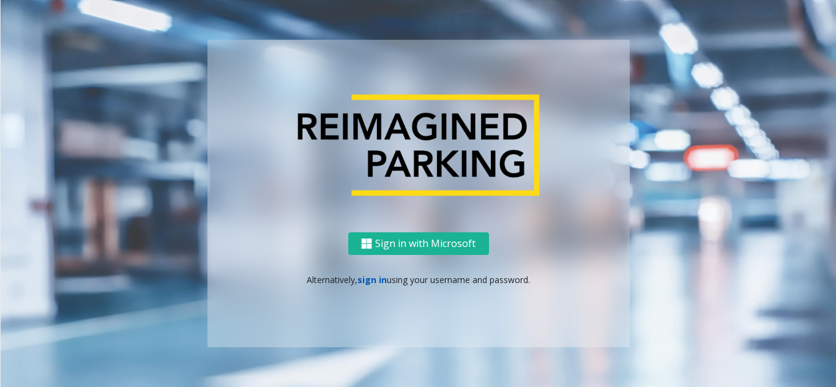
click at [376, 280] on link "sign in" at bounding box center [371, 280] width 29 height 12
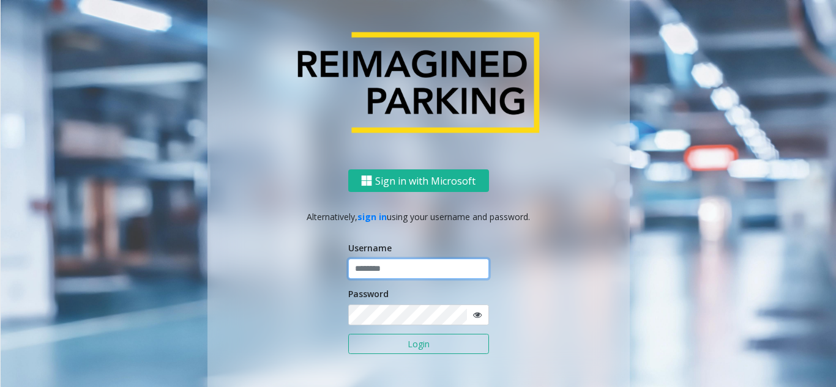
click at [461, 277] on input "text" at bounding box center [418, 269] width 141 height 21
paste input "*******"
type input "*******"
click at [408, 363] on form "Username ******* Password Login" at bounding box center [418, 305] width 141 height 126
click at [407, 352] on button "Login" at bounding box center [418, 344] width 141 height 21
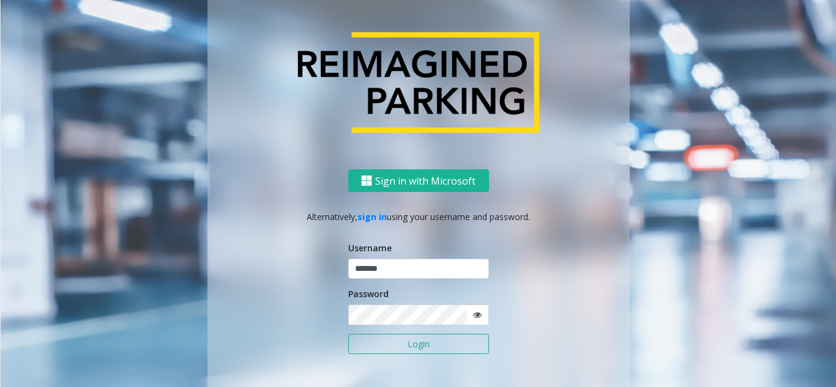
click at [411, 347] on button "Login" at bounding box center [418, 344] width 141 height 21
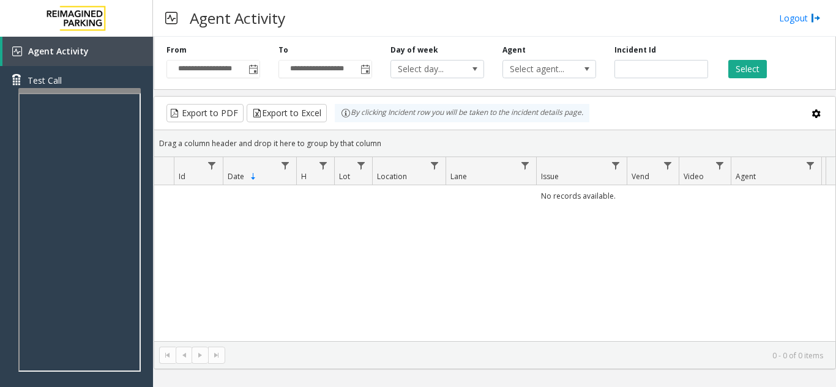
click at [244, 261] on div "No records available." at bounding box center [494, 263] width 681 height 156
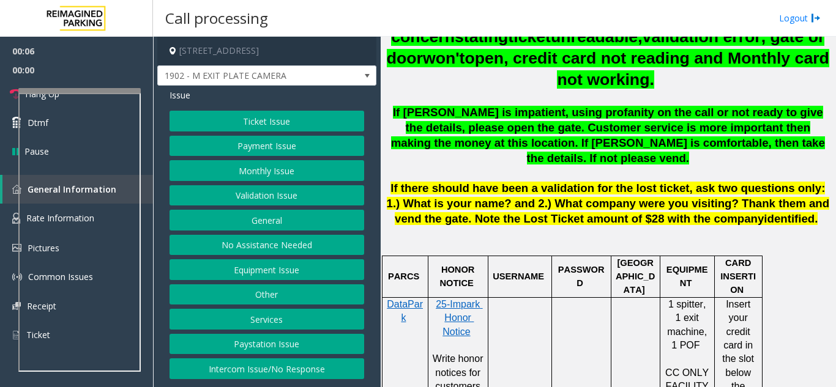
scroll to position [612, 0]
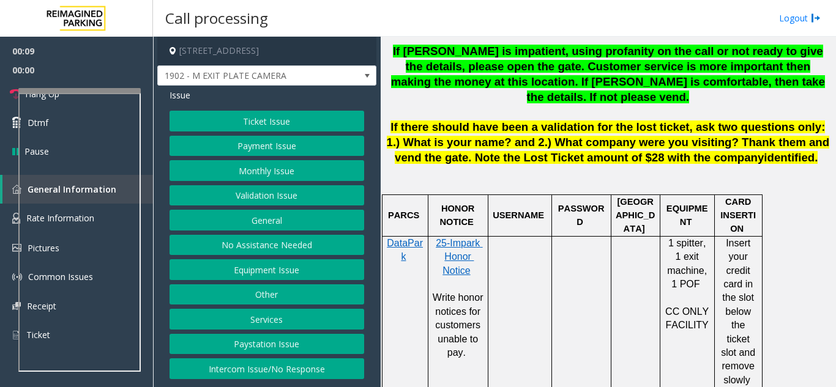
click at [288, 171] on button "Monthly Issue" at bounding box center [266, 170] width 195 height 21
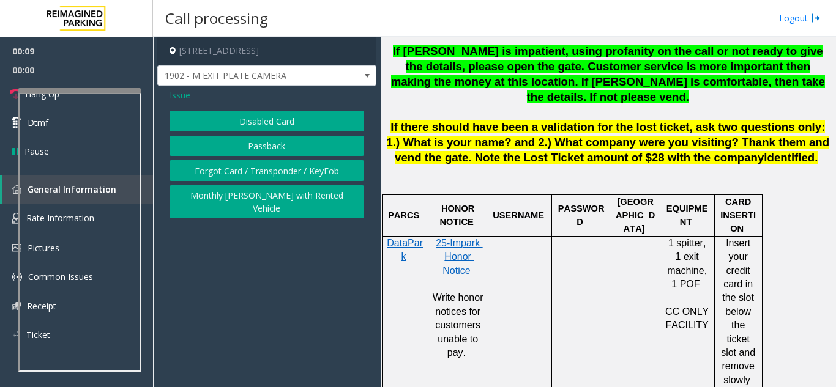
click at [258, 127] on button "Disabled Card" at bounding box center [266, 121] width 195 height 21
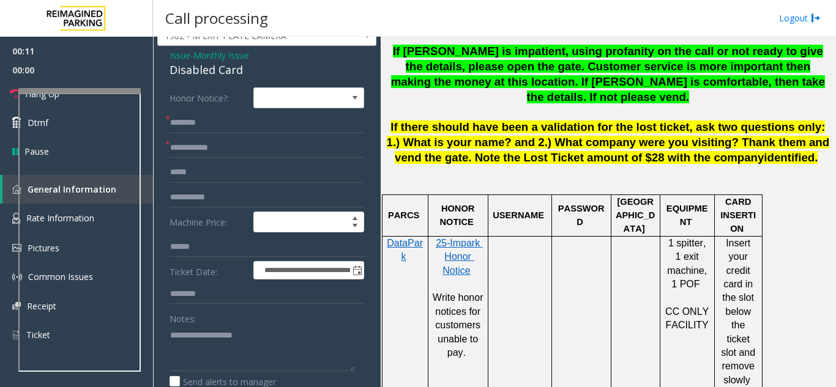
scroll to position [61, 0]
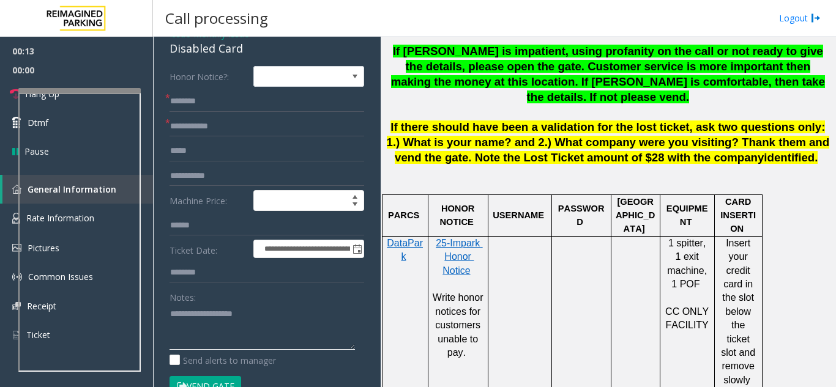
click at [264, 330] on textarea at bounding box center [261, 327] width 185 height 46
type textarea "******** *****"
click at [199, 105] on input "text" at bounding box center [266, 101] width 195 height 21
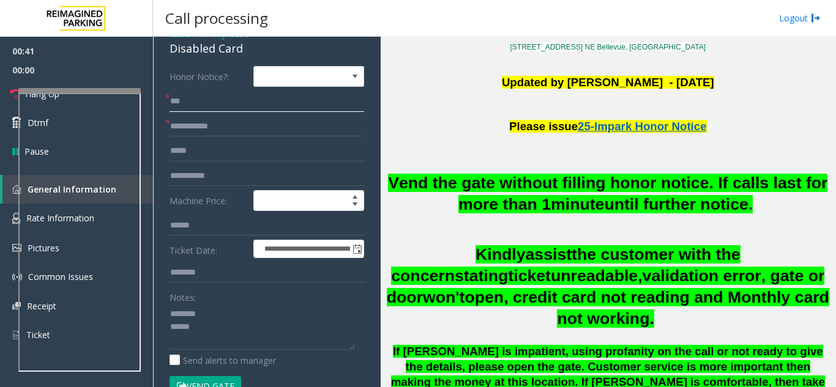
scroll to position [306, 0]
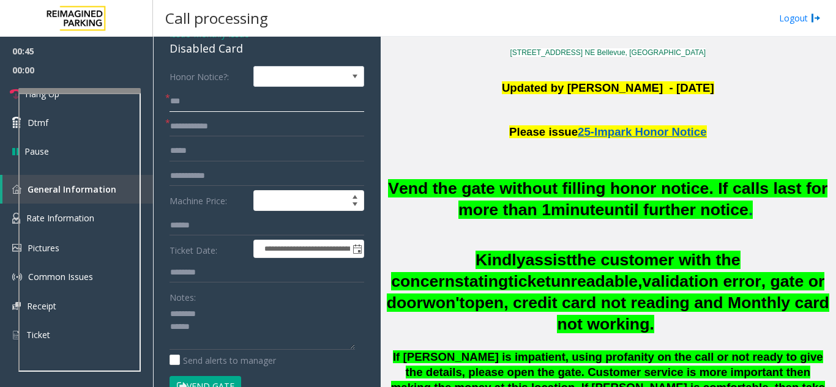
type input "**"
click at [188, 128] on input "text" at bounding box center [266, 126] width 195 height 21
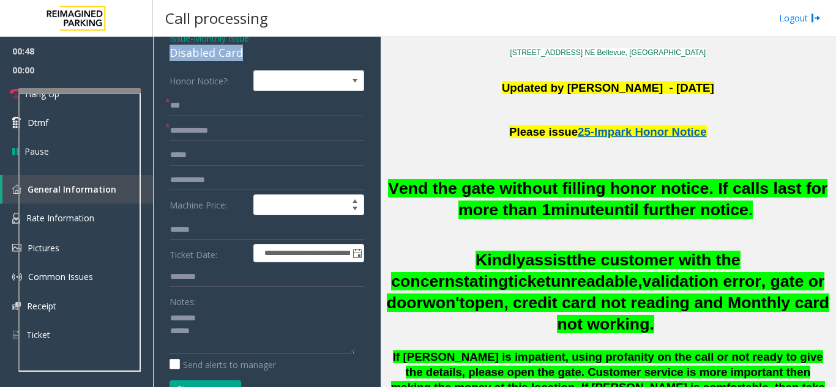
drag, startPoint x: 171, startPoint y: 54, endPoint x: 253, endPoint y: 48, distance: 82.2
click at [253, 48] on div "Disabled Card" at bounding box center [266, 53] width 195 height 17
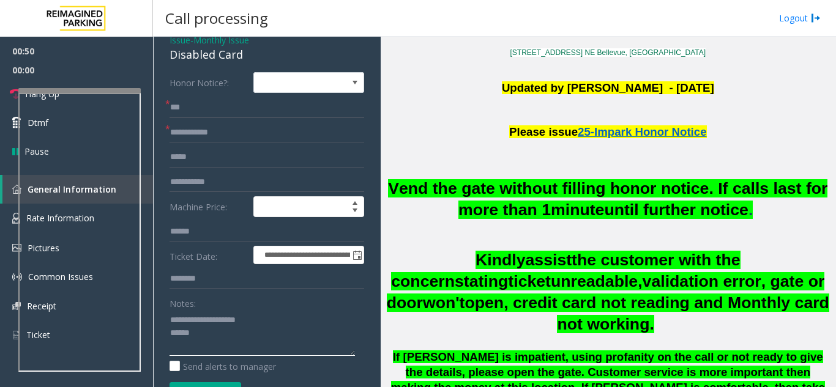
click at [203, 336] on textarea at bounding box center [261, 333] width 185 height 46
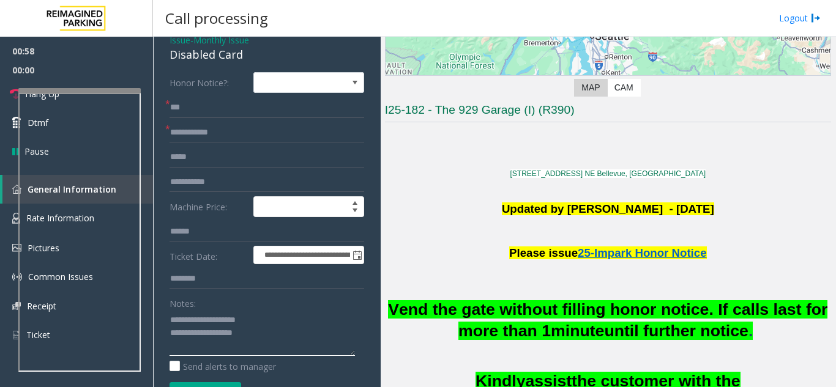
scroll to position [184, 0]
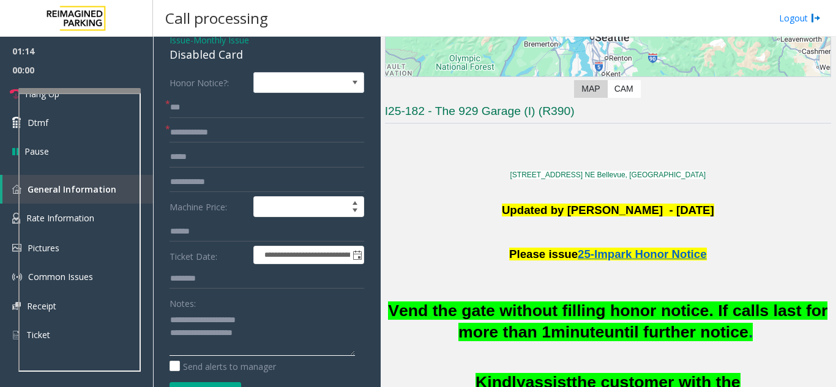
click at [255, 338] on textarea at bounding box center [261, 333] width 185 height 46
click at [249, 334] on textarea at bounding box center [261, 333] width 185 height 46
drag, startPoint x: 236, startPoint y: 329, endPoint x: 304, endPoint y: 338, distance: 68.5
click at [304, 338] on textarea at bounding box center [261, 333] width 185 height 46
type textarea "**********"
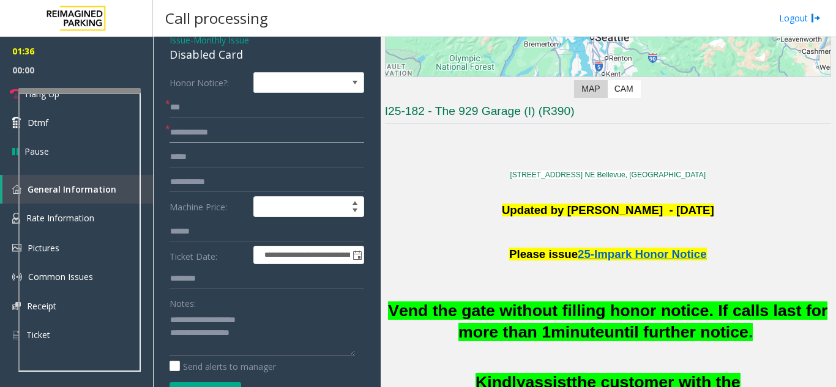
paste input "**********"
click at [179, 131] on input "**********" at bounding box center [266, 132] width 195 height 21
click at [204, 129] on input "**********" at bounding box center [266, 132] width 195 height 21
click at [240, 133] on input "**********" at bounding box center [266, 132] width 195 height 21
click at [260, 135] on input "**********" at bounding box center [266, 132] width 195 height 21
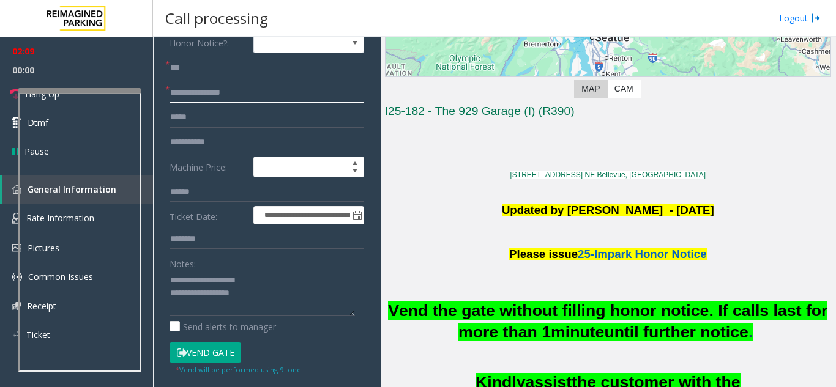
scroll to position [116, 0]
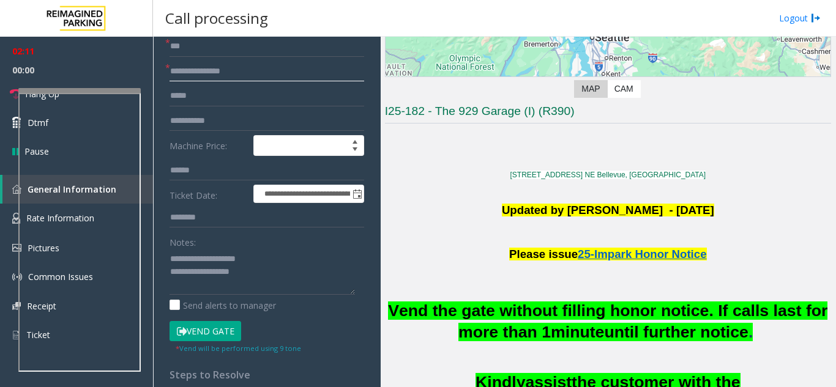
type input "**********"
click at [210, 330] on button "Vend Gate" at bounding box center [205, 331] width 72 height 21
click at [270, 278] on textarea at bounding box center [261, 272] width 185 height 46
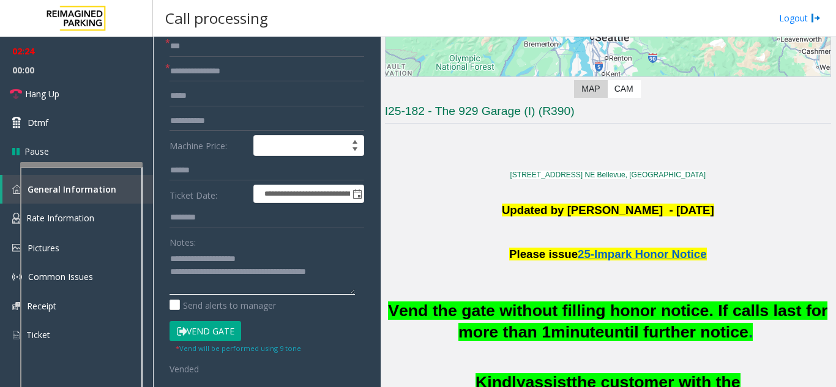
click at [116, 167] on div at bounding box center [81, 164] width 122 height 5
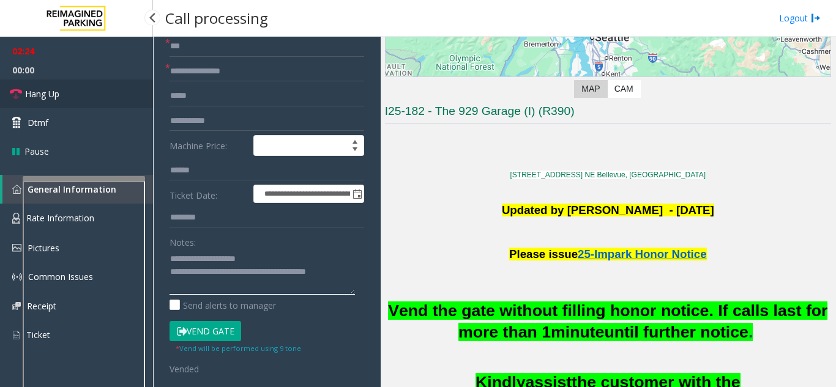
type textarea "**********"
click at [87, 92] on link "Hang Up" at bounding box center [76, 94] width 153 height 29
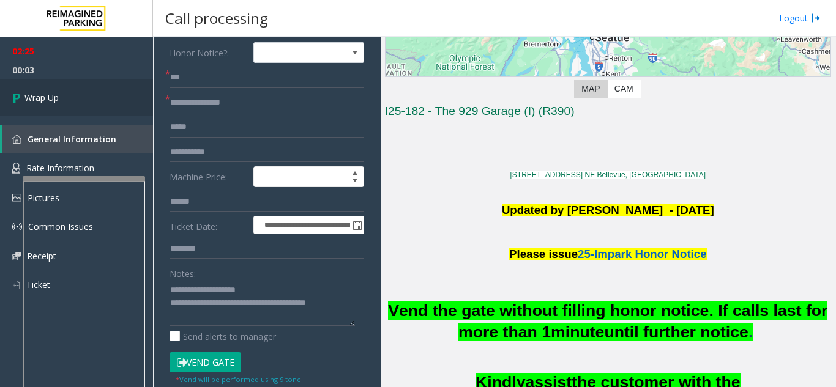
scroll to position [55, 0]
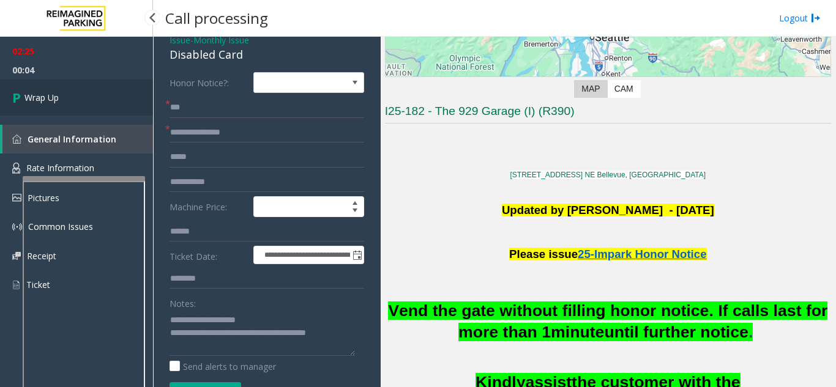
click at [81, 96] on link "Wrap Up" at bounding box center [76, 98] width 153 height 36
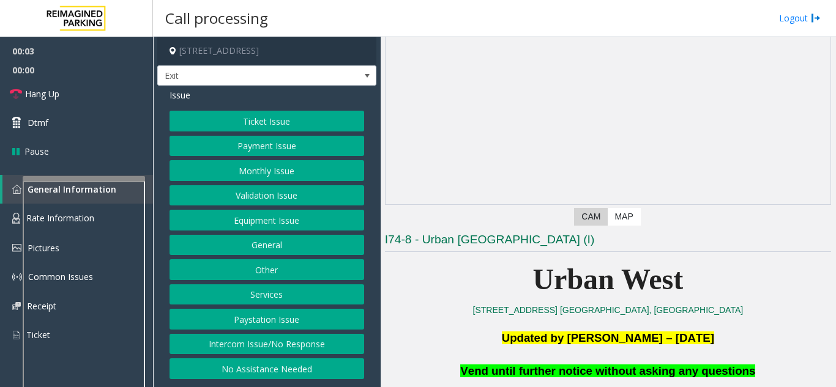
scroll to position [184, 0]
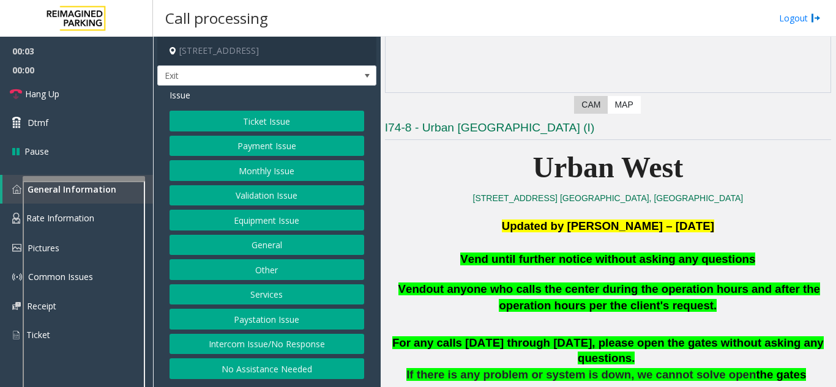
click at [294, 223] on button "Equipment Issue" at bounding box center [266, 220] width 195 height 21
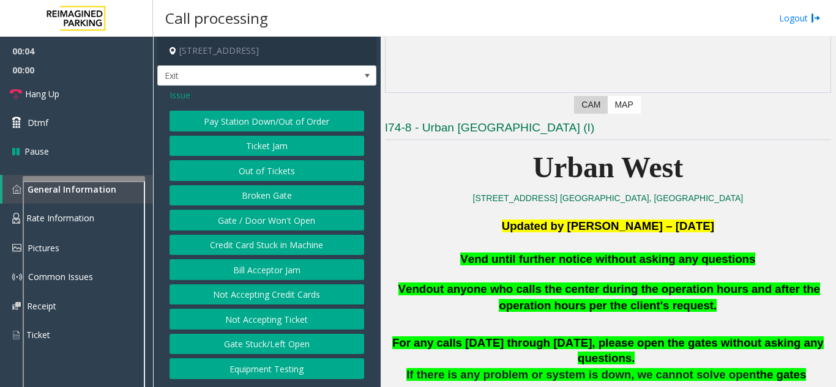
click at [280, 225] on button "Gate / Door Won't Open" at bounding box center [266, 220] width 195 height 21
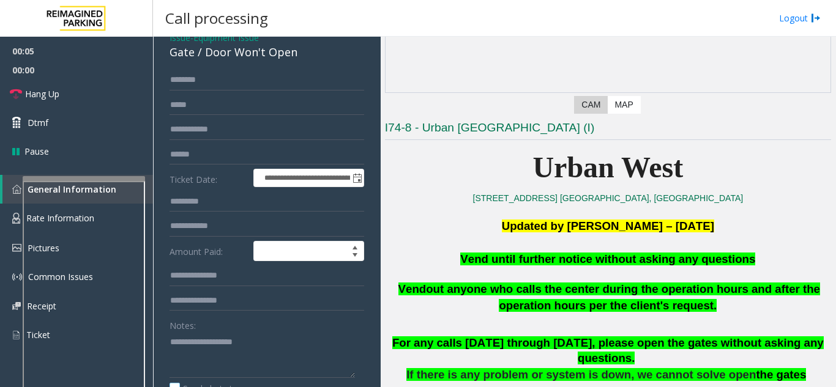
scroll to position [122, 0]
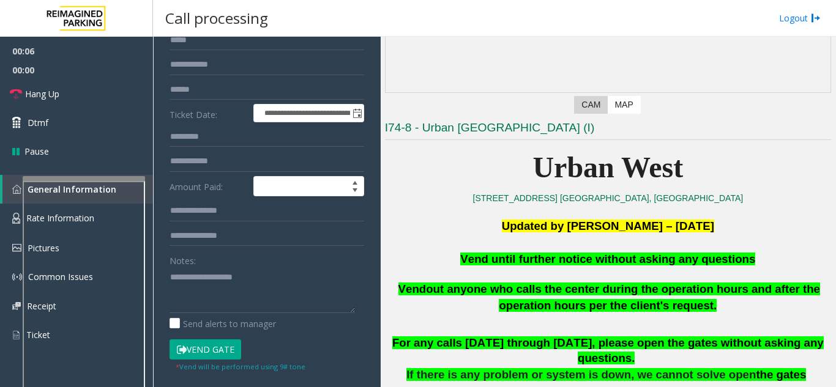
click at [198, 348] on button "Vend Gate" at bounding box center [205, 350] width 72 height 21
click at [551, 266] on span "Vend until further notice without asking any questions" at bounding box center [607, 259] width 295 height 13
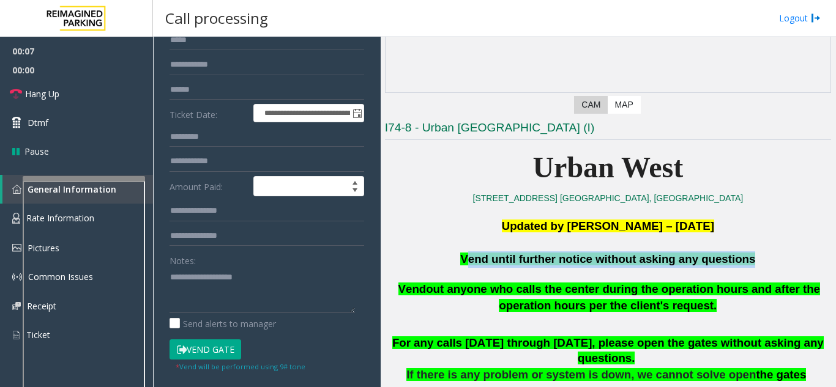
click at [551, 266] on span "Vend until further notice without asking any questions" at bounding box center [607, 259] width 295 height 13
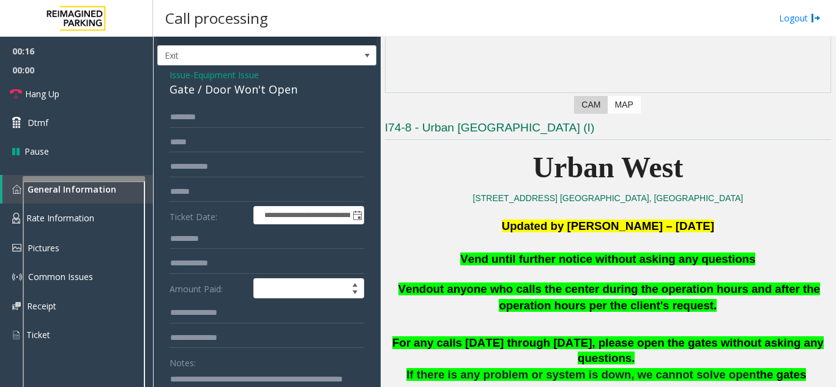
scroll to position [0, 0]
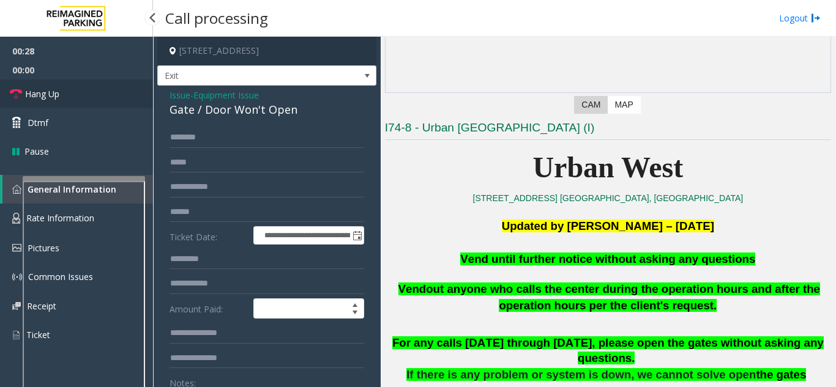
type textarea "**********"
click at [86, 100] on link "Hang Up" at bounding box center [76, 94] width 153 height 29
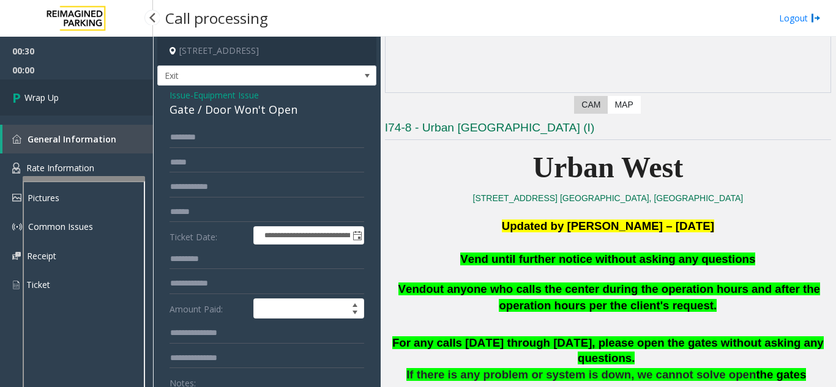
click at [71, 97] on link "Wrap Up" at bounding box center [76, 98] width 153 height 36
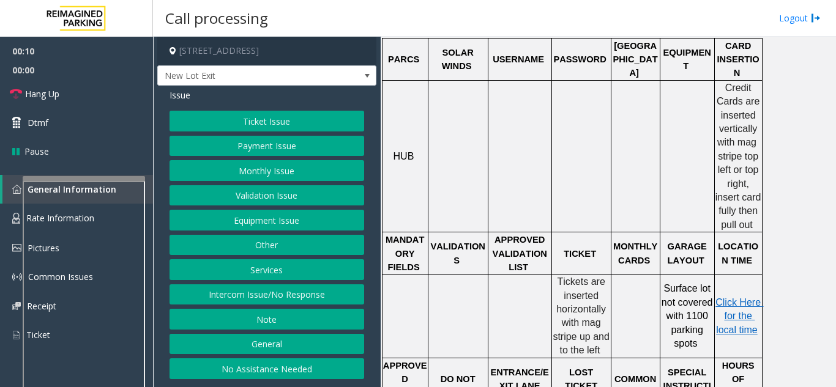
scroll to position [367, 0]
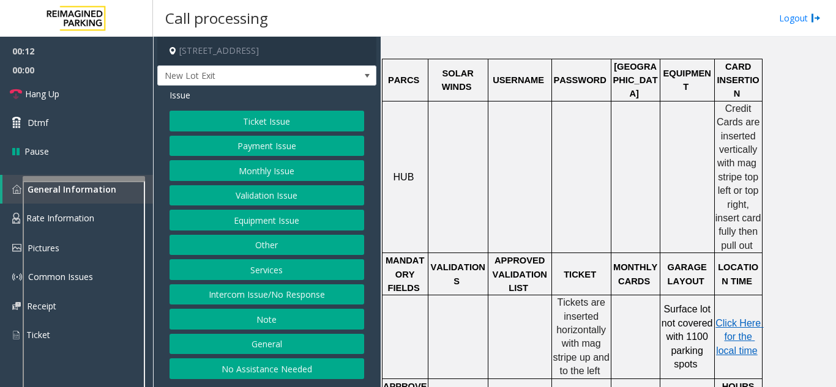
click at [289, 144] on button "Payment Issue" at bounding box center [266, 146] width 195 height 21
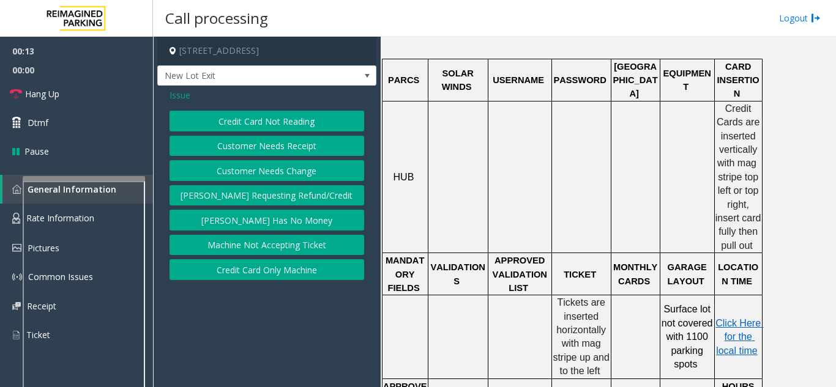
click at [280, 124] on button "Credit Card Not Reading" at bounding box center [266, 121] width 195 height 21
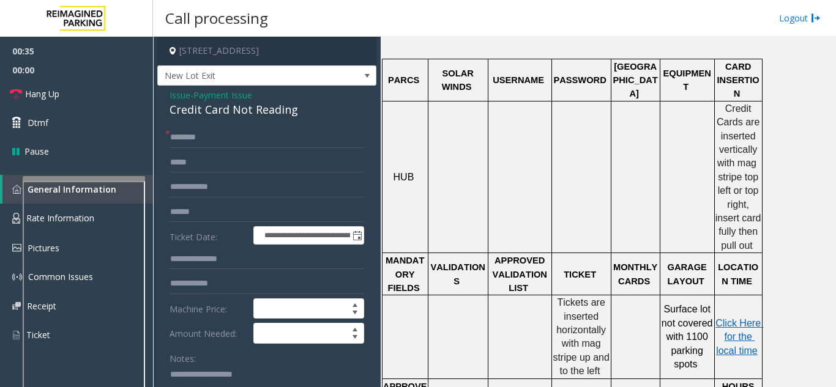
scroll to position [61, 0]
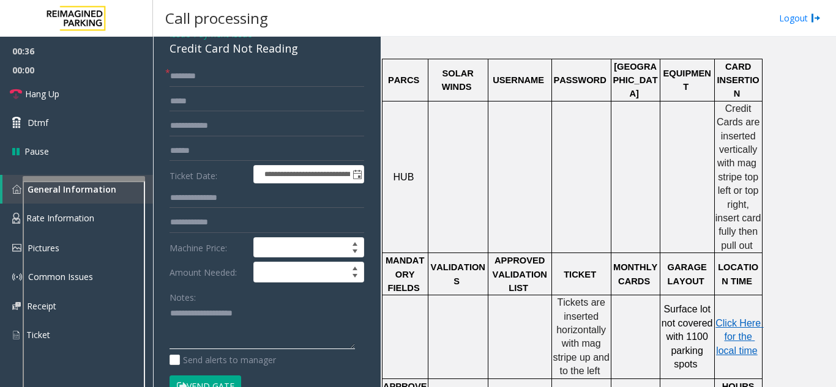
paste textarea "**********"
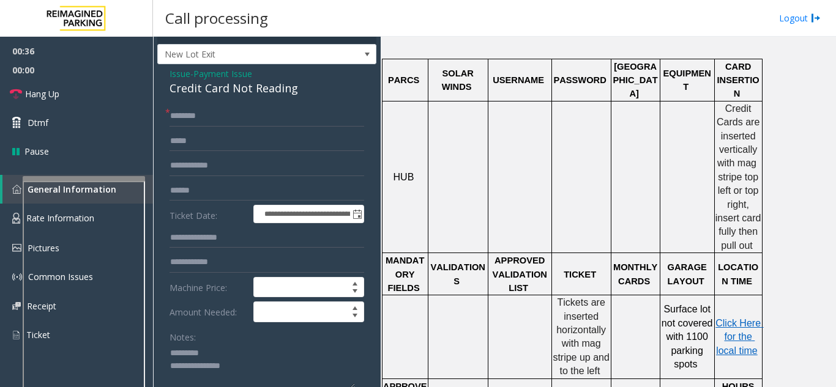
scroll to position [0, 0]
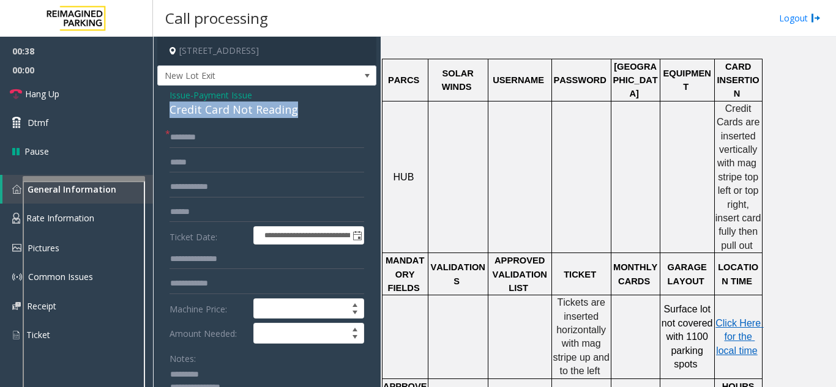
drag, startPoint x: 169, startPoint y: 104, endPoint x: 295, endPoint y: 111, distance: 126.3
drag, startPoint x: 260, startPoint y: 100, endPoint x: 248, endPoint y: 108, distance: 14.9
click at [248, 108] on div "Credit Card Not Reading" at bounding box center [266, 110] width 195 height 17
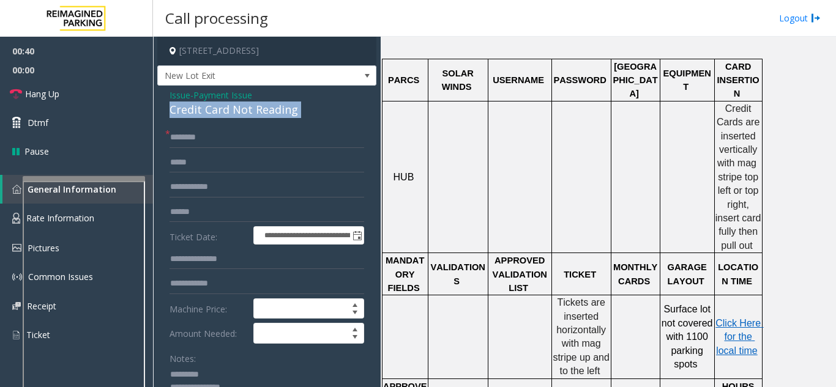
click at [248, 108] on div "Credit Card Not Reading" at bounding box center [266, 110] width 195 height 17
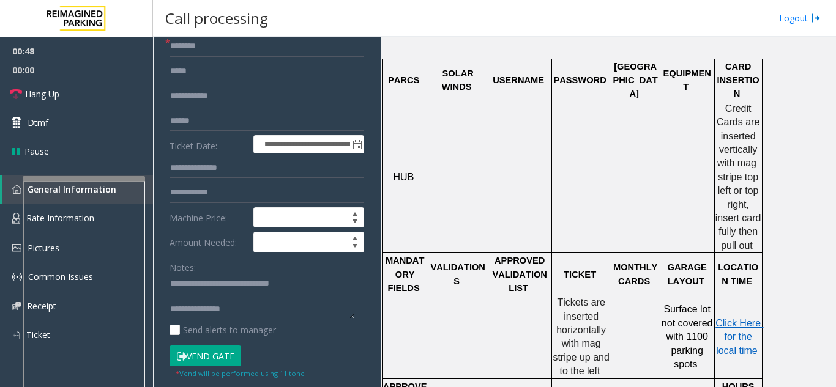
scroll to position [122, 0]
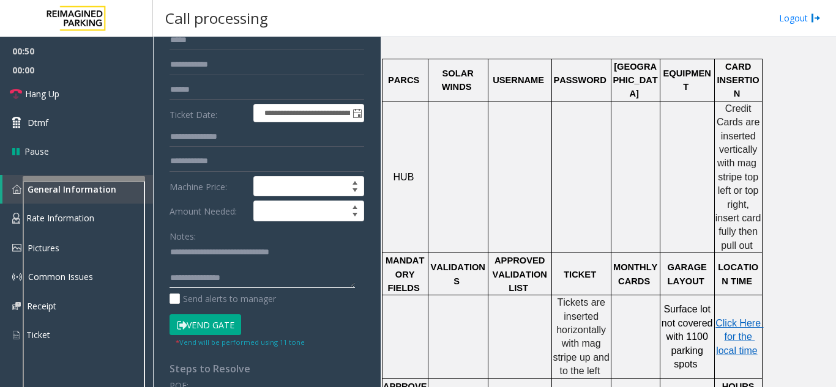
paste textarea "**********"
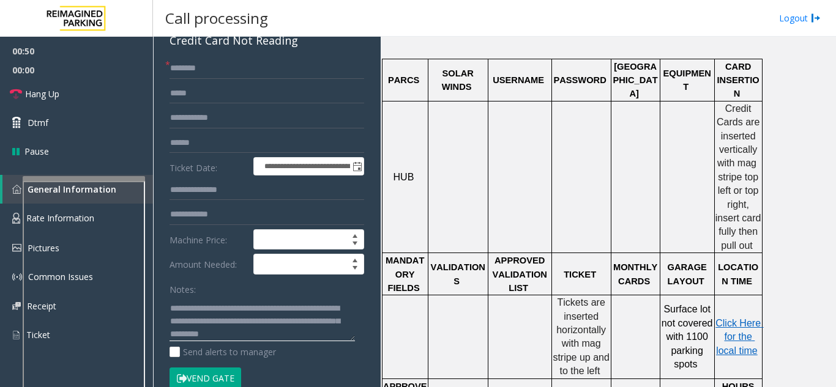
scroll to position [0, 0]
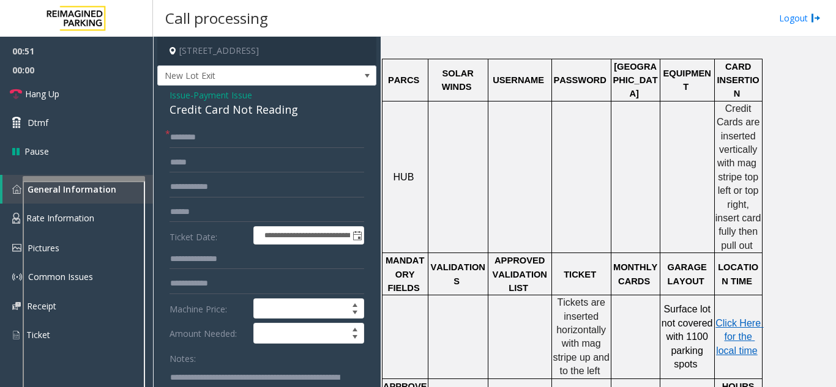
type textarea "**********"
click at [225, 144] on input "text" at bounding box center [266, 137] width 195 height 21
type input "*****"
drag, startPoint x: 180, startPoint y: 141, endPoint x: 346, endPoint y: 124, distance: 166.1
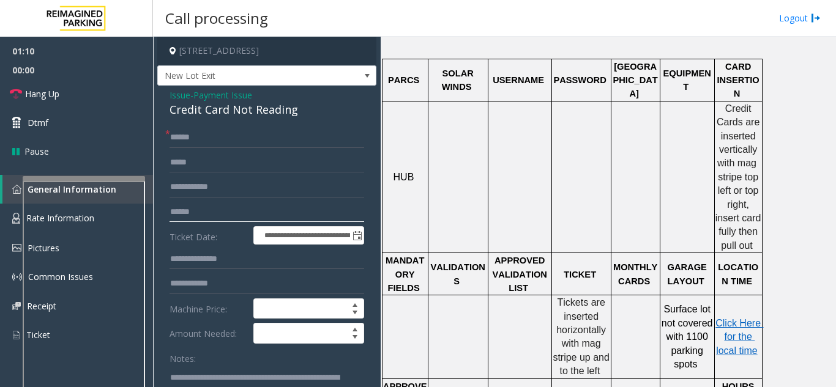
click at [212, 210] on input "text" at bounding box center [266, 212] width 195 height 21
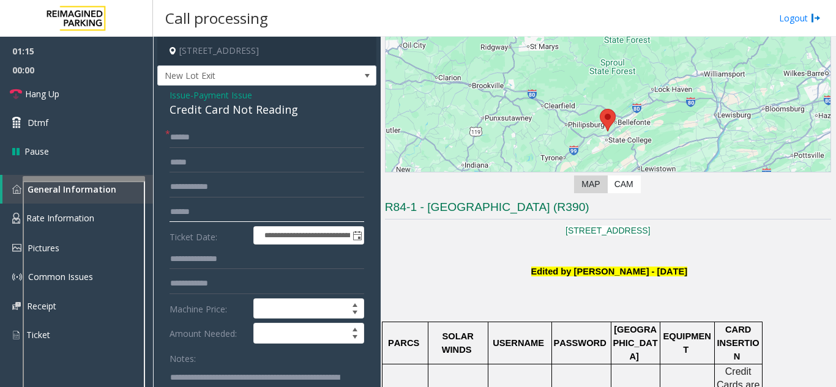
scroll to position [122, 0]
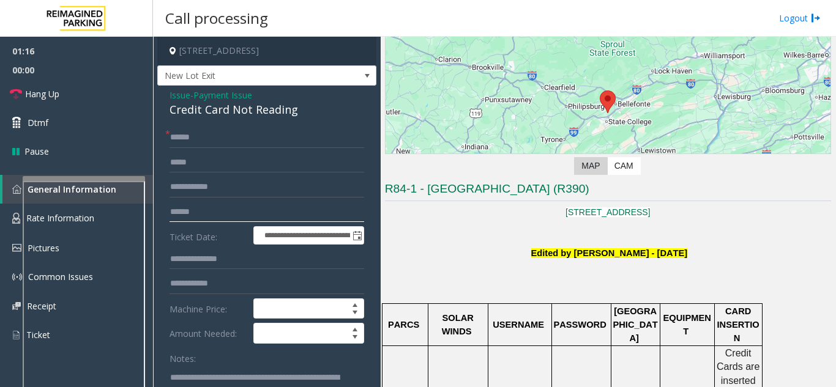
click at [232, 218] on input "text" at bounding box center [266, 212] width 195 height 21
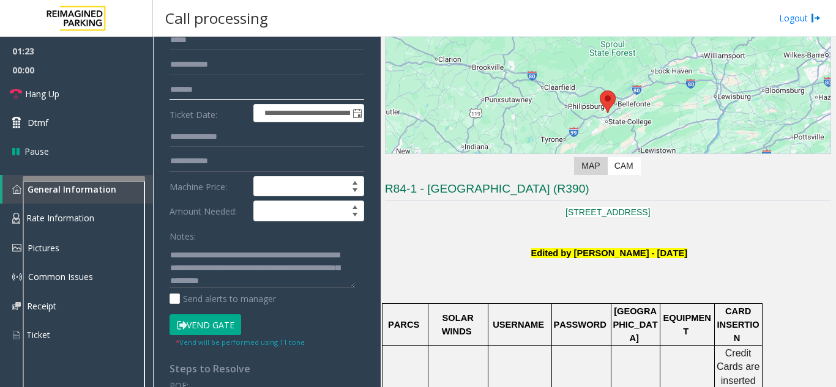
type input "*******"
click at [203, 325] on button "Vend Gate" at bounding box center [205, 324] width 72 height 21
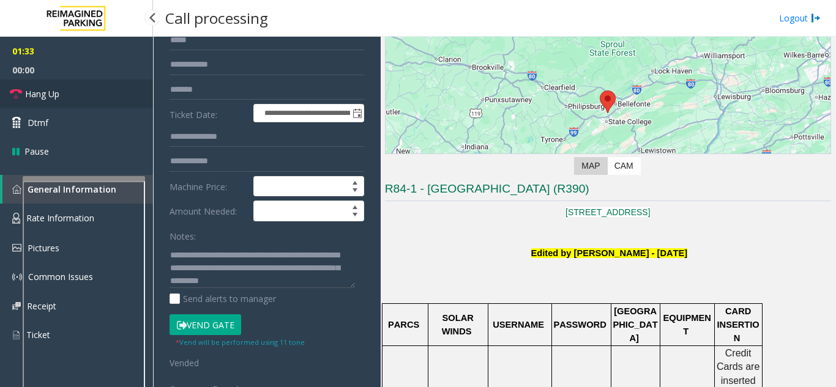
click at [69, 97] on link "Hang Up" at bounding box center [76, 94] width 153 height 29
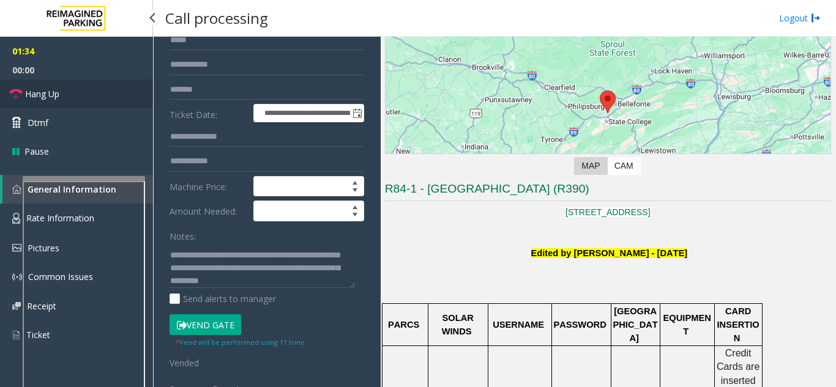
click at [69, 97] on link "Hang Up" at bounding box center [76, 94] width 153 height 29
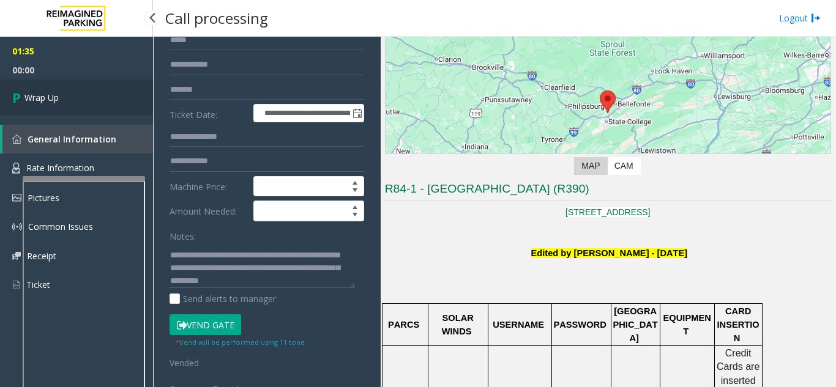
click at [69, 97] on link "Wrap Up" at bounding box center [76, 98] width 153 height 36
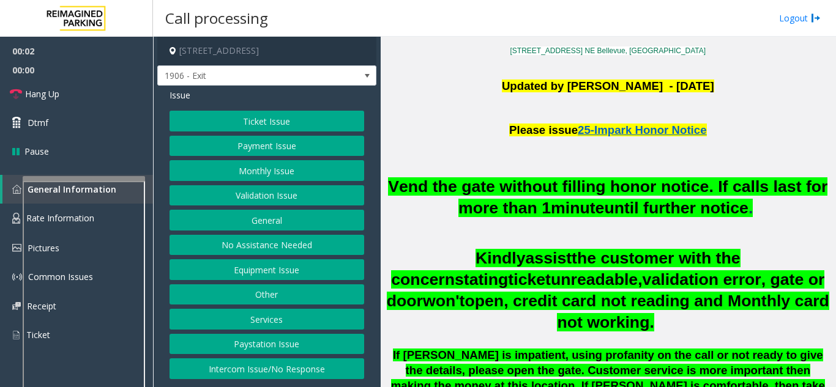
scroll to position [367, 0]
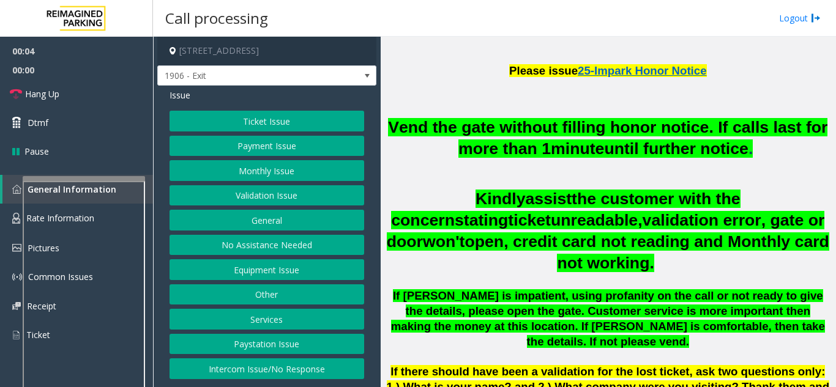
click at [272, 248] on button "No Assistance Needed" at bounding box center [266, 245] width 195 height 21
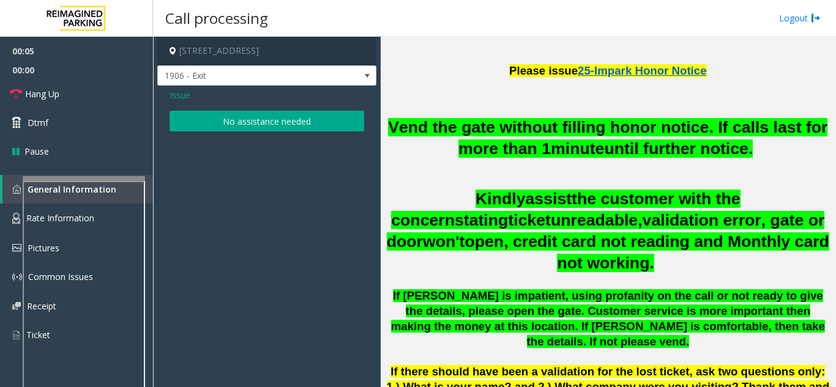
click at [237, 128] on button "No assistance needed" at bounding box center [266, 121] width 195 height 21
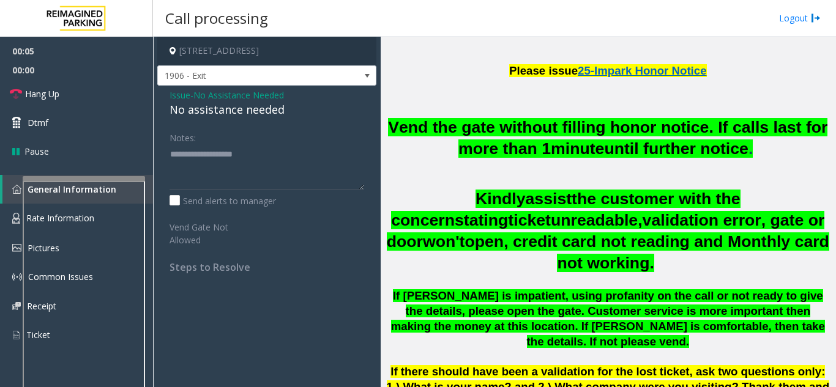
click at [225, 111] on div "No assistance needed" at bounding box center [266, 110] width 195 height 17
type textarea "**********"
click at [77, 101] on link "Hang Up" at bounding box center [76, 94] width 153 height 29
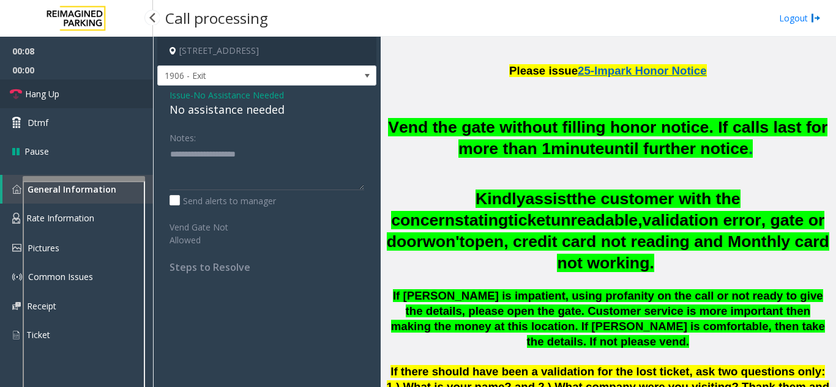
click at [77, 101] on link "Hang Up" at bounding box center [76, 94] width 153 height 29
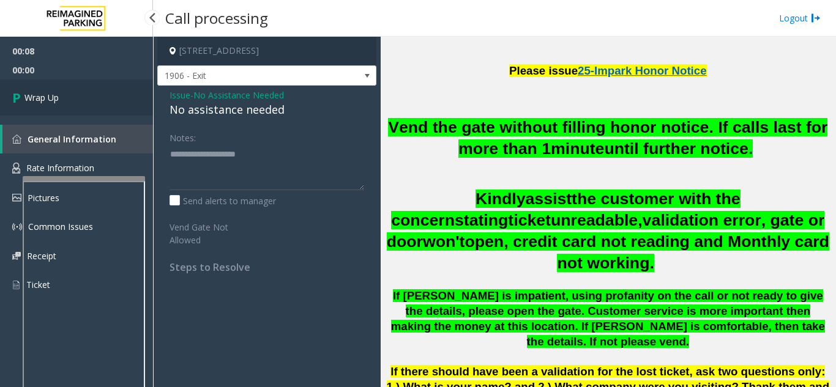
click at [77, 101] on link "Wrap Up" at bounding box center [76, 98] width 153 height 36
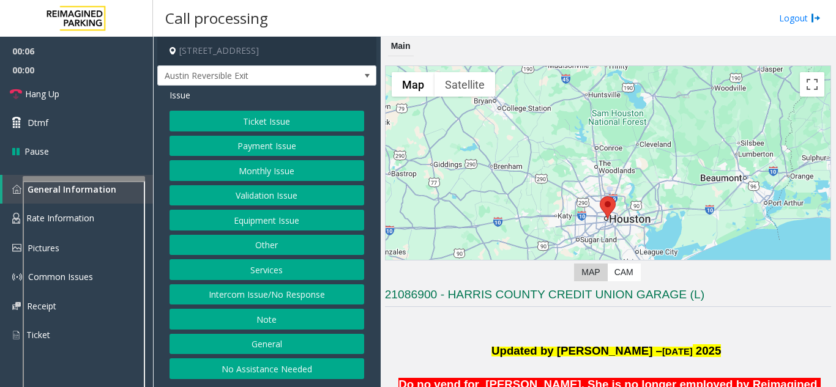
click at [292, 180] on button "Monthly Issue" at bounding box center [266, 170] width 195 height 21
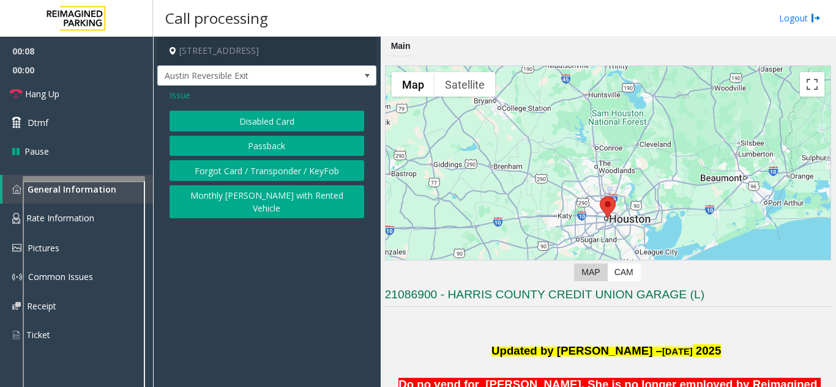
click at [243, 121] on button "Disabled Card" at bounding box center [266, 121] width 195 height 21
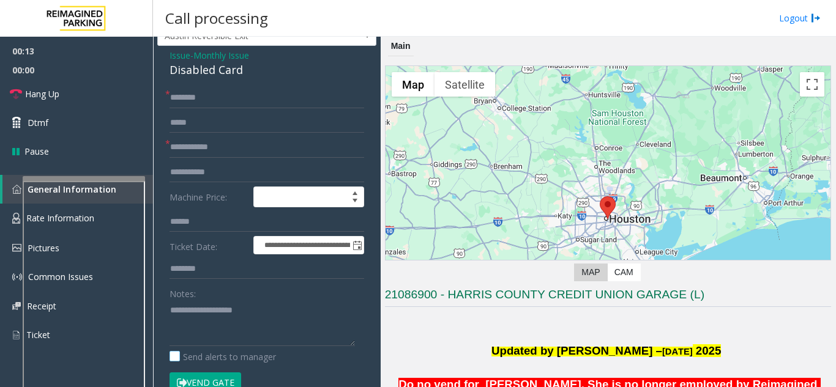
scroll to position [61, 0]
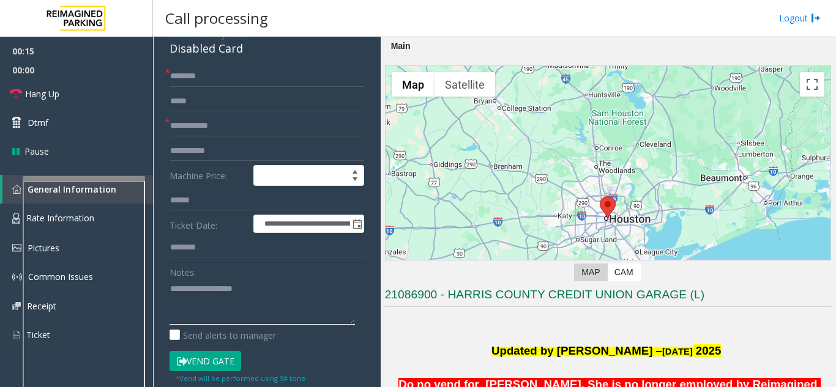
paste textarea "**********"
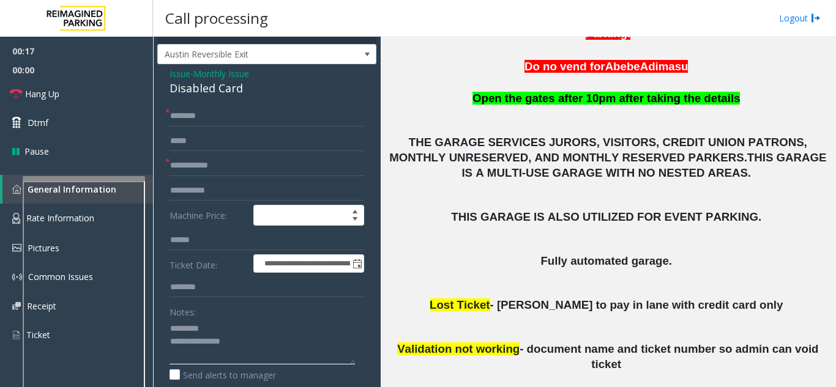
scroll to position [0, 0]
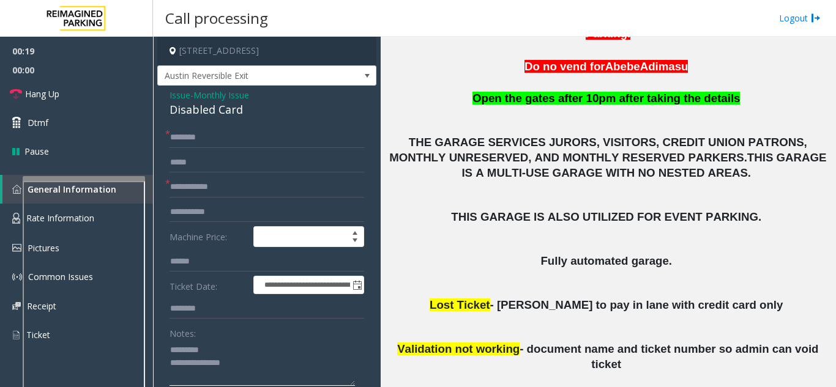
type textarea "**********"
click at [217, 143] on input "text" at bounding box center [266, 137] width 195 height 21
drag, startPoint x: 215, startPoint y: 139, endPoint x: 190, endPoint y: 135, distance: 26.1
click at [190, 135] on input "**********" at bounding box center [266, 137] width 195 height 21
drag, startPoint x: 191, startPoint y: 136, endPoint x: 159, endPoint y: 123, distance: 34.3
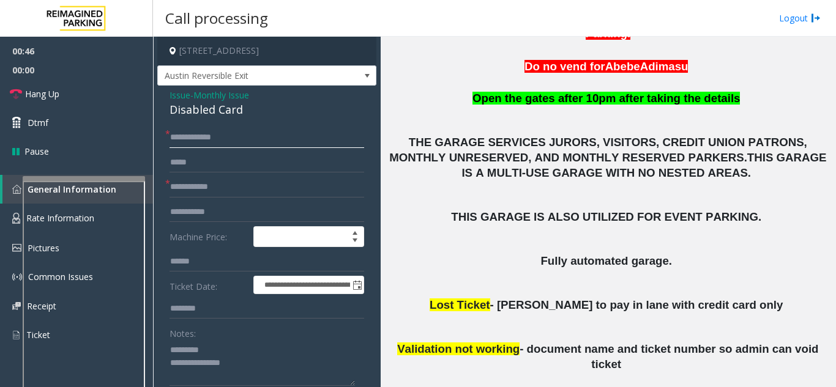
drag, startPoint x: 208, startPoint y: 138, endPoint x: 103, endPoint y: 138, distance: 105.2
click at [103, 138] on app-root "**********" at bounding box center [418, 193] width 836 height 387
type input "*******"
click at [210, 193] on input "text" at bounding box center [266, 187] width 195 height 21
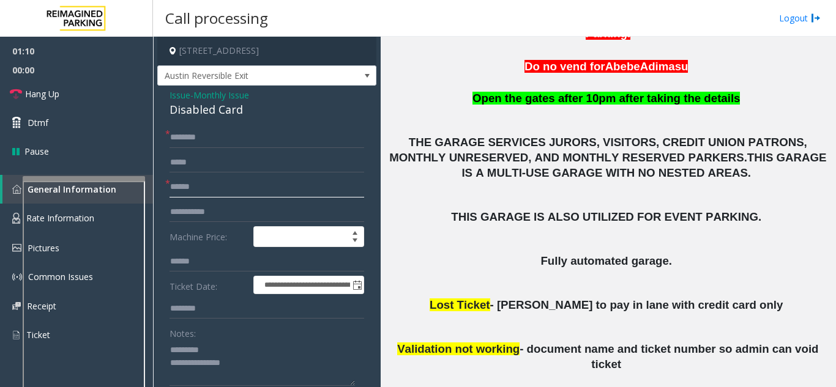
click at [173, 186] on input "******" at bounding box center [266, 187] width 195 height 21
click at [186, 193] on input "******" at bounding box center [266, 187] width 195 height 21
click at [189, 190] on input "******" at bounding box center [266, 187] width 195 height 21
click at [196, 193] on input "******" at bounding box center [266, 187] width 195 height 21
type input "******"
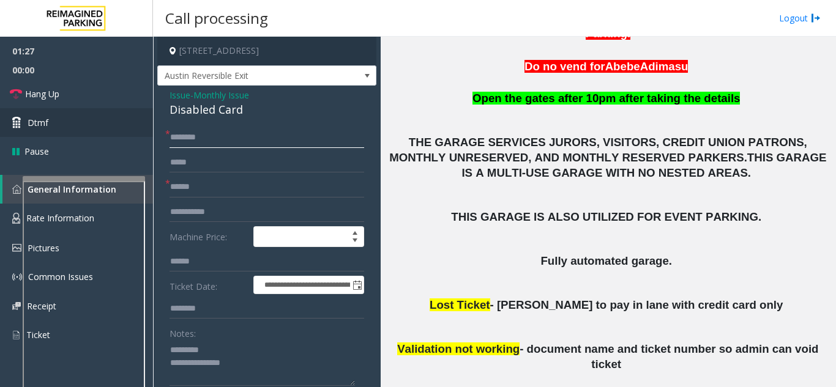
drag, startPoint x: 210, startPoint y: 140, endPoint x: 144, endPoint y: 133, distance: 66.5
click at [139, 132] on app-root "**********" at bounding box center [418, 193] width 836 height 387
paste input "text"
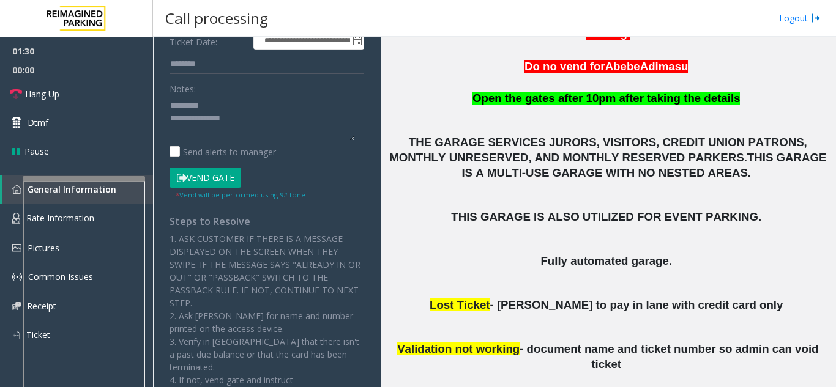
type input "*******"
click at [196, 177] on button "Vend Gate" at bounding box center [205, 178] width 72 height 21
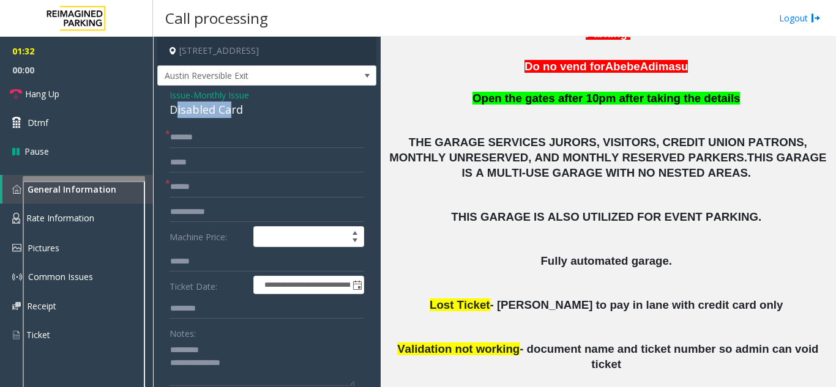
drag, startPoint x: 195, startPoint y: 114, endPoint x: 232, endPoint y: 114, distance: 37.3
click at [232, 114] on div "Disabled Card" at bounding box center [266, 110] width 195 height 17
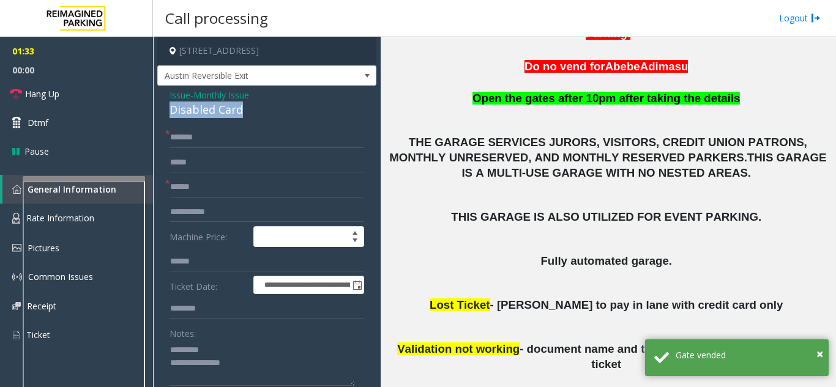
drag, startPoint x: 168, startPoint y: 108, endPoint x: 251, endPoint y: 111, distance: 82.7
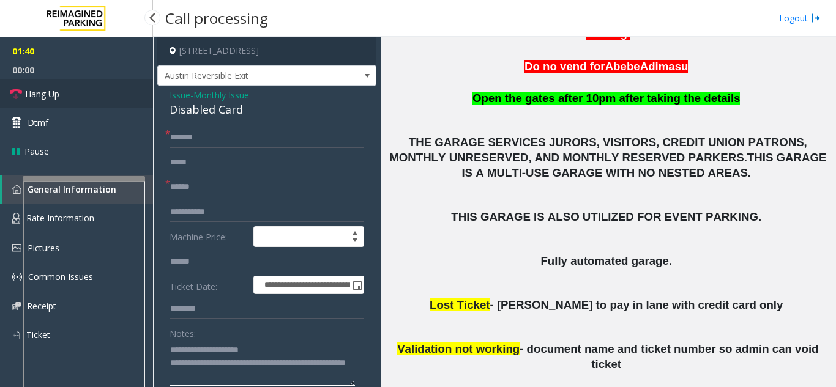
type textarea "**********"
click at [42, 100] on span "Hang Up" at bounding box center [42, 93] width 34 height 13
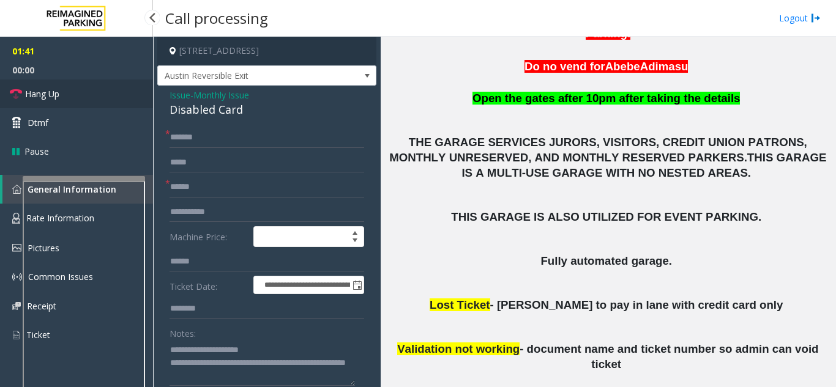
click at [42, 100] on span "Hang Up" at bounding box center [42, 93] width 34 height 13
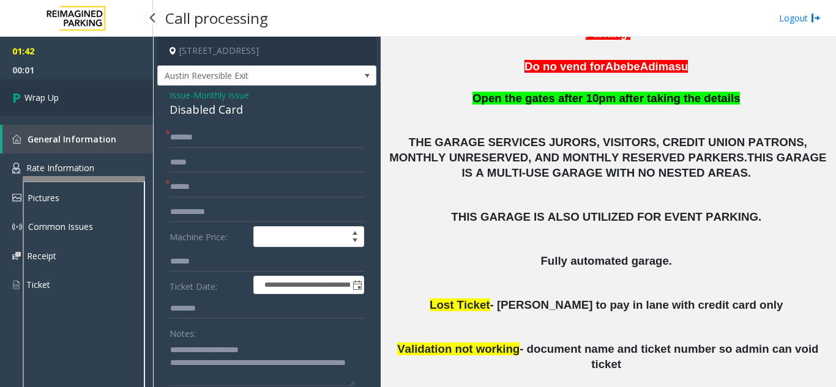
click at [42, 100] on span "Wrap Up" at bounding box center [41, 97] width 34 height 13
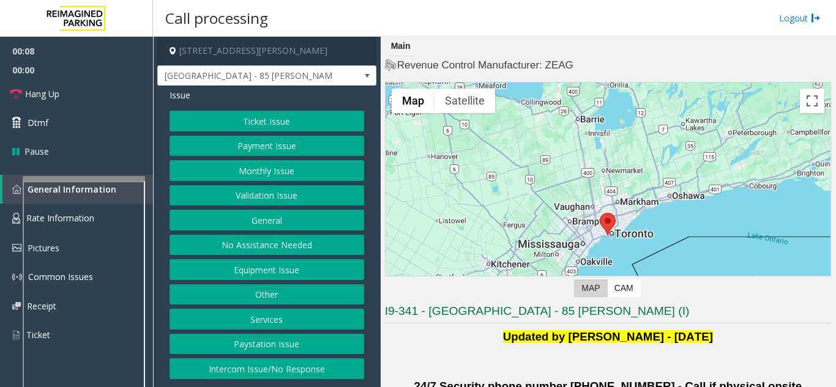
click at [296, 199] on button "Validation Issue" at bounding box center [266, 195] width 195 height 21
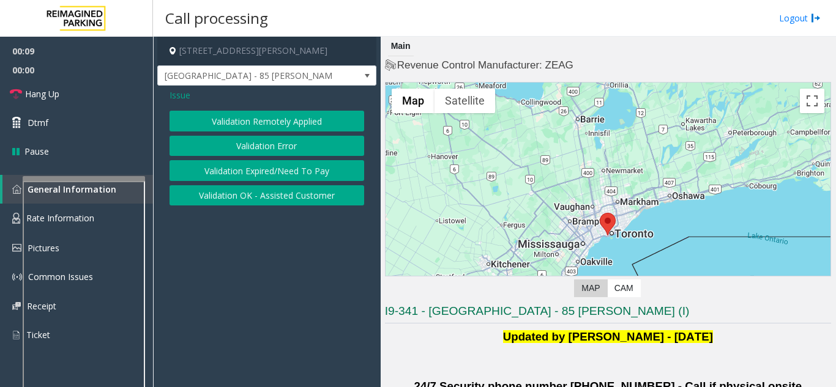
click at [264, 145] on button "Validation Error" at bounding box center [266, 146] width 195 height 21
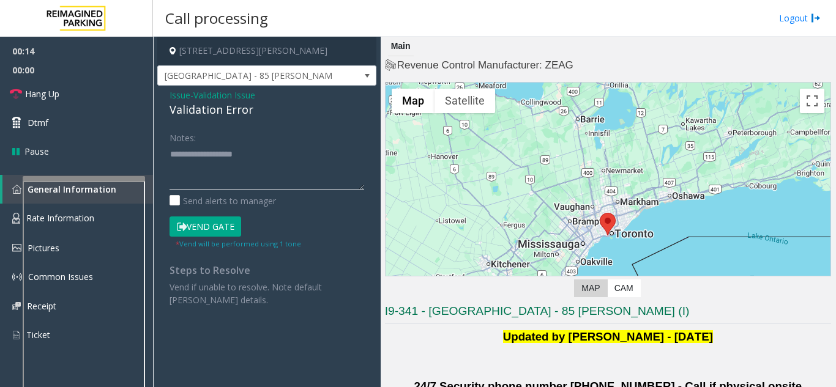
paste textarea "**********"
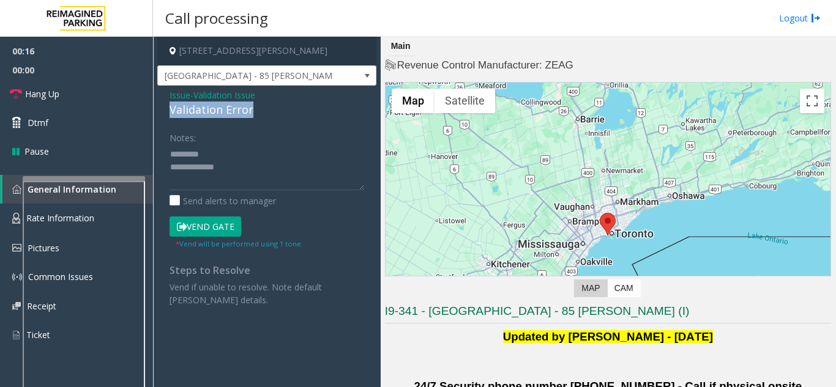
drag, startPoint x: 220, startPoint y: 106, endPoint x: 287, endPoint y: 105, distance: 67.3
click at [287, 105] on div "Issue - Validation Issue Validation Error Notes: Send alerts to manager Vend Ga…" at bounding box center [266, 202] width 219 height 233
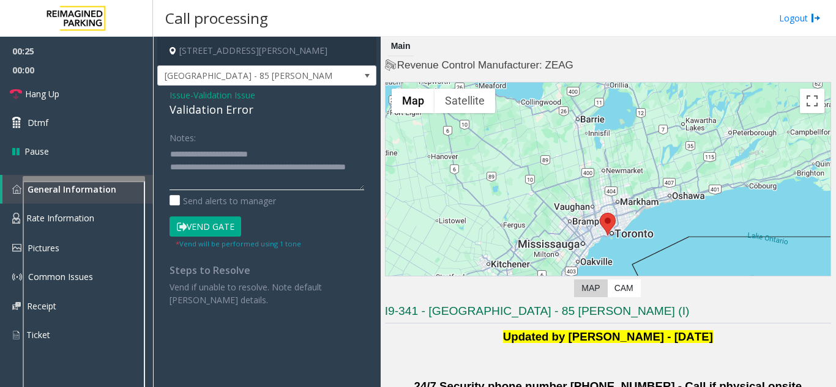
click at [228, 189] on textarea at bounding box center [266, 167] width 195 height 46
click at [199, 186] on textarea at bounding box center [266, 167] width 195 height 46
click at [267, 184] on textarea at bounding box center [266, 167] width 195 height 46
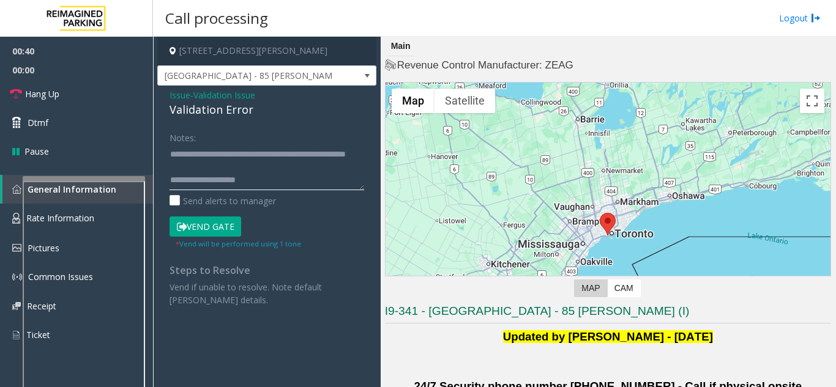
scroll to position [35, 0]
click at [232, 188] on textarea at bounding box center [266, 167] width 195 height 46
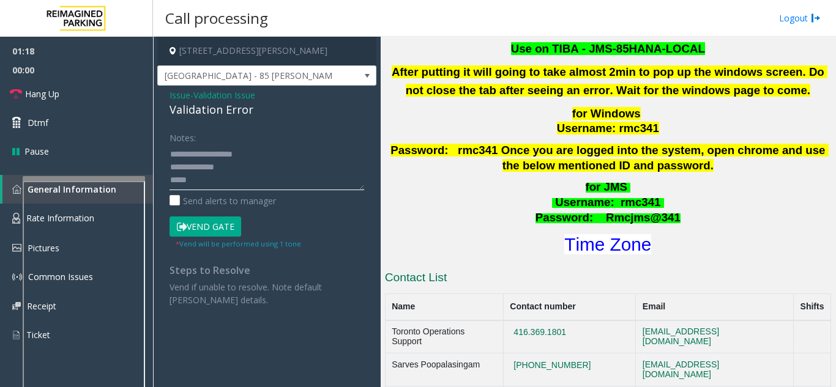
scroll to position [551, 0]
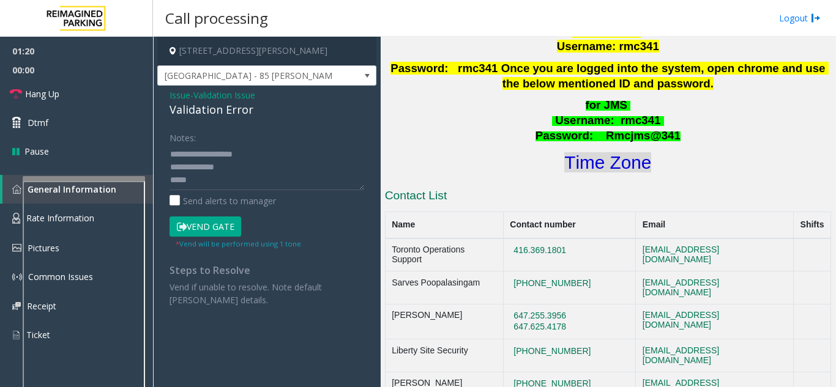
click at [620, 154] on font "Time Zone" at bounding box center [607, 162] width 87 height 20
click at [172, 187] on textarea at bounding box center [266, 167] width 195 height 46
click at [215, 223] on button "Vend Gate" at bounding box center [205, 227] width 72 height 21
drag, startPoint x: 206, startPoint y: 184, endPoint x: 214, endPoint y: 188, distance: 9.6
click at [206, 184] on textarea at bounding box center [266, 167] width 195 height 46
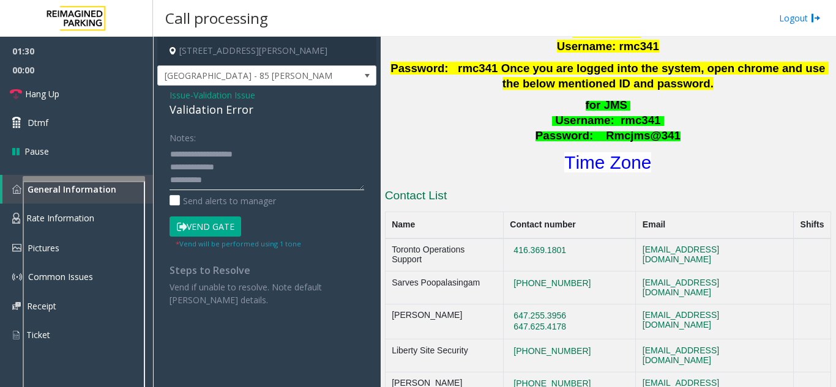
click at [215, 188] on textarea at bounding box center [266, 167] width 195 height 46
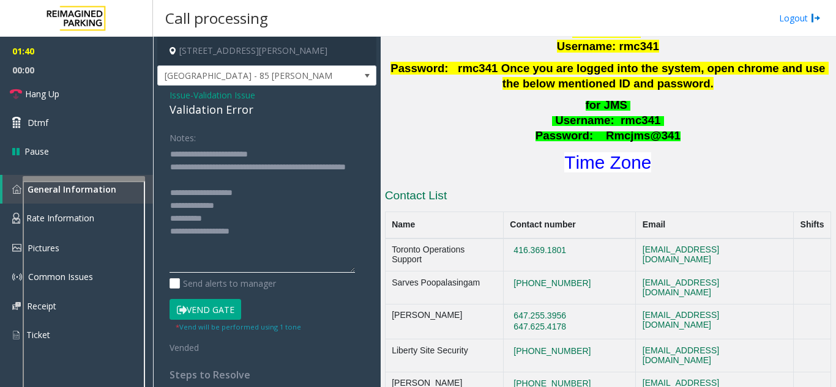
drag, startPoint x: 360, startPoint y: 188, endPoint x: 370, endPoint y: 297, distance: 108.7
click at [370, 297] on app-call-processing-form "[STREET_ADDRESS][PERSON_NAME] [GEOGRAPHIC_DATA] - 85 [PERSON_NAME] Issue - Vali…" at bounding box center [267, 212] width 228 height 351
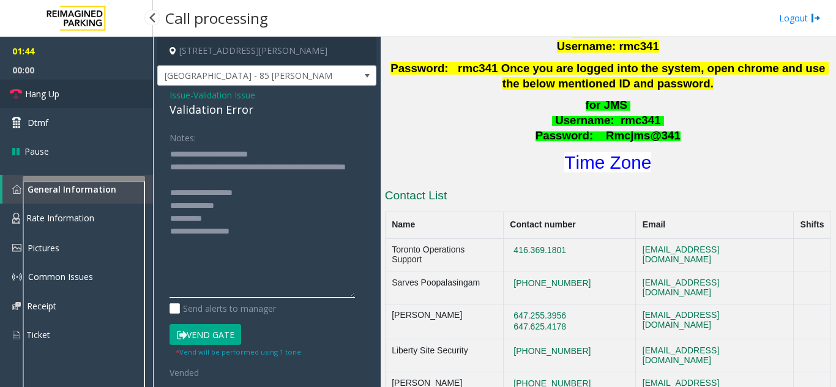
type textarea "**********"
click at [52, 90] on span "Hang Up" at bounding box center [42, 93] width 34 height 13
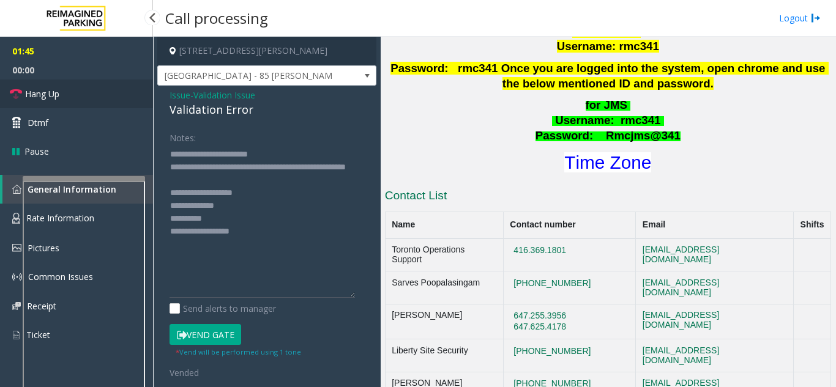
click at [52, 90] on span "Hang Up" at bounding box center [42, 93] width 34 height 13
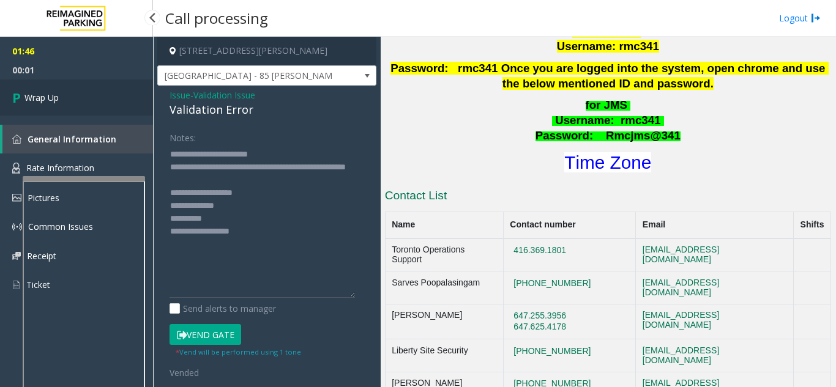
click at [52, 89] on link "Wrap Up" at bounding box center [76, 98] width 153 height 36
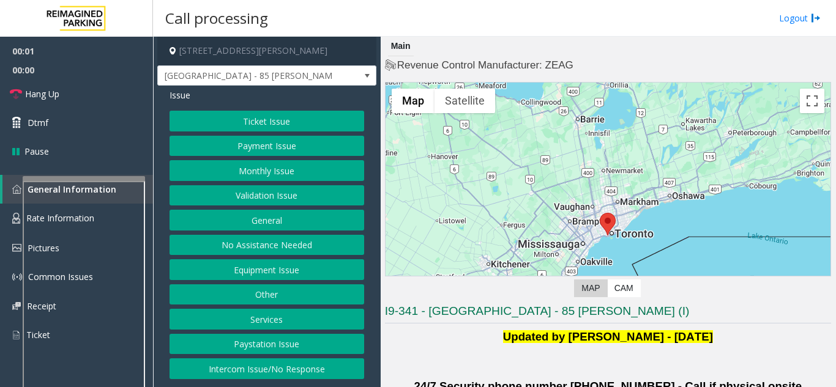
click at [296, 194] on button "Validation Issue" at bounding box center [266, 195] width 195 height 21
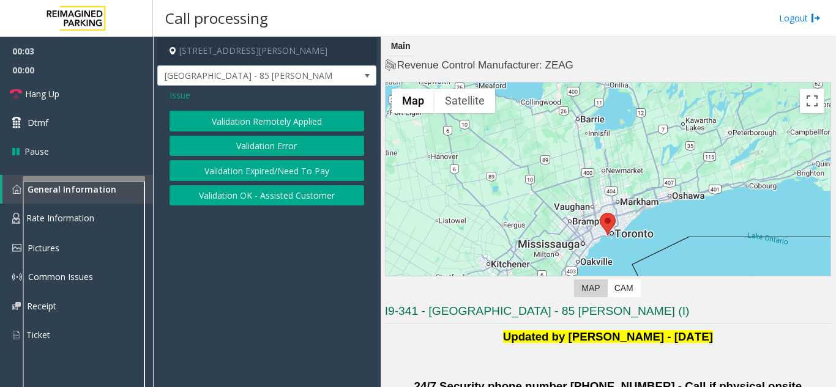
click at [180, 94] on span "Issue" at bounding box center [179, 95] width 21 height 13
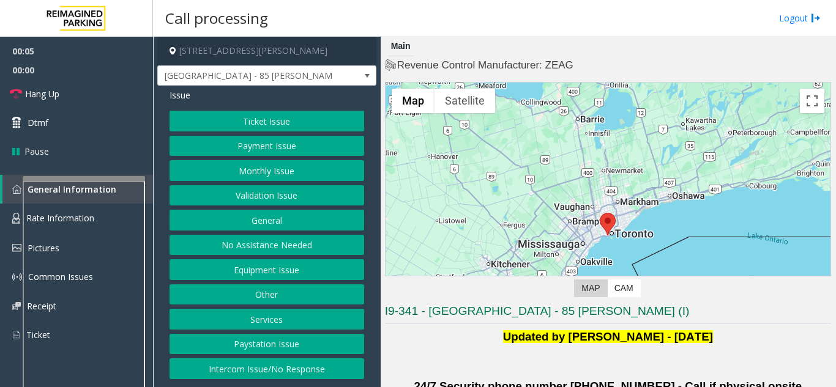
click at [260, 368] on button "Intercom Issue/No Response" at bounding box center [266, 369] width 195 height 21
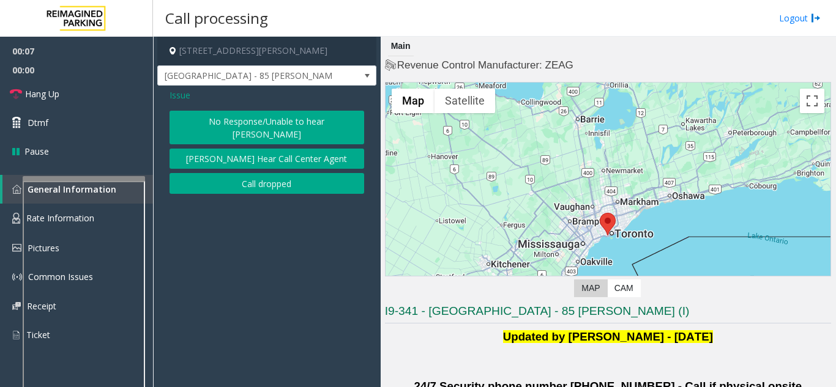
click at [248, 124] on button "No Response/Unable to hear [PERSON_NAME]" at bounding box center [266, 128] width 195 height 34
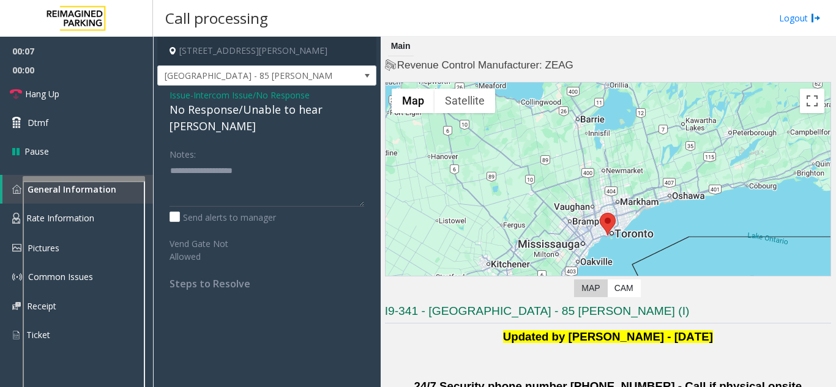
click at [237, 119] on div "Issue - Intercom Issue/No Response No Response/Unable to hear [PERSON_NAME] Not…" at bounding box center [266, 194] width 219 height 217
click at [234, 117] on div "No Response/Unable to hear [PERSON_NAME]" at bounding box center [266, 118] width 195 height 33
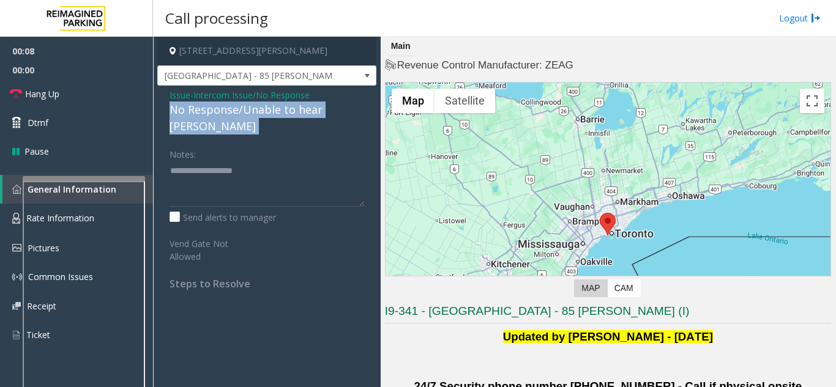
click at [234, 117] on div "No Response/Unable to hear [PERSON_NAME]" at bounding box center [266, 118] width 195 height 33
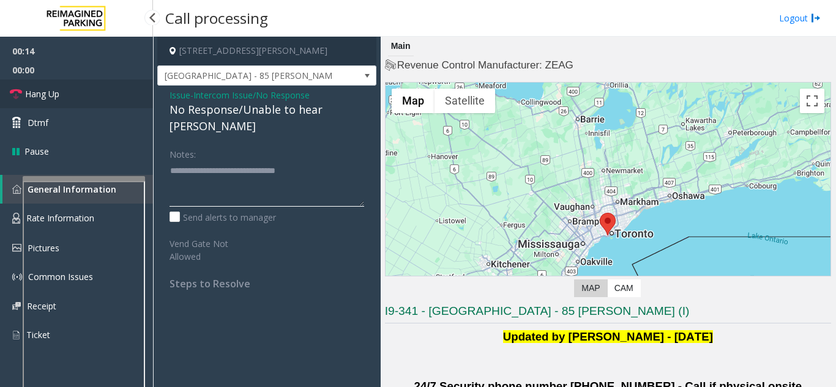
type textarea "**********"
click at [81, 97] on link "Hang Up" at bounding box center [76, 94] width 153 height 29
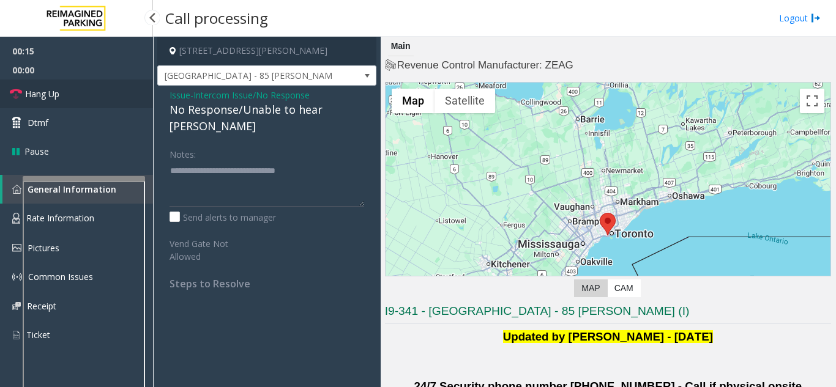
click at [81, 97] on link "Hang Up" at bounding box center [76, 94] width 153 height 29
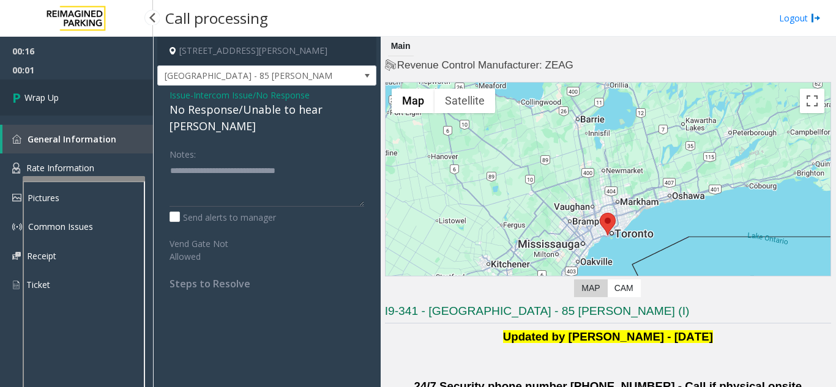
click at [81, 97] on link "Wrap Up" at bounding box center [76, 98] width 153 height 36
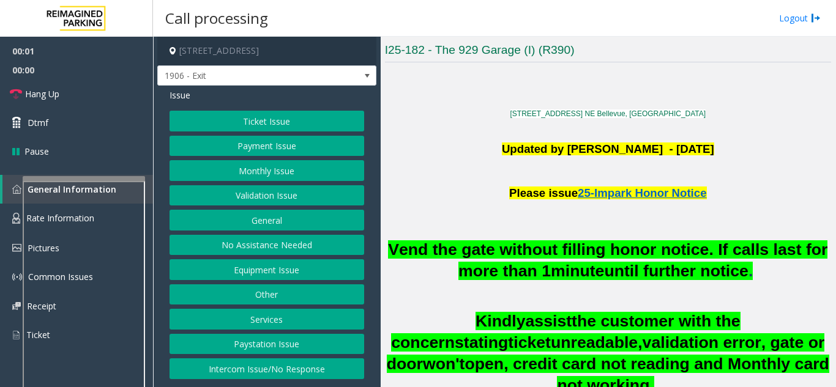
scroll to position [306, 0]
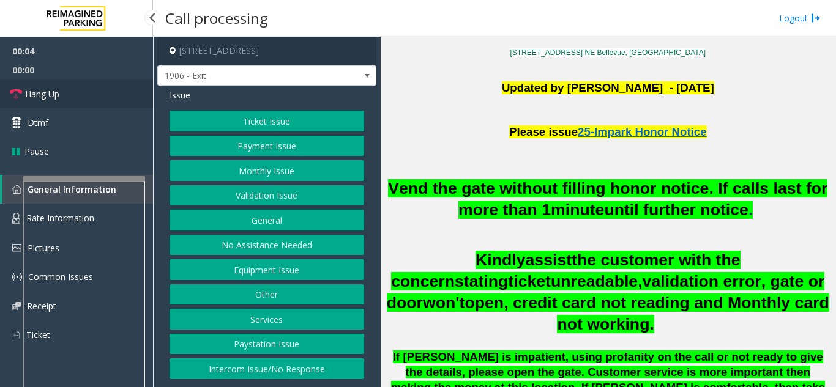
click at [69, 100] on link "Hang Up" at bounding box center [76, 94] width 153 height 29
click at [271, 244] on button "No Assistance Needed" at bounding box center [266, 245] width 195 height 21
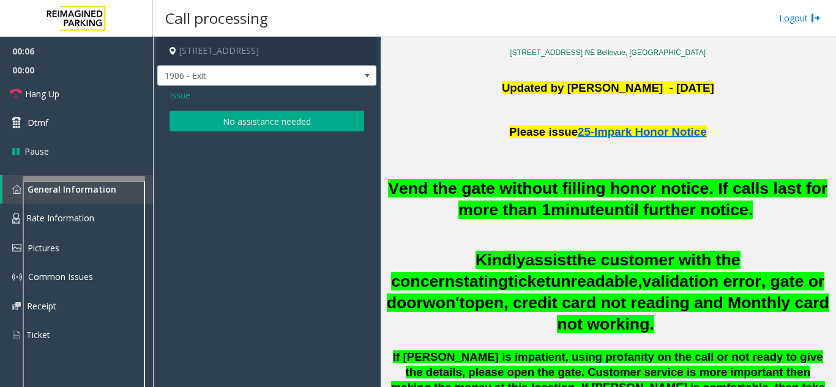
click at [234, 130] on button "No assistance needed" at bounding box center [266, 121] width 195 height 21
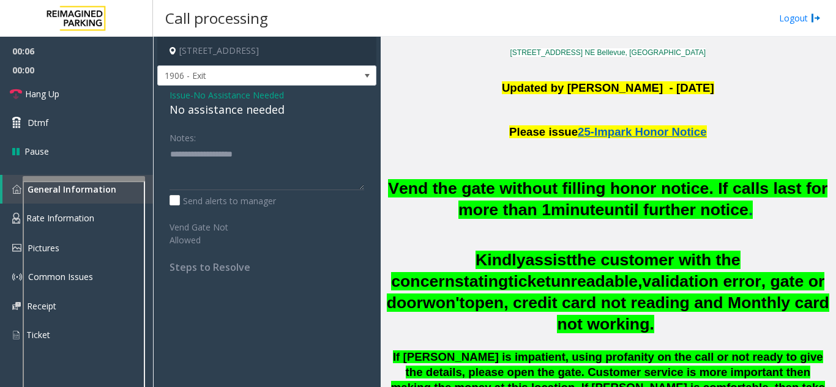
click at [217, 115] on div "No assistance needed" at bounding box center [266, 110] width 195 height 17
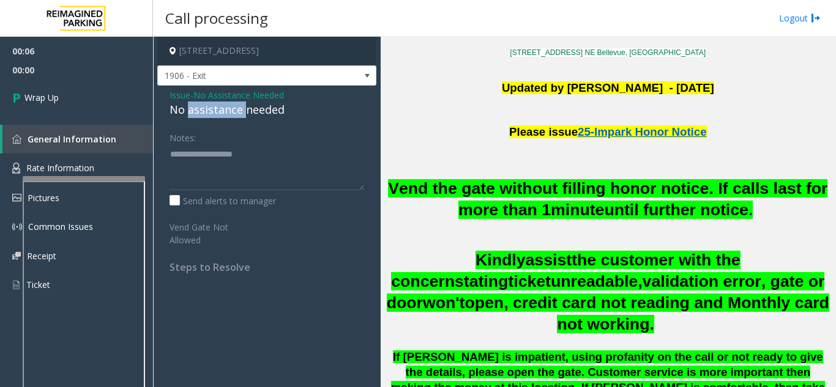
click at [217, 115] on div "No assistance needed" at bounding box center [266, 110] width 195 height 17
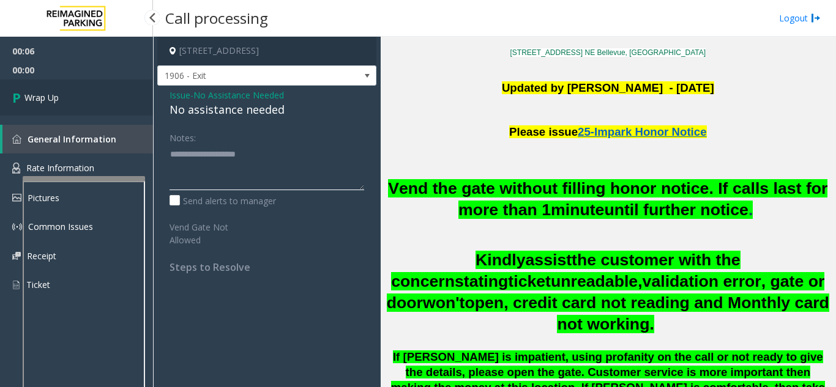
type textarea "**********"
click at [94, 112] on link "Wrap Up" at bounding box center [76, 98] width 153 height 36
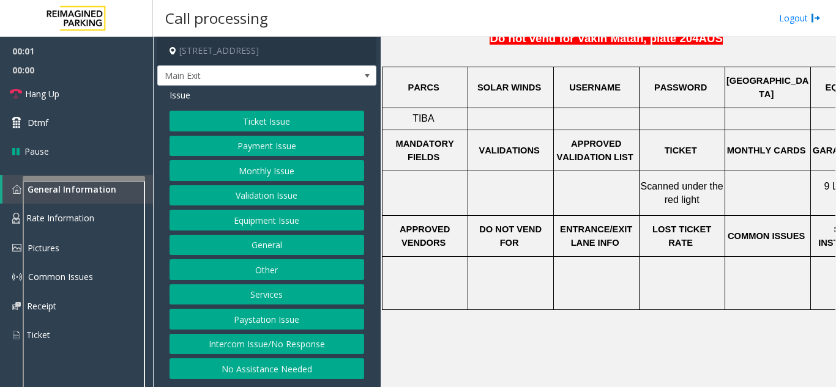
scroll to position [367, 0]
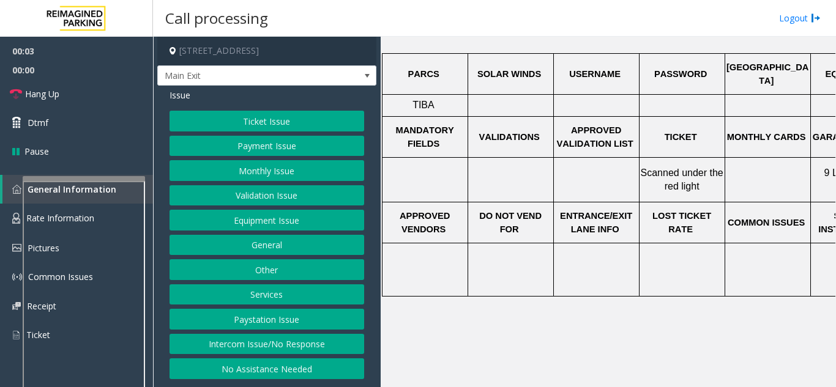
click at [279, 354] on button "Intercom Issue/No Response" at bounding box center [266, 344] width 195 height 21
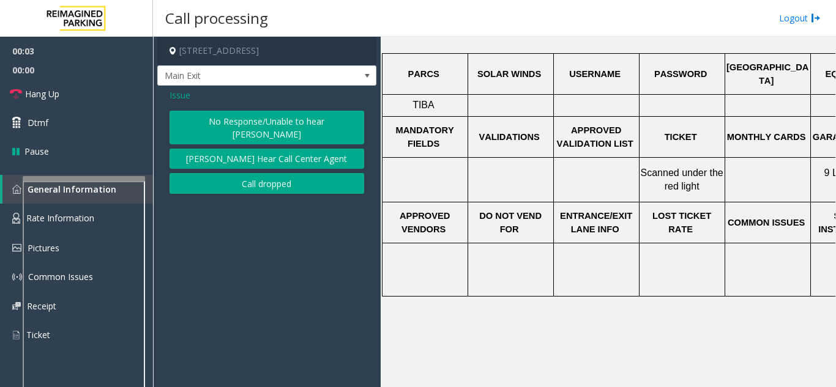
click at [264, 124] on button "No Response/Unable to hear [PERSON_NAME]" at bounding box center [266, 128] width 195 height 34
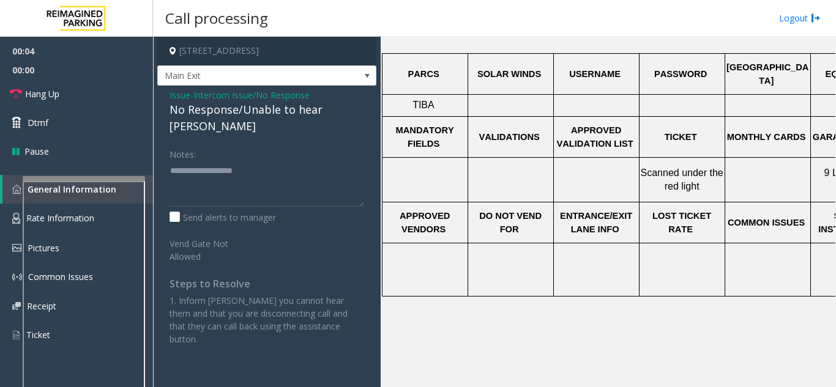
click at [255, 119] on div "No Response/Unable to hear [PERSON_NAME]" at bounding box center [266, 118] width 195 height 33
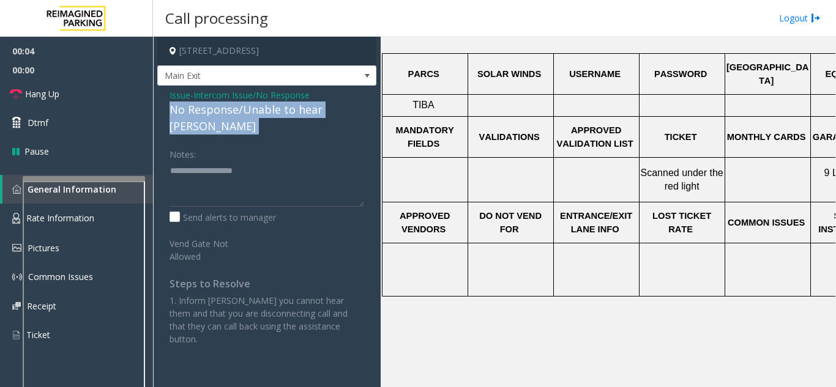
click at [255, 119] on div "No Response/Unable to hear [PERSON_NAME]" at bounding box center [266, 118] width 195 height 33
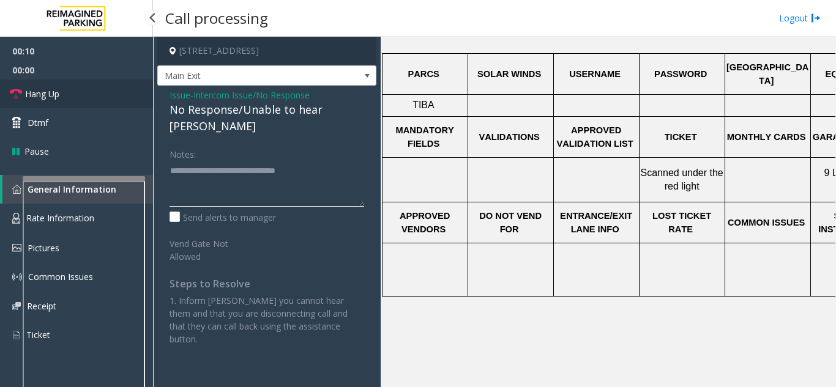
type textarea "**********"
click at [117, 92] on link "Hang Up" at bounding box center [76, 94] width 153 height 29
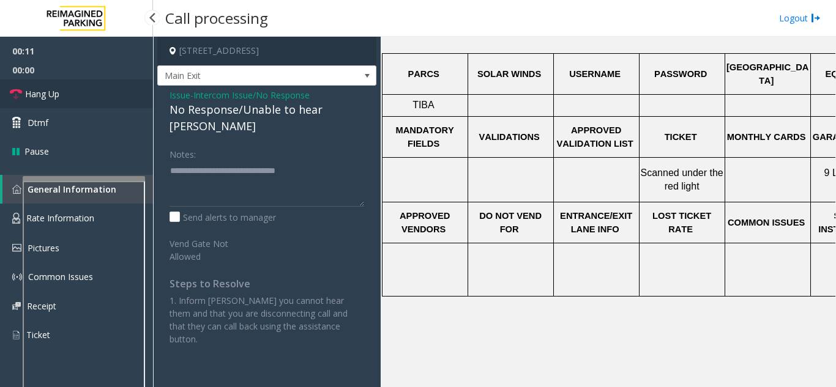
click at [117, 92] on link "Hang Up" at bounding box center [76, 94] width 153 height 29
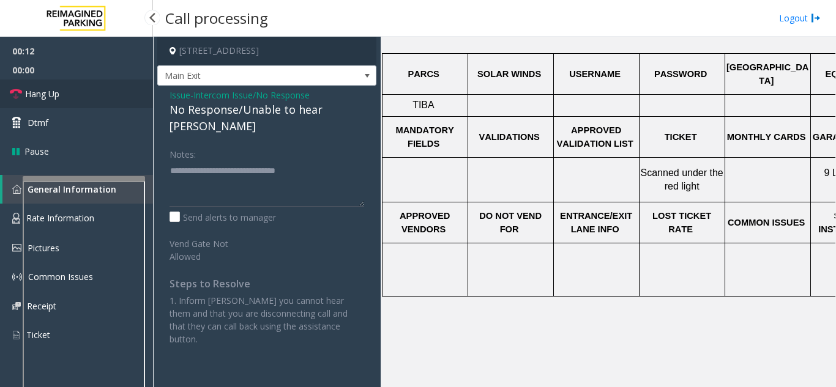
click at [117, 92] on link "Hang Up" at bounding box center [76, 94] width 153 height 29
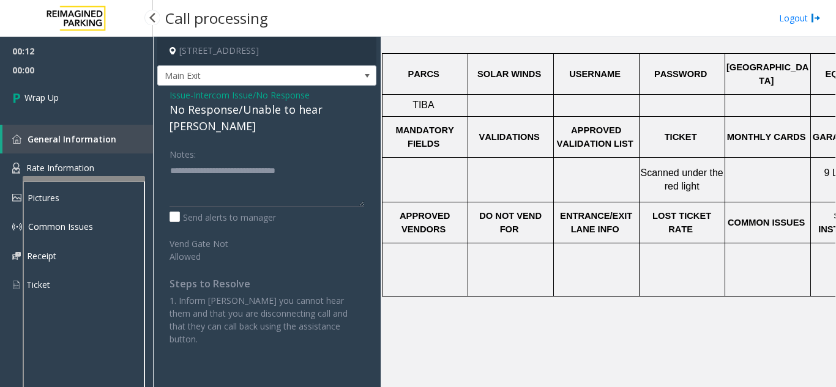
click at [117, 92] on link "Wrap Up" at bounding box center [76, 98] width 153 height 36
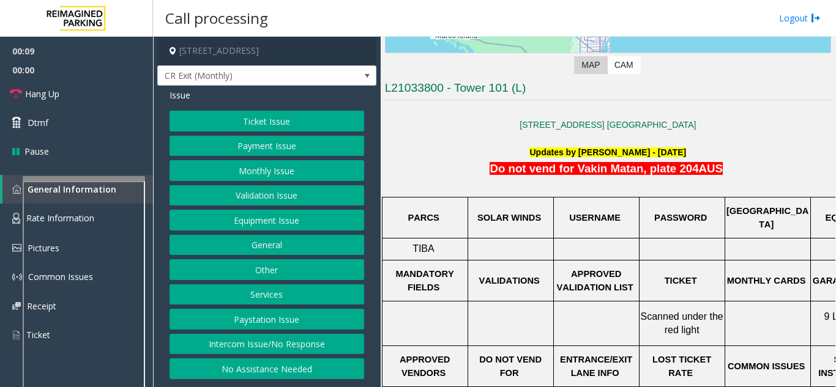
scroll to position [245, 0]
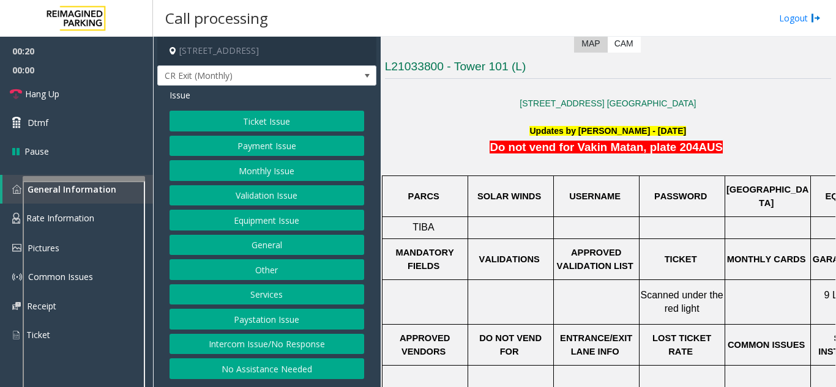
click at [272, 172] on button "Monthly Issue" at bounding box center [266, 170] width 195 height 21
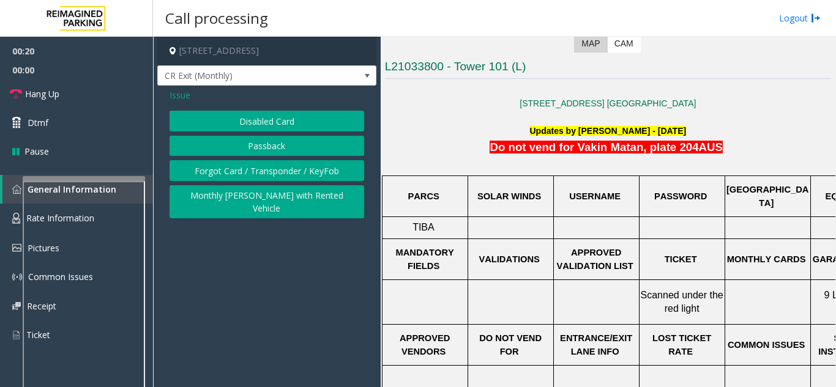
scroll to position [0, 0]
drag, startPoint x: 244, startPoint y: 129, endPoint x: 235, endPoint y: 140, distance: 14.3
click at [235, 132] on button "Disabled Card" at bounding box center [266, 121] width 195 height 21
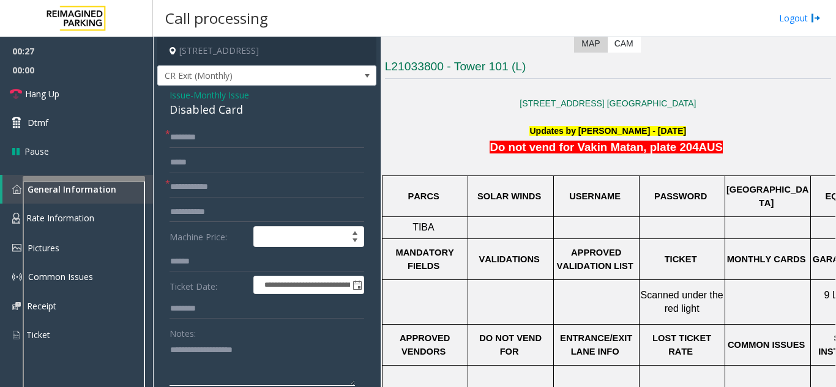
click at [228, 363] on textarea at bounding box center [261, 363] width 185 height 46
paste textarea "**********"
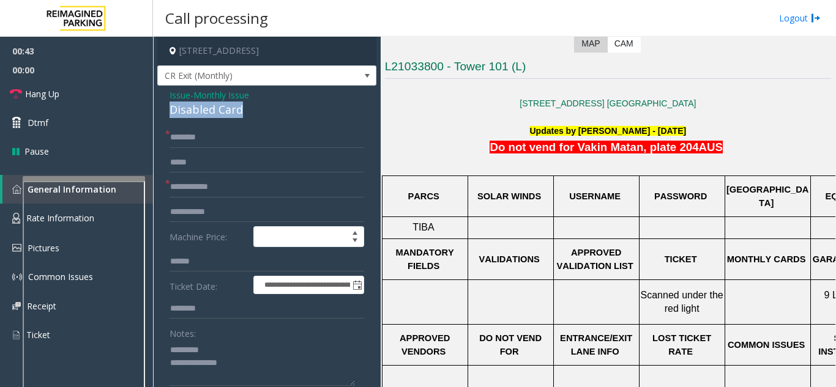
drag, startPoint x: 171, startPoint y: 124, endPoint x: 255, endPoint y: 120, distance: 83.9
click at [255, 118] on div "Disabled Card" at bounding box center [266, 110] width 195 height 17
drag, startPoint x: 232, startPoint y: 374, endPoint x: 240, endPoint y: 380, distance: 10.0
click at [239, 380] on textarea at bounding box center [261, 363] width 185 height 46
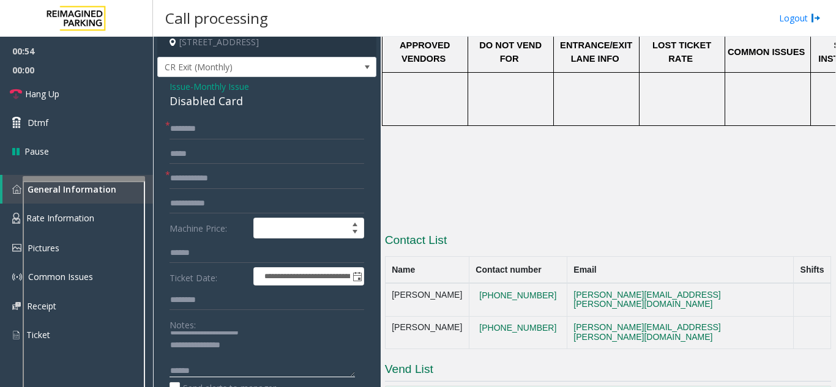
scroll to position [612, 0]
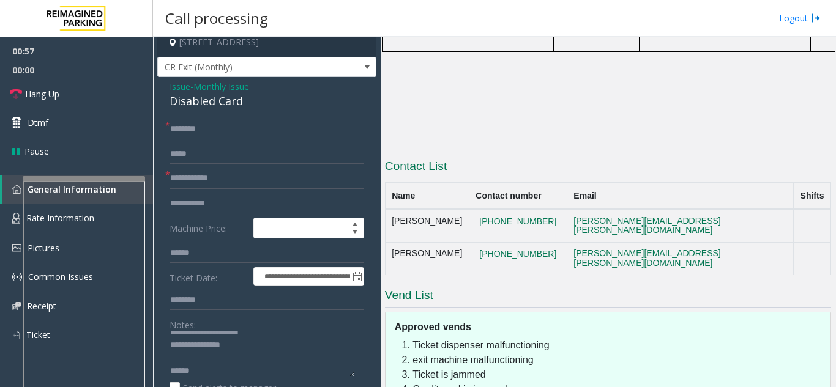
click at [216, 378] on textarea at bounding box center [261, 355] width 185 height 46
click at [225, 353] on textarea at bounding box center [261, 355] width 185 height 46
paste textarea "**********"
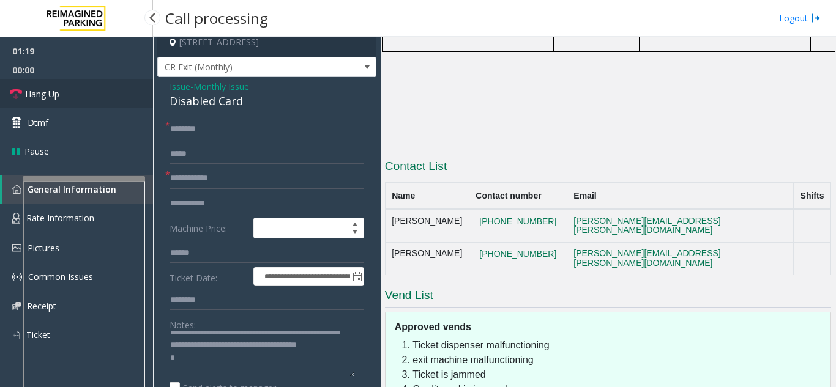
type textarea "**********"
click at [47, 92] on span "Hang Up" at bounding box center [42, 93] width 34 height 13
click at [213, 139] on input "text" at bounding box center [266, 129] width 195 height 21
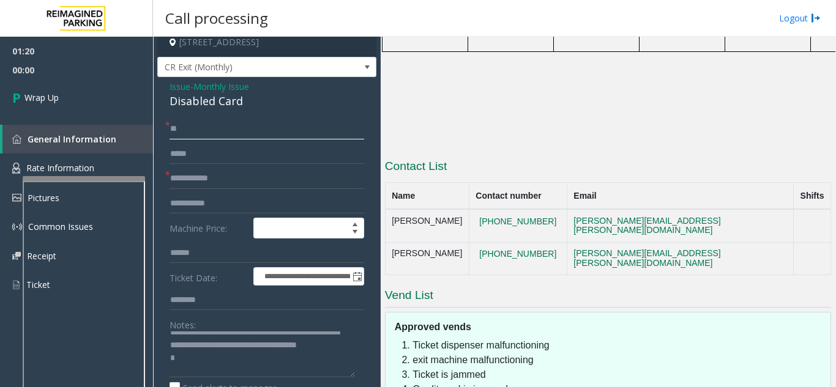
type input "**"
click at [214, 187] on input "text" at bounding box center [266, 178] width 195 height 21
drag, startPoint x: 224, startPoint y: 187, endPoint x: 147, endPoint y: 182, distance: 76.6
click at [147, 182] on app-root "**********" at bounding box center [418, 193] width 836 height 387
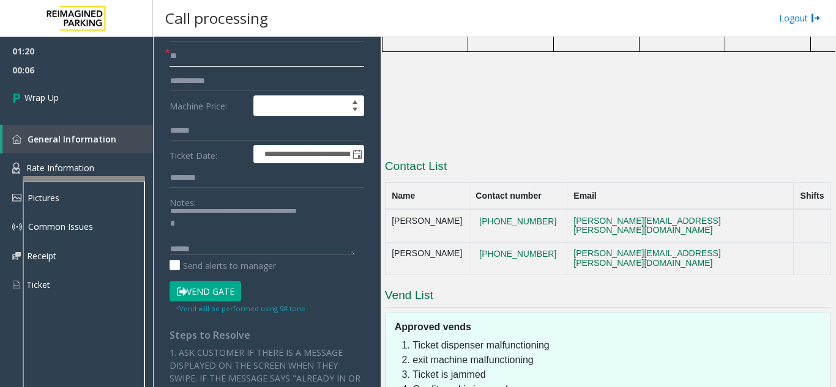
scroll to position [51, 0]
type input "**"
drag, startPoint x: 215, startPoint y: 264, endPoint x: 143, endPoint y: 261, distance: 72.3
click at [114, 78] on app-root "**********" at bounding box center [418, 193] width 836 height 387
click at [220, 236] on textarea at bounding box center [261, 232] width 185 height 46
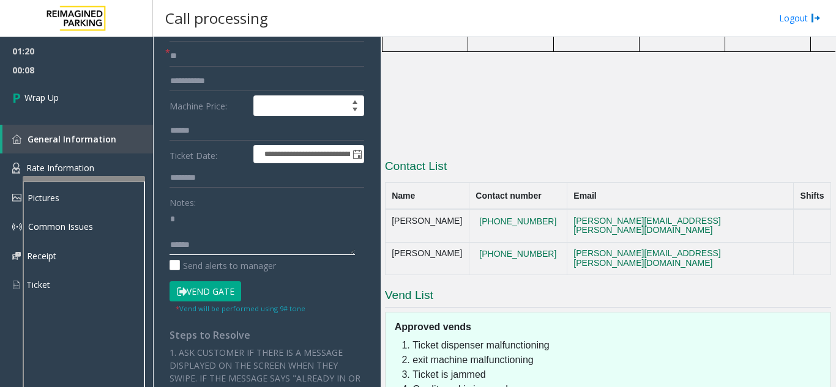
drag, startPoint x: 217, startPoint y: 255, endPoint x: 139, endPoint y: 257, distance: 77.1
click at [79, 76] on app-root "**********" at bounding box center [418, 193] width 836 height 387
click at [201, 249] on textarea at bounding box center [261, 232] width 185 height 46
drag, startPoint x: 198, startPoint y: 261, endPoint x: 151, endPoint y: 259, distance: 47.1
click at [151, 259] on app-root "**********" at bounding box center [418, 193] width 836 height 387
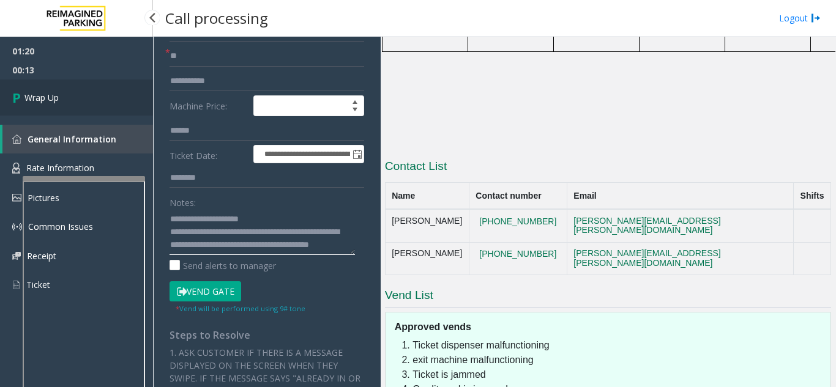
type textarea "**********"
click at [58, 98] on span "Wrap Up" at bounding box center [41, 97] width 34 height 13
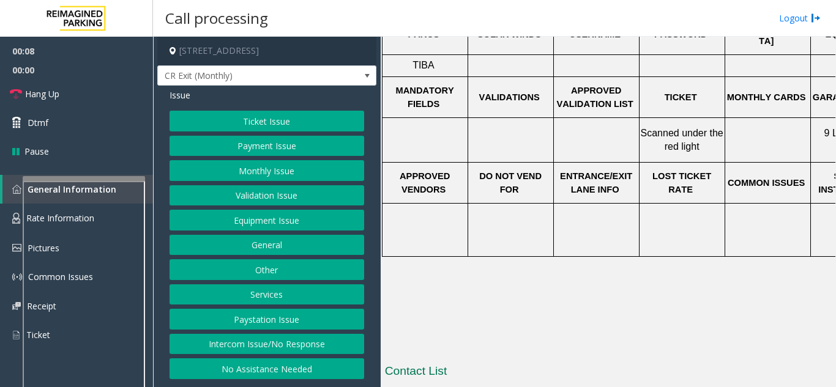
scroll to position [428, 0]
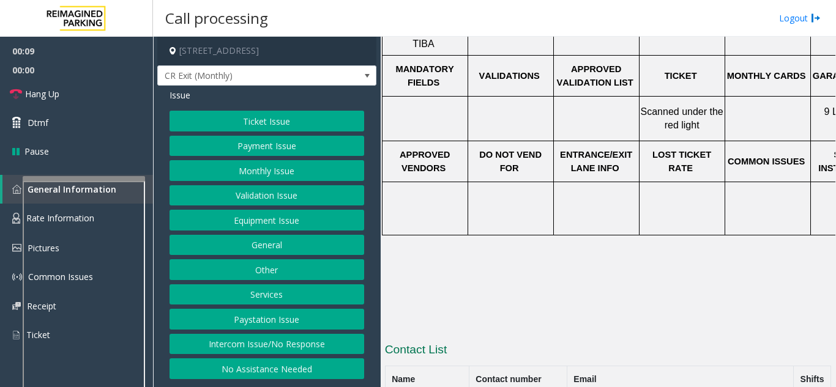
click at [248, 181] on button "Monthly Issue" at bounding box center [266, 170] width 195 height 21
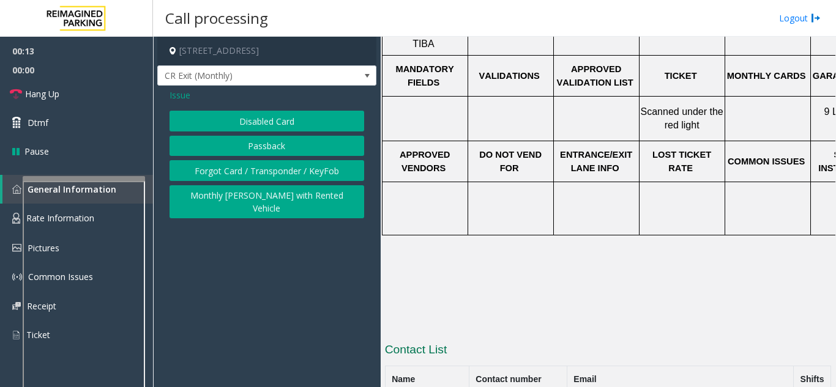
click at [272, 125] on button "Disabled Card" at bounding box center [266, 121] width 195 height 21
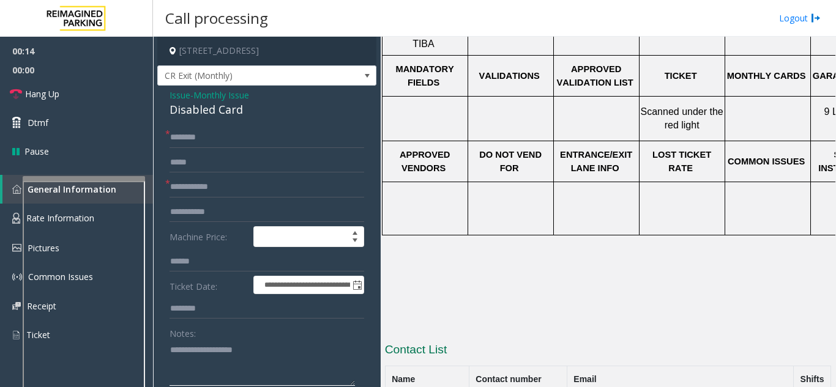
click at [267, 366] on textarea at bounding box center [261, 363] width 185 height 46
click at [171, 365] on textarea at bounding box center [261, 363] width 185 height 46
click at [212, 363] on textarea at bounding box center [261, 363] width 185 height 46
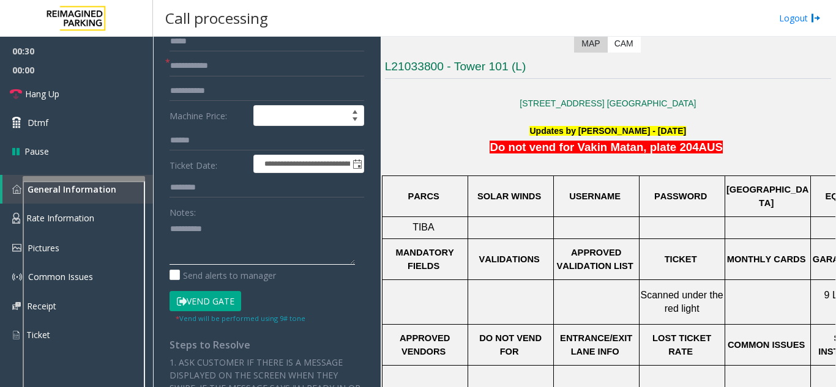
scroll to position [122, 0]
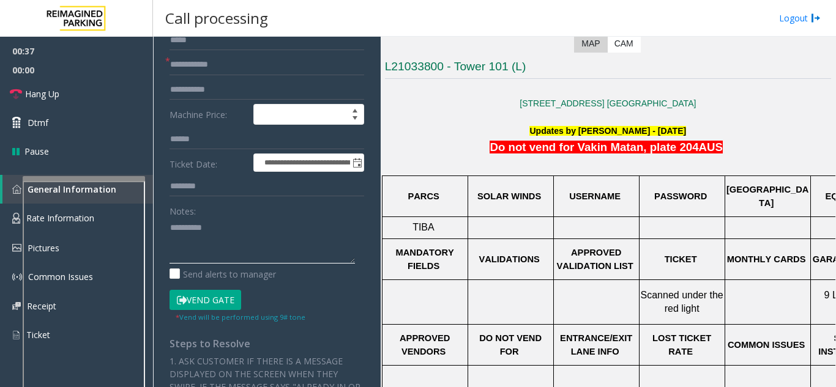
click at [201, 237] on textarea at bounding box center [261, 241] width 185 height 46
click at [204, 240] on textarea at bounding box center [261, 241] width 185 height 46
click at [210, 234] on textarea at bounding box center [261, 241] width 185 height 46
drag, startPoint x: 227, startPoint y: 234, endPoint x: 249, endPoint y: 234, distance: 22.0
click at [249, 234] on textarea at bounding box center [261, 241] width 185 height 46
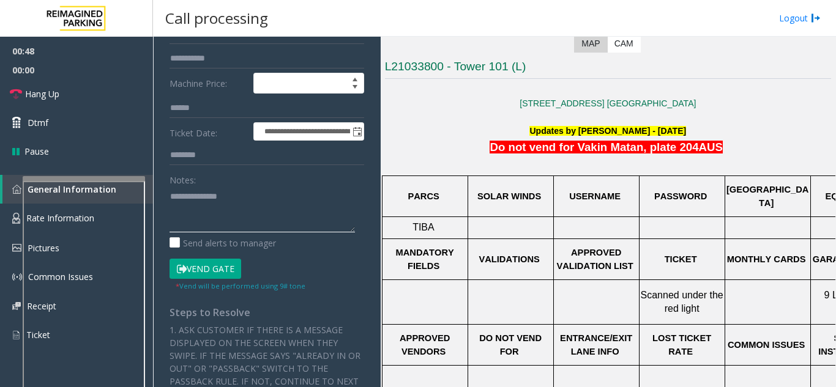
scroll to position [184, 0]
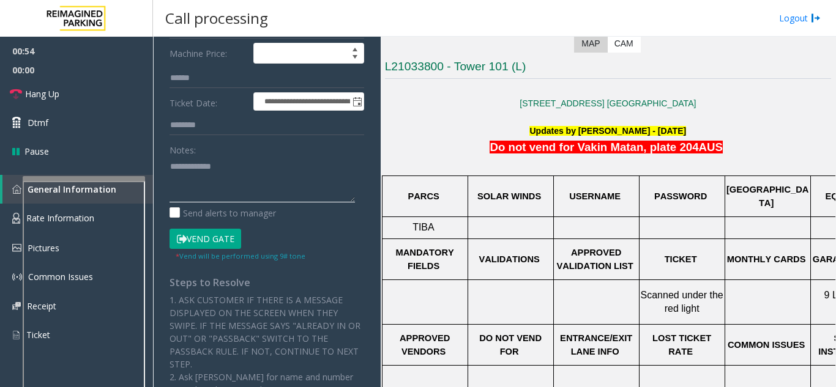
click at [204, 176] on textarea at bounding box center [261, 180] width 185 height 46
click at [206, 176] on textarea at bounding box center [261, 180] width 185 height 46
click at [210, 177] on textarea at bounding box center [261, 180] width 185 height 46
click at [214, 178] on textarea at bounding box center [261, 180] width 185 height 46
click at [218, 179] on textarea at bounding box center [261, 180] width 185 height 46
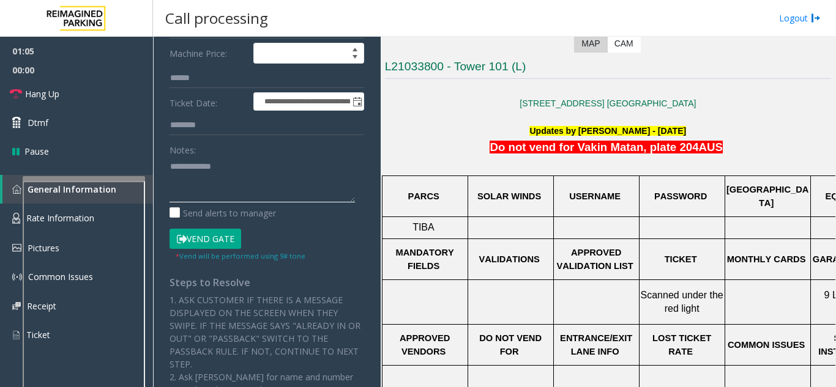
click at [229, 177] on textarea at bounding box center [261, 180] width 185 height 46
click at [221, 179] on textarea at bounding box center [261, 180] width 185 height 46
click at [206, 194] on textarea at bounding box center [261, 180] width 185 height 46
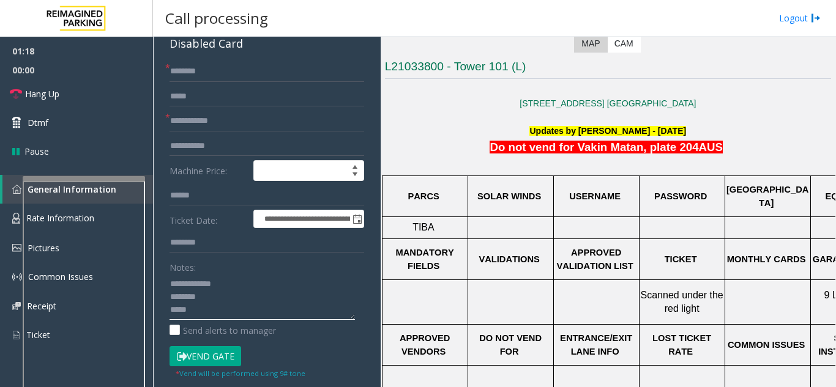
scroll to position [61, 0]
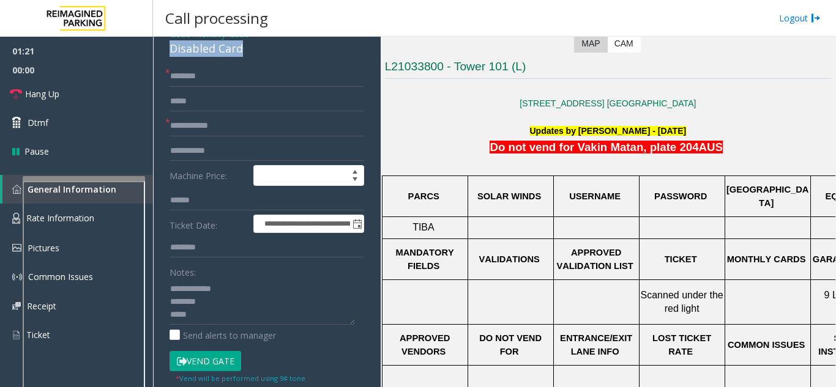
drag, startPoint x: 168, startPoint y: 64, endPoint x: 248, endPoint y: 64, distance: 79.5
click at [248, 64] on div "**********" at bounding box center [266, 392] width 219 height 737
copy div "Disabled Card"
click at [211, 312] on textarea at bounding box center [261, 302] width 185 height 46
paste textarea "**********"
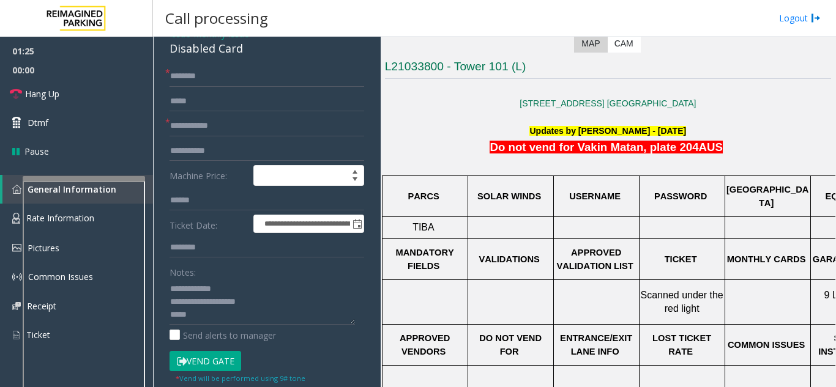
click at [212, 365] on button "Vend Gate" at bounding box center [205, 361] width 72 height 21
click at [208, 324] on textarea at bounding box center [261, 302] width 185 height 46
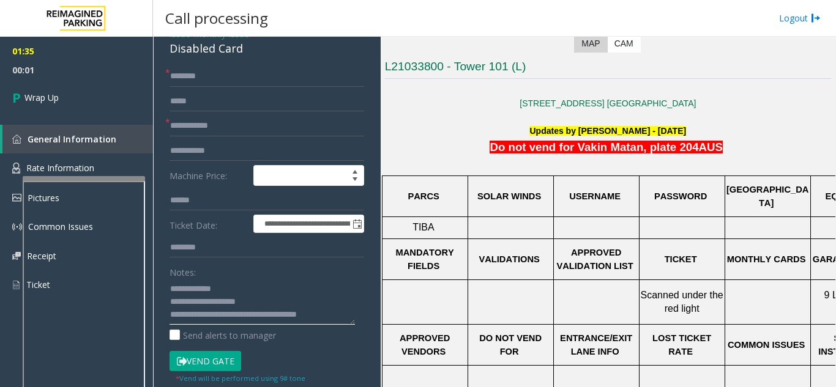
scroll to position [9, 0]
drag, startPoint x: 352, startPoint y: 335, endPoint x: 355, endPoint y: 374, distance: 39.8
click at [355, 374] on form "**********" at bounding box center [266, 236] width 195 height 340
type textarea "**********"
click at [200, 136] on input "text" at bounding box center [266, 126] width 195 height 21
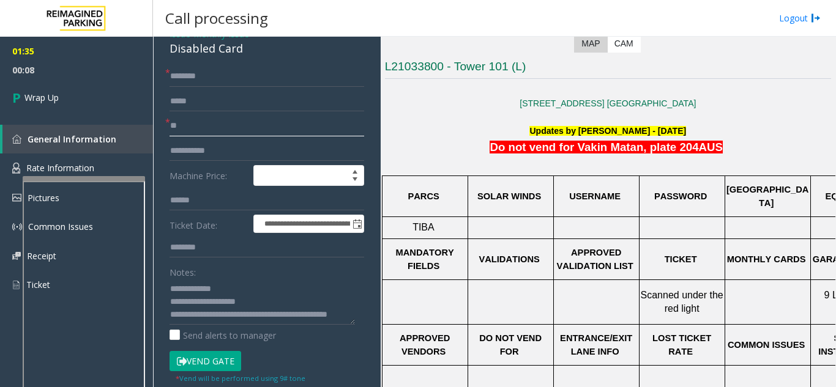
type input "**"
click at [196, 87] on input "text" at bounding box center [266, 76] width 195 height 21
type input "*"
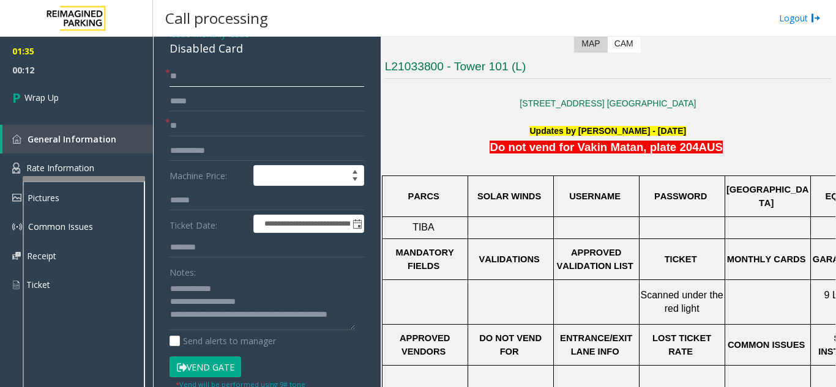
scroll to position [0, 0]
drag, startPoint x: 349, startPoint y: 330, endPoint x: 354, endPoint y: 365, distance: 35.2
click at [354, 359] on textarea at bounding box center [261, 319] width 185 height 80
type input "**"
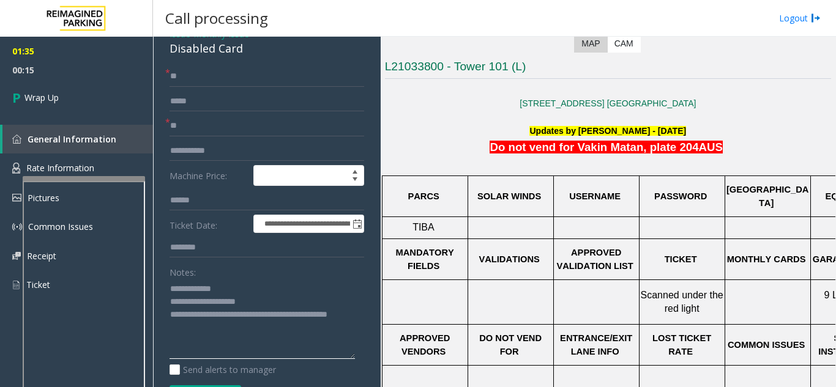
click at [214, 326] on textarea at bounding box center [261, 319] width 185 height 80
click at [206, 338] on textarea at bounding box center [261, 319] width 185 height 80
type textarea "**********"
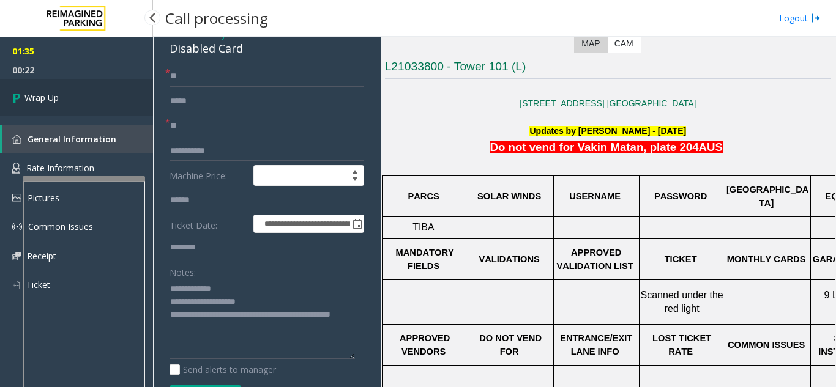
click at [61, 88] on link "Wrap Up" at bounding box center [76, 98] width 153 height 36
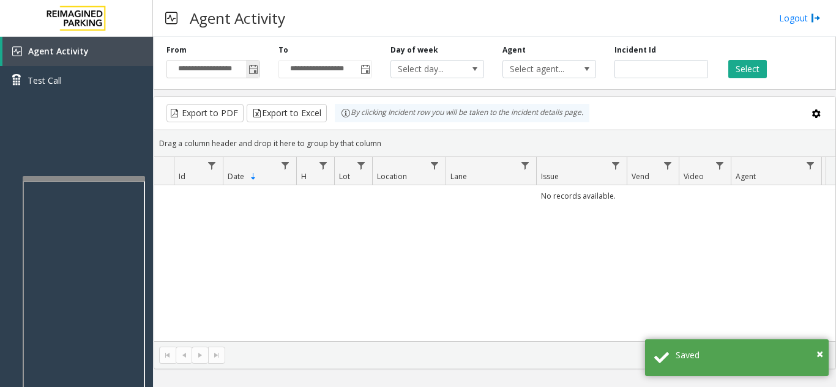
click at [253, 73] on span "Toggle popup" at bounding box center [253, 70] width 10 height 10
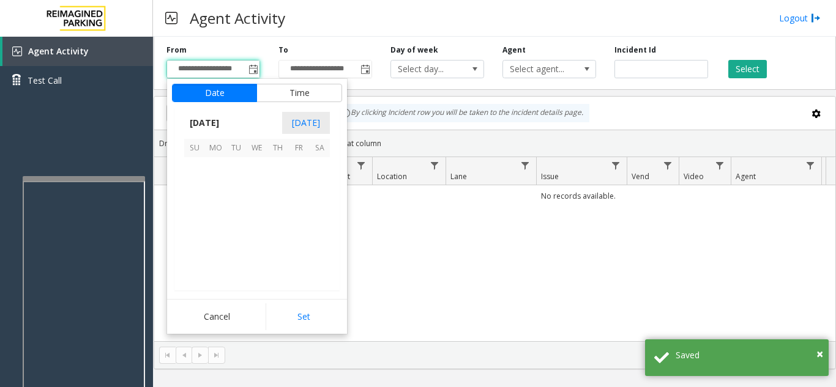
scroll to position [219590, 0]
click at [277, 199] on span "18" at bounding box center [277, 209] width 21 height 21
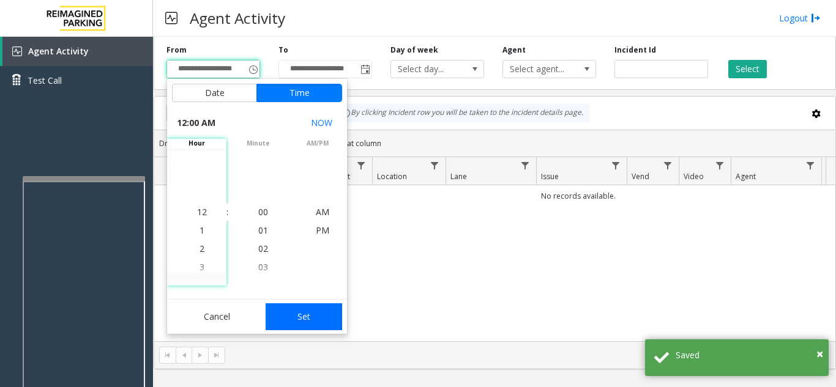
click at [307, 322] on button "Set" at bounding box center [304, 316] width 77 height 27
type input "**********"
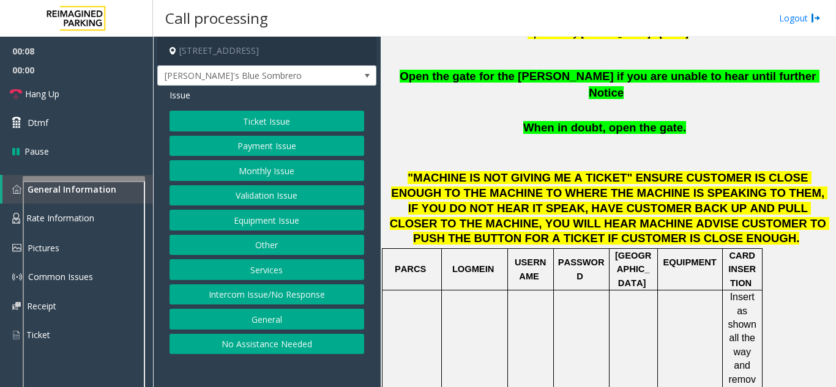
scroll to position [428, 0]
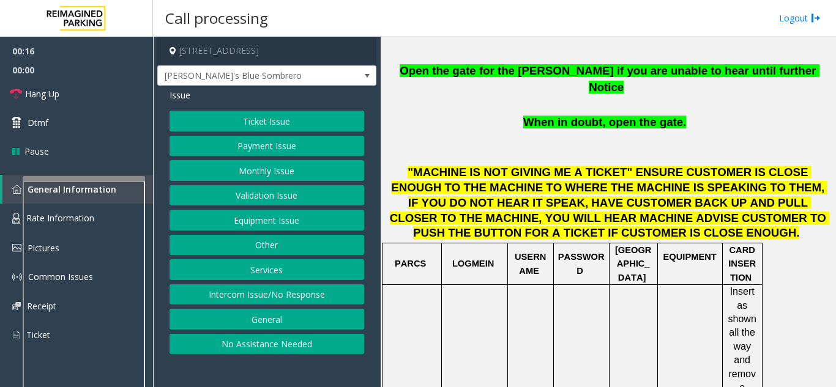
click at [275, 145] on button "Payment Issue" at bounding box center [266, 146] width 195 height 21
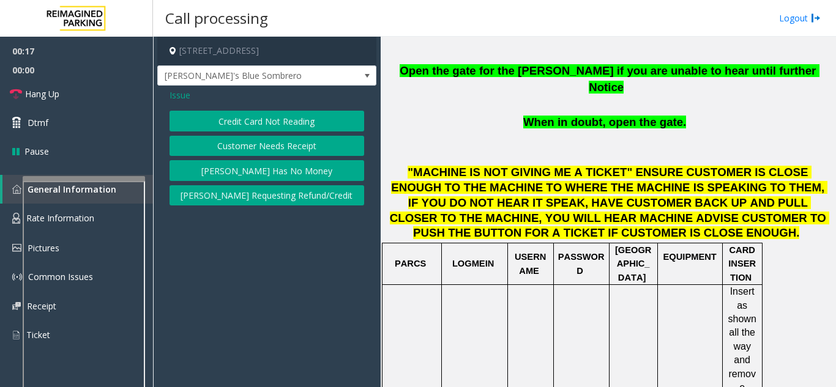
click at [273, 125] on button "Credit Card Not Reading" at bounding box center [266, 121] width 195 height 21
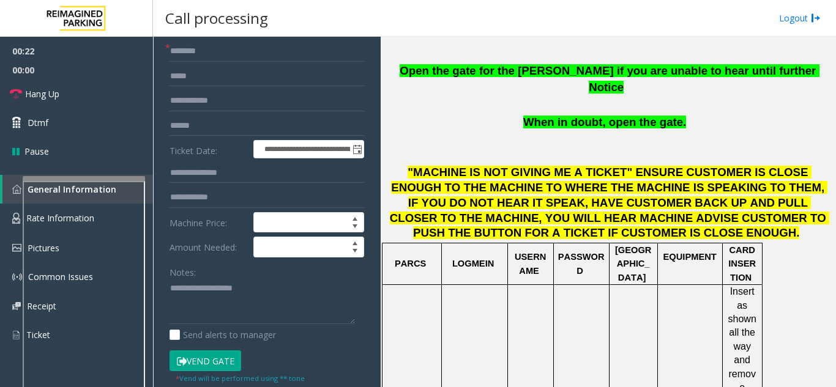
scroll to position [122, 0]
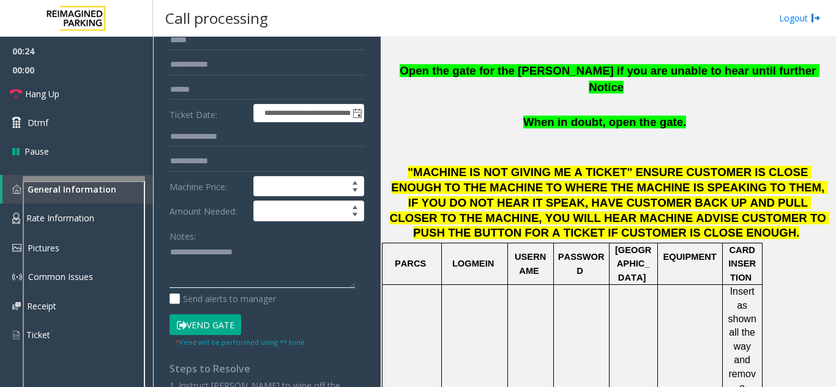
paste textarea "**********"
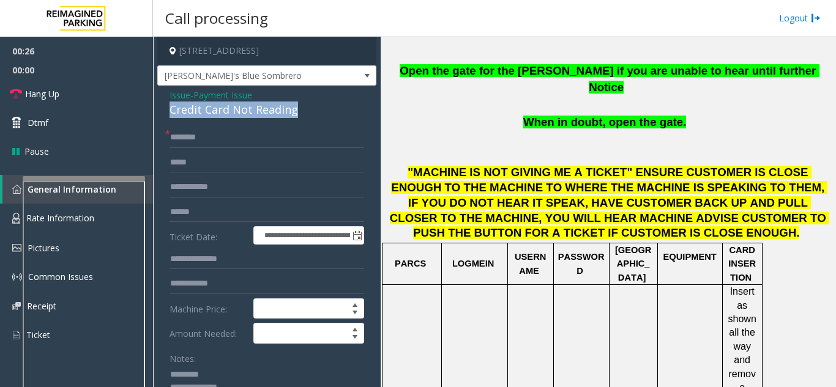
drag, startPoint x: 172, startPoint y: 105, endPoint x: 293, endPoint y: 105, distance: 121.1
click at [293, 105] on div "Credit Card Not Reading" at bounding box center [266, 110] width 195 height 17
copy div "Credit Card Not Reading"
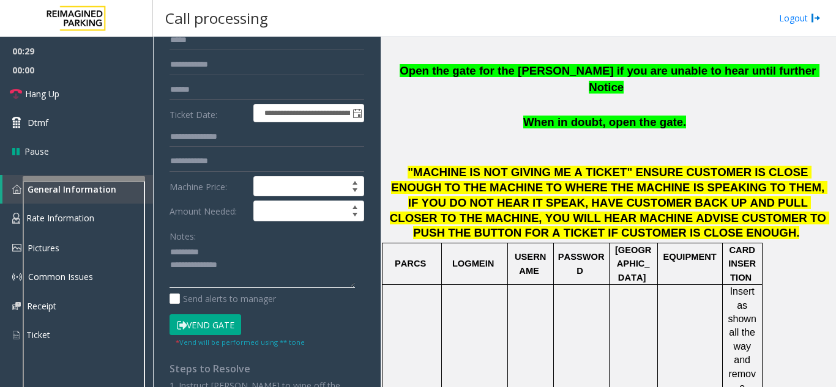
paste textarea "**********"
click at [64, 102] on link "Hang Up" at bounding box center [76, 94] width 153 height 29
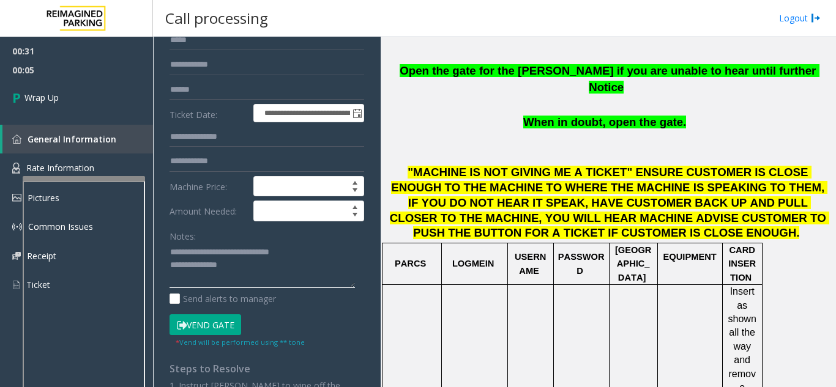
click at [229, 269] on textarea at bounding box center [261, 266] width 185 height 46
paste textarea "**********"
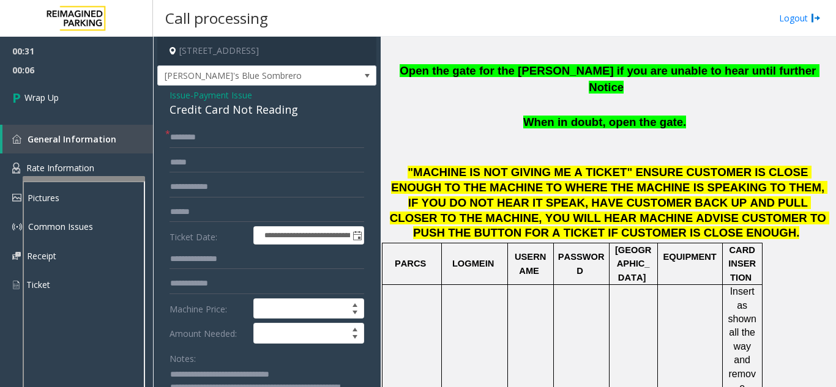
type textarea "**********"
click at [181, 139] on input "text" at bounding box center [266, 137] width 195 height 21
type input "**"
click at [112, 113] on link "Wrap Up" at bounding box center [76, 98] width 153 height 36
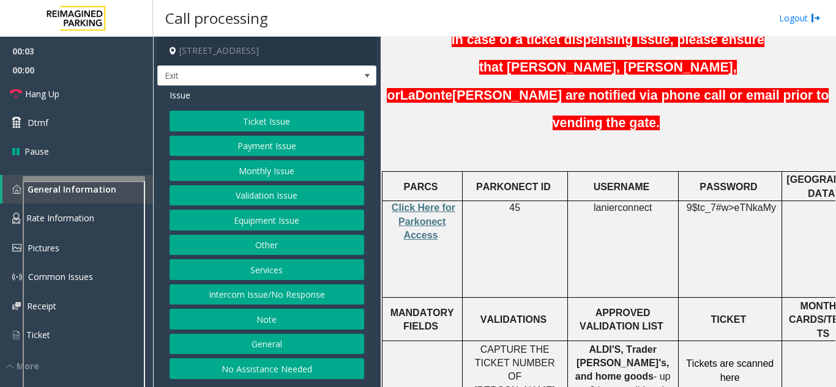
scroll to position [489, 0]
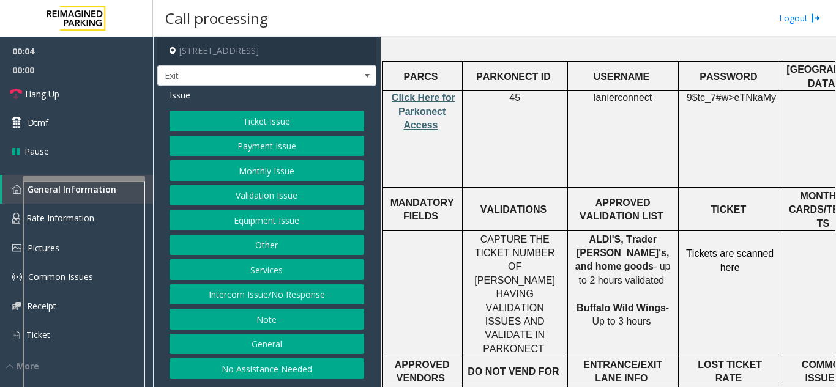
click at [414, 92] on span "Click Here for Parkonect Access" at bounding box center [424, 111] width 64 height 38
click at [258, 132] on div "Ticket Issue Payment Issue Monthly Issue Validation Issue Equipment Issue Other…" at bounding box center [266, 245] width 195 height 269
click at [253, 124] on button "Ticket Issue" at bounding box center [266, 121] width 195 height 21
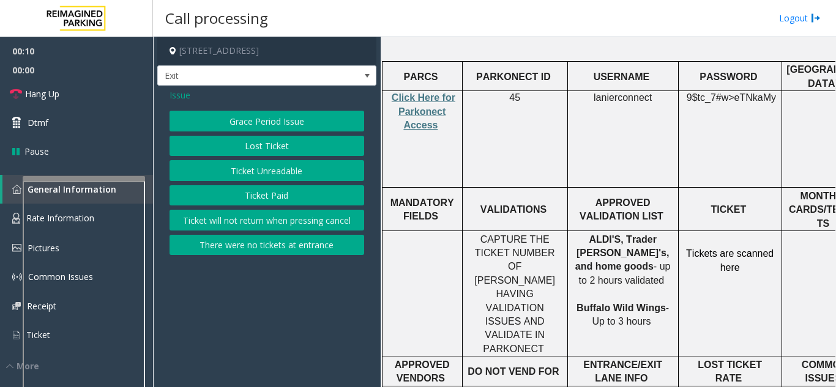
click at [244, 145] on button "Lost Ticket" at bounding box center [266, 146] width 195 height 21
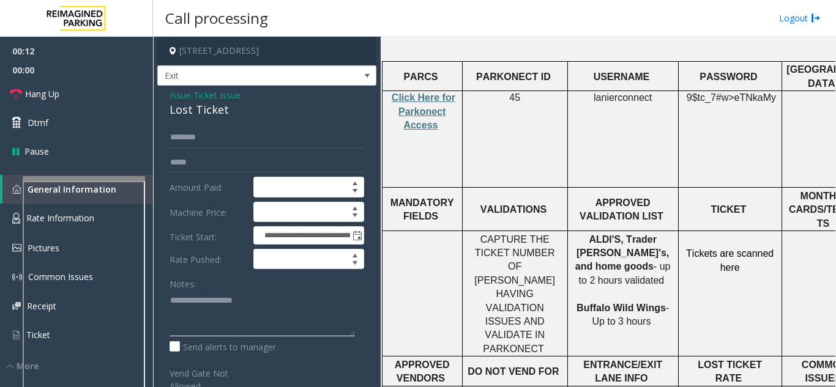
click at [180, 311] on textarea at bounding box center [261, 314] width 185 height 46
drag, startPoint x: 176, startPoint y: 110, endPoint x: 227, endPoint y: 108, distance: 50.8
click at [227, 108] on div "**********" at bounding box center [266, 325] width 219 height 479
click at [276, 305] on textarea at bounding box center [261, 314] width 185 height 46
click at [286, 307] on textarea at bounding box center [261, 314] width 185 height 46
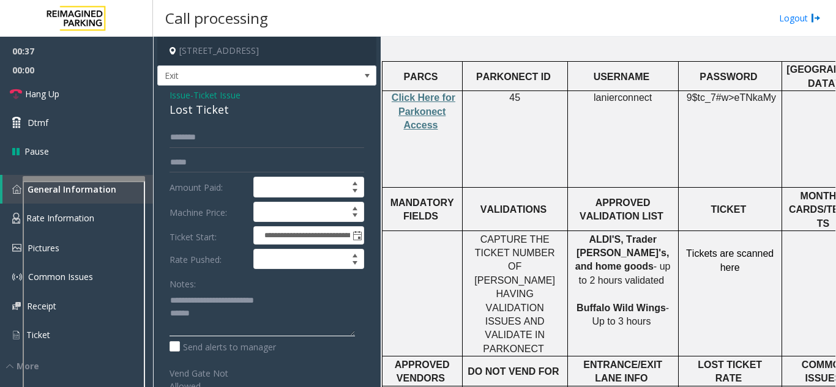
click at [283, 303] on textarea at bounding box center [261, 314] width 185 height 46
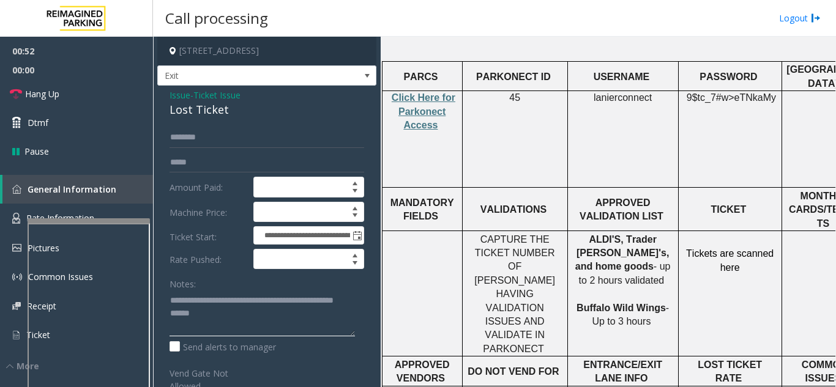
click at [91, 223] on div at bounding box center [89, 220] width 122 height 5
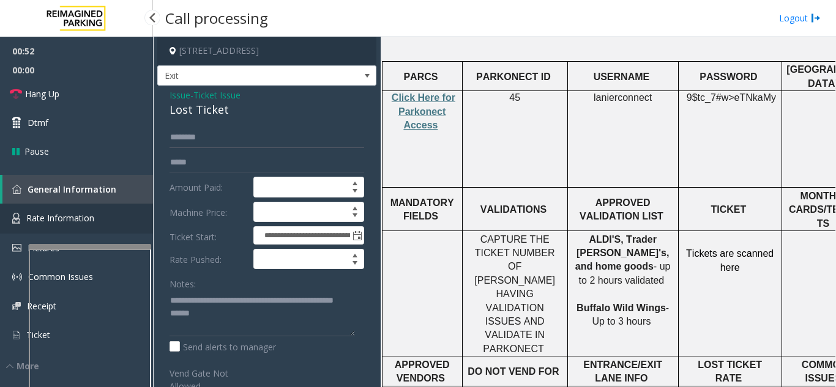
click at [78, 218] on span "Rate Information" at bounding box center [60, 218] width 68 height 12
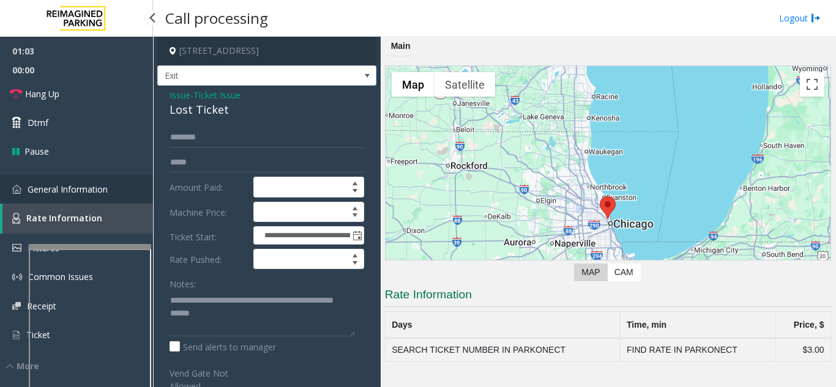
click at [69, 196] on link "General Information" at bounding box center [76, 189] width 153 height 29
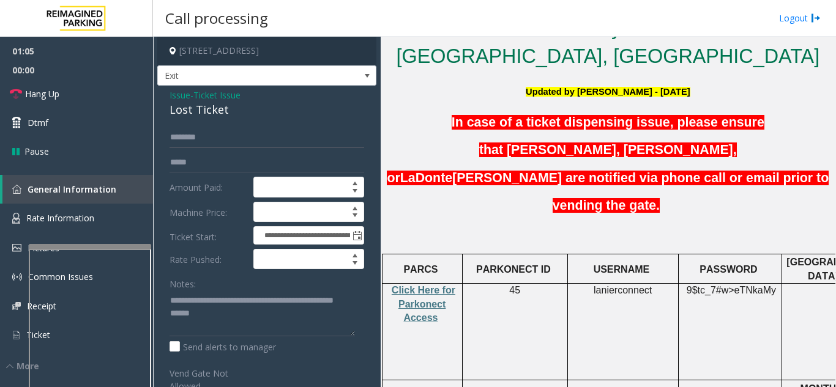
scroll to position [306, 0]
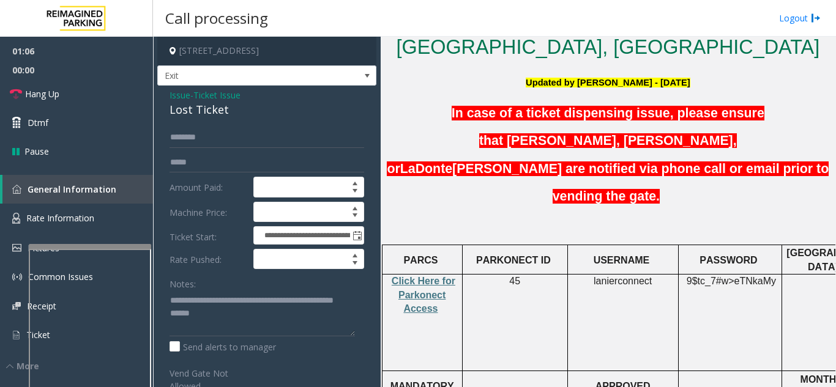
click at [655, 275] on p "lanierconnect" at bounding box center [623, 281] width 102 height 13
click at [654, 275] on p "lanierconnect" at bounding box center [623, 281] width 102 height 13
click at [639, 276] on span "lanierconnect" at bounding box center [622, 281] width 58 height 11
copy p "lanierconnect"
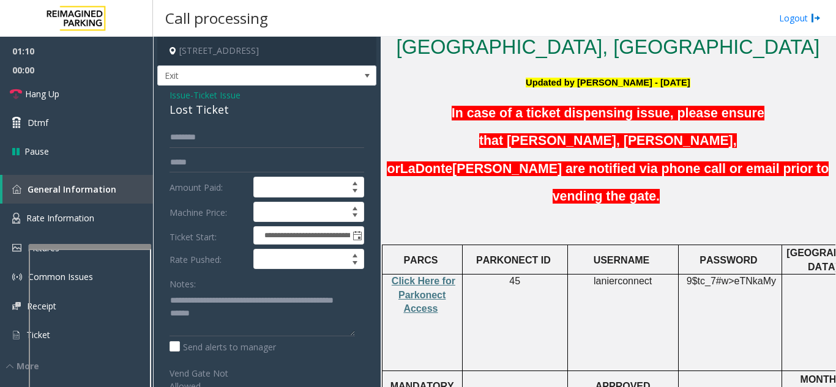
click at [743, 276] on span "eTNkaMy" at bounding box center [755, 281] width 42 height 11
copy p "9$tc_7#w> eTNkaMy"
click at [256, 313] on textarea at bounding box center [261, 314] width 185 height 46
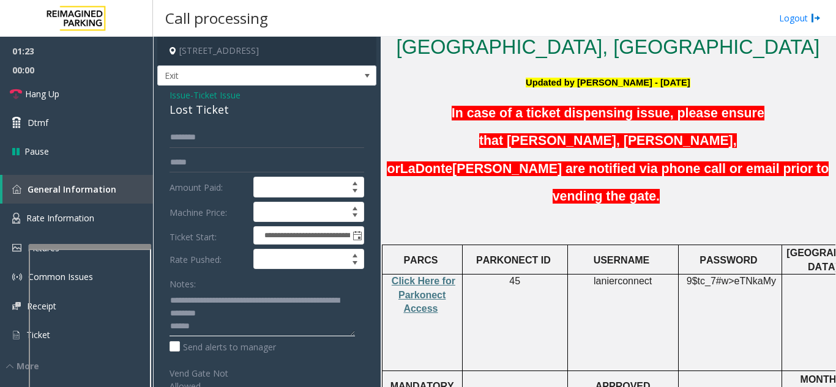
click at [214, 327] on textarea at bounding box center [261, 314] width 185 height 46
click at [265, 325] on textarea at bounding box center [261, 314] width 185 height 46
click at [265, 329] on textarea at bounding box center [261, 314] width 185 height 46
click at [281, 324] on textarea at bounding box center [261, 314] width 185 height 46
click at [295, 331] on textarea at bounding box center [261, 314] width 185 height 46
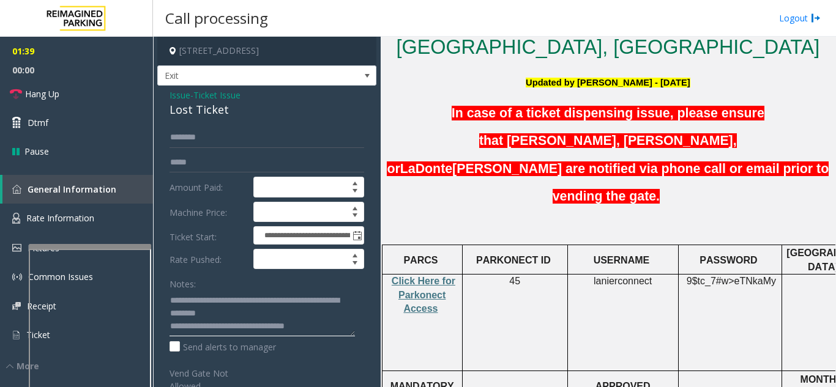
click at [328, 329] on textarea at bounding box center [261, 314] width 185 height 46
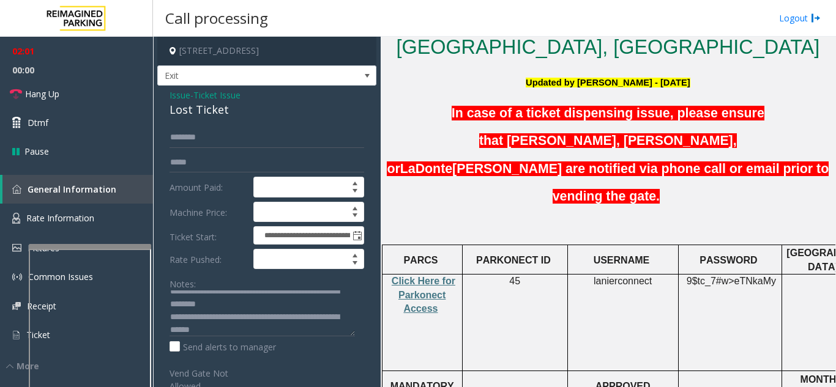
click at [703, 276] on span "9$tc_7#w>" at bounding box center [710, 281] width 48 height 10
copy p "9$tc_7#w> eTNkaMy"
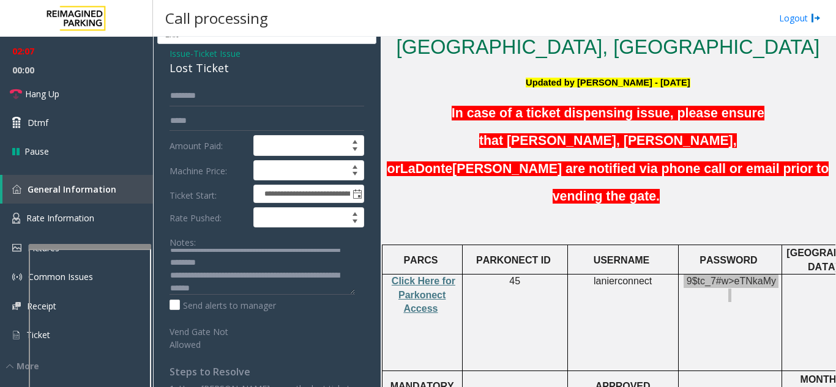
scroll to position [61, 0]
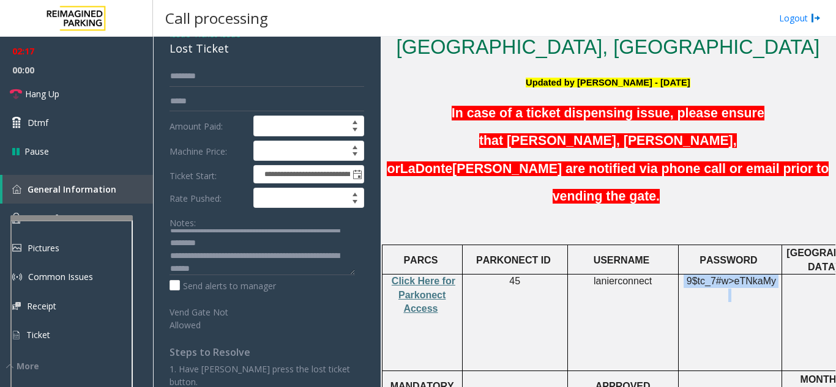
click at [81, 218] on div at bounding box center [71, 217] width 122 height 5
click at [279, 266] on textarea at bounding box center [261, 252] width 185 height 46
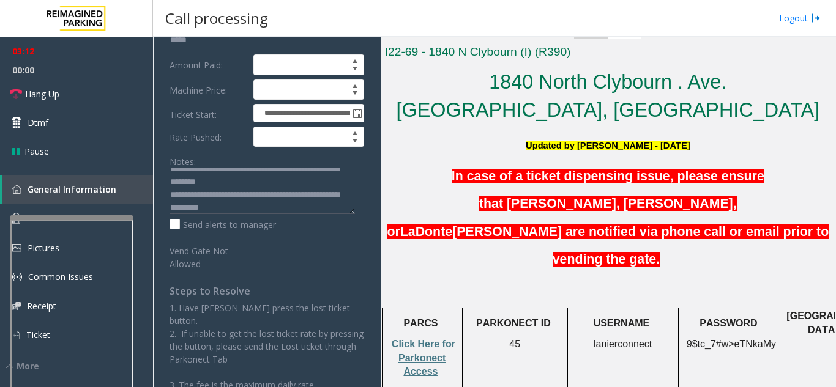
scroll to position [184, 0]
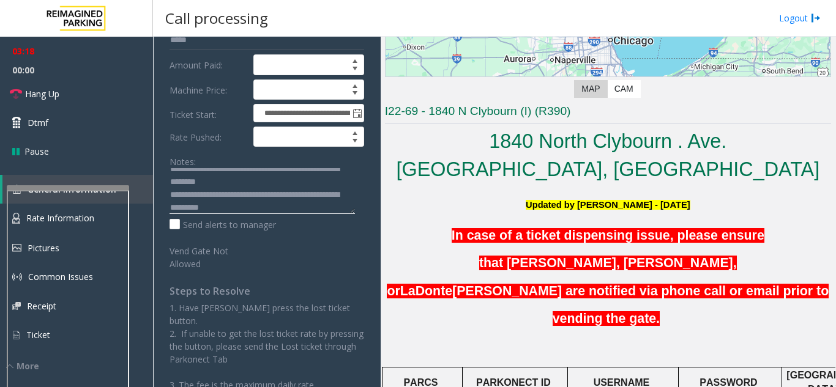
click at [100, 185] on div at bounding box center [68, 187] width 122 height 5
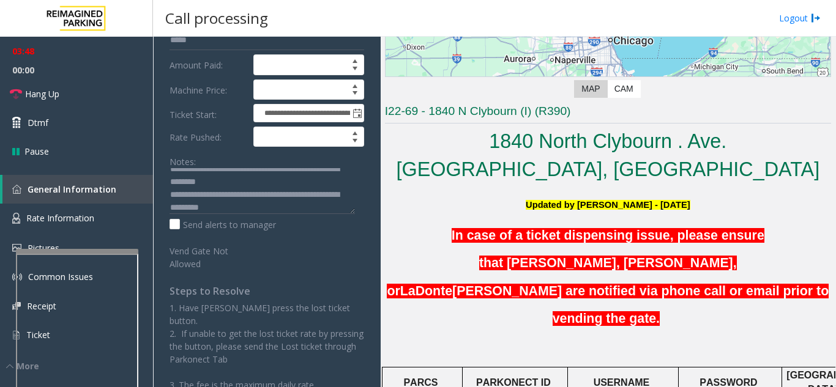
click at [120, 250] on div at bounding box center [77, 251] width 122 height 5
click at [99, 223] on link "Rate Information" at bounding box center [76, 219] width 153 height 30
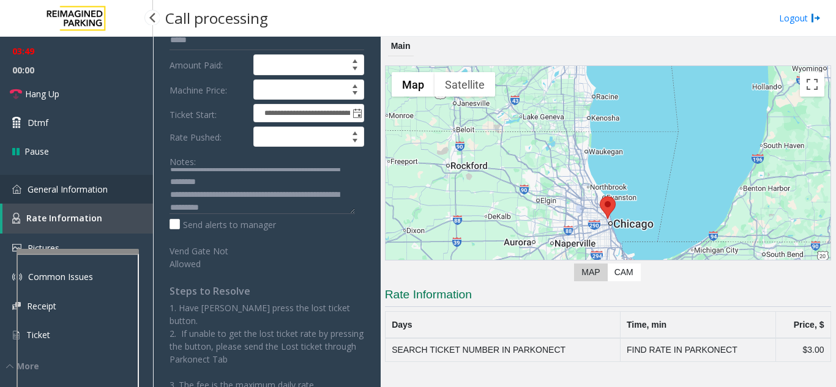
click at [97, 199] on link "General Information" at bounding box center [76, 189] width 153 height 29
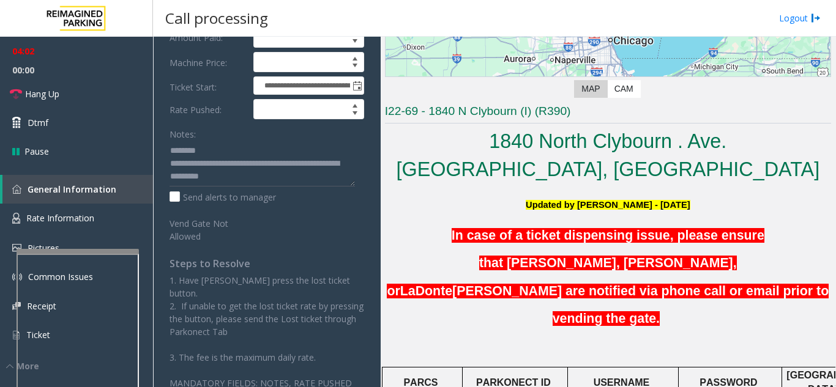
scroll to position [165, 0]
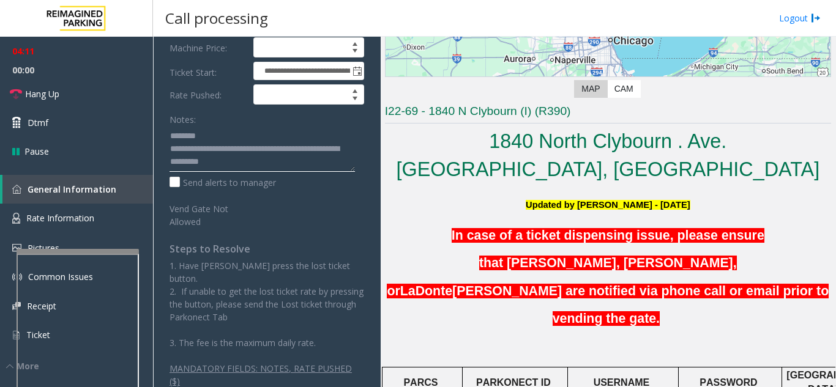
click at [258, 169] on textarea at bounding box center [261, 149] width 185 height 46
click at [324, 158] on textarea at bounding box center [261, 149] width 185 height 46
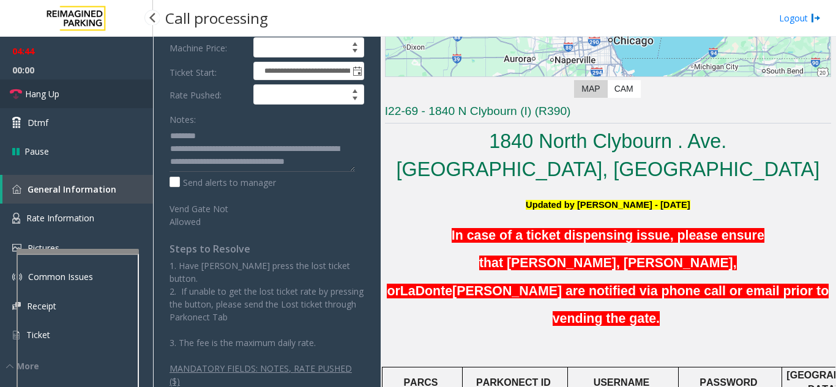
click at [51, 101] on link "Hang Up" at bounding box center [76, 94] width 153 height 29
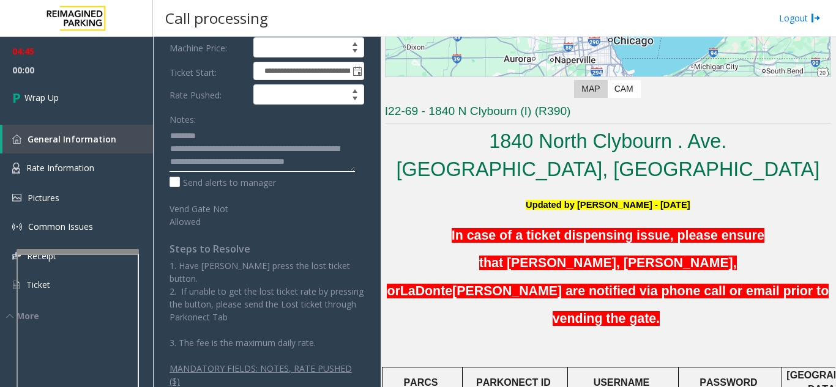
click at [199, 168] on textarea at bounding box center [261, 149] width 185 height 46
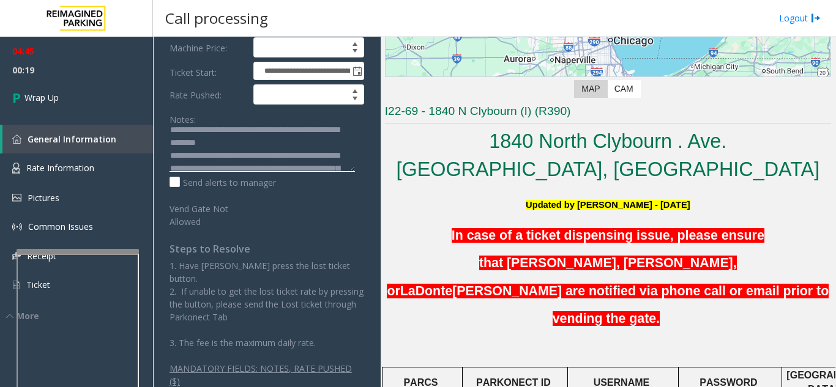
scroll to position [26, 0]
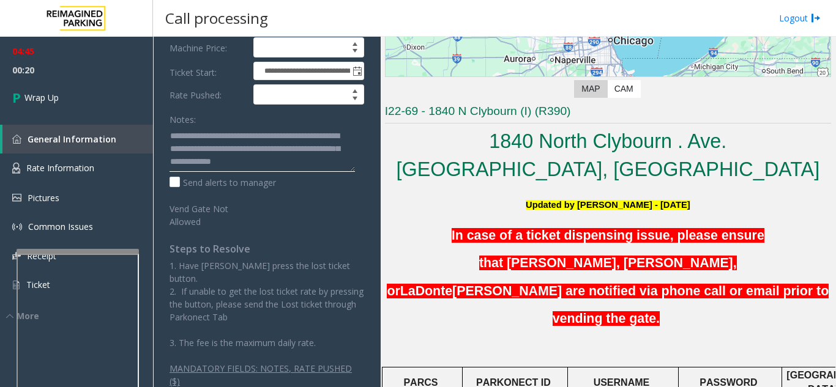
click at [253, 163] on textarea at bounding box center [261, 149] width 185 height 46
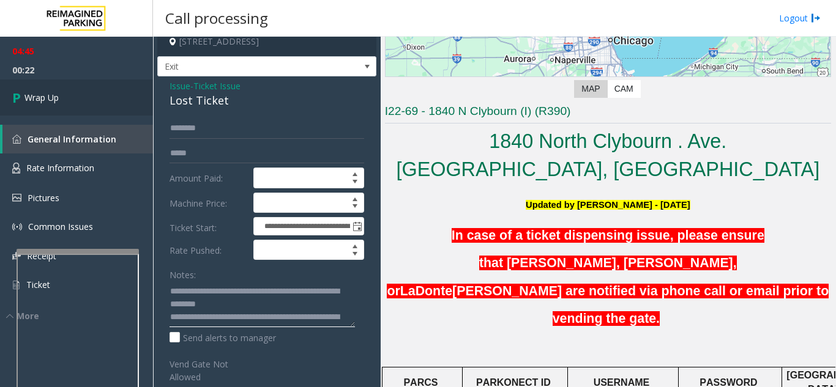
scroll to position [0, 0]
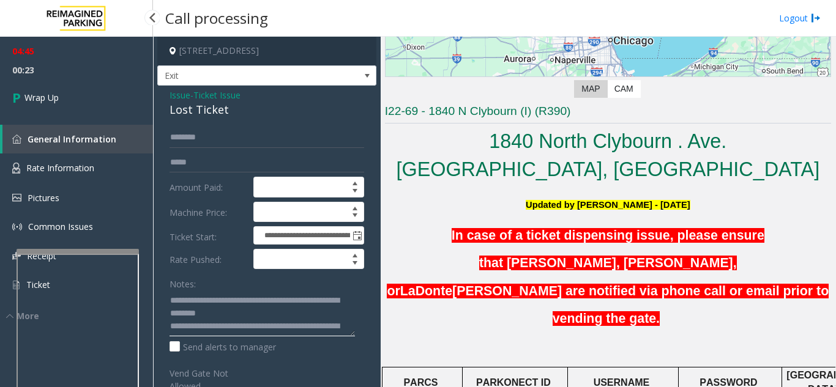
type textarea "**********"
click at [91, 78] on span "00:23" at bounding box center [76, 70] width 153 height 19
click at [85, 86] on link "Wrap Up" at bounding box center [76, 98] width 153 height 36
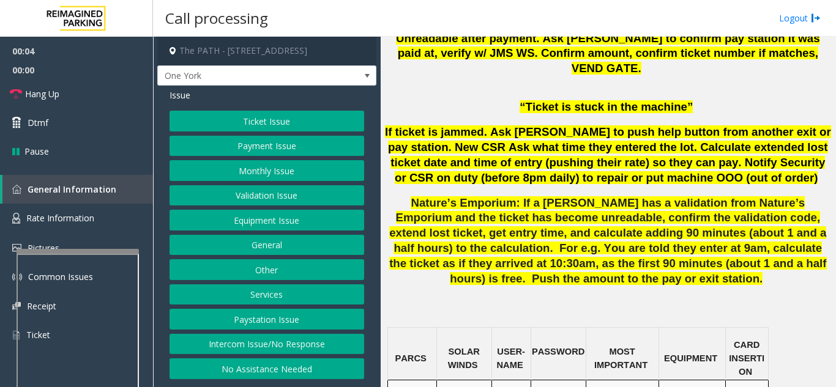
scroll to position [918, 0]
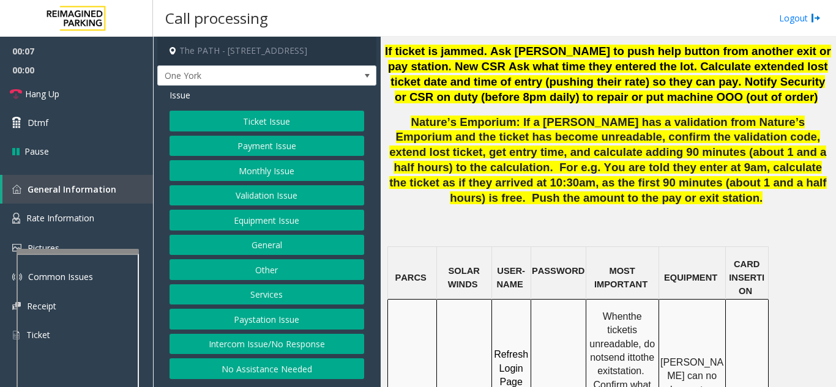
drag, startPoint x: 466, startPoint y: 316, endPoint x: 483, endPoint y: 329, distance: 21.4
drag, startPoint x: 483, startPoint y: 329, endPoint x: 452, endPoint y: 327, distance: 31.3
drag, startPoint x: 466, startPoint y: 313, endPoint x: 485, endPoint y: 326, distance: 22.8
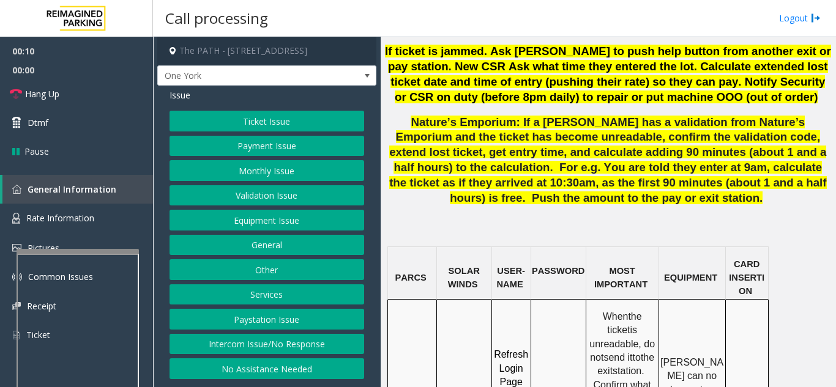
copy p "JMS-1York-WS"
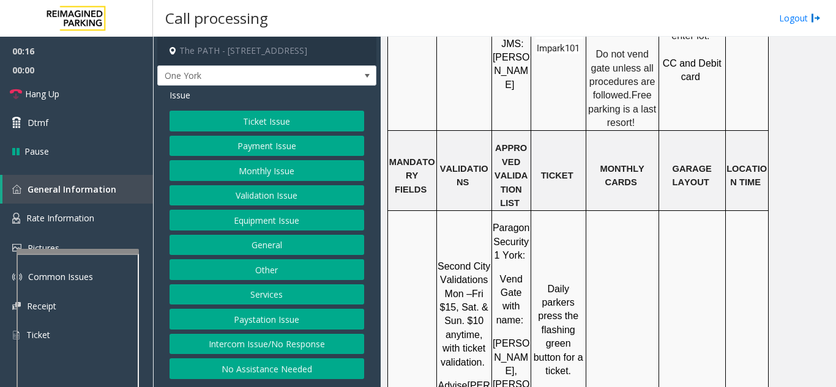
scroll to position [1346, 0]
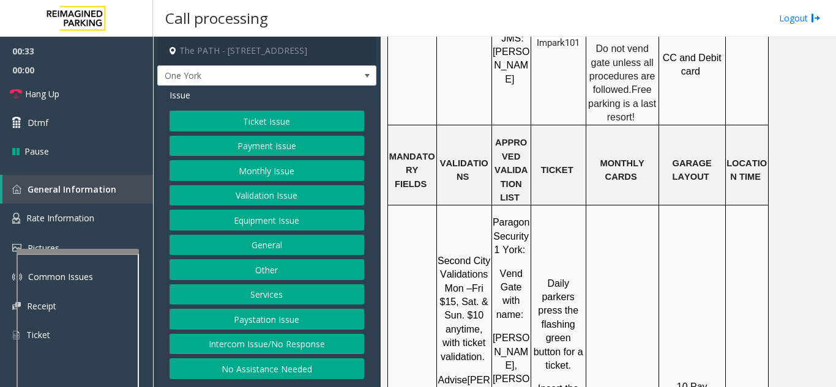
click at [275, 122] on button "Ticket Issue" at bounding box center [266, 121] width 195 height 21
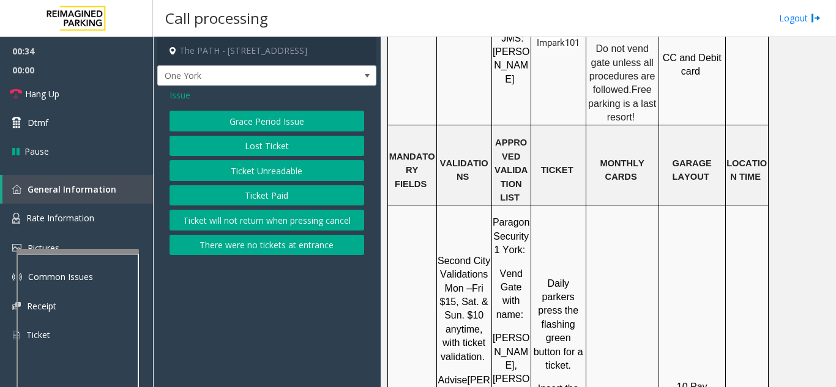
click at [281, 171] on button "Ticket Unreadable" at bounding box center [266, 170] width 195 height 21
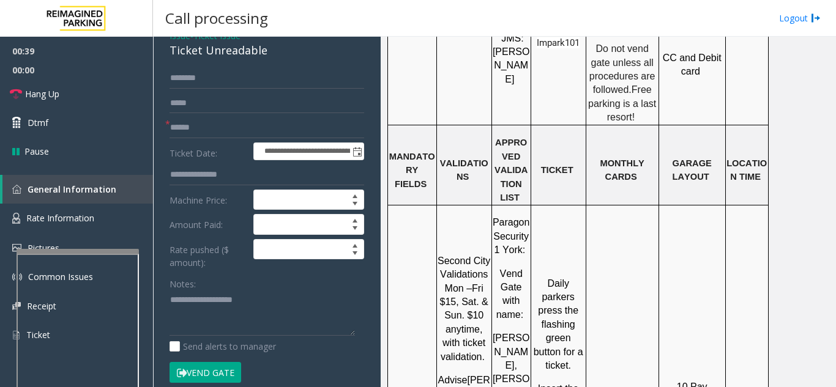
scroll to position [184, 0]
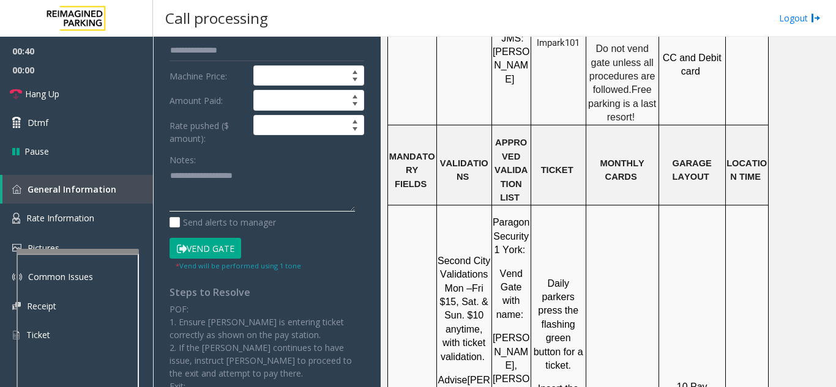
click at [176, 184] on textarea at bounding box center [261, 189] width 185 height 46
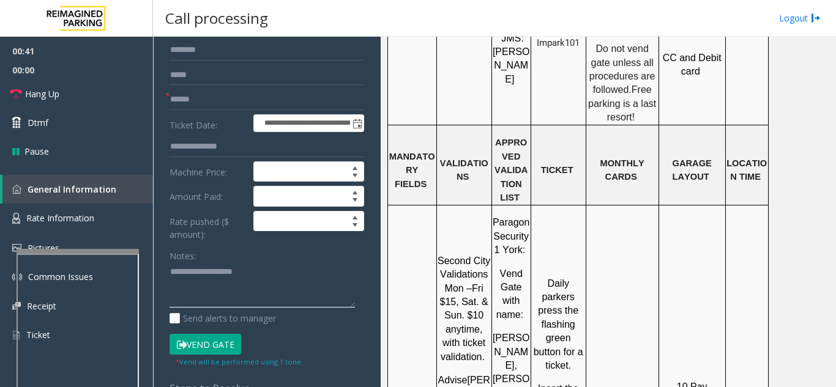
scroll to position [0, 0]
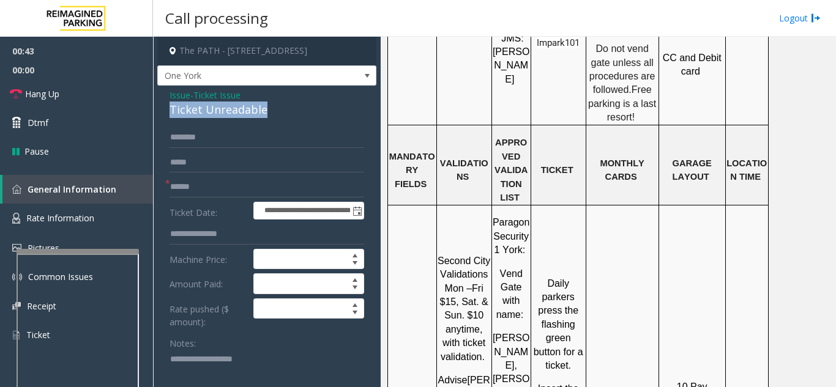
drag, startPoint x: 267, startPoint y: 114, endPoint x: 169, endPoint y: 108, distance: 97.4
click at [169, 108] on div "Ticket Unreadable" at bounding box center [266, 110] width 195 height 17
copy div "Ticket Unreadable"
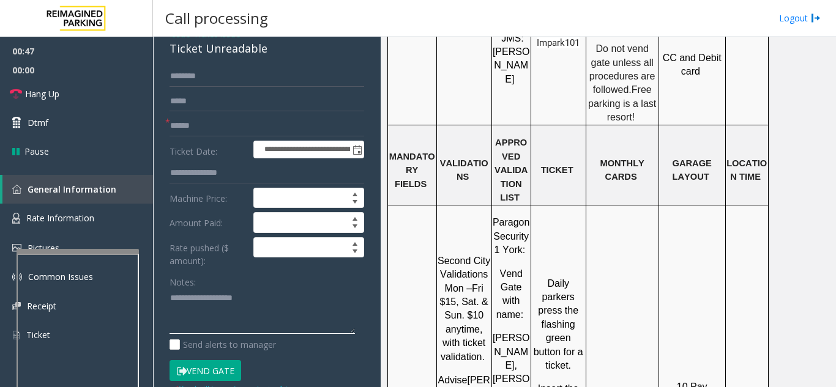
paste textarea "**********"
click at [170, 295] on textarea at bounding box center [261, 312] width 185 height 46
click at [333, 303] on textarea at bounding box center [261, 312] width 185 height 46
click at [211, 315] on textarea at bounding box center [261, 312] width 185 height 46
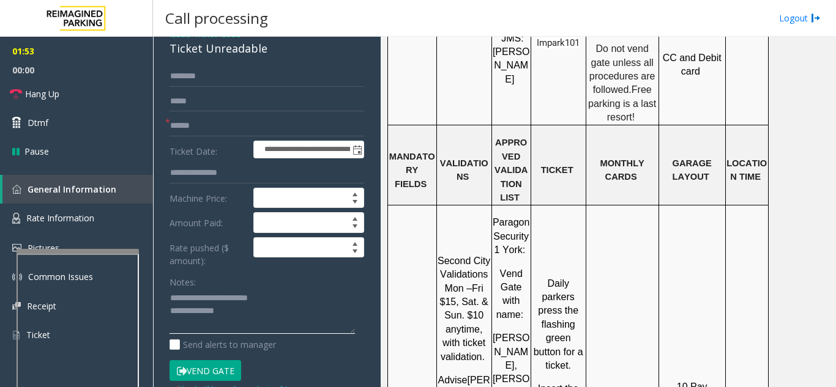
drag, startPoint x: 231, startPoint y: 316, endPoint x: 192, endPoint y: 313, distance: 39.8
click at [192, 313] on textarea at bounding box center [261, 312] width 185 height 46
click at [228, 310] on textarea at bounding box center [261, 312] width 185 height 46
drag, startPoint x: 193, startPoint y: 311, endPoint x: 230, endPoint y: 311, distance: 37.3
click at [230, 311] on textarea at bounding box center [261, 312] width 185 height 46
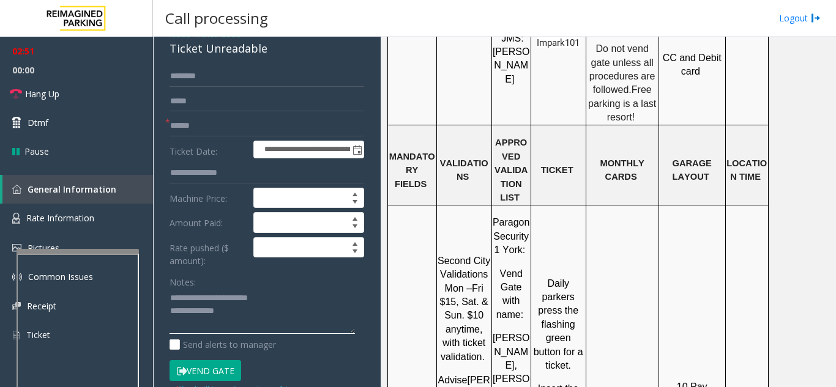
type textarea "**********"
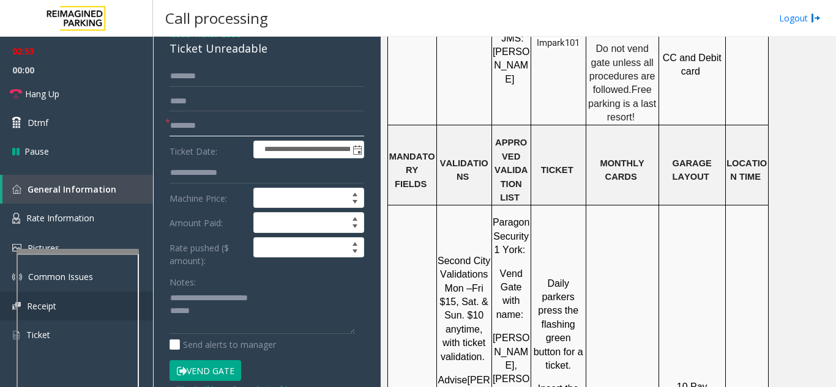
type input "********"
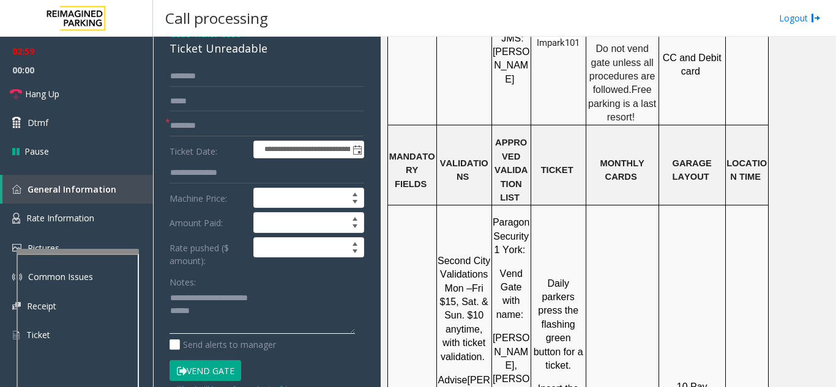
click at [202, 313] on textarea at bounding box center [261, 312] width 185 height 46
drag, startPoint x: 190, startPoint y: 310, endPoint x: 229, endPoint y: 316, distance: 39.5
click at [229, 316] on textarea at bounding box center [261, 312] width 185 height 46
paste textarea "**********"
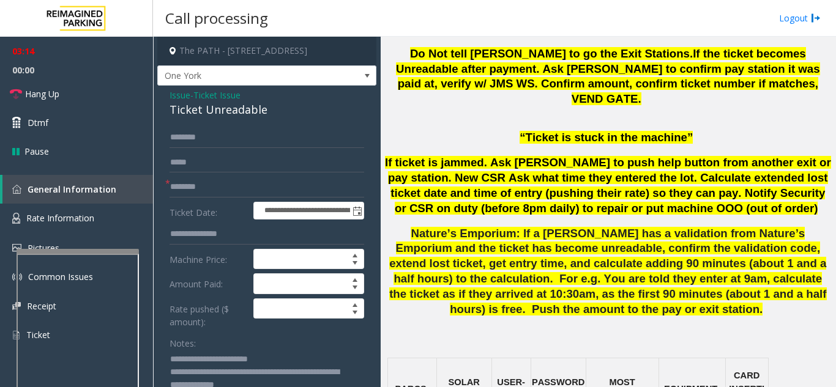
scroll to position [795, 0]
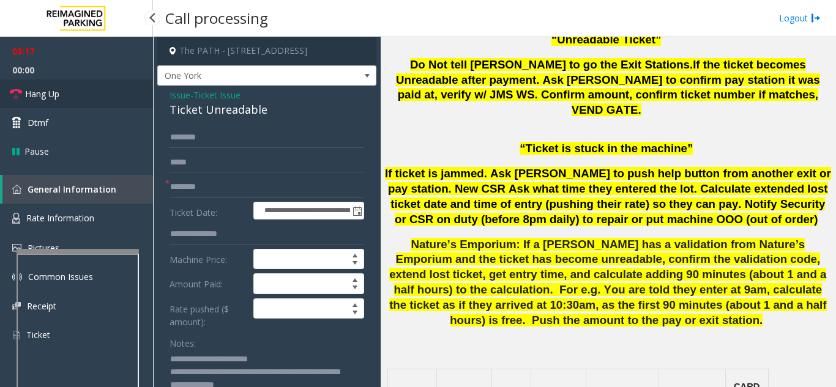
type textarea "**********"
click at [97, 88] on link "Hang Up" at bounding box center [76, 94] width 153 height 29
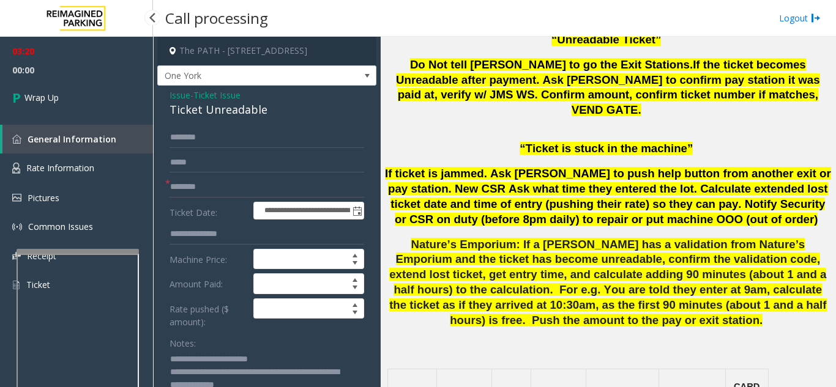
click at [97, 88] on link "Wrap Up" at bounding box center [76, 98] width 153 height 36
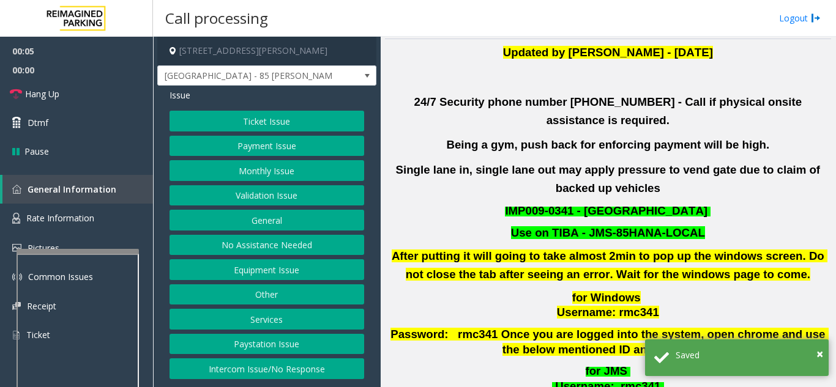
scroll to position [306, 0]
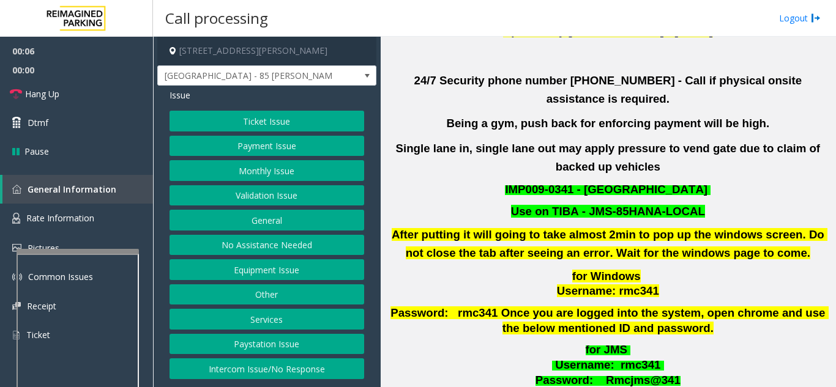
click at [253, 206] on button "Validation Issue" at bounding box center [266, 195] width 195 height 21
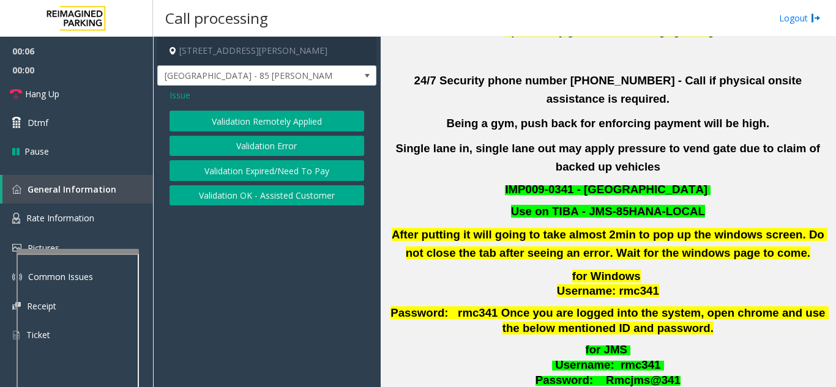
click at [251, 154] on button "Validation Error" at bounding box center [266, 146] width 195 height 21
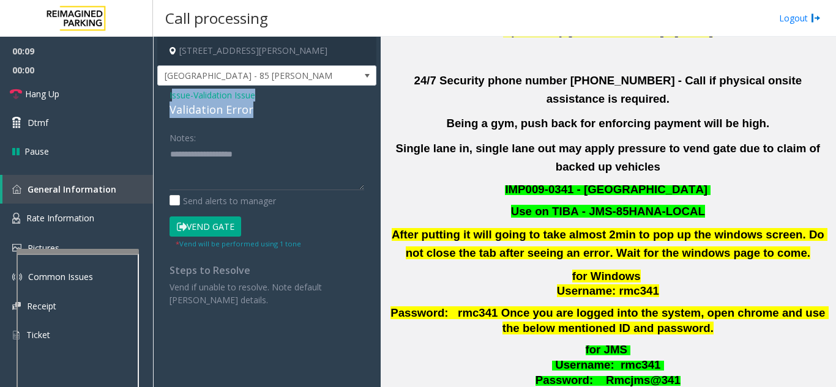
drag, startPoint x: 266, startPoint y: 113, endPoint x: 180, endPoint y: 94, distance: 87.1
click at [171, 91] on div "Issue - Validation Issue Validation Error" at bounding box center [266, 103] width 195 height 29
click at [260, 110] on div "Validation Error" at bounding box center [266, 110] width 195 height 17
click at [270, 117] on div "Validation Error" at bounding box center [266, 110] width 195 height 17
click at [239, 114] on div "Validation Error" at bounding box center [266, 110] width 195 height 17
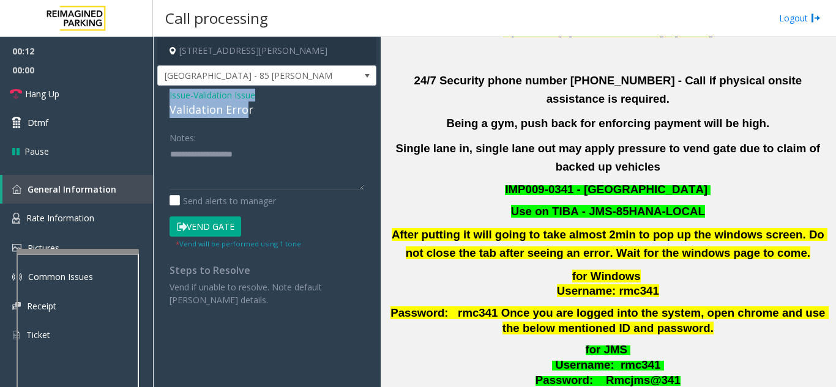
drag, startPoint x: 247, startPoint y: 113, endPoint x: 160, endPoint y: 91, distance: 89.8
click at [160, 91] on div "Issue - Validation Issue Validation Error Notes: Send alerts to manager Vend Ga…" at bounding box center [266, 202] width 219 height 233
drag, startPoint x: 292, startPoint y: 121, endPoint x: 163, endPoint y: 94, distance: 132.4
click at [163, 94] on div "Issue - Validation Issue Validation Error Notes: Send alerts to manager Vend Ga…" at bounding box center [266, 202] width 219 height 233
click at [195, 119] on div "Issue - Validation Issue Validation Error Notes: Send alerts to manager Vend Ga…" at bounding box center [266, 202] width 219 height 233
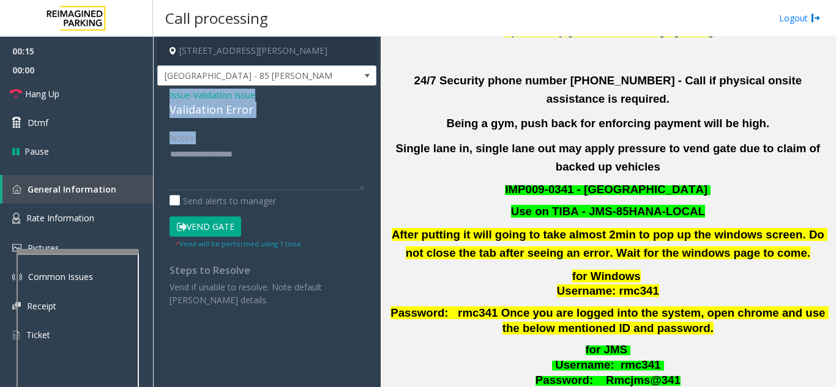
click at [273, 113] on div "Validation Error" at bounding box center [266, 110] width 195 height 17
drag, startPoint x: 255, startPoint y: 111, endPoint x: 166, endPoint y: 94, distance: 90.5
click at [166, 94] on div "Issue - Validation Issue Validation Error Notes: Send alerts to manager Vend Ga…" at bounding box center [266, 202] width 219 height 233
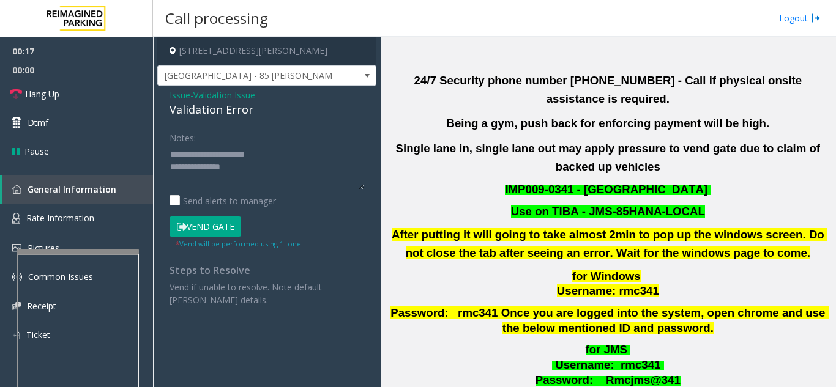
click at [226, 163] on textarea at bounding box center [266, 167] width 195 height 46
drag, startPoint x: 199, startPoint y: 155, endPoint x: 292, endPoint y: 159, distance: 92.5
click at [292, 159] on textarea at bounding box center [266, 167] width 195 height 46
click at [173, 168] on textarea at bounding box center [266, 167] width 195 height 46
click at [171, 166] on textarea at bounding box center [266, 167] width 195 height 46
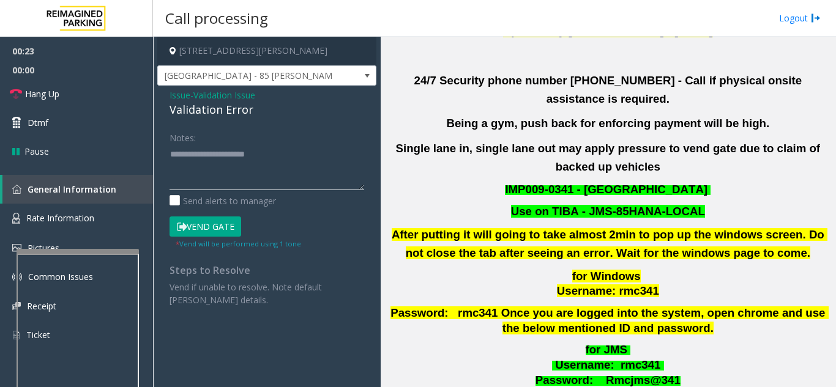
click at [285, 154] on textarea at bounding box center [266, 167] width 195 height 46
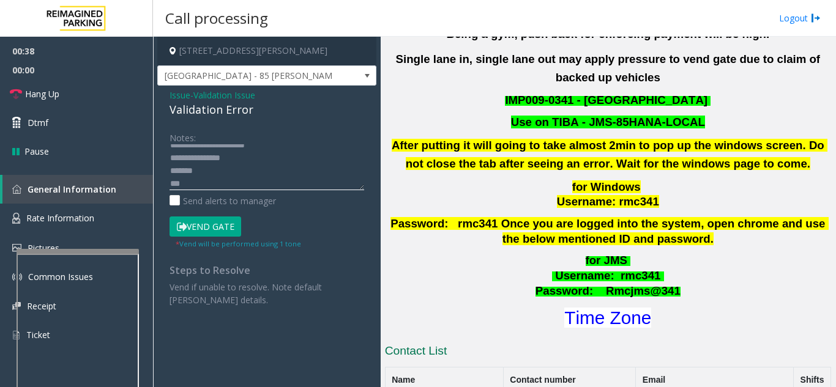
scroll to position [489, 0]
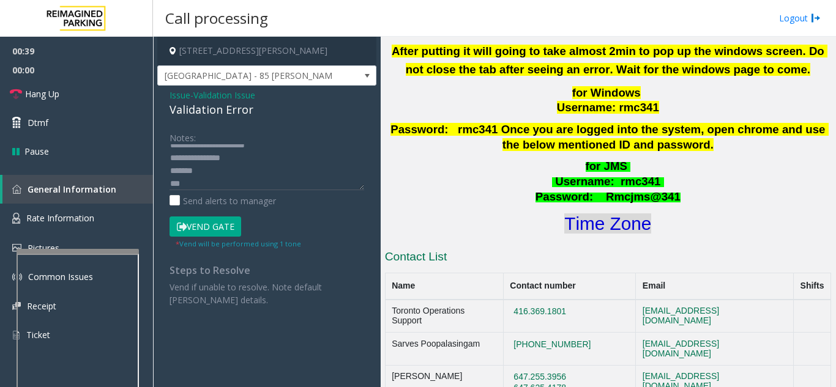
click at [582, 214] on font "Time Zone" at bounding box center [607, 224] width 87 height 20
click at [193, 182] on textarea at bounding box center [266, 167] width 195 height 46
click at [206, 172] on textarea at bounding box center [266, 167] width 195 height 46
click at [207, 218] on button "Vend Gate" at bounding box center [205, 227] width 72 height 21
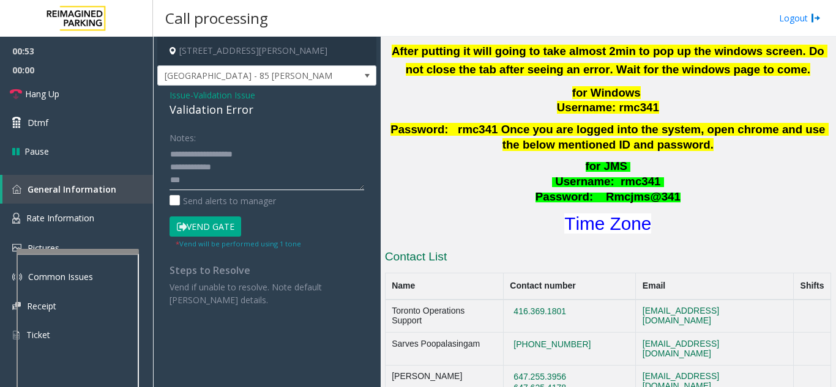
click at [206, 177] on textarea at bounding box center [266, 167] width 195 height 46
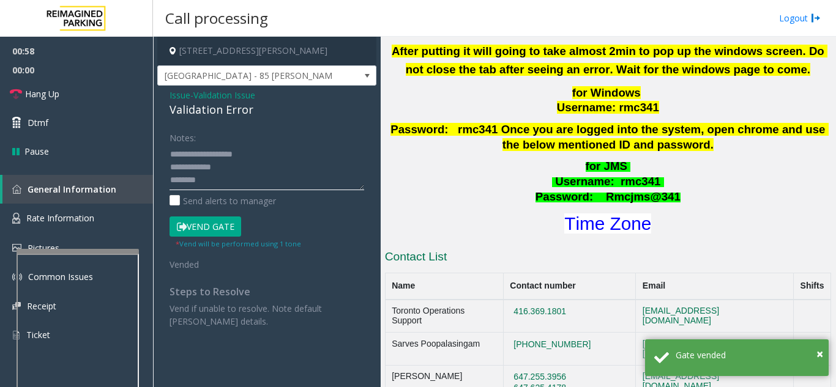
drag, startPoint x: 177, startPoint y: 180, endPoint x: 161, endPoint y: 180, distance: 16.5
click at [161, 180] on div "Notes: Send alerts to manager Vend Gate * Vend will be performed using 1 tone V…" at bounding box center [266, 227] width 213 height 201
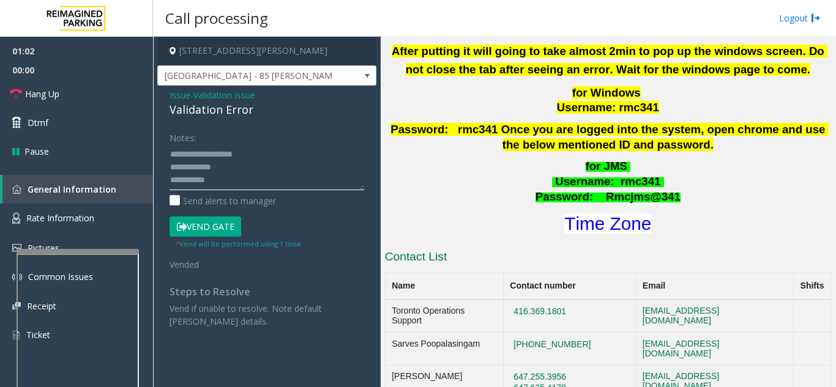
click at [210, 182] on textarea at bounding box center [266, 167] width 195 height 46
click at [201, 169] on textarea at bounding box center [266, 167] width 195 height 46
click at [205, 169] on textarea at bounding box center [266, 167] width 195 height 46
click at [175, 171] on textarea at bounding box center [266, 167] width 195 height 46
click at [173, 155] on textarea at bounding box center [266, 167] width 195 height 46
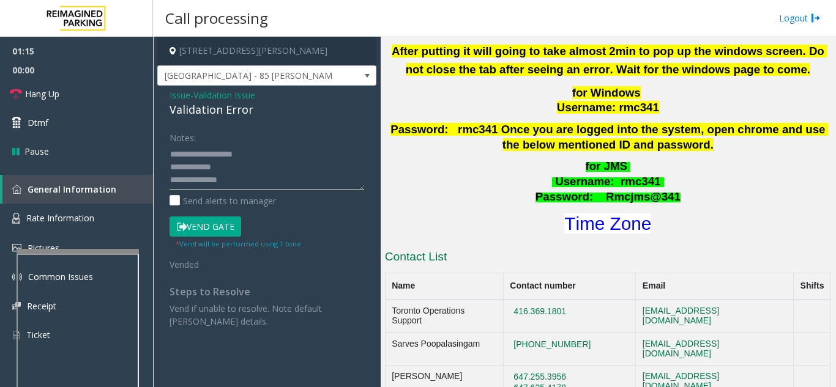
scroll to position [0, 0]
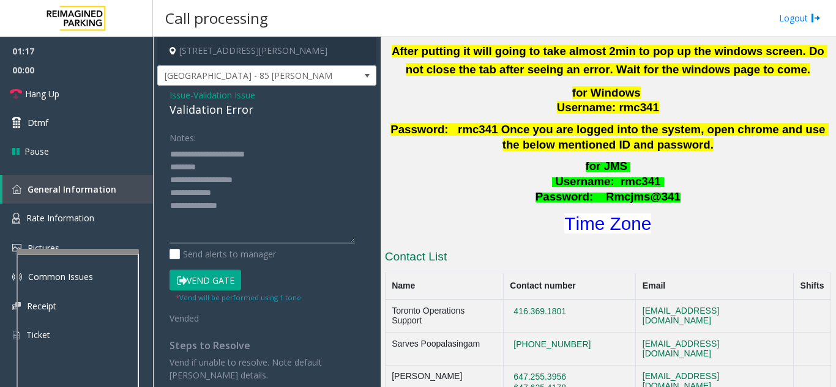
drag, startPoint x: 359, startPoint y: 186, endPoint x: 352, endPoint y: 237, distance: 51.1
click at [364, 241] on div "Issue - Validation Issue Validation Error Notes: Send alerts to manager Vend Ga…" at bounding box center [266, 240] width 219 height 308
click at [270, 157] on textarea at bounding box center [261, 194] width 185 height 100
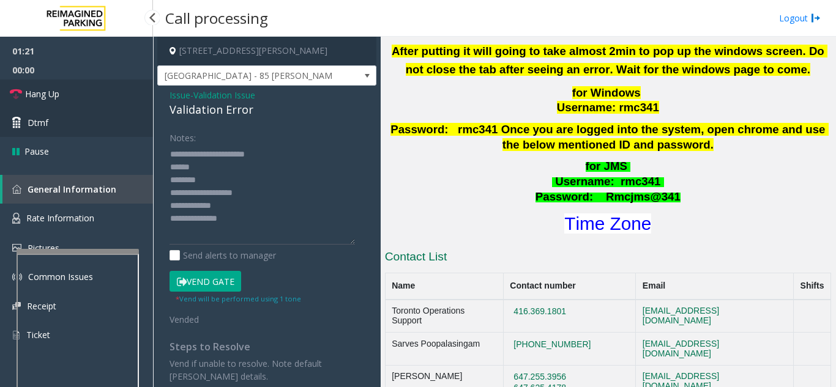
drag, startPoint x: 42, startPoint y: 91, endPoint x: 51, endPoint y: 127, distance: 36.5
click at [43, 91] on span "Hang Up" at bounding box center [42, 93] width 34 height 13
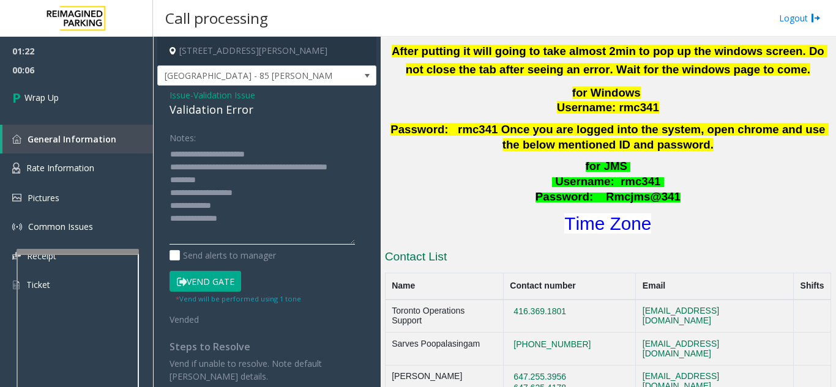
click at [212, 198] on textarea at bounding box center [261, 194] width 185 height 100
type textarea "**********"
click at [110, 115] on link "Wrap Up" at bounding box center [76, 98] width 153 height 36
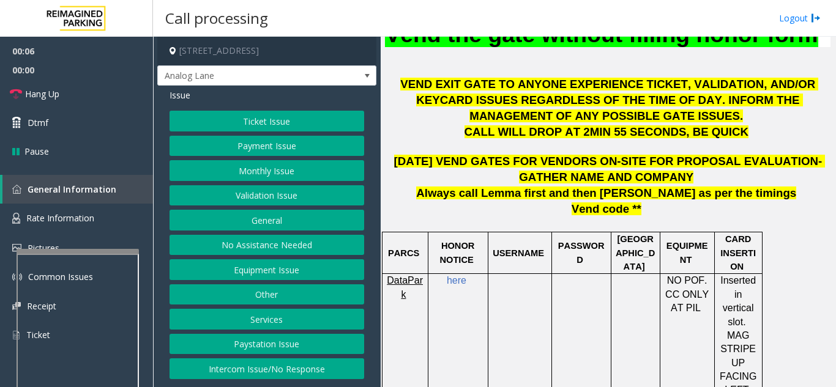
scroll to position [428, 0]
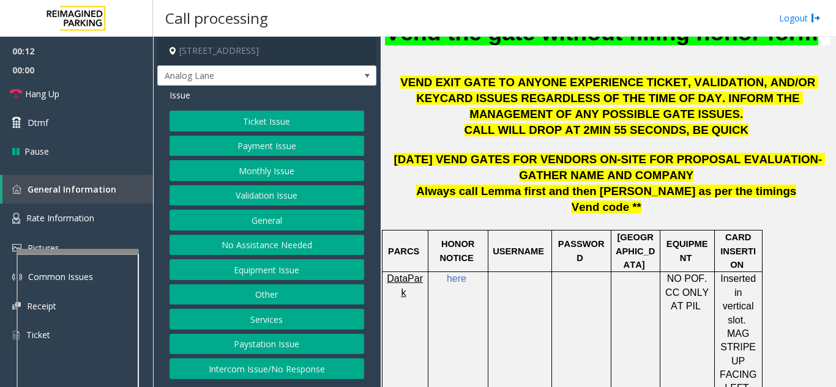
click at [243, 171] on button "Monthly Issue" at bounding box center [266, 170] width 195 height 21
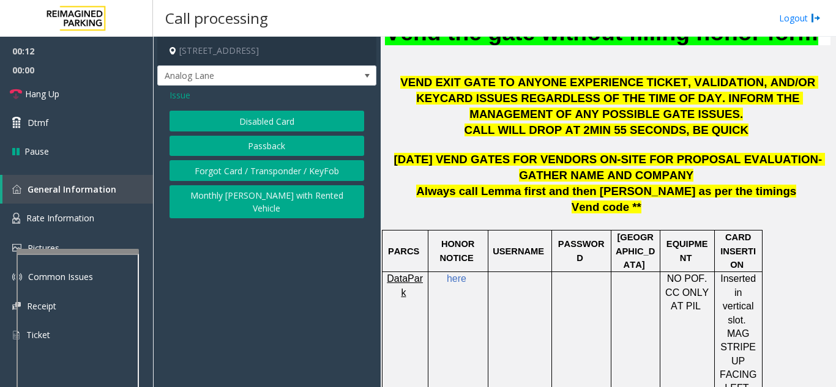
click at [221, 122] on button "Disabled Card" at bounding box center [266, 121] width 195 height 21
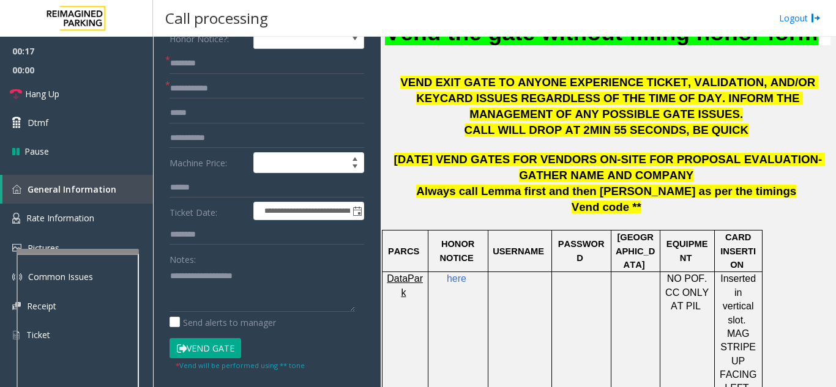
scroll to position [122, 0]
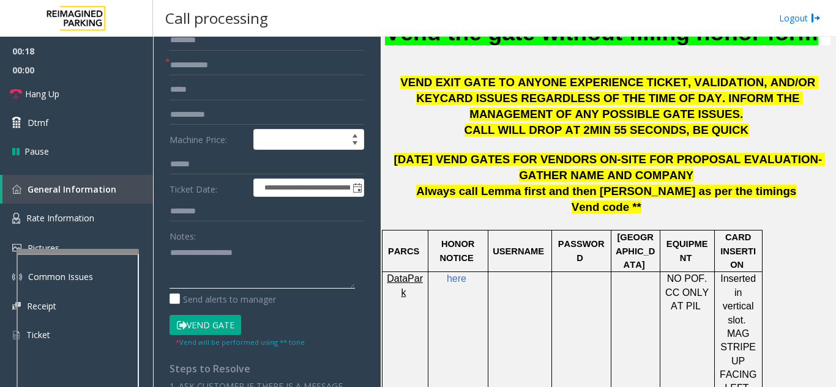
paste textarea "**********"
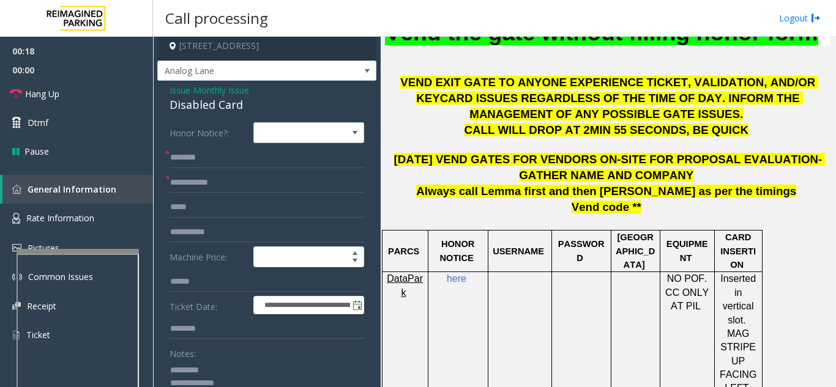
scroll to position [0, 0]
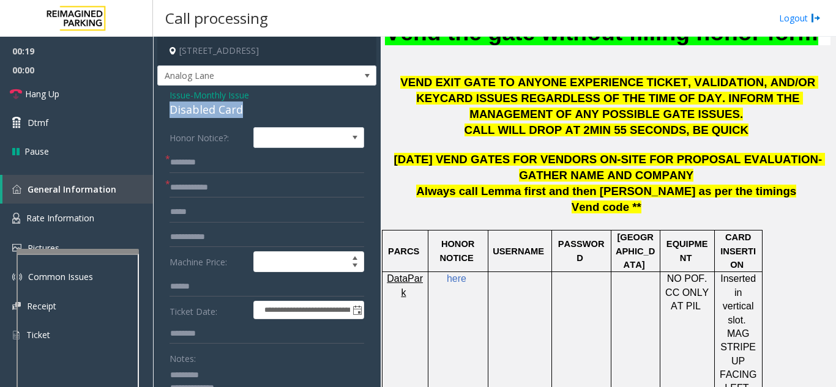
drag, startPoint x: 169, startPoint y: 110, endPoint x: 259, endPoint y: 113, distance: 90.0
copy div "Disabled Card"
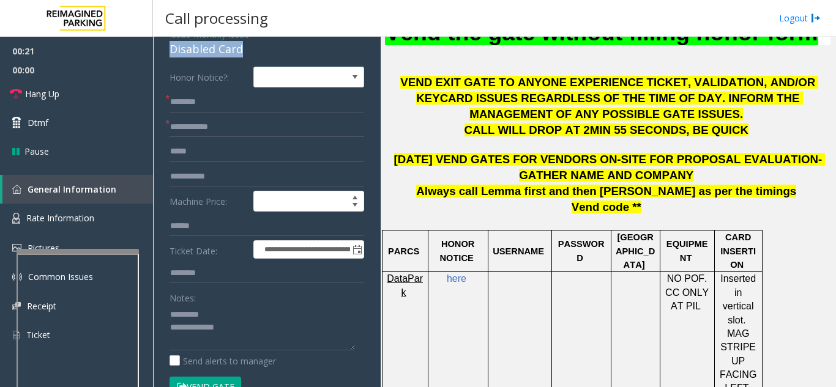
scroll to position [184, 0]
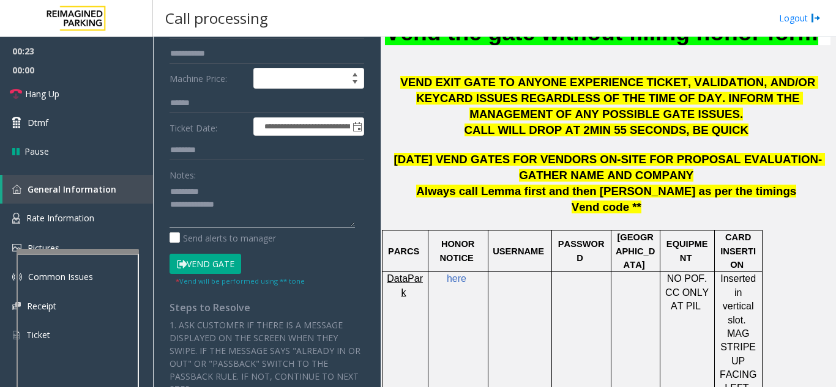
paste textarea "**********"
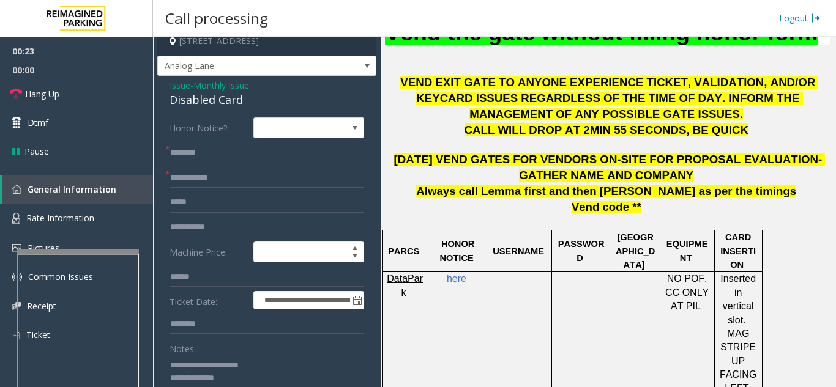
scroll to position [0, 0]
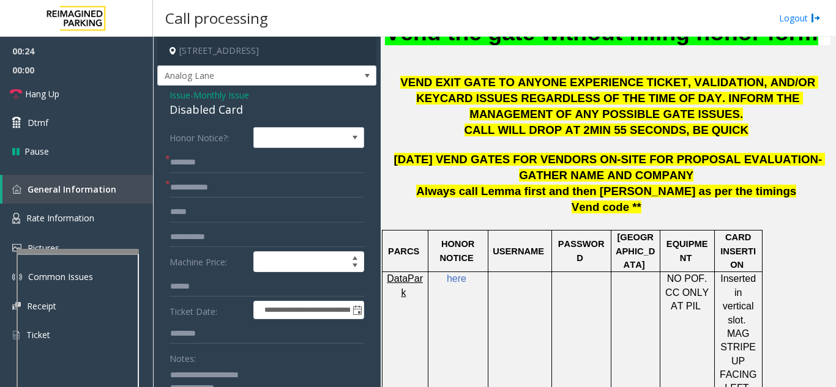
type textarea "**********"
click at [206, 192] on input "text" at bounding box center [266, 187] width 195 height 21
type input "********"
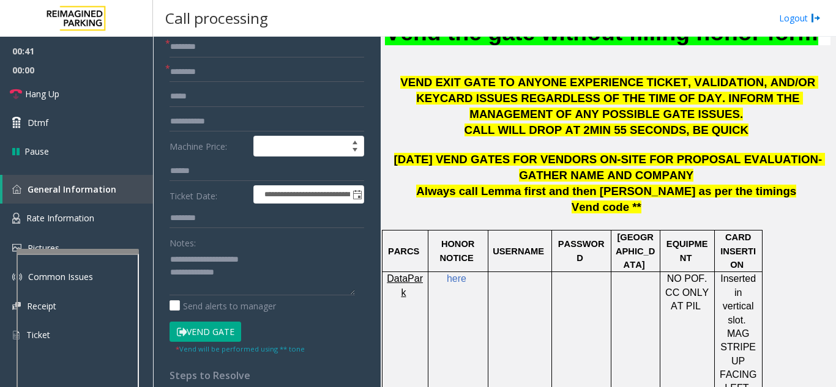
scroll to position [122, 0]
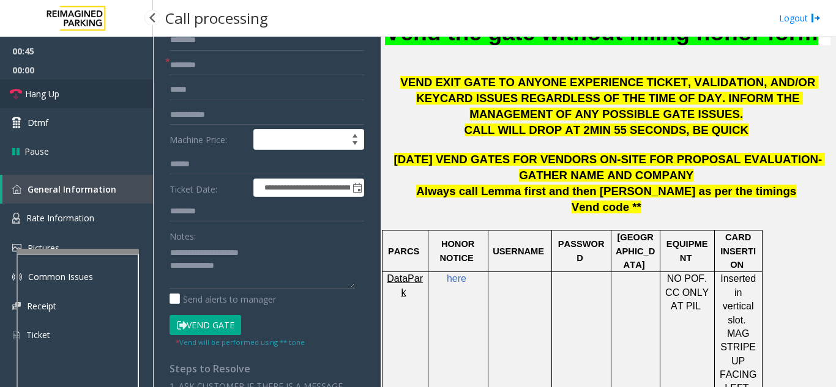
click at [62, 105] on link "Hang Up" at bounding box center [76, 94] width 153 height 29
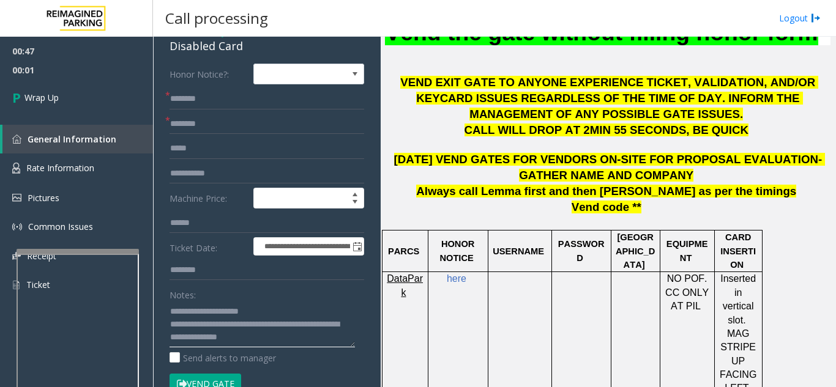
scroll to position [0, 0]
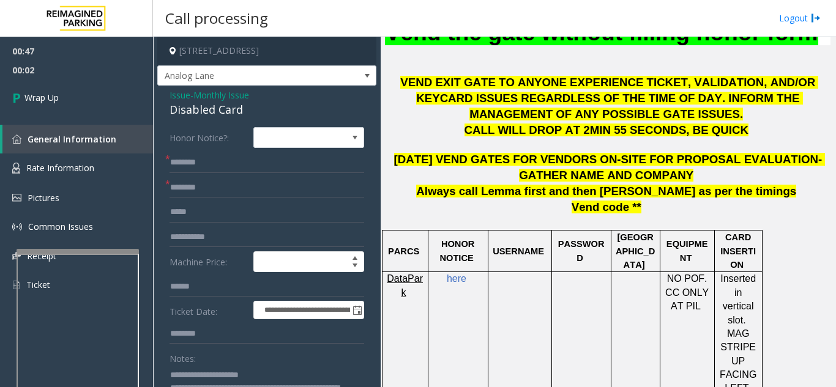
type textarea "**********"
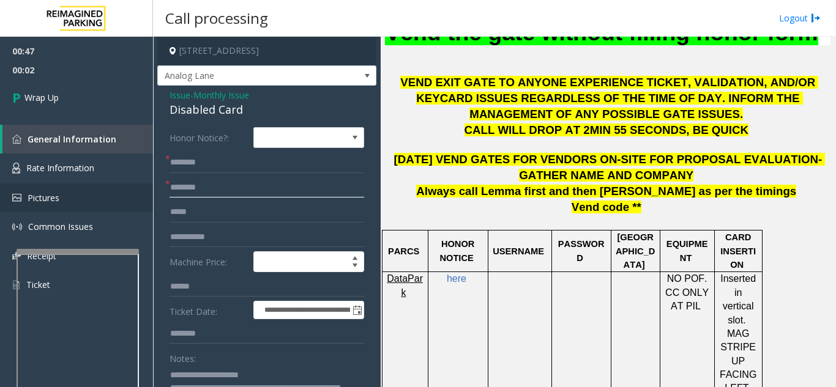
drag, startPoint x: 225, startPoint y: 190, endPoint x: 29, endPoint y: 202, distance: 196.1
click at [29, 202] on app-root "**********" at bounding box center [418, 193] width 836 height 387
type input "**"
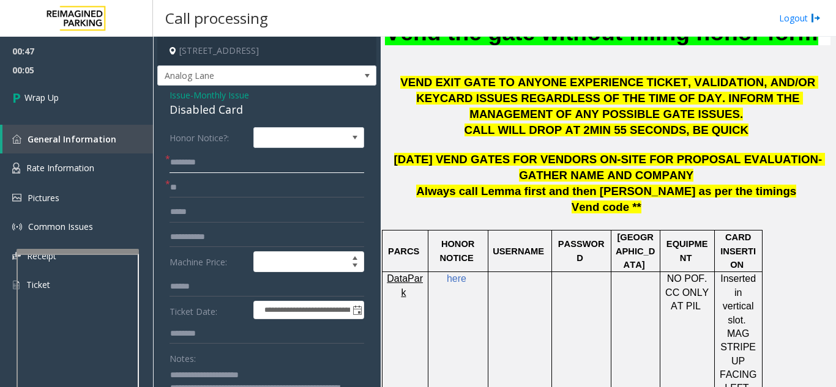
click at [201, 163] on input "text" at bounding box center [266, 162] width 195 height 21
type input "**"
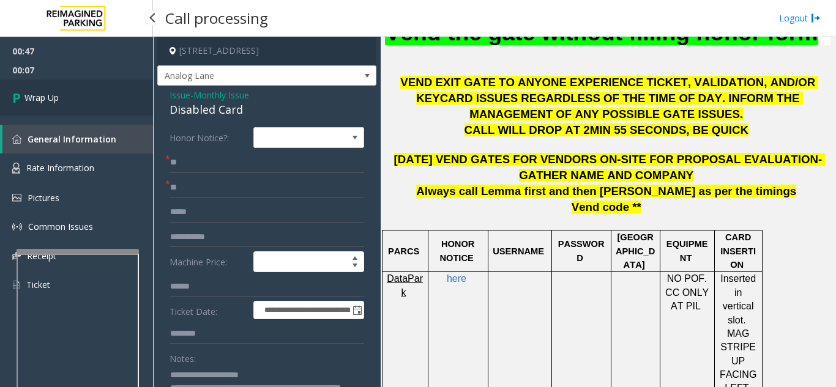
click at [123, 102] on link "Wrap Up" at bounding box center [76, 98] width 153 height 36
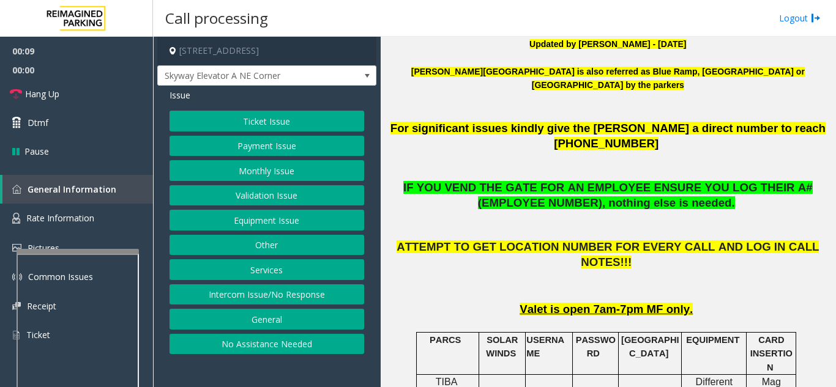
scroll to position [612, 0]
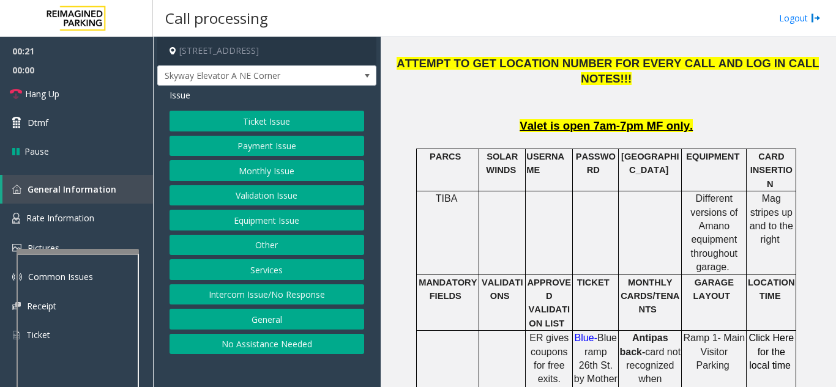
click at [316, 229] on button "Equipment Issue" at bounding box center [266, 220] width 195 height 21
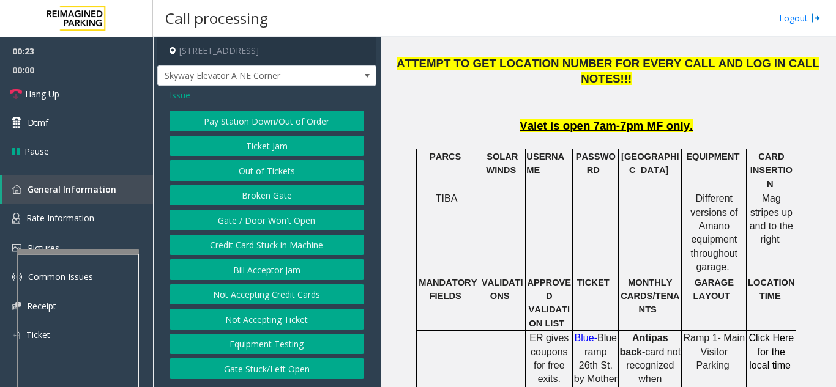
click at [273, 227] on button "Gate / Door Won't Open" at bounding box center [266, 220] width 195 height 21
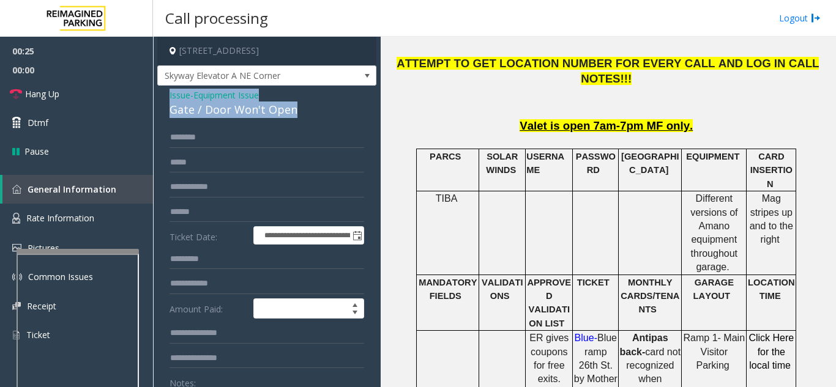
drag, startPoint x: 309, startPoint y: 110, endPoint x: 162, endPoint y: 97, distance: 147.4
copy div "Issue - Equipment Issue Gate / Door Won't Open"
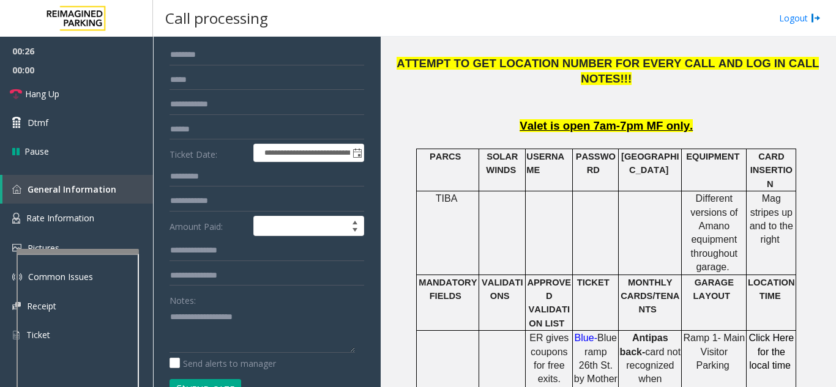
scroll to position [122, 0]
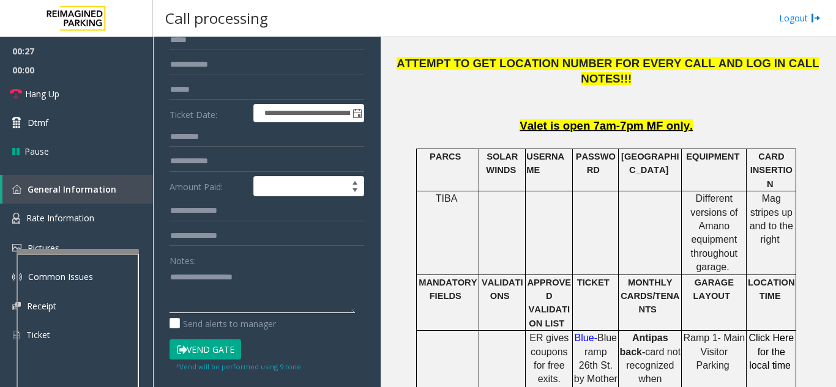
paste textarea "**********"
click at [307, 297] on textarea at bounding box center [261, 290] width 185 height 46
click at [286, 296] on textarea at bounding box center [261, 290] width 185 height 46
paste textarea "**********"
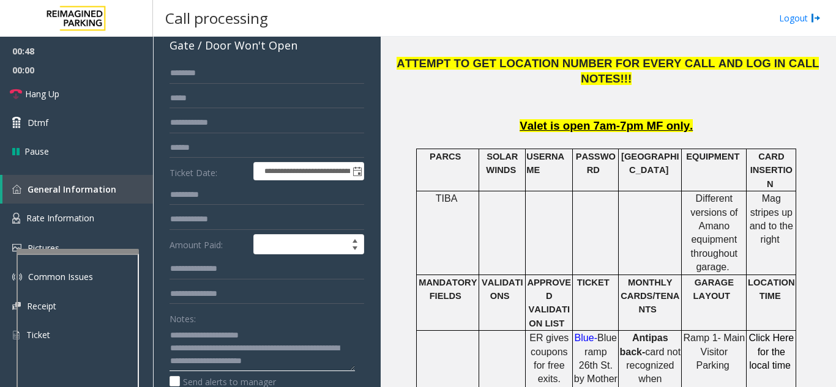
scroll to position [0, 0]
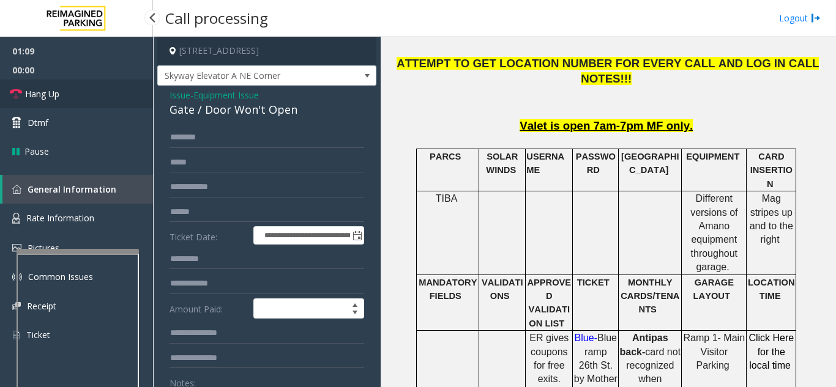
type textarea "**********"
click at [94, 88] on link "Hang Up" at bounding box center [76, 94] width 153 height 29
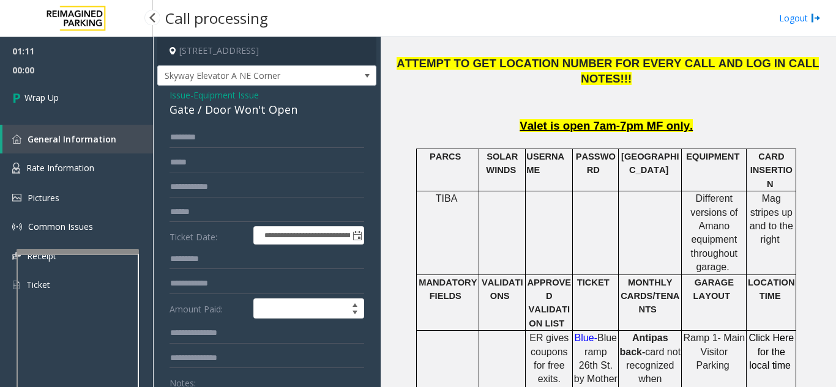
click at [94, 88] on link "Wrap Up" at bounding box center [76, 98] width 153 height 36
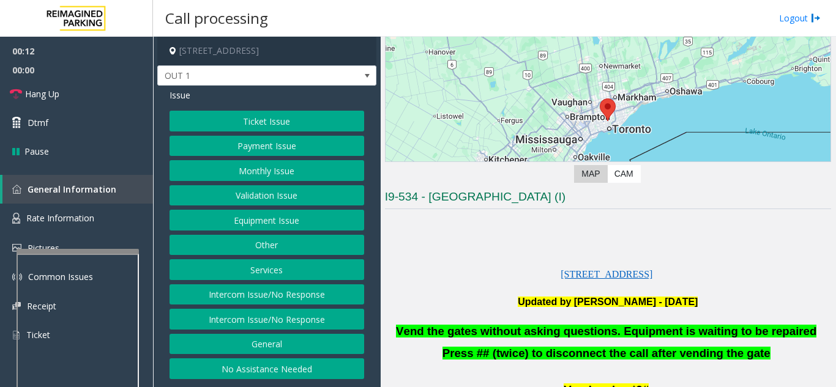
scroll to position [184, 0]
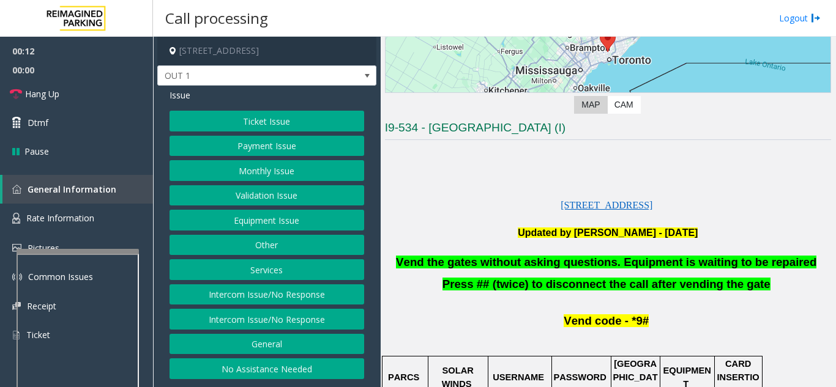
click at [284, 224] on button "Equipment Issue" at bounding box center [266, 220] width 195 height 21
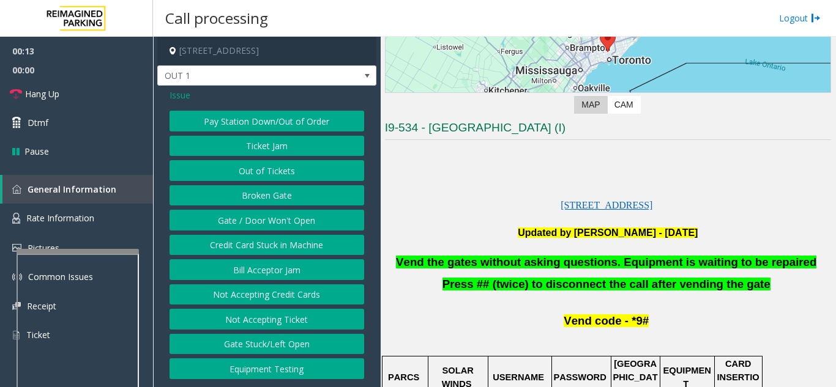
click at [282, 215] on button "Gate / Door Won't Open" at bounding box center [266, 220] width 195 height 21
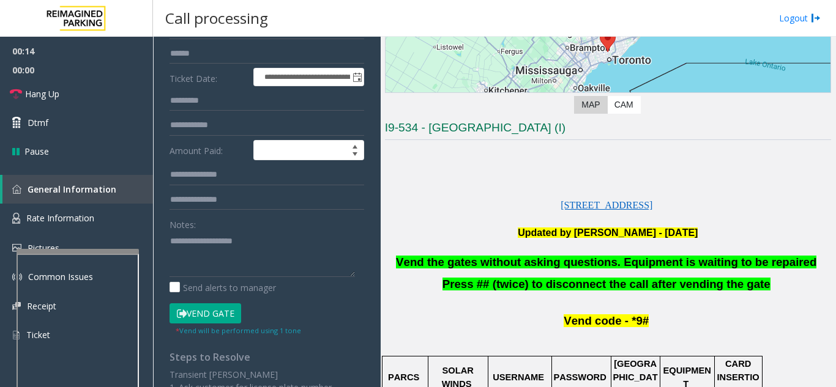
click at [229, 305] on button "Vend Gate" at bounding box center [205, 313] width 72 height 21
click at [483, 255] on p at bounding box center [608, 247] width 446 height 15
click at [495, 264] on span "Vend the gates without asking questions. Equipment is waiting to be repaired" at bounding box center [606, 262] width 420 height 13
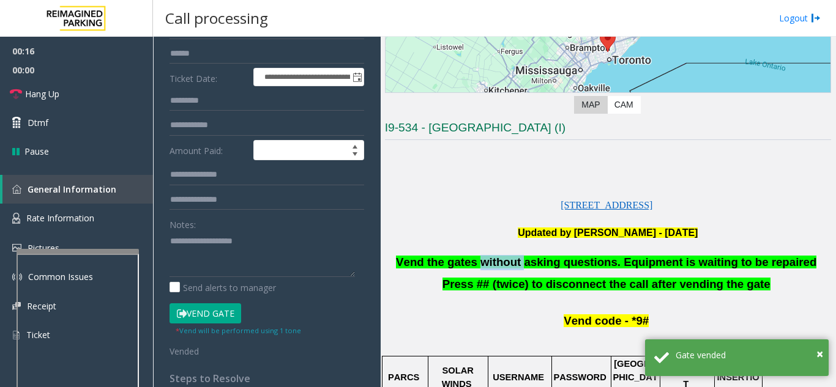
click at [495, 264] on span "Vend the gates without asking questions. Equipment is waiting to be repaired" at bounding box center [606, 262] width 420 height 13
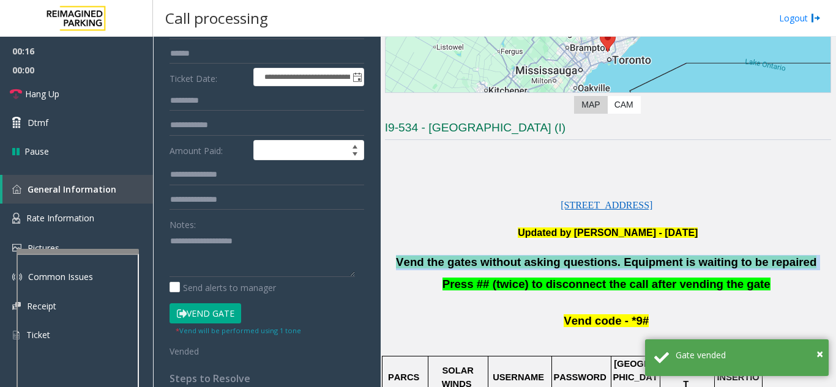
click at [495, 264] on span "Vend the gates without asking questions. Equipment is waiting to be repaired" at bounding box center [606, 262] width 420 height 13
drag, startPoint x: 495, startPoint y: 264, endPoint x: 511, endPoint y: 262, distance: 16.0
click at [494, 264] on span "Vend the gates without asking questions. Equipment is waiting to be repaired" at bounding box center [606, 262] width 420 height 13
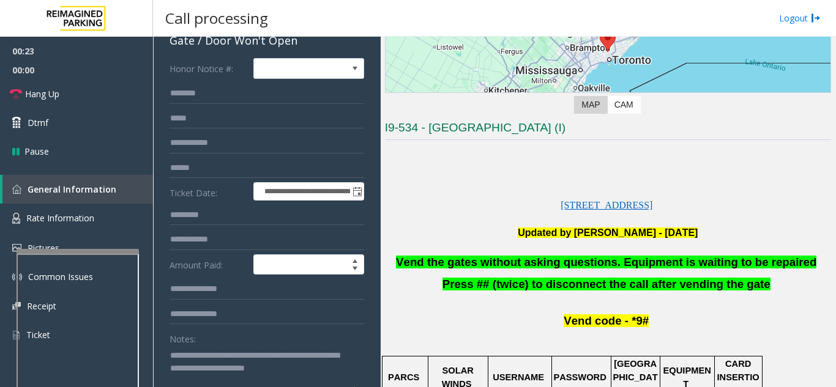
scroll to position [122, 0]
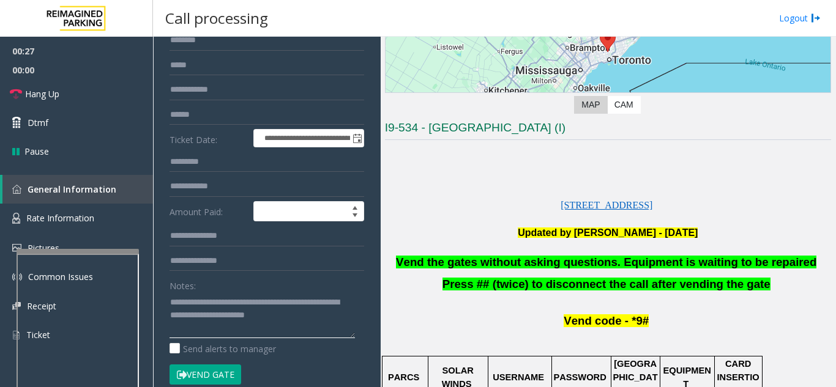
type textarea "**********"
click at [67, 116] on link "Dtmf" at bounding box center [76, 122] width 153 height 29
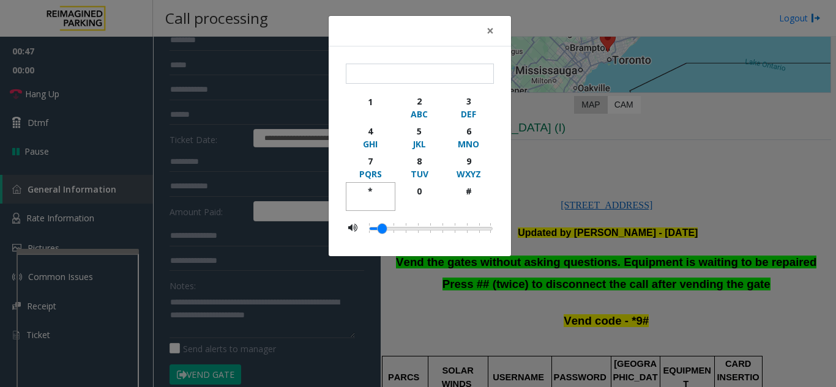
click at [379, 187] on div "*" at bounding box center [371, 191] width 34 height 13
click at [480, 165] on div "9" at bounding box center [469, 161] width 34 height 13
click at [453, 205] on div "button" at bounding box center [469, 203] width 34 height 11
type input "***"
click at [117, 80] on div "× *** 1 2 ABC 3 DEF 4 GHI 5 JKL 6 MNO 7 PQRS 8 TUV 9 WXYZ * 0 #" at bounding box center [418, 193] width 836 height 387
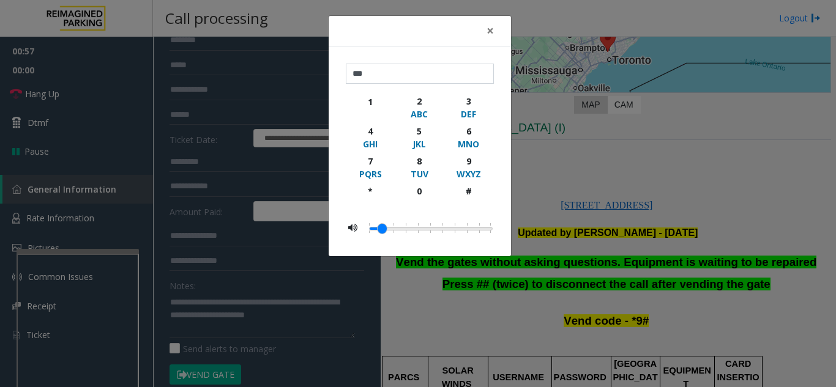
click at [117, 80] on div "× *** 1 2 ABC 3 DEF 4 GHI 5 JKL 6 MNO 7 PQRS 8 TUV 9 WXYZ * 0 #" at bounding box center [418, 193] width 836 height 387
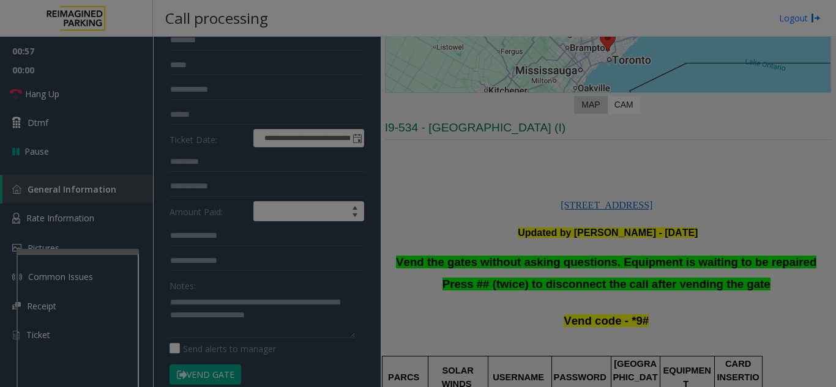
click at [117, 80] on bs-modal-backdrop at bounding box center [418, 193] width 836 height 387
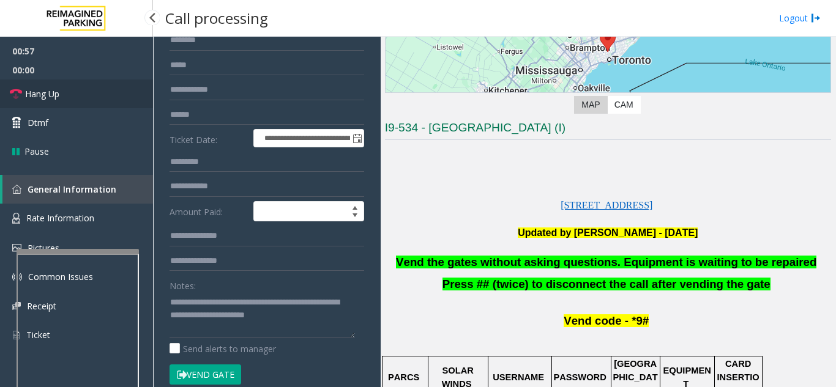
click at [116, 80] on link "Hang Up" at bounding box center [76, 94] width 153 height 29
click at [114, 82] on link "Hang Up" at bounding box center [76, 94] width 153 height 29
click at [114, 83] on link "Hang Up" at bounding box center [76, 94] width 153 height 29
click at [113, 85] on link "Hang Up" at bounding box center [76, 94] width 153 height 29
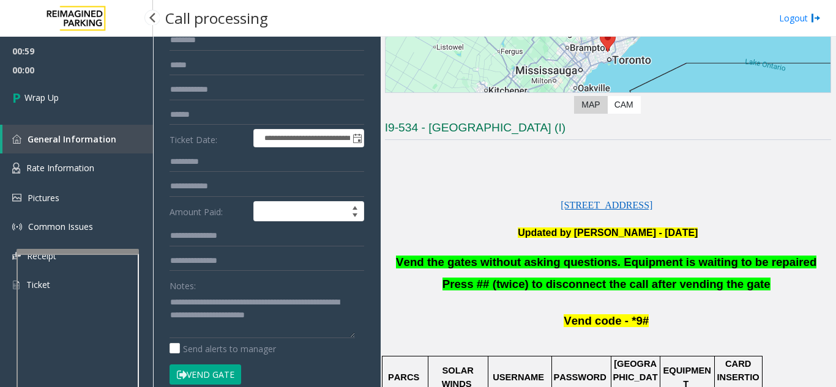
click at [113, 87] on link "Wrap Up" at bounding box center [76, 98] width 153 height 36
click at [109, 92] on link "Wrap Up" at bounding box center [76, 98] width 153 height 36
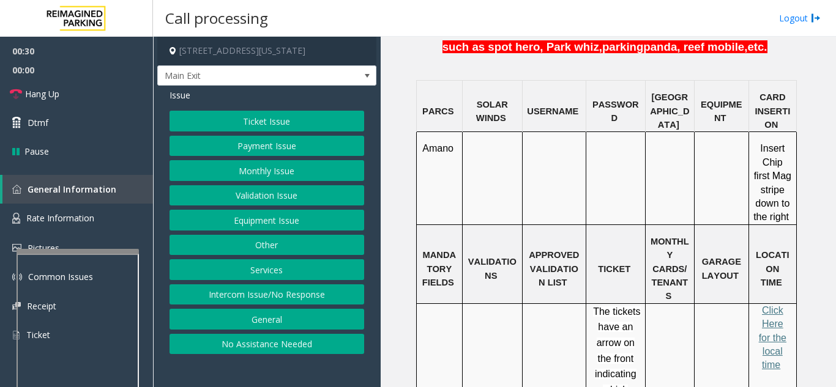
scroll to position [857, 0]
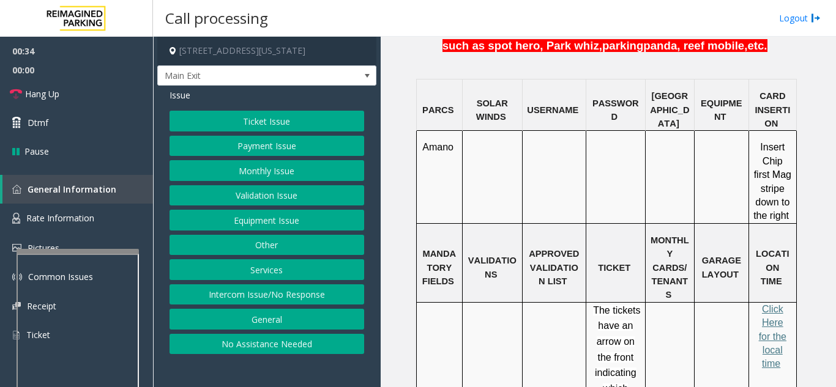
click at [281, 141] on button "Payment Issue" at bounding box center [266, 146] width 195 height 21
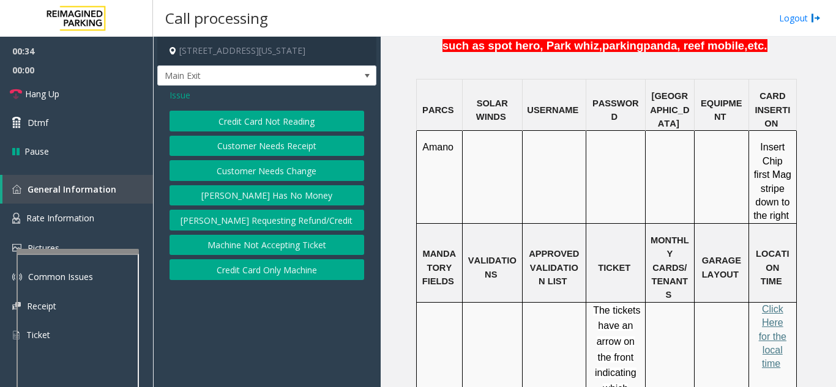
click at [276, 121] on button "Credit Card Not Reading" at bounding box center [266, 121] width 195 height 21
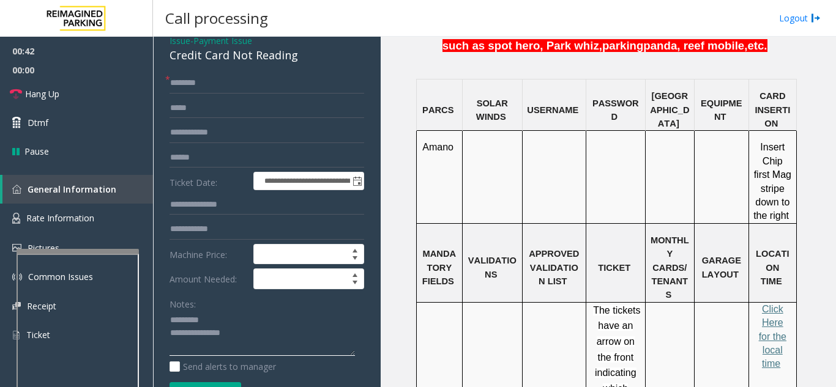
scroll to position [0, 0]
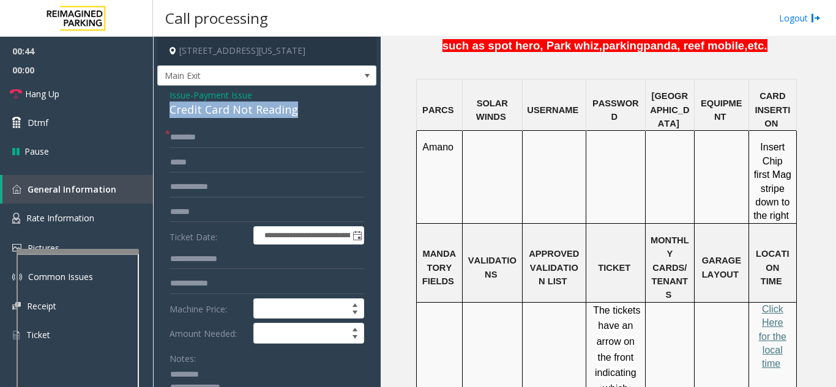
drag, startPoint x: 174, startPoint y: 107, endPoint x: 302, endPoint y: 111, distance: 127.9
click at [302, 111] on div "Credit Card Not Reading" at bounding box center [266, 110] width 195 height 17
type textarea "**********"
click at [302, 139] on input "text" at bounding box center [266, 137] width 195 height 21
type input "******"
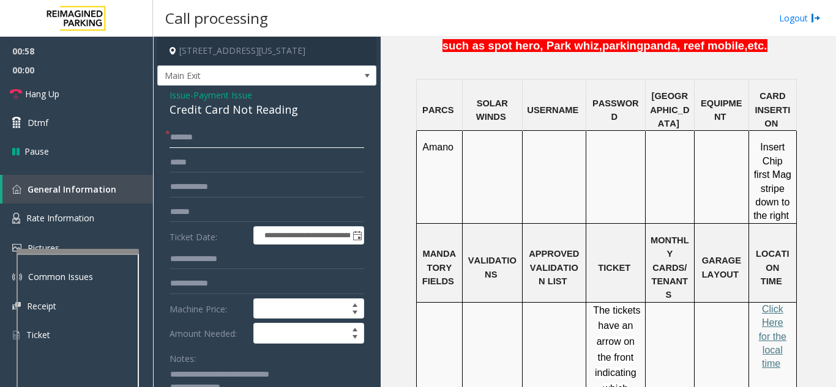
drag, startPoint x: 177, startPoint y: 148, endPoint x: 172, endPoint y: 133, distance: 16.1
drag, startPoint x: 172, startPoint y: 133, endPoint x: 164, endPoint y: 170, distance: 38.2
click at [164, 170] on div "**********" at bounding box center [266, 340] width 213 height 426
click at [194, 171] on input "text" at bounding box center [266, 162] width 195 height 21
click at [196, 192] on input "text" at bounding box center [266, 187] width 195 height 21
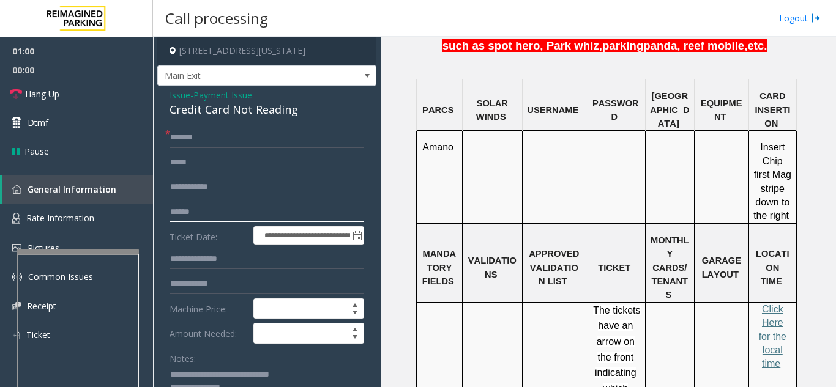
click at [203, 212] on input "text" at bounding box center [266, 212] width 195 height 21
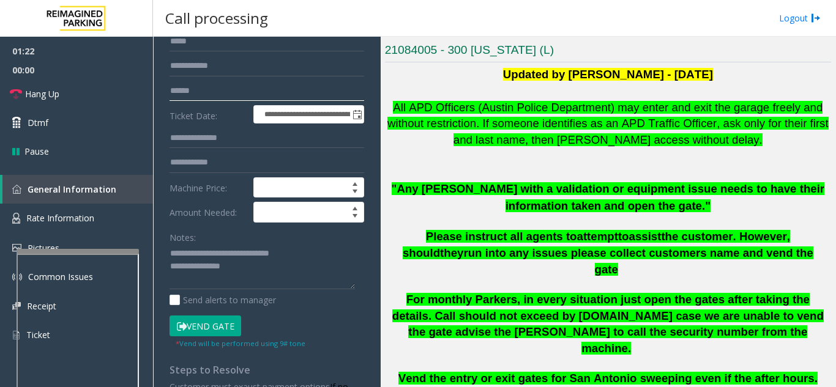
scroll to position [122, 0]
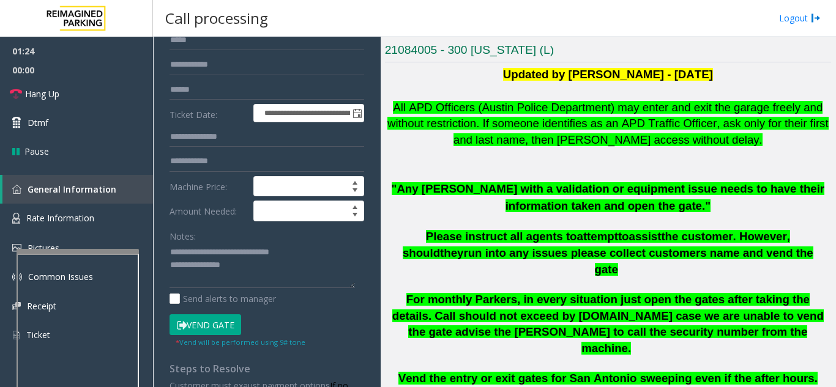
click at [201, 115] on label "Ticket Date:" at bounding box center [208, 113] width 84 height 18
click at [222, 322] on button "Vend Gate" at bounding box center [205, 324] width 72 height 21
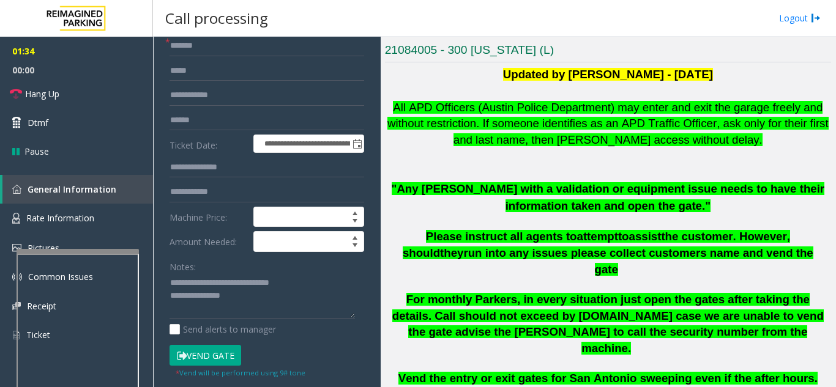
scroll to position [61, 0]
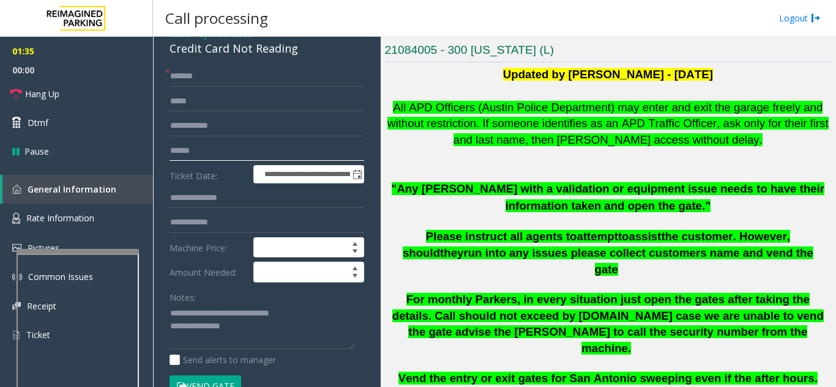
click at [210, 160] on input "text" at bounding box center [266, 151] width 195 height 21
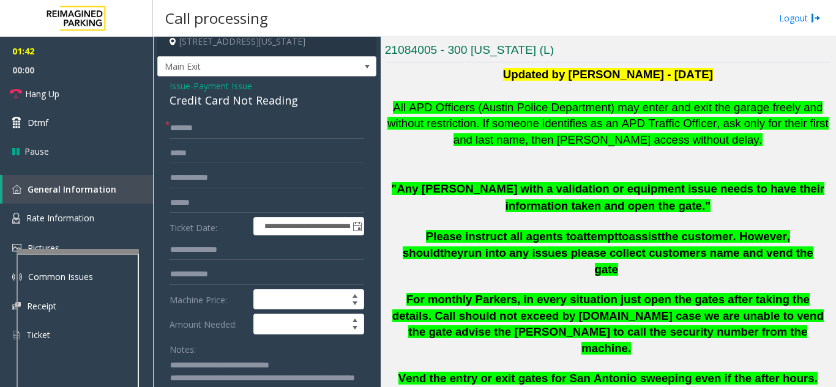
scroll to position [0, 0]
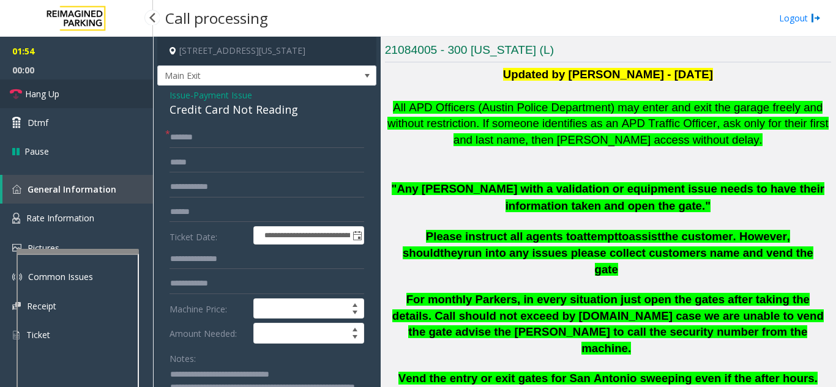
type textarea "**********"
click at [119, 96] on link "Hang Up" at bounding box center [76, 94] width 153 height 29
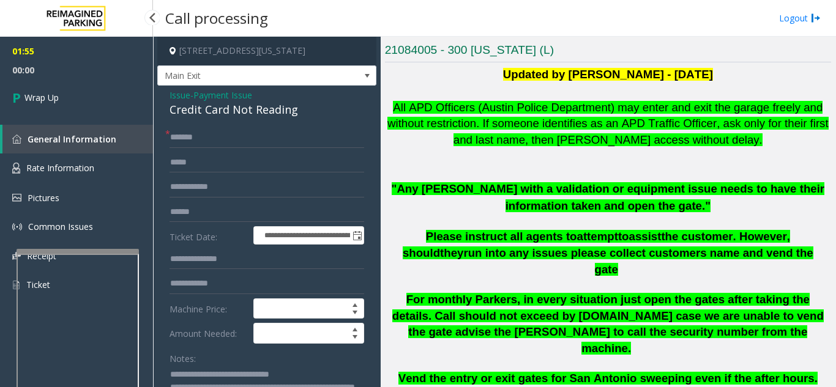
click at [102, 97] on link "Wrap Up" at bounding box center [76, 98] width 153 height 36
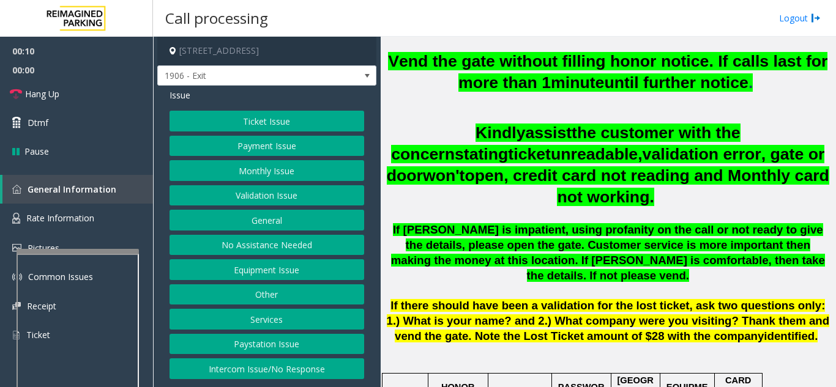
scroll to position [489, 0]
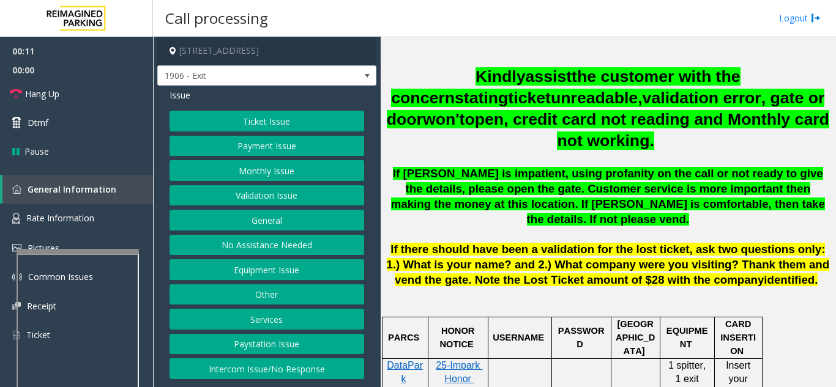
click at [288, 153] on button "Payment Issue" at bounding box center [266, 146] width 195 height 21
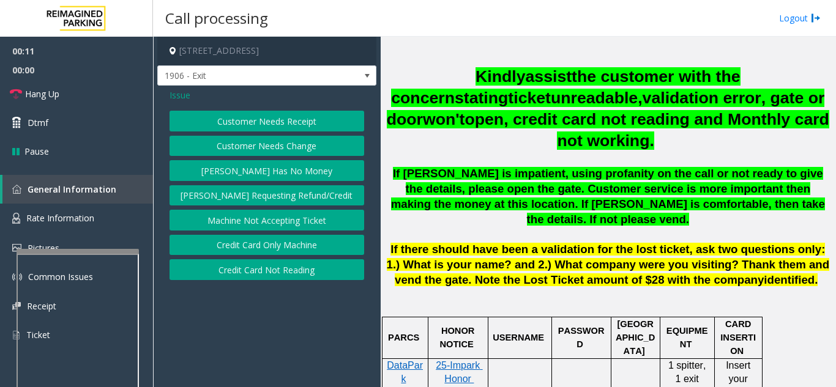
click at [277, 126] on button "Customer Needs Receipt" at bounding box center [266, 121] width 195 height 21
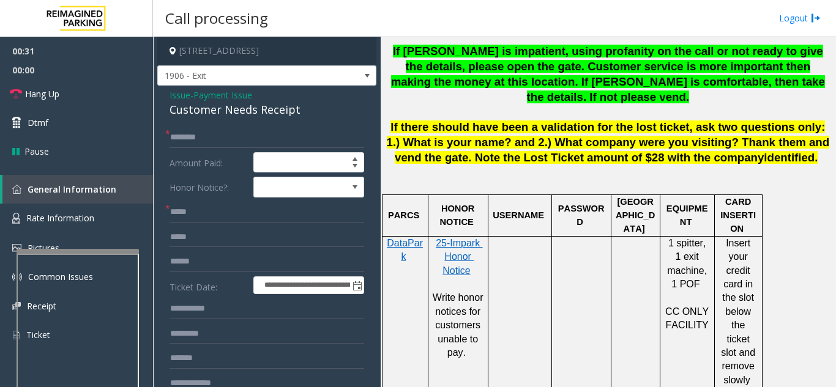
scroll to position [184, 0]
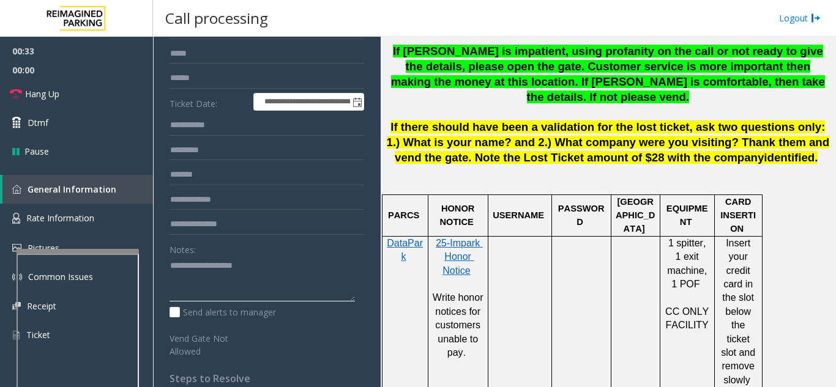
paste textarea "**********"
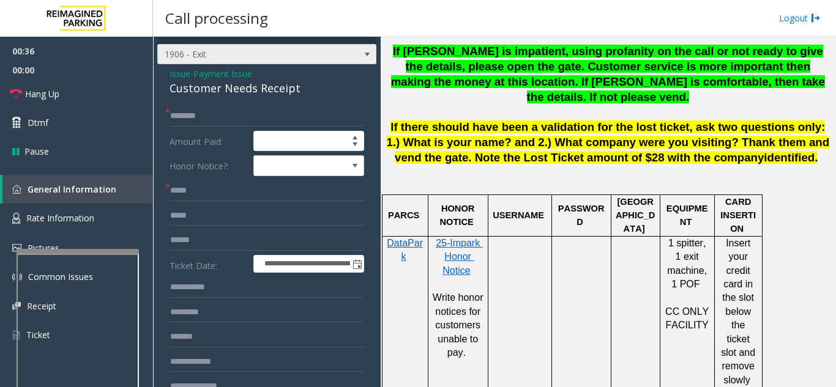
scroll to position [0, 0]
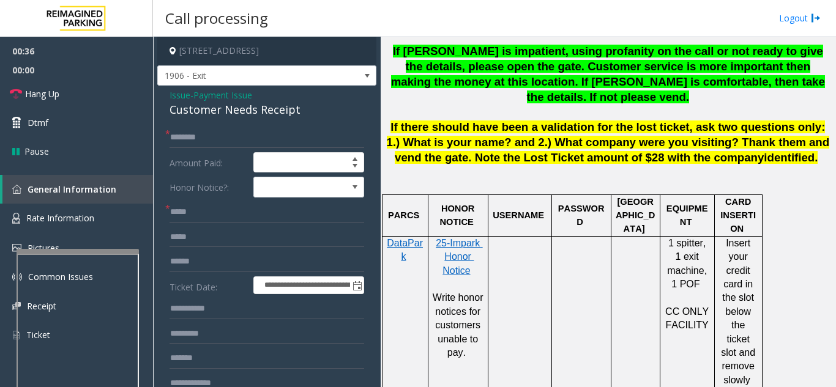
type textarea "**********"
click at [223, 94] on span "Payment Issue" at bounding box center [222, 95] width 59 height 13
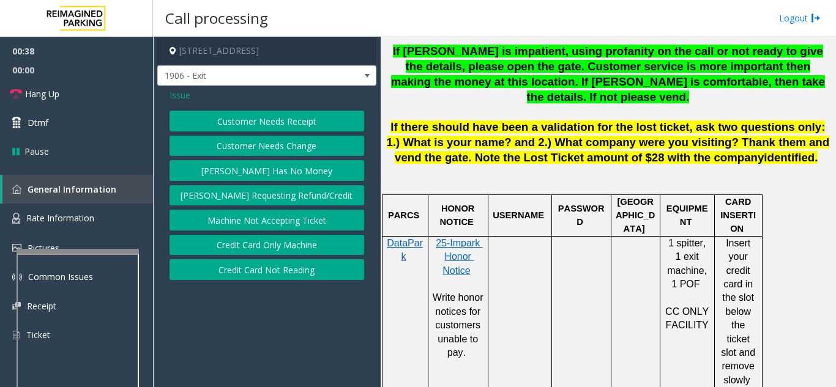
click at [188, 99] on span "Issue" at bounding box center [179, 95] width 21 height 13
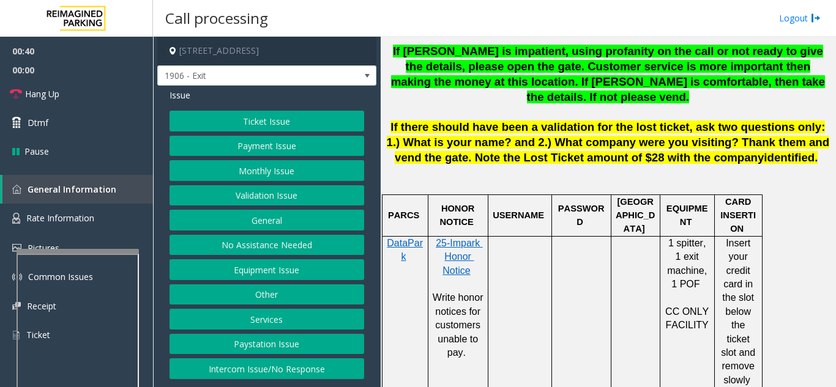
click at [262, 144] on button "Payment Issue" at bounding box center [266, 146] width 195 height 21
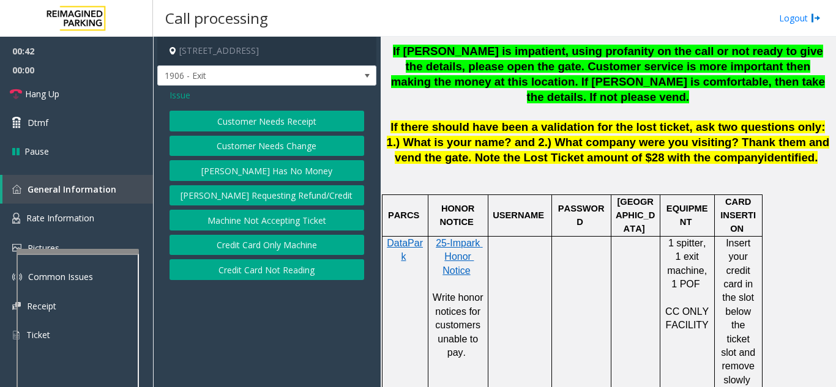
click at [295, 272] on button "Credit Card Not Reading" at bounding box center [266, 269] width 195 height 21
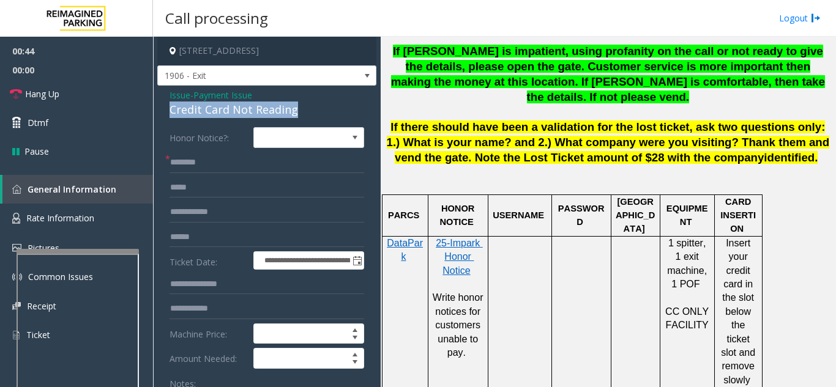
drag, startPoint x: 164, startPoint y: 114, endPoint x: 292, endPoint y: 114, distance: 128.5
copy div "Credit Card Not Reading"
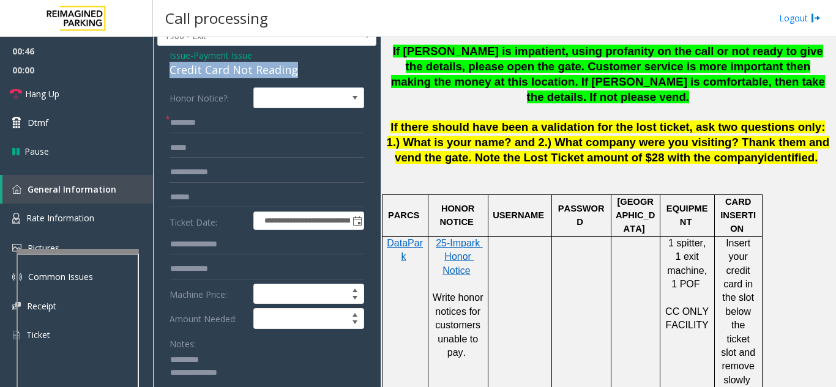
scroll to position [61, 0]
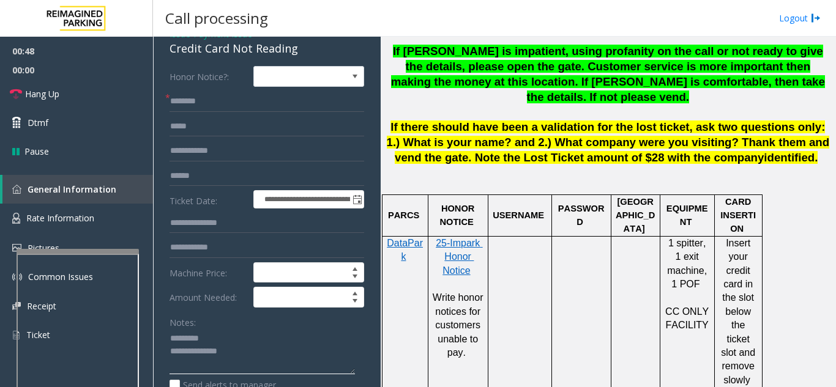
paste textarea "**********"
type textarea "**********"
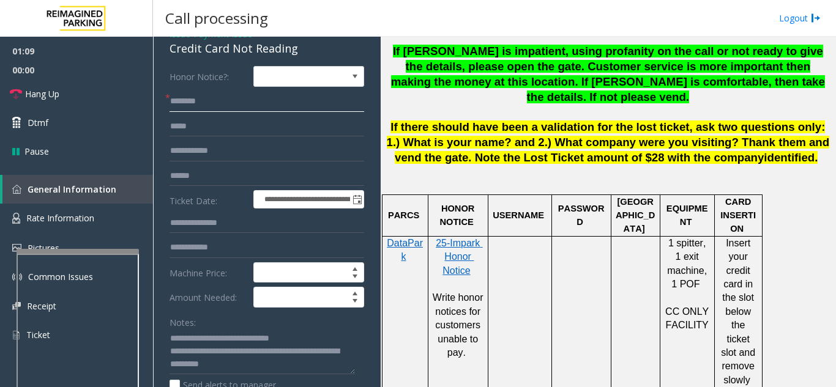
click at [204, 103] on input "text" at bounding box center [266, 101] width 195 height 21
type input "**"
drag, startPoint x: 262, startPoint y: 362, endPoint x: 254, endPoint y: 365, distance: 8.9
click at [254, 365] on textarea at bounding box center [261, 352] width 185 height 46
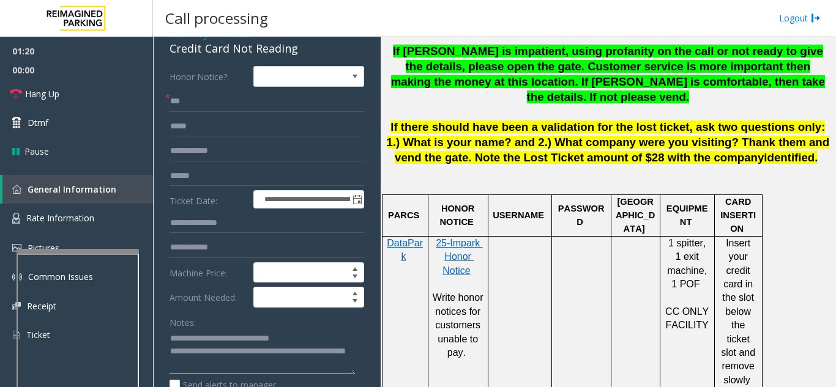
paste textarea "**********"
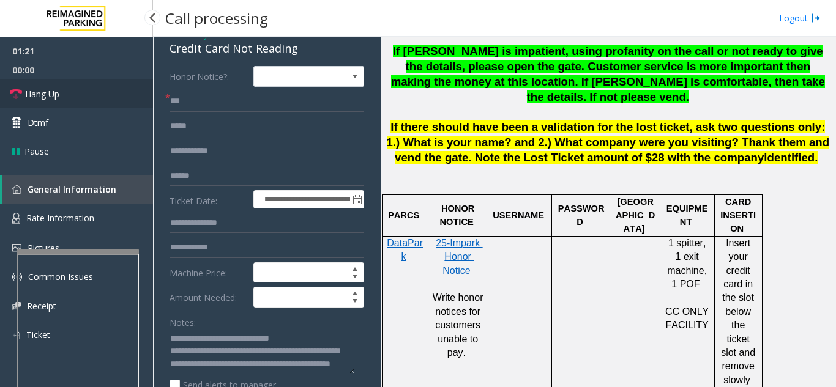
type textarea "**********"
click at [32, 83] on link "Hang Up" at bounding box center [76, 94] width 153 height 29
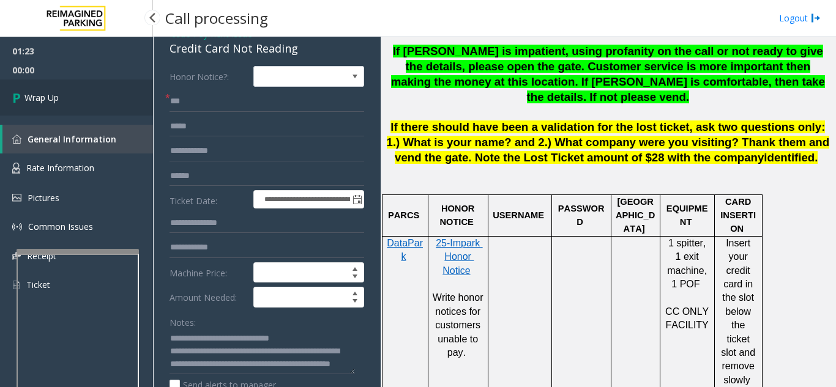
click at [32, 83] on link "Wrap Up" at bounding box center [76, 98] width 153 height 36
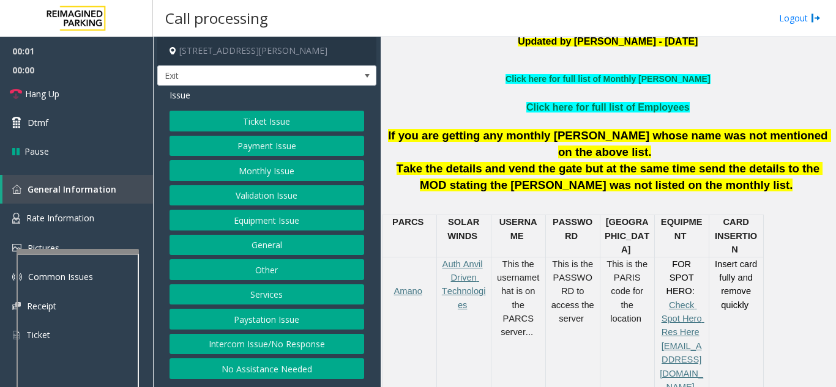
scroll to position [367, 0]
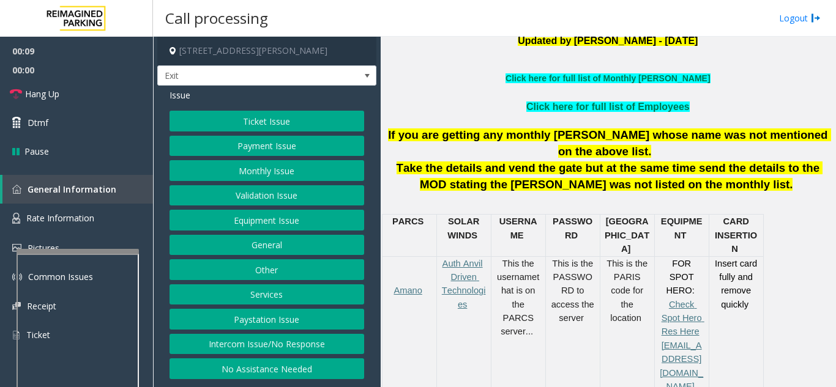
click at [312, 215] on button "Equipment Issue" at bounding box center [266, 220] width 195 height 21
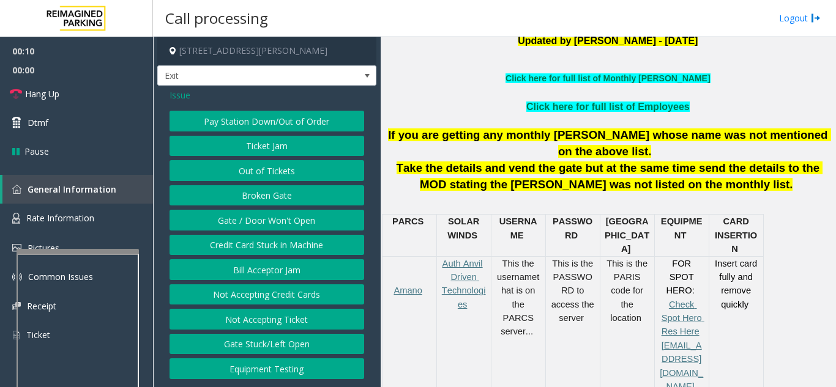
click at [271, 228] on button "Gate / Door Won't Open" at bounding box center [266, 220] width 195 height 21
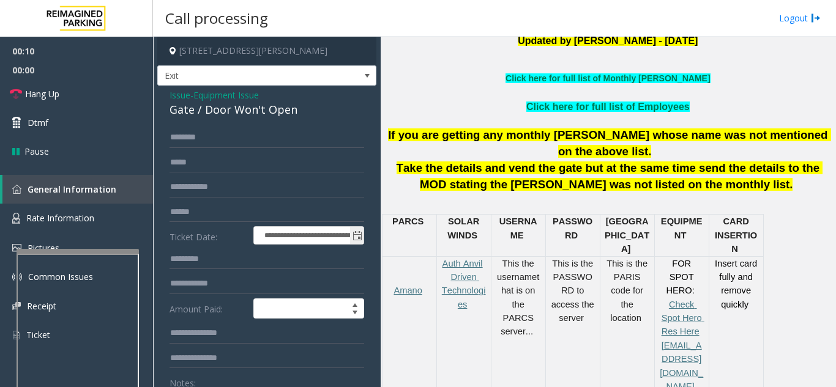
scroll to position [306, 0]
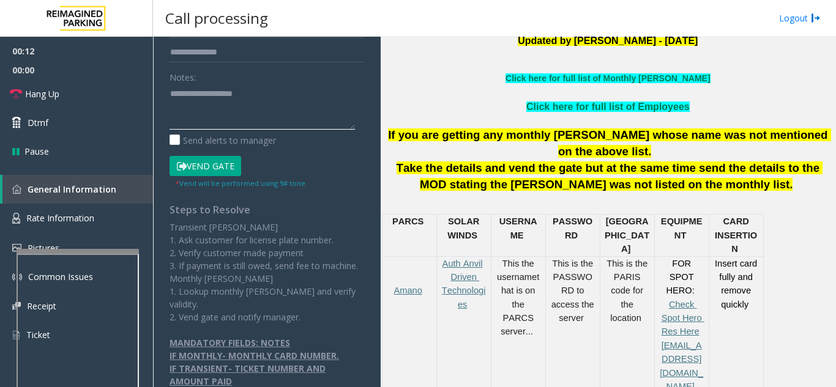
paste textarea "**********"
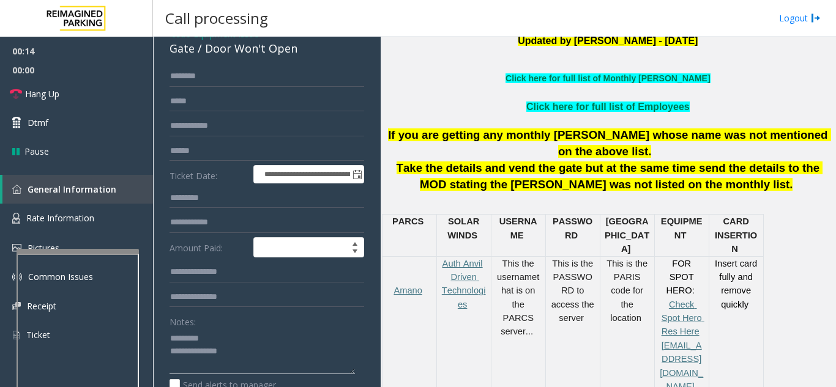
scroll to position [0, 0]
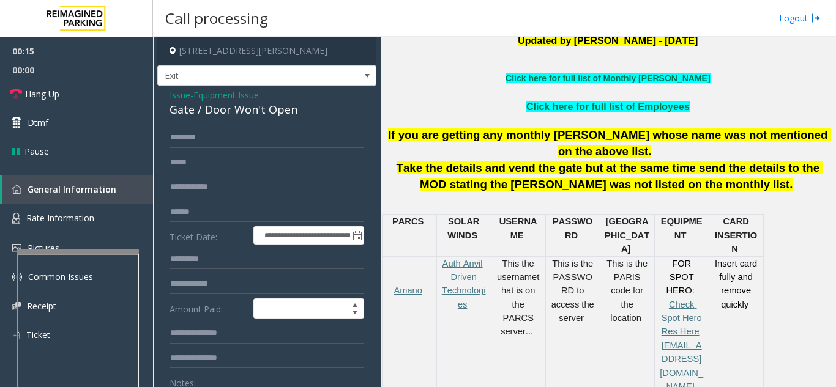
type textarea "**********"
click at [195, 99] on span "- Equipment Issue" at bounding box center [224, 95] width 69 height 12
click at [204, 99] on span "Equipment Issue" at bounding box center [225, 95] width 65 height 13
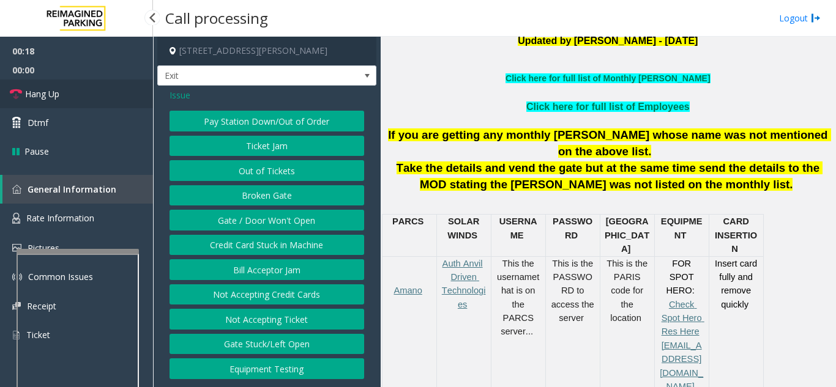
click at [73, 97] on link "Hang Up" at bounding box center [76, 94] width 153 height 29
click at [183, 101] on span "Issue" at bounding box center [179, 95] width 21 height 13
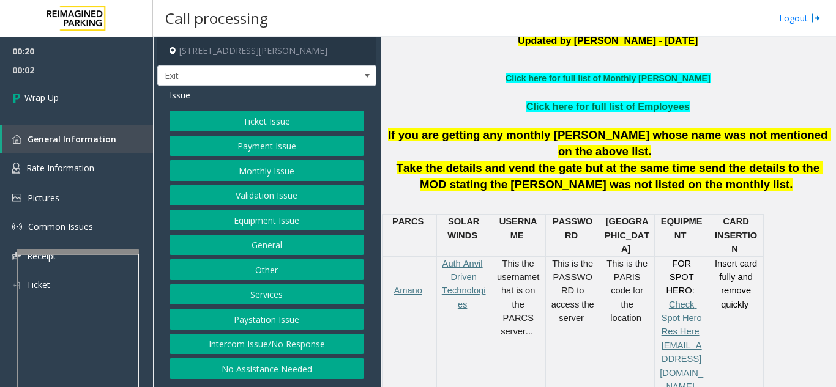
click at [291, 374] on button "No Assistance Needed" at bounding box center [266, 369] width 195 height 21
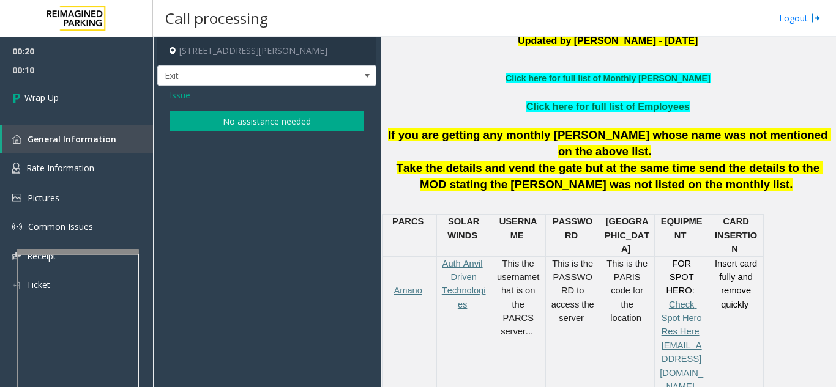
click at [310, 100] on div "Issue" at bounding box center [266, 95] width 195 height 13
click at [297, 115] on button "No assistance needed" at bounding box center [266, 121] width 195 height 21
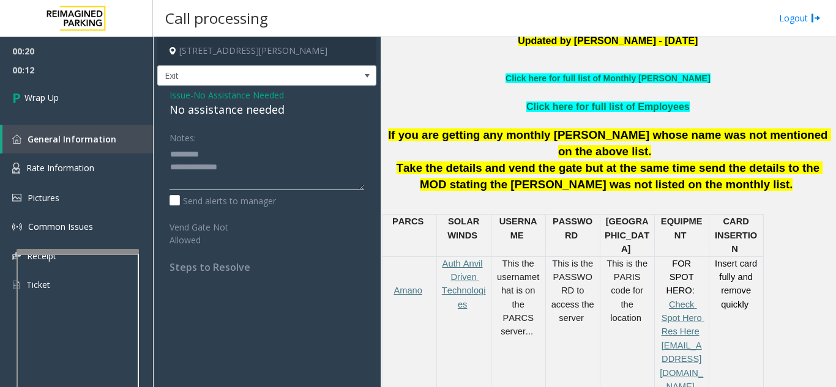
drag, startPoint x: 234, startPoint y: 175, endPoint x: 168, endPoint y: 150, distance: 70.1
click at [168, 146] on div "Notes: Send alerts to manager Vend Gate Not Allowed Steps to Resolve" at bounding box center [266, 200] width 213 height 146
paste textarea "**********"
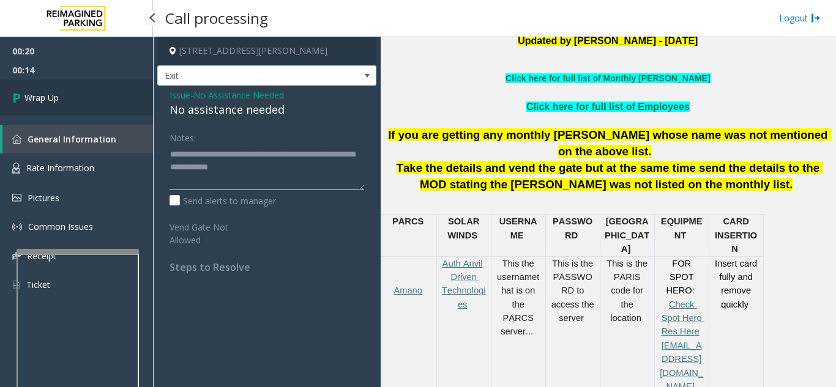
type textarea "**********"
click at [93, 105] on link "Wrap Up" at bounding box center [76, 98] width 153 height 36
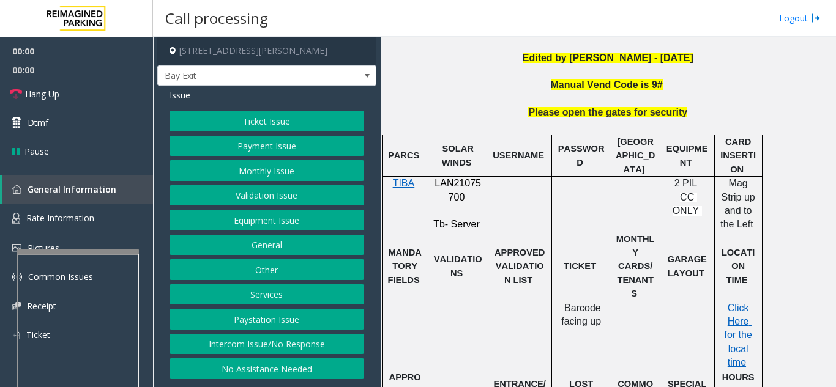
scroll to position [306, 0]
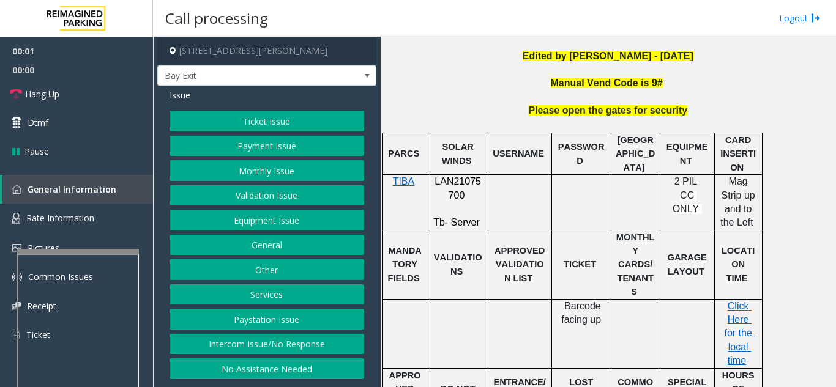
click at [471, 180] on span "LAN21075700" at bounding box center [457, 188] width 46 height 24
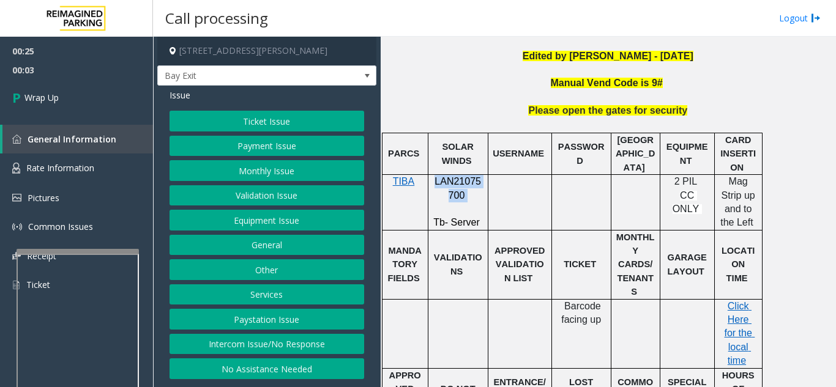
click at [268, 351] on button "Intercom Issue/No Response" at bounding box center [266, 344] width 195 height 21
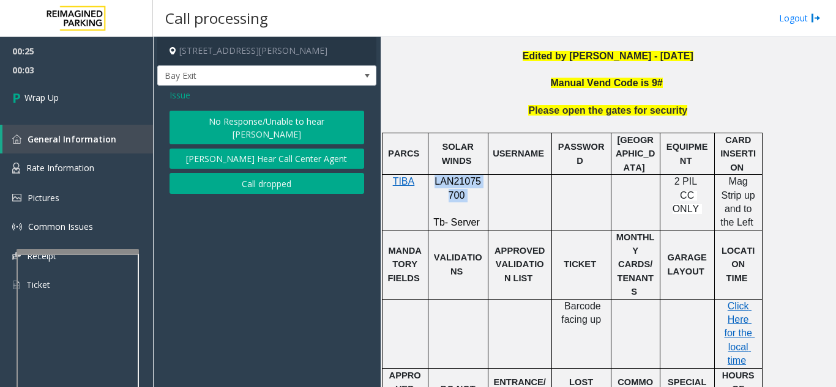
click at [275, 178] on button "Call dropped" at bounding box center [266, 183] width 195 height 21
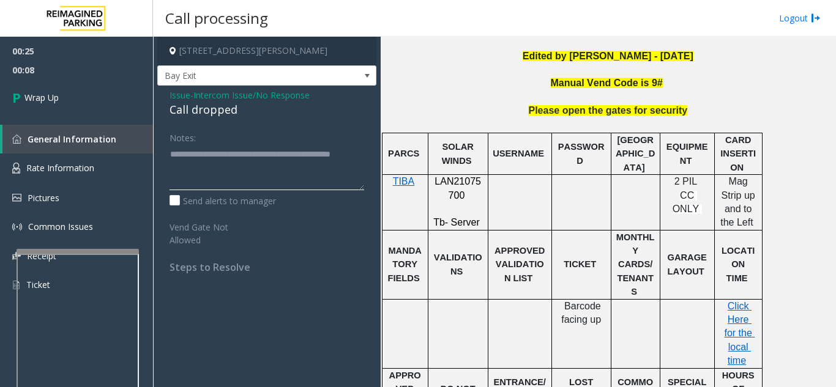
type textarea "**********"
click at [102, 118] on div "00:25 00:08 Wrap Up General Information Rate Information Pictures Common Issues…" at bounding box center [76, 173] width 153 height 273
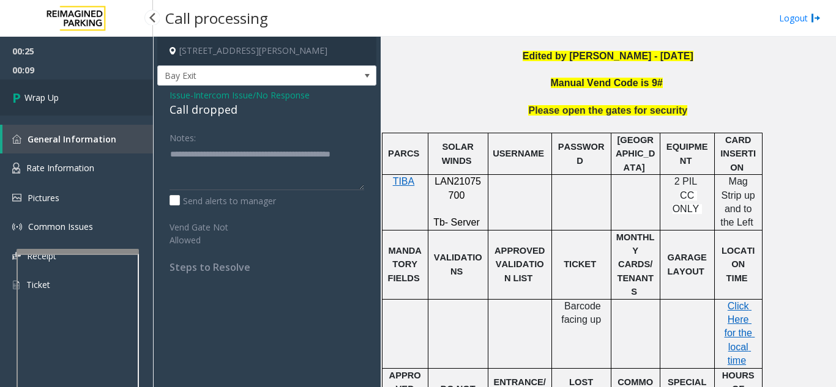
click at [90, 109] on link "Wrap Up" at bounding box center [76, 98] width 153 height 36
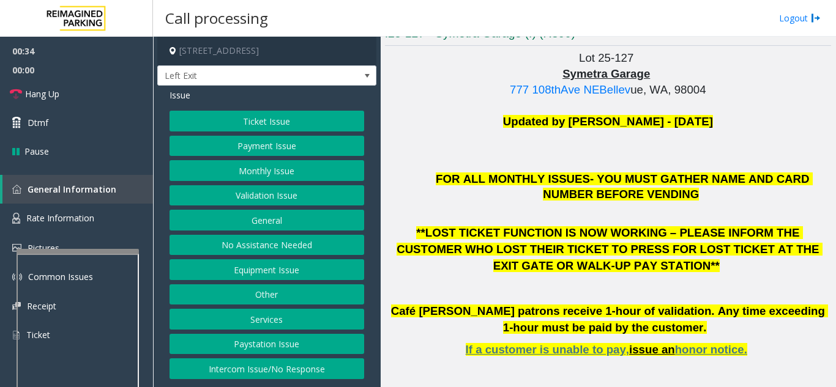
scroll to position [245, 0]
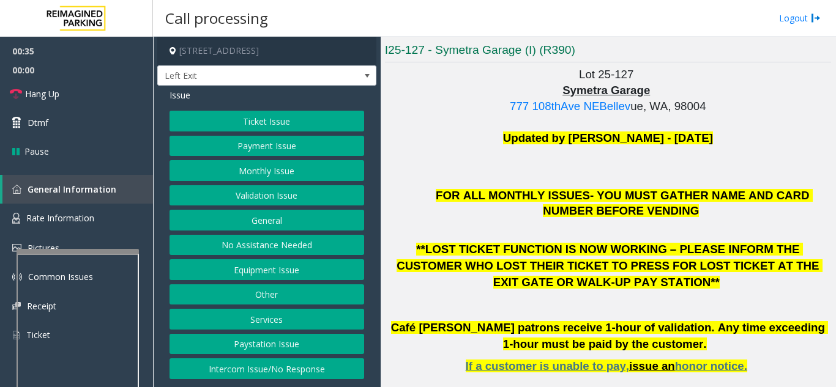
click at [247, 201] on button "Validation Issue" at bounding box center [266, 195] width 195 height 21
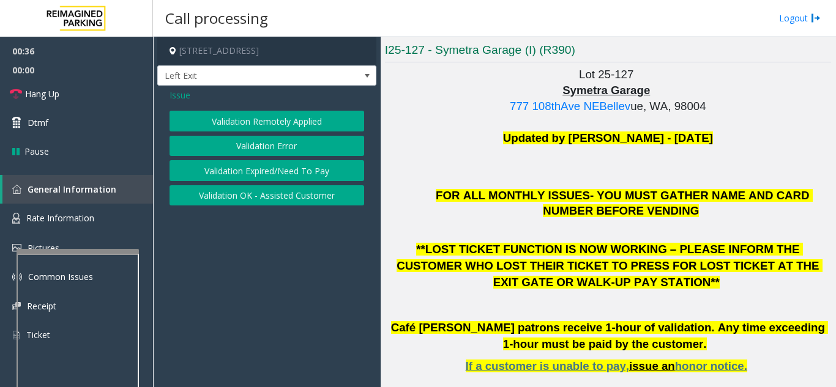
click at [244, 148] on button "Validation Error" at bounding box center [266, 146] width 195 height 21
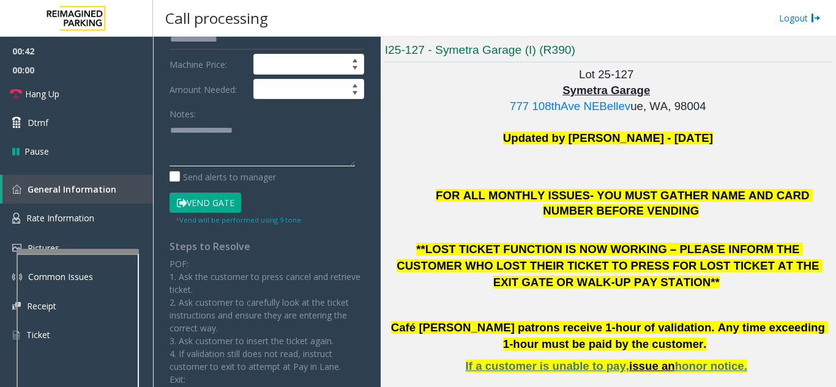
paste textarea "**********"
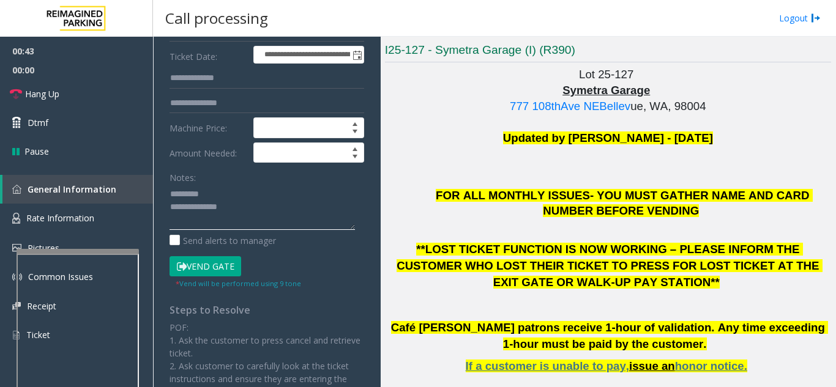
scroll to position [61, 0]
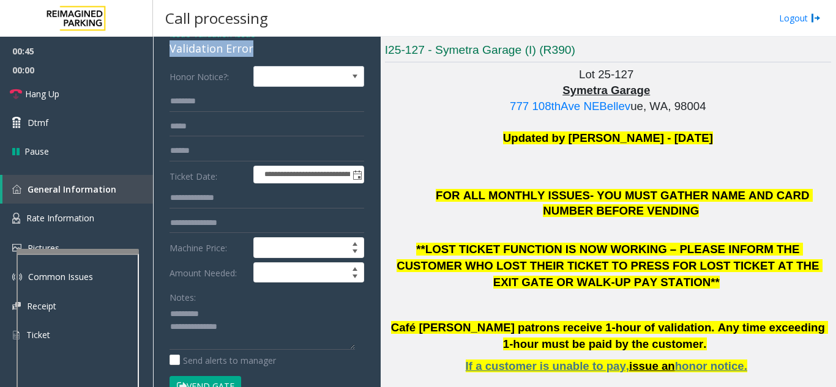
drag, startPoint x: 195, startPoint y: 58, endPoint x: 245, endPoint y: 50, distance: 50.8
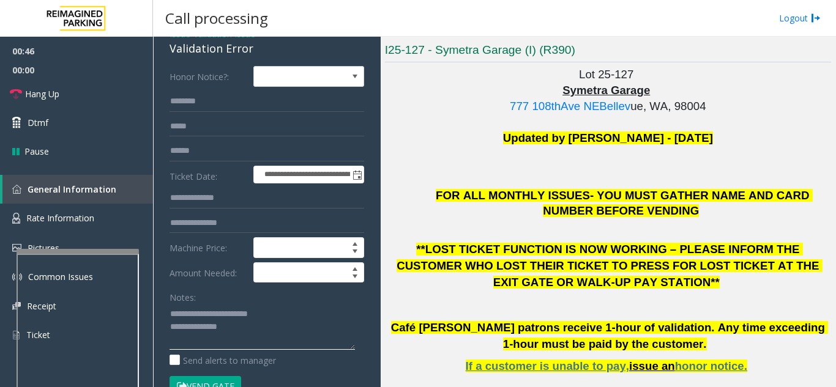
click at [263, 332] on textarea at bounding box center [261, 327] width 185 height 46
drag, startPoint x: 225, startPoint y: 329, endPoint x: 266, endPoint y: 337, distance: 41.8
click at [269, 337] on textarea at bounding box center [261, 327] width 185 height 46
type textarea "**********"
type input "*****"
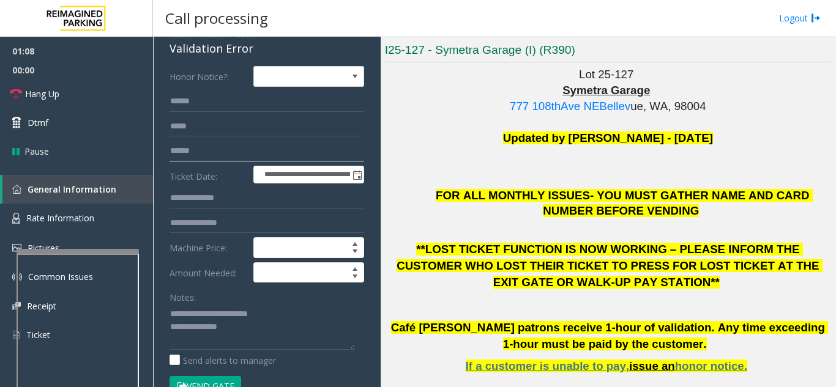
click at [207, 152] on input "text" at bounding box center [266, 151] width 195 height 21
type input "******"
click at [228, 321] on textarea at bounding box center [261, 327] width 185 height 46
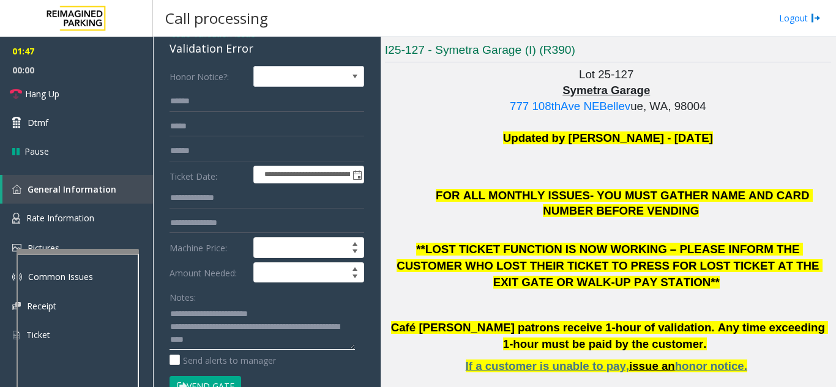
click at [299, 345] on textarea at bounding box center [261, 327] width 185 height 46
drag, startPoint x: 394, startPoint y: 311, endPoint x: 445, endPoint y: 318, distance: 51.1
click at [445, 321] on span "Café [PERSON_NAME] patrons receive 1-hour of validation. Any time exceeding 1-h…" at bounding box center [609, 335] width 437 height 29
click at [291, 335] on textarea at bounding box center [261, 327] width 185 height 46
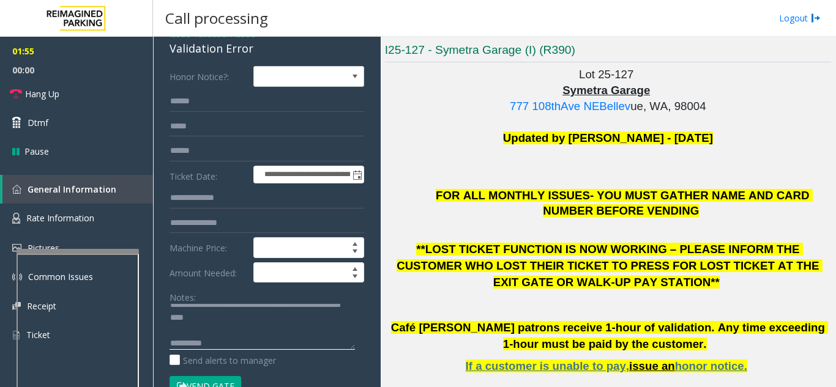
paste textarea "**********"
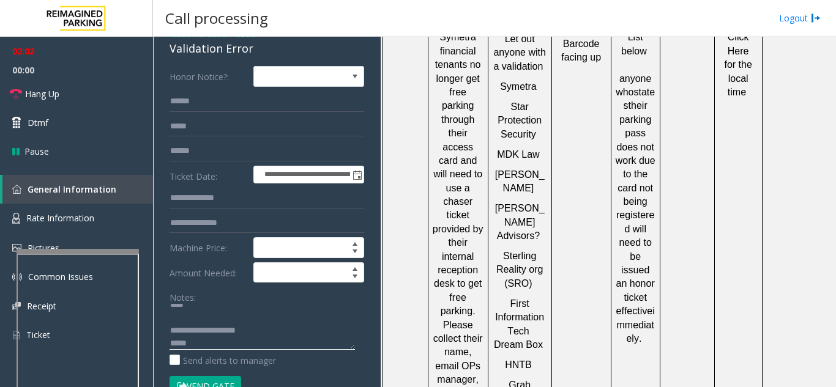
scroll to position [918, 0]
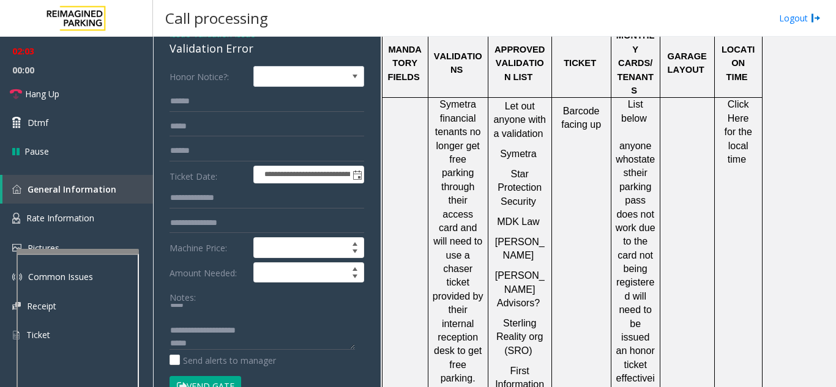
click at [734, 99] on span "Click Here for the local time" at bounding box center [739, 131] width 31 height 65
click at [198, 343] on textarea at bounding box center [261, 327] width 185 height 46
type textarea "**********"
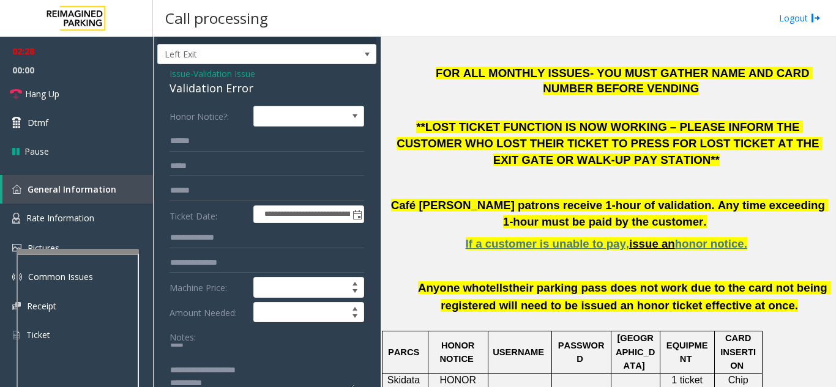
scroll to position [0, 0]
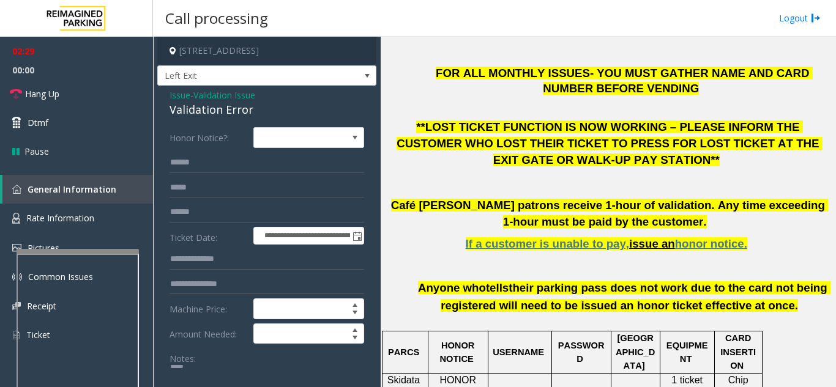
click at [209, 97] on span "Validation Issue" at bounding box center [224, 95] width 62 height 13
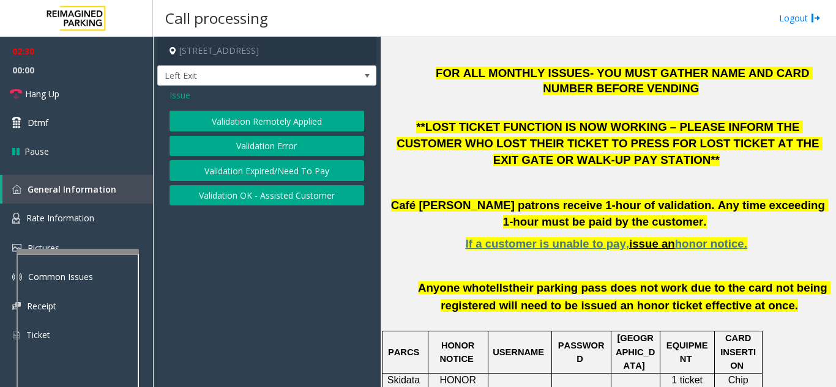
click at [210, 178] on button "Validation Expired/Need To Pay" at bounding box center [266, 170] width 195 height 21
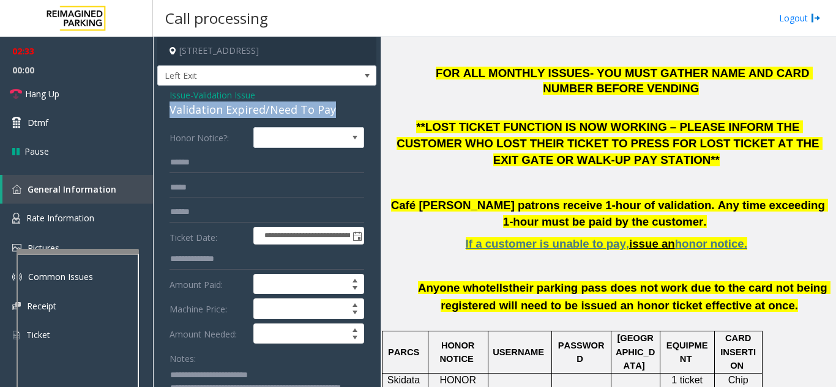
drag, startPoint x: 166, startPoint y: 108, endPoint x: 339, endPoint y: 112, distance: 173.2
click at [339, 112] on div "**********" at bounding box center [266, 319] width 219 height 467
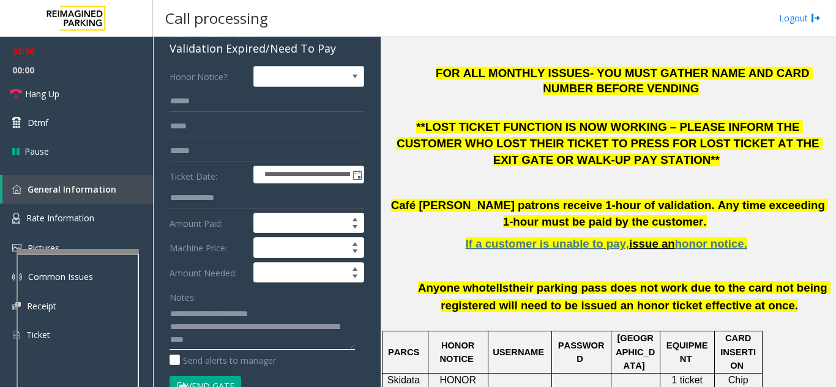
drag, startPoint x: 199, startPoint y: 316, endPoint x: 276, endPoint y: 311, distance: 77.2
click at [277, 310] on textarea at bounding box center [261, 327] width 185 height 46
paste textarea "**********"
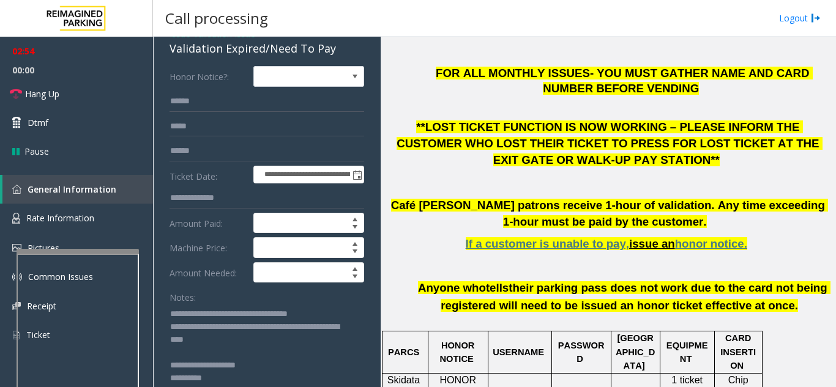
drag, startPoint x: 352, startPoint y: 347, endPoint x: 348, endPoint y: 400, distance: 53.4
click at [348, 387] on html "**********" at bounding box center [418, 193] width 836 height 387
click at [125, 84] on link "Hang Up" at bounding box center [76, 94] width 153 height 29
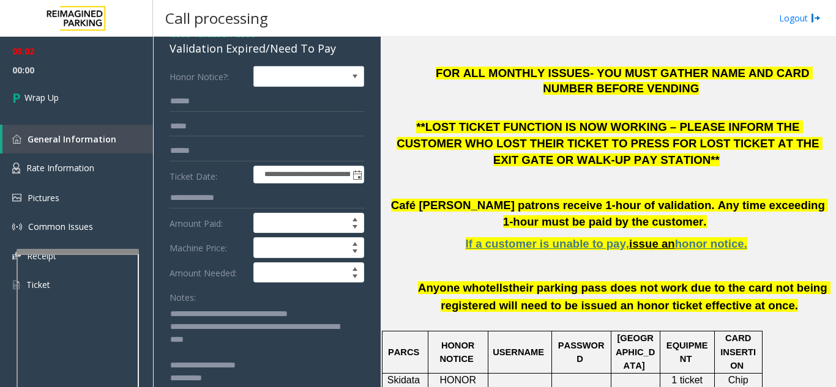
drag, startPoint x: 225, startPoint y: 329, endPoint x: 240, endPoint y: 343, distance: 20.8
click at [240, 343] on textarea at bounding box center [261, 353] width 185 height 99
paste textarea
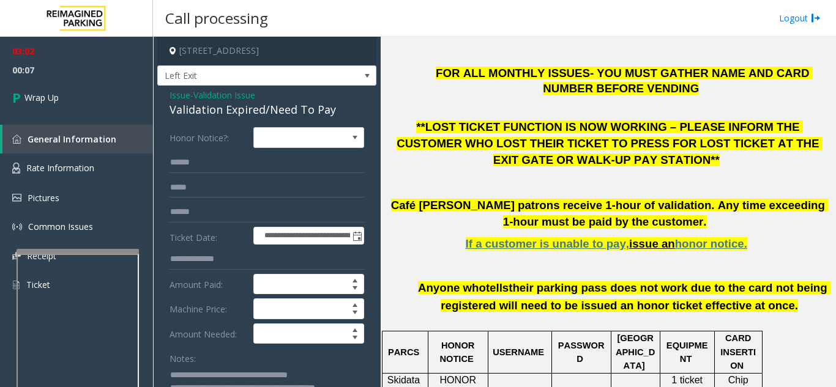
scroll to position [61, 0]
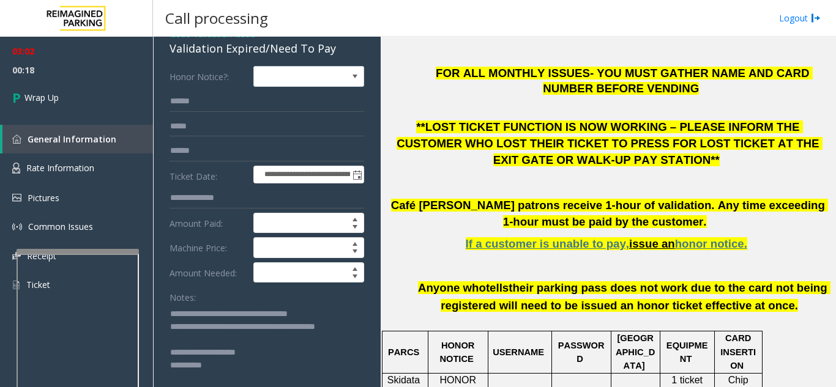
click at [188, 345] on textarea at bounding box center [261, 353] width 185 height 99
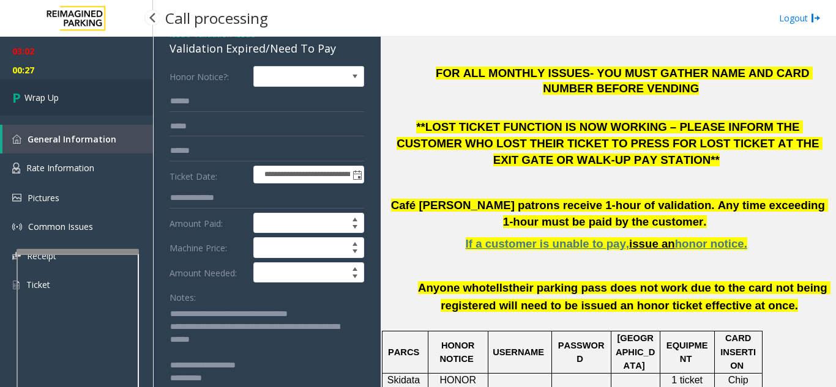
type textarea "**********"
drag, startPoint x: 36, startPoint y: 100, endPoint x: 21, endPoint y: 99, distance: 15.4
click at [37, 100] on span "Wrap Up" at bounding box center [41, 97] width 34 height 13
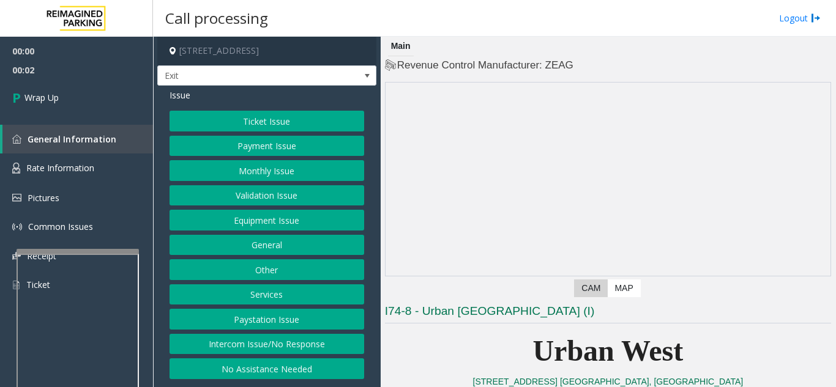
click at [323, 337] on button "Intercom Issue/No Response" at bounding box center [266, 344] width 195 height 21
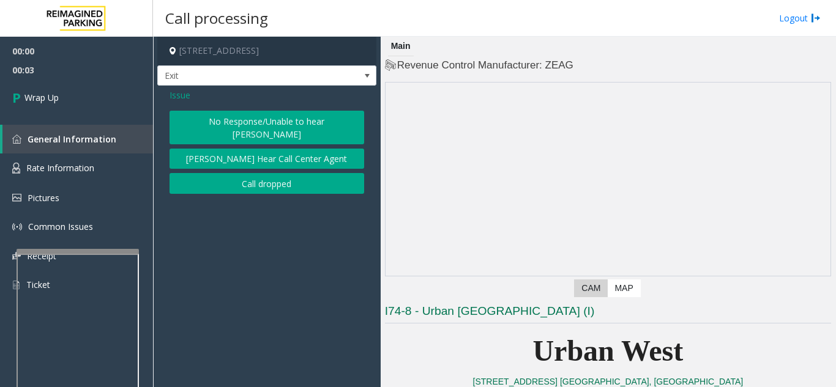
click at [277, 173] on button "Call dropped" at bounding box center [266, 183] width 195 height 21
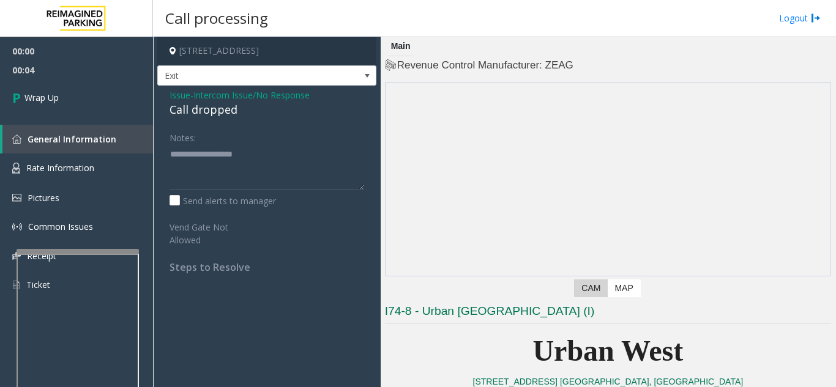
click at [208, 111] on div "Call dropped" at bounding box center [266, 110] width 195 height 17
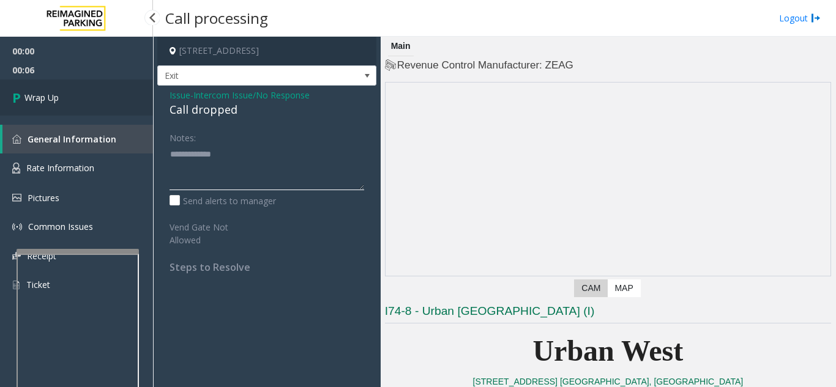
type textarea "**********"
click at [75, 108] on link "Wrap Up" at bounding box center [76, 98] width 153 height 36
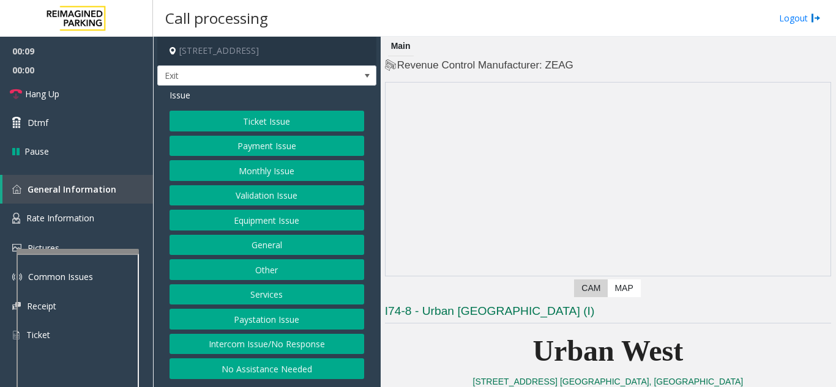
click at [319, 223] on button "Equipment Issue" at bounding box center [266, 220] width 195 height 21
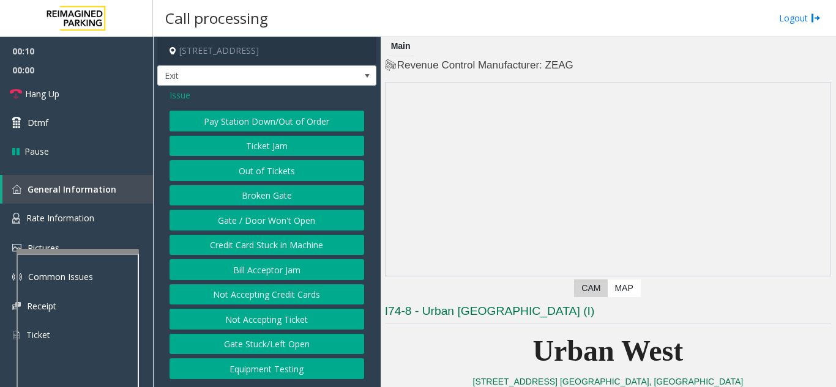
click at [289, 226] on button "Gate / Door Won't Open" at bounding box center [266, 220] width 195 height 21
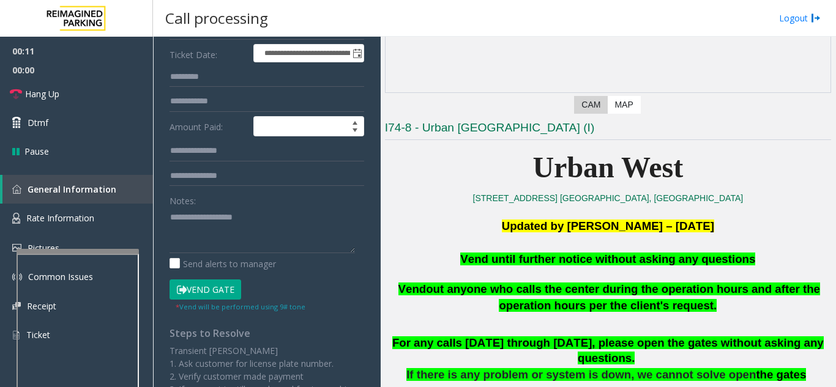
scroll to position [184, 0]
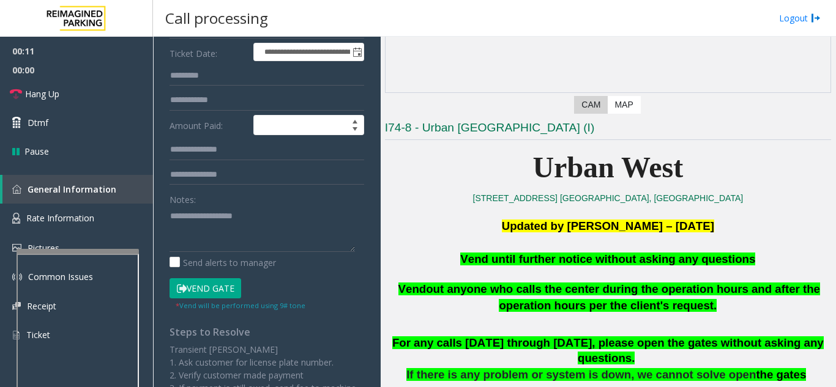
click at [212, 286] on button "Vend Gate" at bounding box center [205, 288] width 72 height 21
click at [588, 263] on span "Vend until further notice without asking any questions" at bounding box center [607, 259] width 295 height 13
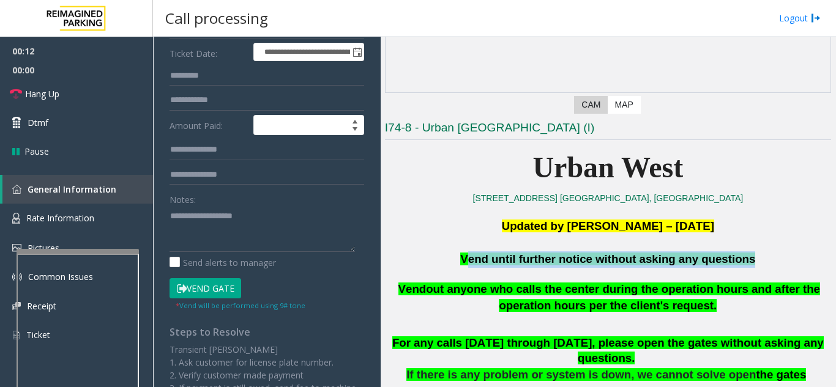
click at [587, 262] on span "Vend until further notice without asking any questions" at bounding box center [607, 259] width 295 height 13
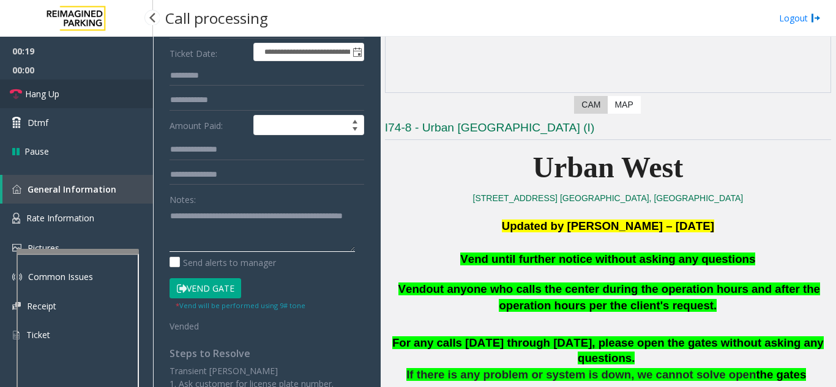
type textarea "**********"
click at [64, 88] on link "Hang Up" at bounding box center [76, 94] width 153 height 29
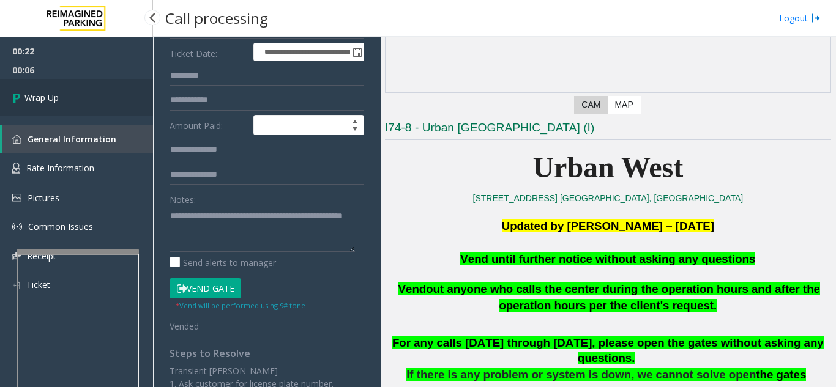
click at [64, 88] on link "Wrap Up" at bounding box center [76, 98] width 153 height 36
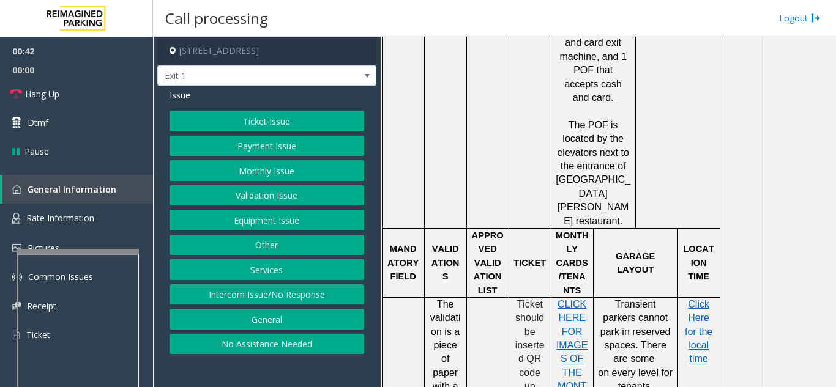
scroll to position [1162, 0]
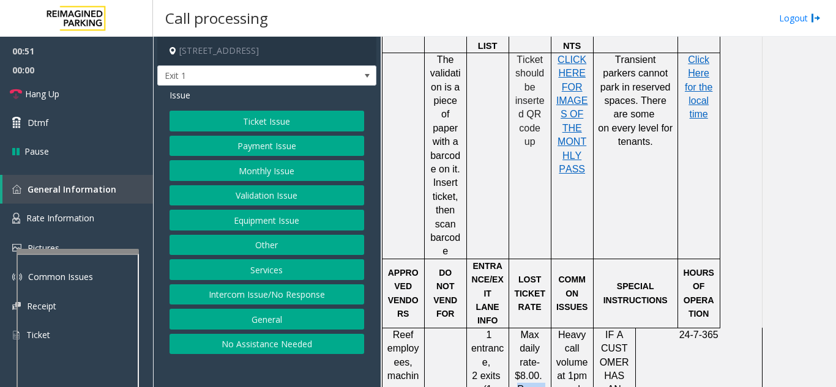
drag, startPoint x: 518, startPoint y: 247, endPoint x: 536, endPoint y: 316, distance: 71.4
click at [248, 121] on button "Ticket Issue" at bounding box center [266, 121] width 195 height 21
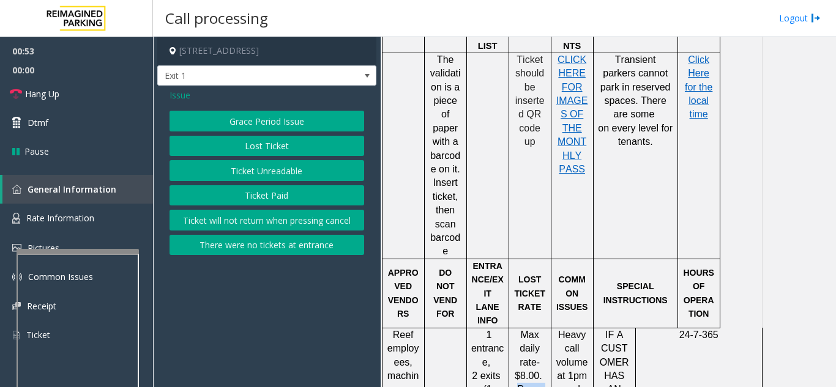
click at [248, 146] on button "Lost Ticket" at bounding box center [266, 146] width 195 height 21
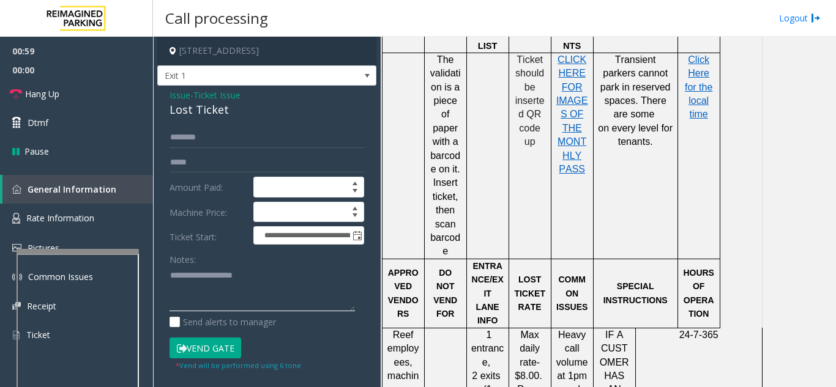
click at [228, 297] on textarea at bounding box center [261, 289] width 185 height 46
paste textarea "**********"
drag, startPoint x: 172, startPoint y: 113, endPoint x: 254, endPoint y: 116, distance: 82.0
click at [254, 116] on div "**********" at bounding box center [266, 321] width 219 height 471
click at [308, 281] on textarea at bounding box center [261, 289] width 185 height 46
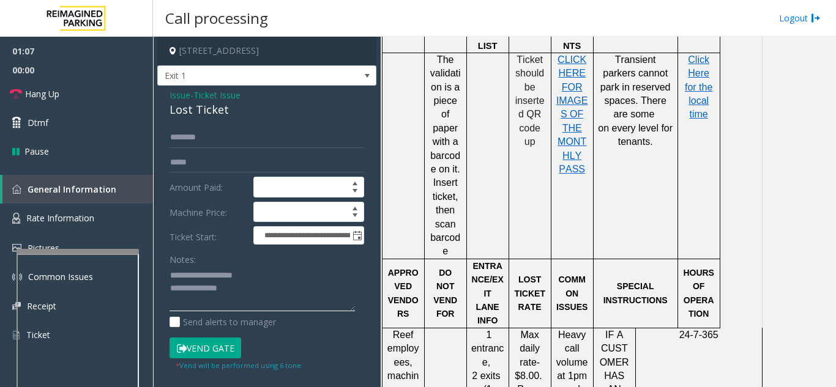
paste textarea "*****"
click at [245, 283] on textarea at bounding box center [261, 289] width 185 height 46
click at [250, 293] on textarea at bounding box center [261, 289] width 185 height 46
click at [250, 292] on textarea at bounding box center [261, 289] width 185 height 46
paste textarea "**********"
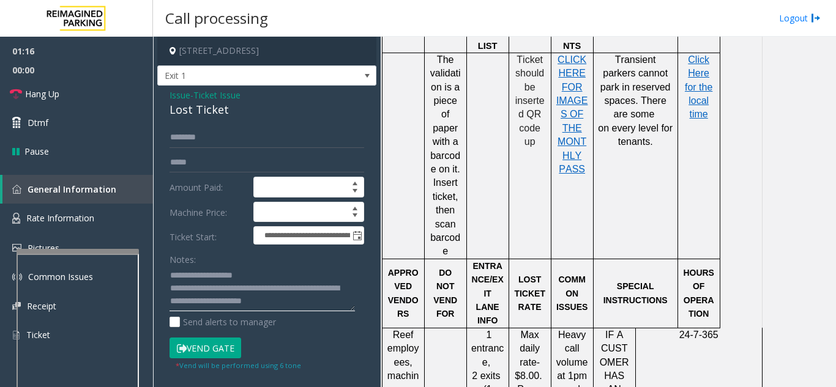
scroll to position [10, 0]
drag, startPoint x: 518, startPoint y: 261, endPoint x: 537, endPoint y: 363, distance: 104.0
drag, startPoint x: 259, startPoint y: 276, endPoint x: 220, endPoint y: 289, distance: 41.4
click at [220, 289] on textarea at bounding box center [261, 289] width 185 height 46
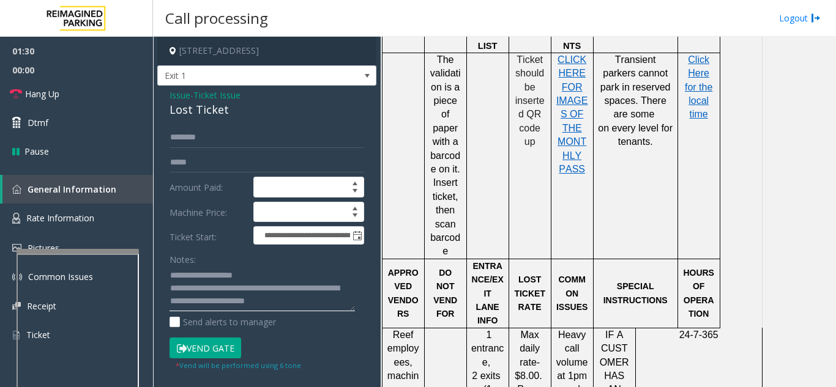
paste textarea "**********"
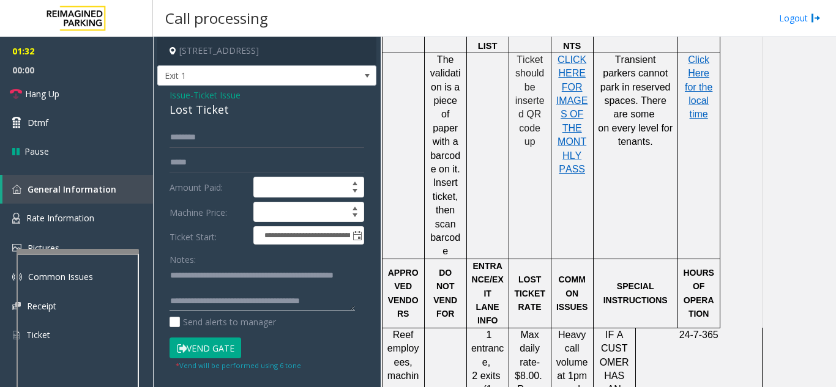
click at [210, 281] on textarea at bounding box center [261, 289] width 185 height 46
click at [170, 289] on textarea at bounding box center [261, 289] width 185 height 46
type textarea "**********"
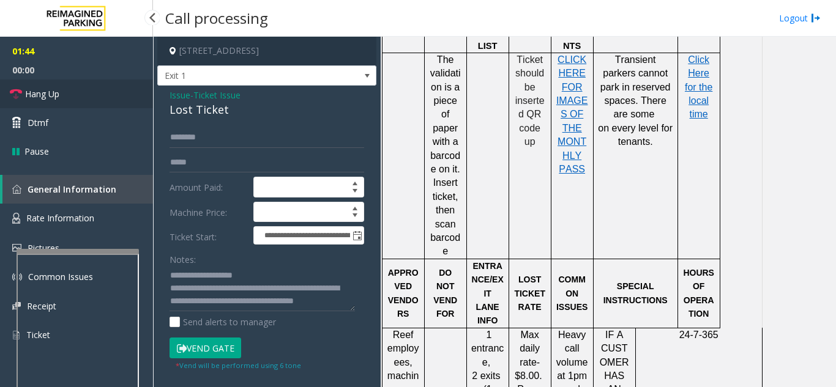
click at [72, 96] on link "Hang Up" at bounding box center [76, 94] width 153 height 29
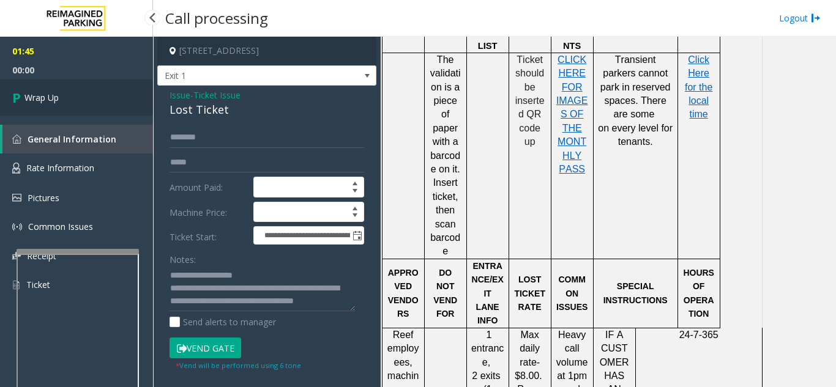
click at [72, 96] on link "Wrap Up" at bounding box center [76, 98] width 153 height 36
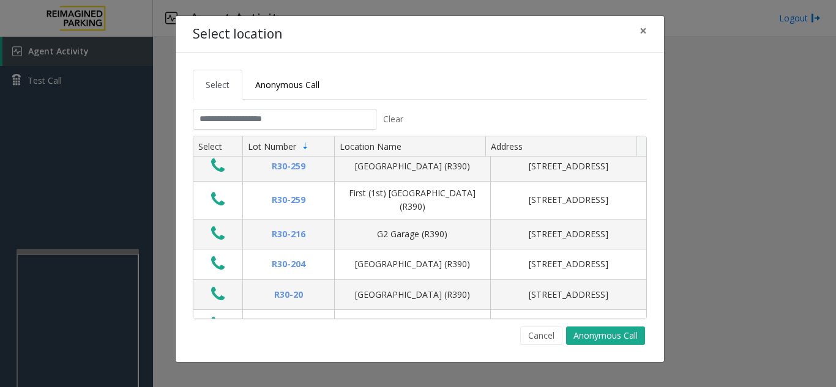
scroll to position [306, 0]
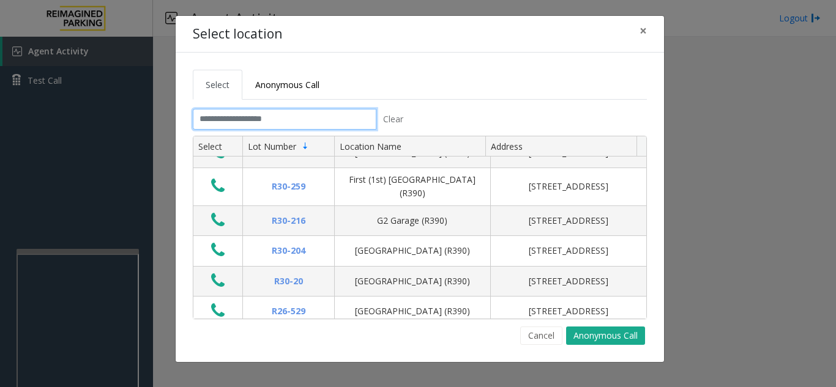
click at [226, 112] on input "text" at bounding box center [285, 119] width 184 height 21
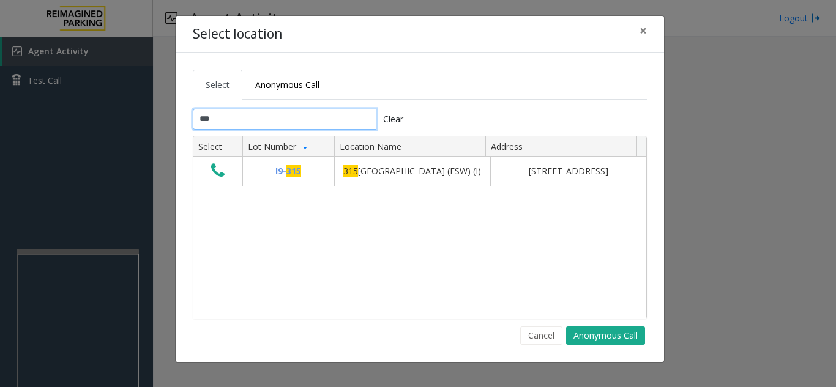
scroll to position [0, 0]
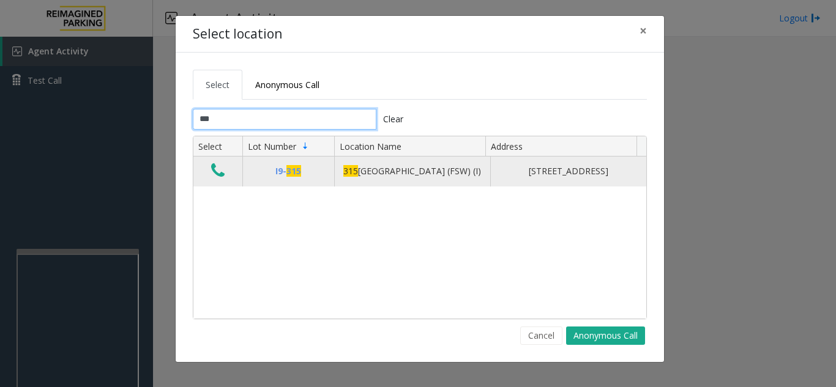
type input "***"
click at [224, 171] on icon "Data table" at bounding box center [217, 170] width 13 height 17
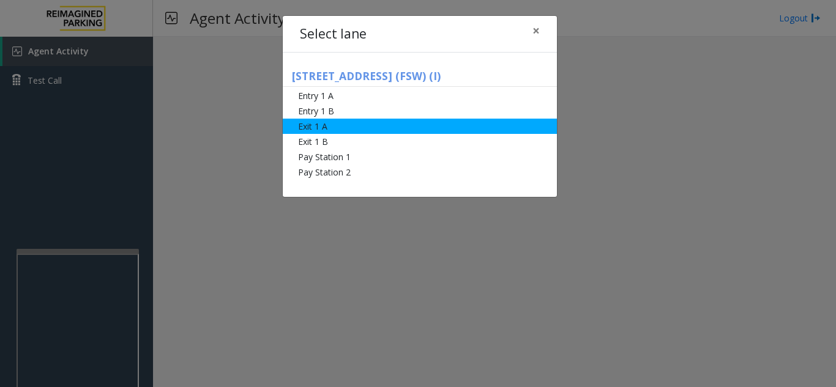
click at [354, 131] on li "Exit 1 A" at bounding box center [420, 126] width 274 height 15
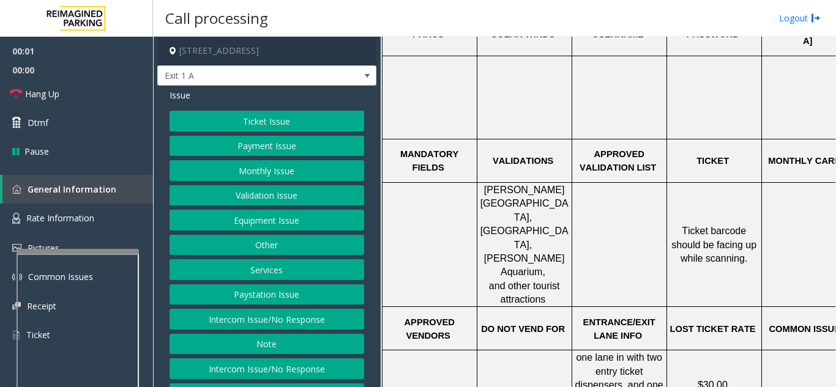
scroll to position [489, 0]
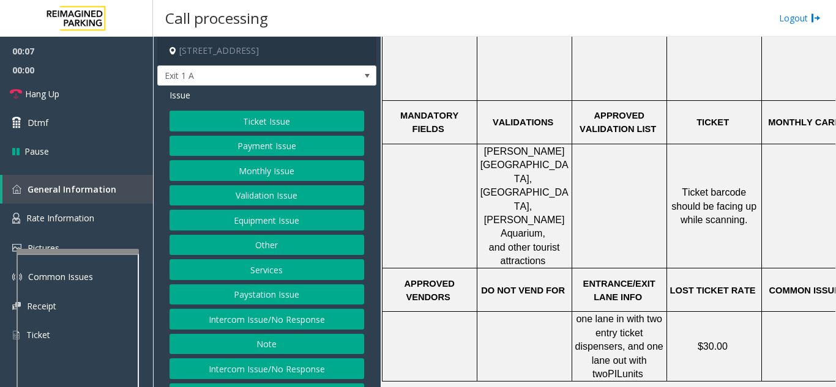
click at [285, 145] on button "Payment Issue" at bounding box center [266, 146] width 195 height 21
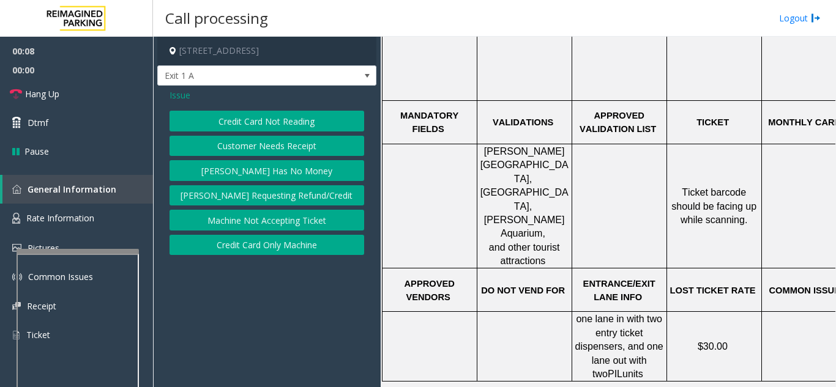
click at [174, 92] on span "Issue" at bounding box center [179, 95] width 21 height 13
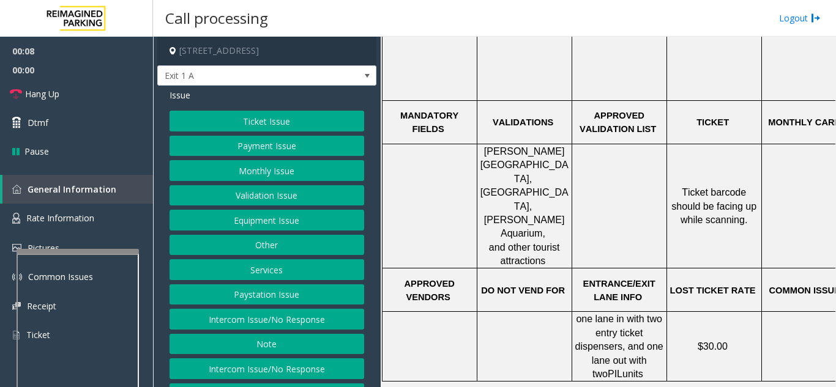
click at [242, 128] on button "Ticket Issue" at bounding box center [266, 121] width 195 height 21
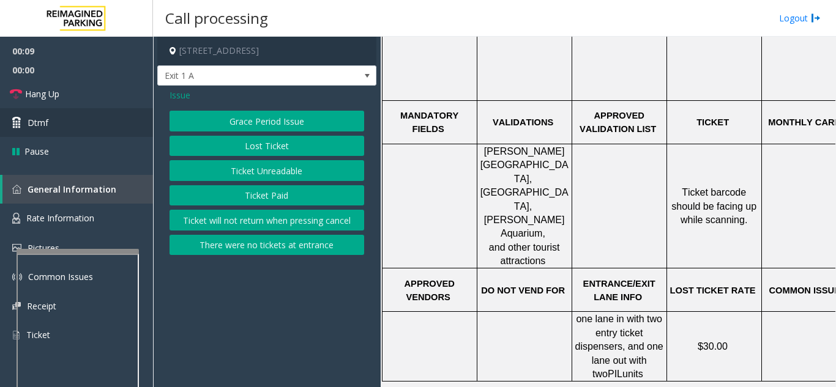
drag, startPoint x: 273, startPoint y: 174, endPoint x: 28, endPoint y: 113, distance: 252.3
click at [269, 173] on button "Ticket Unreadable" at bounding box center [266, 170] width 195 height 21
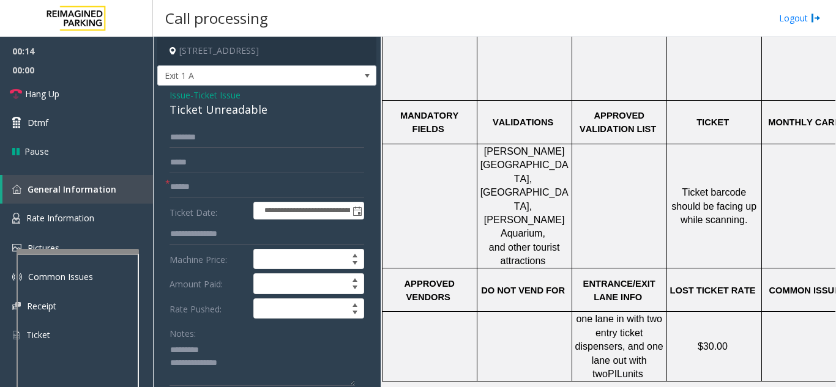
click at [176, 109] on div "Ticket Unreadable" at bounding box center [266, 110] width 195 height 17
drag, startPoint x: 166, startPoint y: 109, endPoint x: 286, endPoint y: 121, distance: 119.9
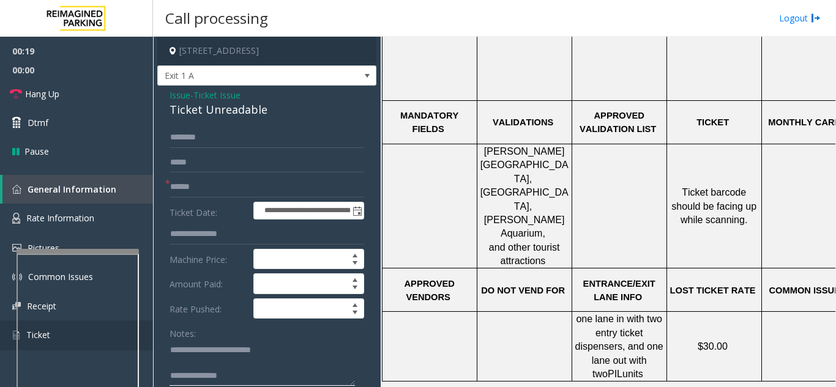
type textarea "**********"
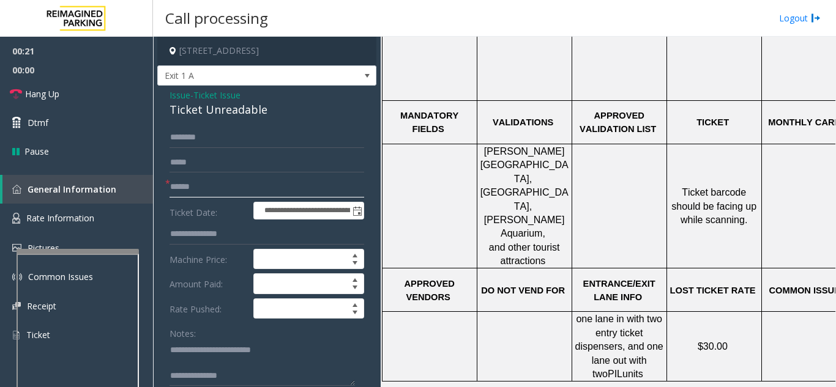
click at [286, 197] on input "text" at bounding box center [266, 187] width 195 height 21
type input "*****"
type textarea "**********"
click at [185, 184] on input "*****" at bounding box center [266, 187] width 195 height 21
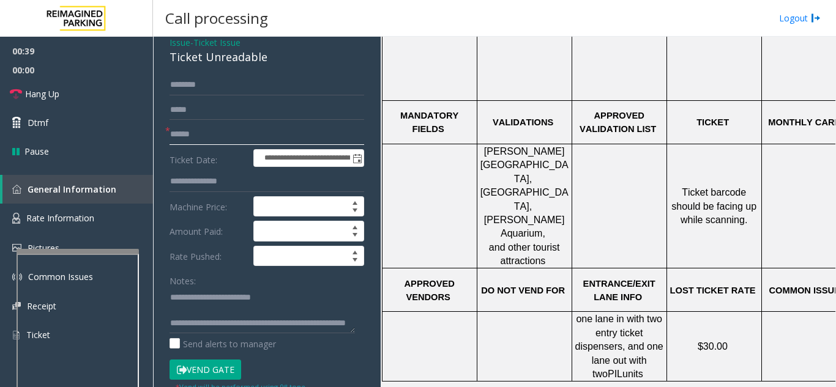
scroll to position [122, 0]
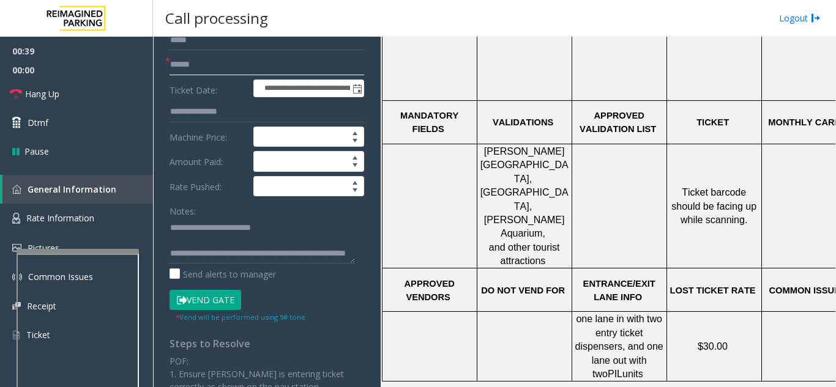
type input "******"
click at [203, 293] on button "Vend Gate" at bounding box center [205, 300] width 72 height 21
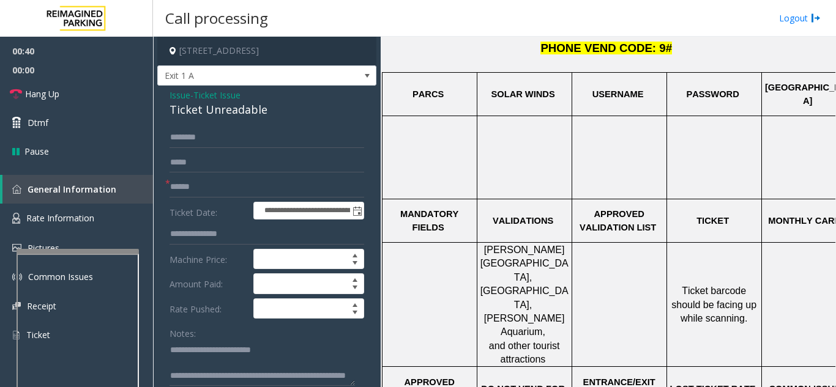
scroll to position [245, 0]
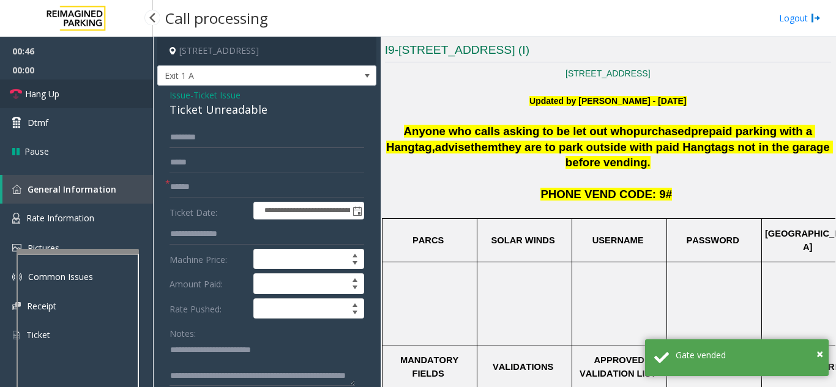
click at [51, 103] on link "Hang Up" at bounding box center [76, 94] width 153 height 29
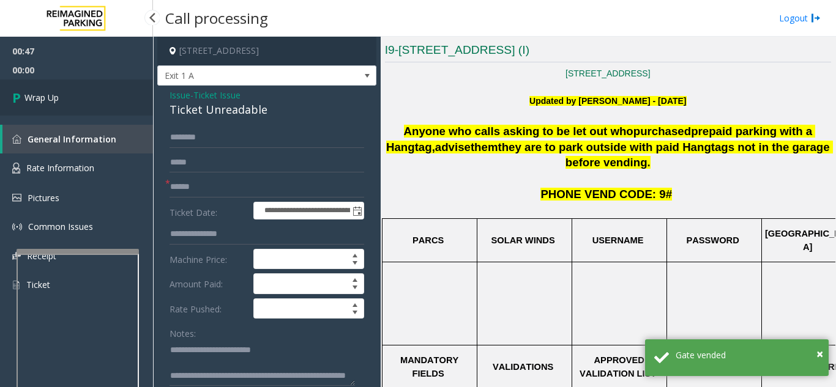
click at [51, 103] on span "Wrap Up" at bounding box center [41, 97] width 34 height 13
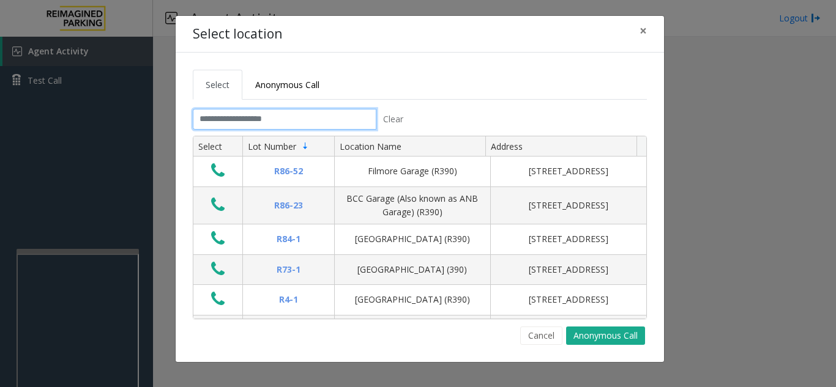
click at [311, 122] on input "text" at bounding box center [285, 119] width 184 height 21
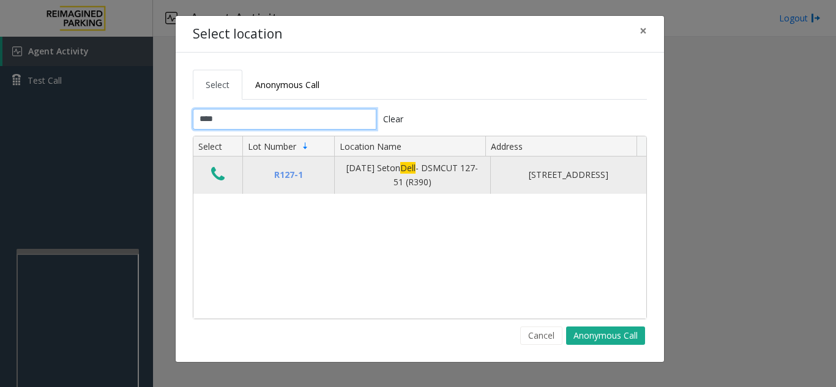
type input "****"
click at [226, 167] on button "Data table" at bounding box center [217, 175] width 21 height 20
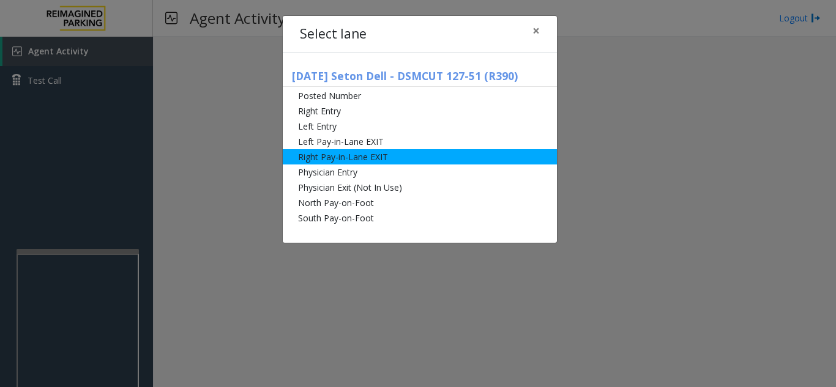
click at [390, 157] on li "Right Pay-in-Lane EXIT" at bounding box center [420, 156] width 274 height 15
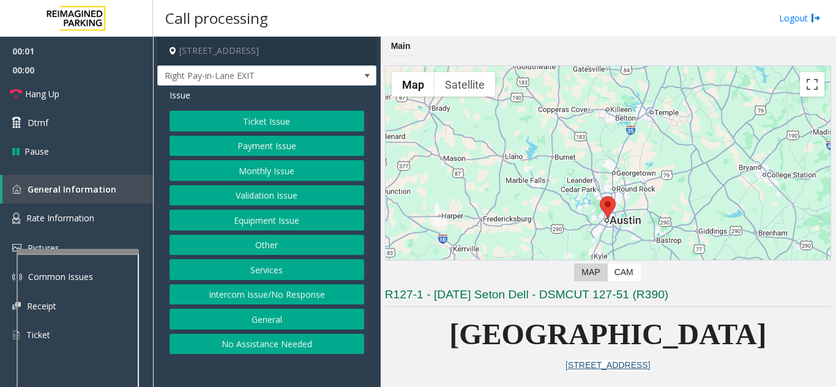
click at [330, 124] on button "Ticket Issue" at bounding box center [266, 121] width 195 height 21
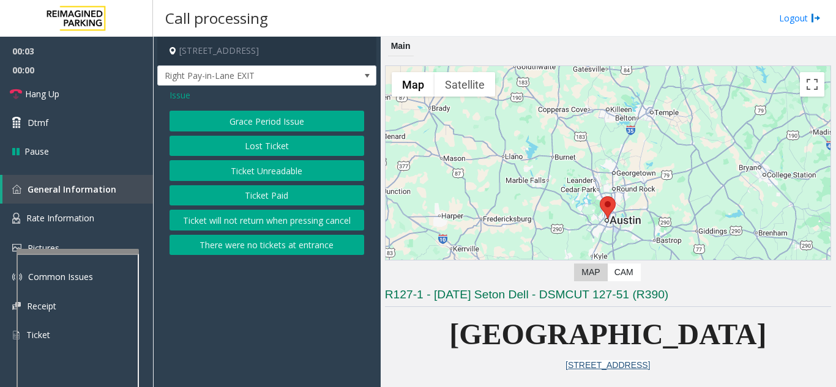
click at [289, 145] on button "Lost Ticket" at bounding box center [266, 146] width 195 height 21
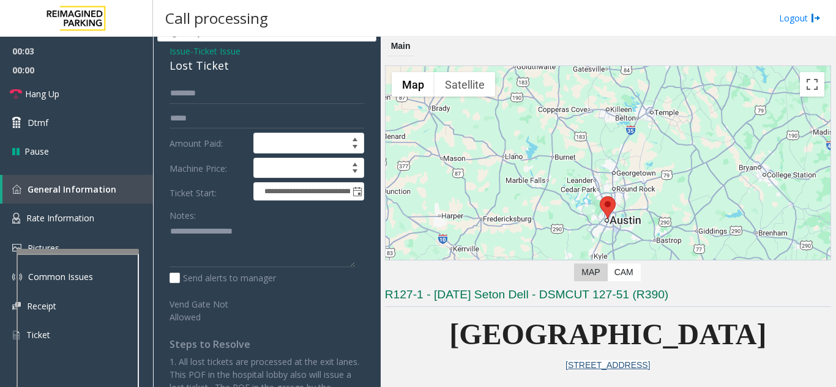
scroll to position [61, 0]
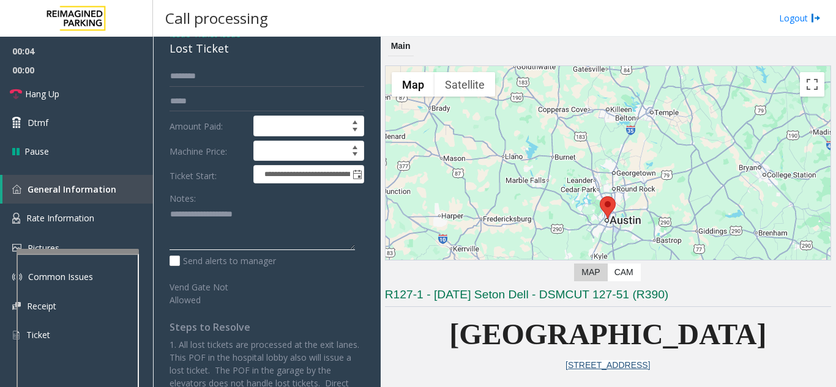
paste textarea "**********"
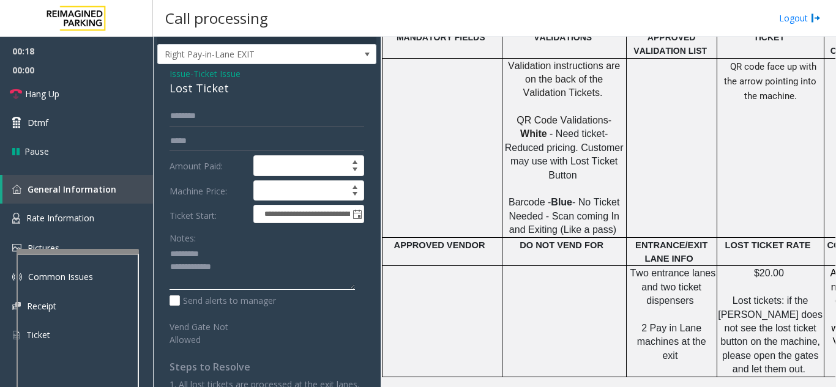
scroll to position [0, 0]
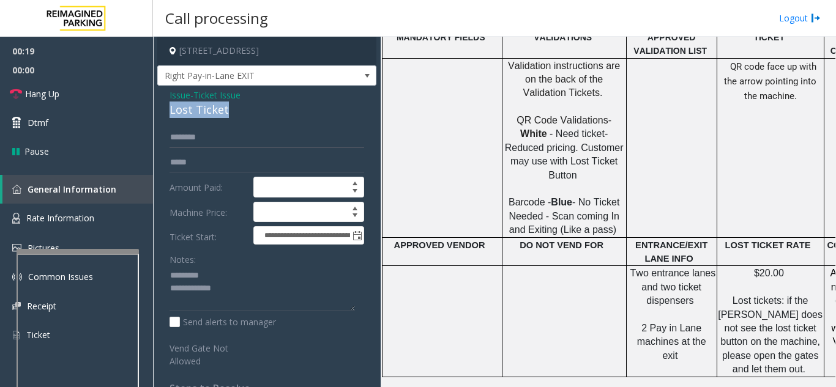
drag, startPoint x: 170, startPoint y: 108, endPoint x: 221, endPoint y: 110, distance: 51.5
click at [229, 114] on div "Lost Ticket" at bounding box center [266, 110] width 195 height 17
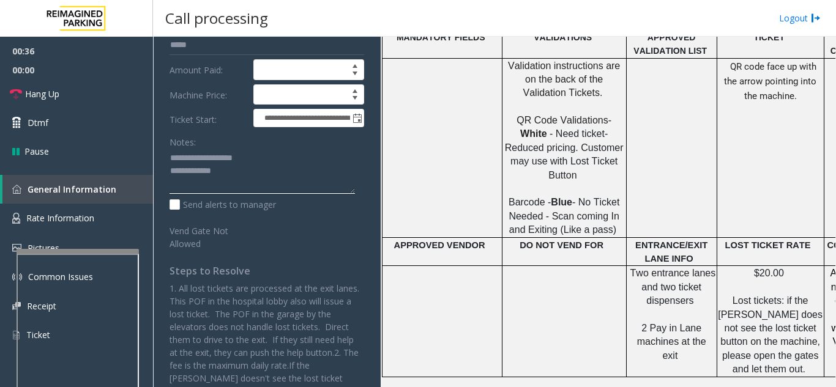
scroll to position [122, 0]
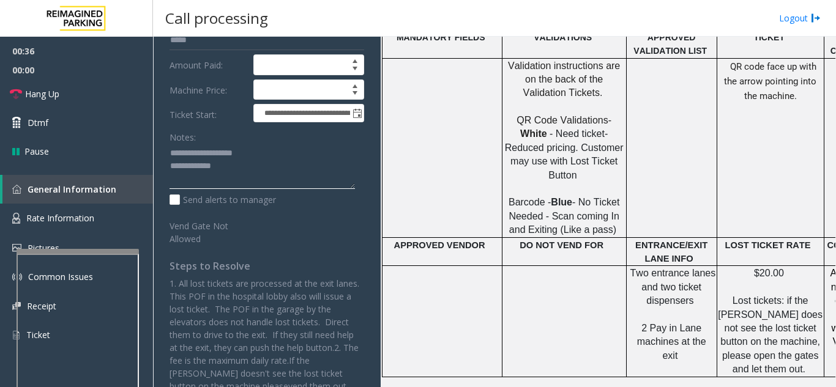
click at [228, 177] on textarea at bounding box center [261, 167] width 185 height 46
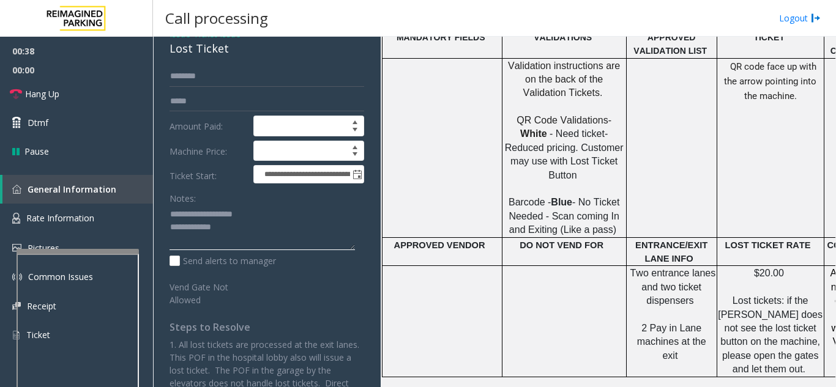
scroll to position [0, 0]
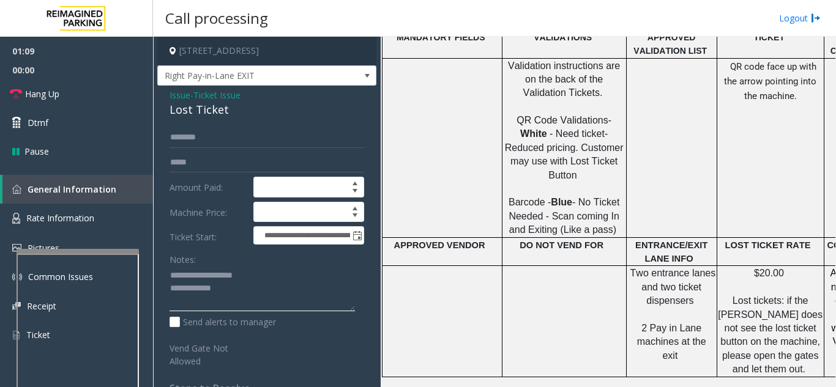
type textarea "**********"
click at [218, 97] on span "Ticket Issue" at bounding box center [216, 95] width 47 height 13
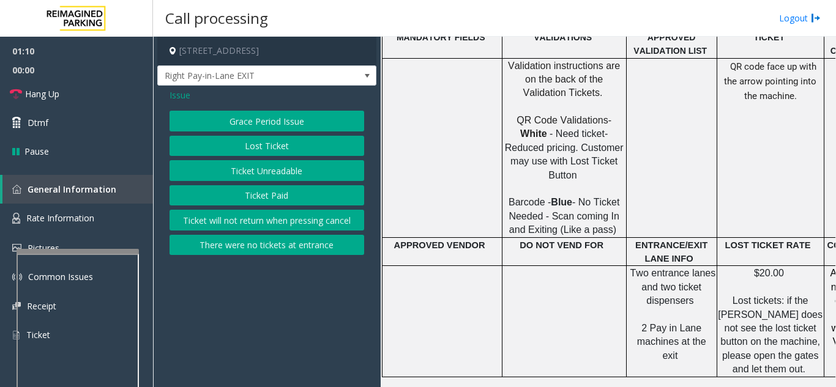
click at [220, 130] on button "Grace Period Issue" at bounding box center [266, 121] width 195 height 21
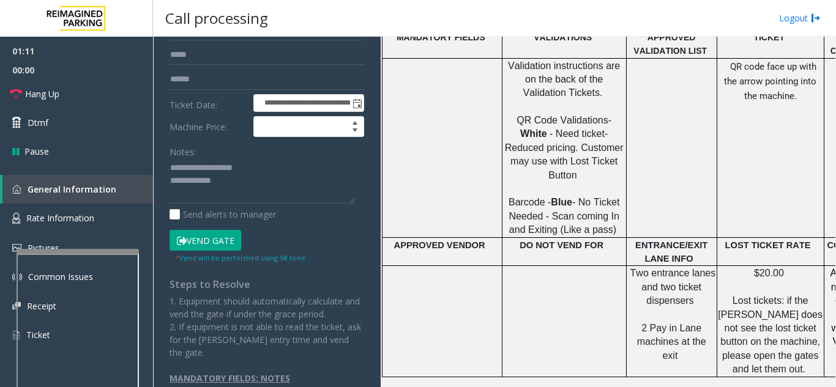
scroll to position [117, 0]
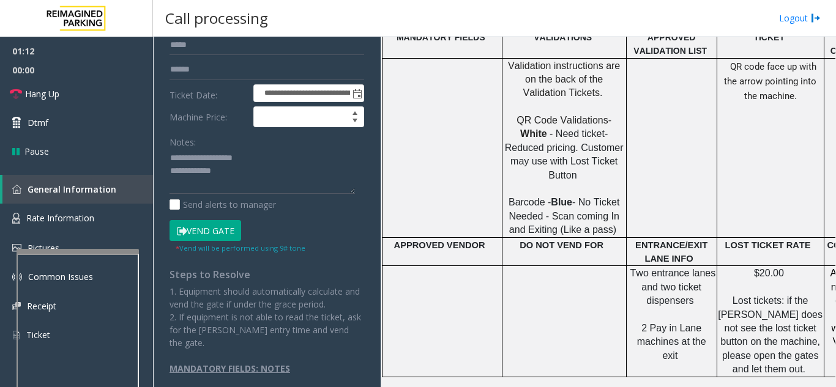
click at [204, 227] on button "Vend Gate" at bounding box center [205, 230] width 72 height 21
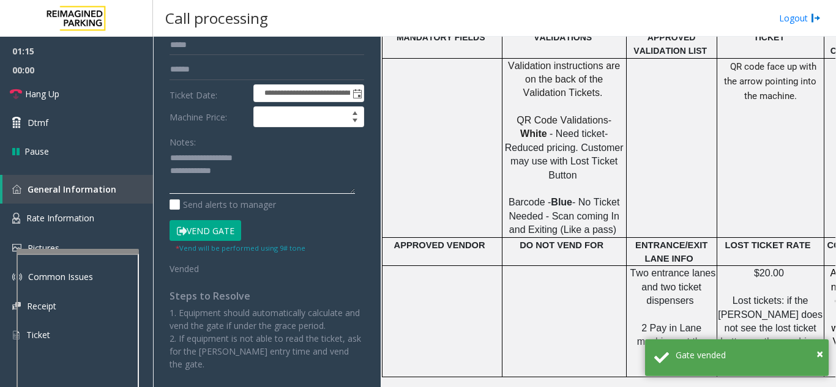
click at [238, 173] on textarea at bounding box center [261, 172] width 185 height 46
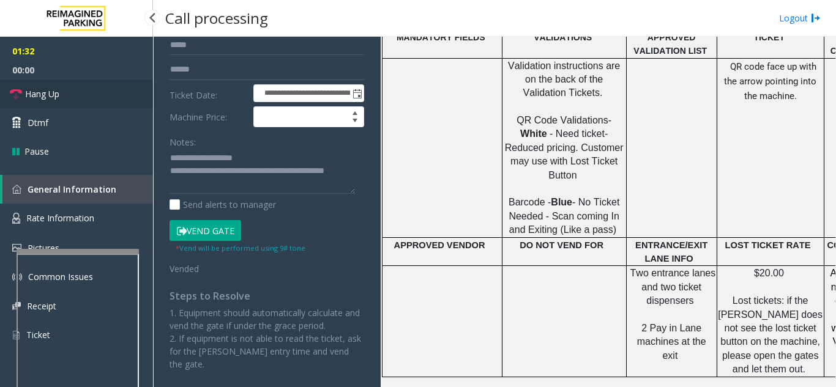
click at [107, 98] on link "Hang Up" at bounding box center [76, 94] width 153 height 29
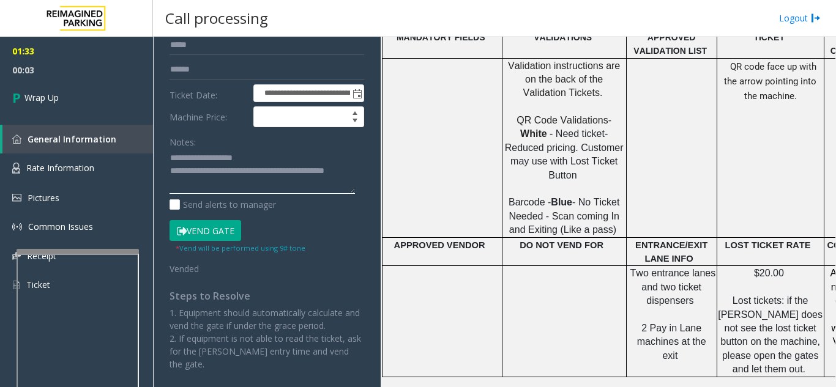
drag, startPoint x: 322, startPoint y: 174, endPoint x: 303, endPoint y: 171, distance: 19.1
click at [303, 171] on textarea at bounding box center [261, 172] width 185 height 46
drag, startPoint x: 294, startPoint y: 170, endPoint x: 316, endPoint y: 168, distance: 22.7
click at [319, 169] on textarea at bounding box center [261, 172] width 185 height 46
click at [218, 169] on textarea at bounding box center [261, 172] width 185 height 46
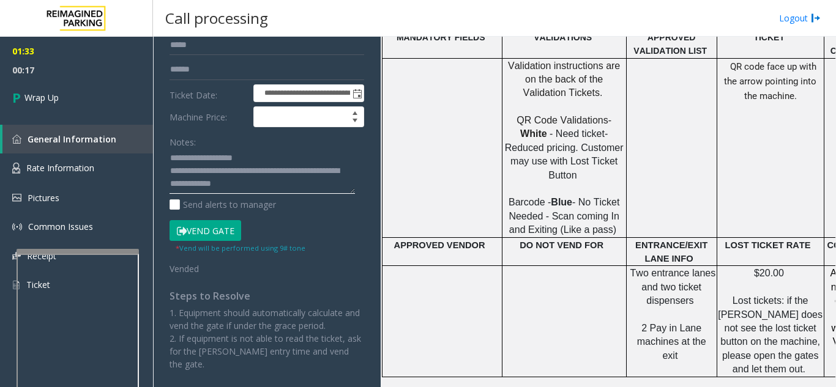
click at [204, 185] on textarea at bounding box center [261, 172] width 185 height 46
drag, startPoint x: 226, startPoint y: 188, endPoint x: 275, endPoint y: 190, distance: 49.0
click at [275, 190] on textarea at bounding box center [261, 172] width 185 height 46
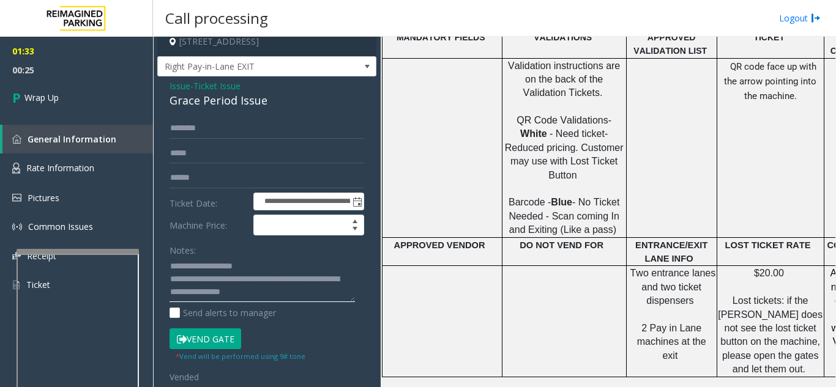
scroll to position [0, 0]
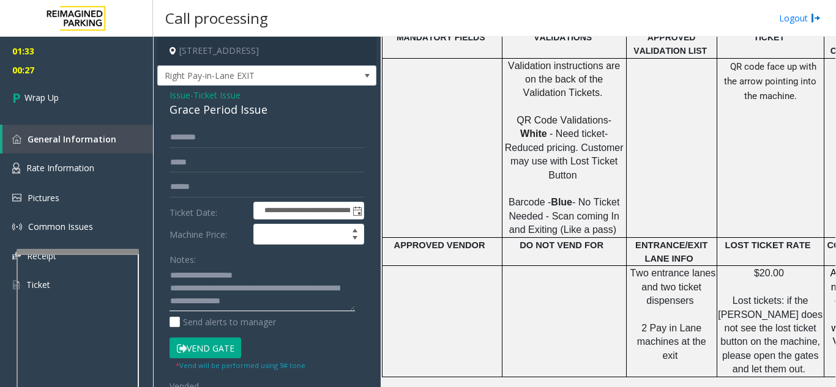
type textarea "**********"
drag, startPoint x: 196, startPoint y: 102, endPoint x: 204, endPoint y: 100, distance: 8.2
click at [196, 102] on div "Grace Period Issue" at bounding box center [266, 110] width 195 height 17
click at [208, 99] on span "Ticket Issue" at bounding box center [216, 95] width 47 height 13
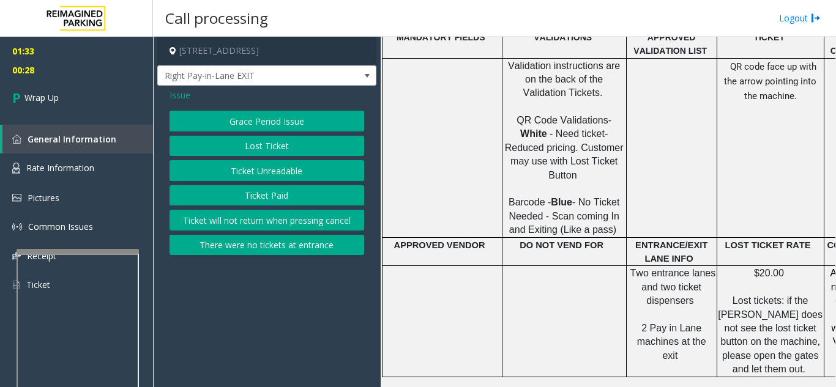
click at [236, 144] on button "Lost Ticket" at bounding box center [266, 146] width 195 height 21
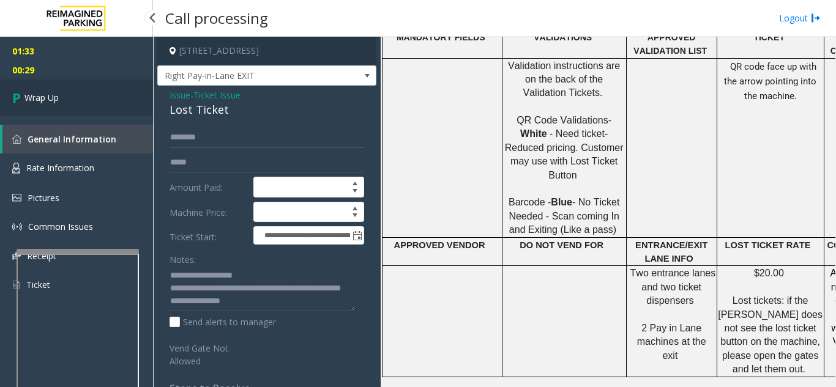
click at [67, 85] on link "Wrap Up" at bounding box center [76, 98] width 153 height 36
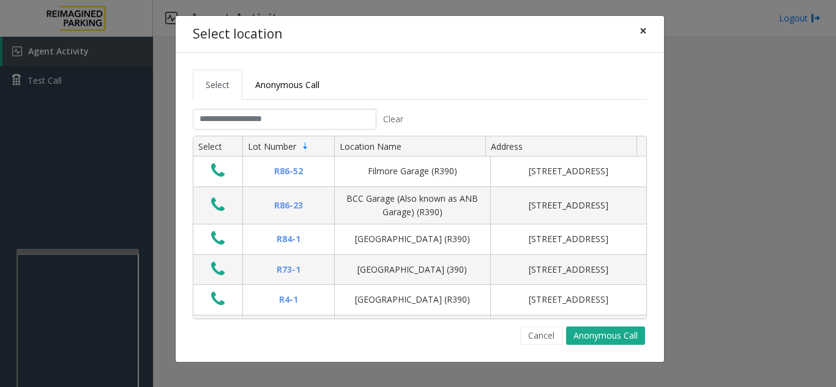
click at [647, 31] on button "×" at bounding box center [643, 31] width 24 height 30
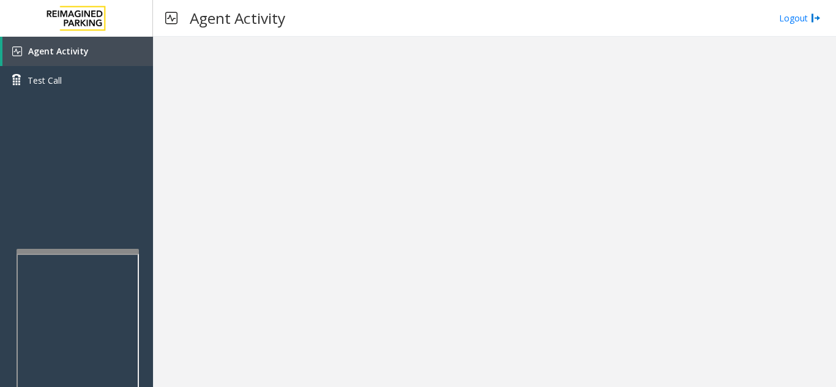
click at [116, 161] on app-root "Agent Activity Test Call × Close Powered by Umojo © 2025 Agent Activity Logout ×" at bounding box center [418, 193] width 836 height 387
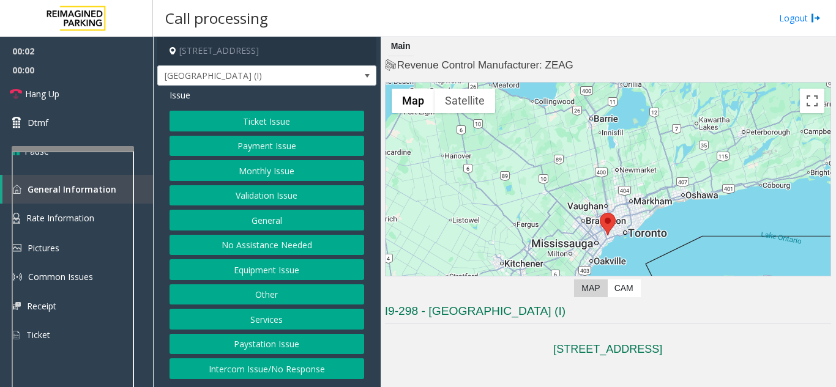
click at [93, 147] on div at bounding box center [73, 148] width 122 height 5
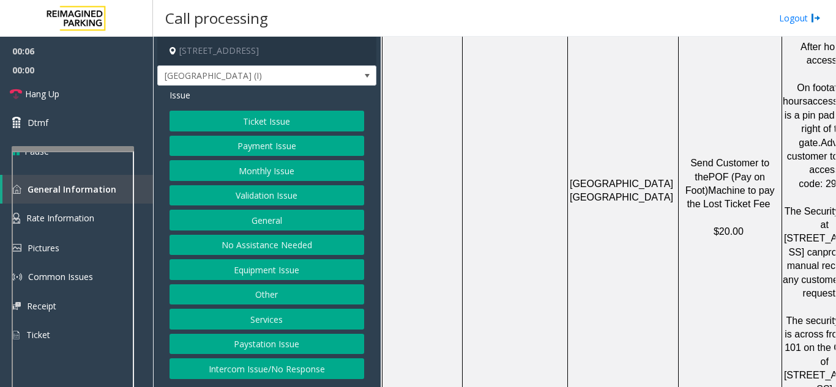
scroll to position [979, 0]
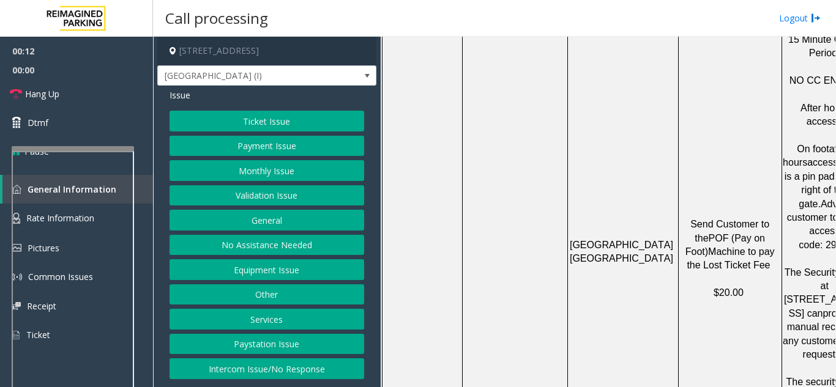
click at [292, 130] on button "Ticket Issue" at bounding box center [266, 121] width 195 height 21
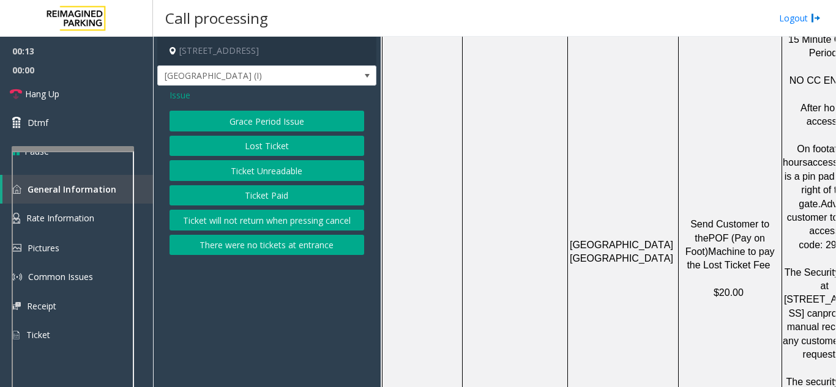
click at [281, 144] on button "Lost Ticket" at bounding box center [266, 146] width 195 height 21
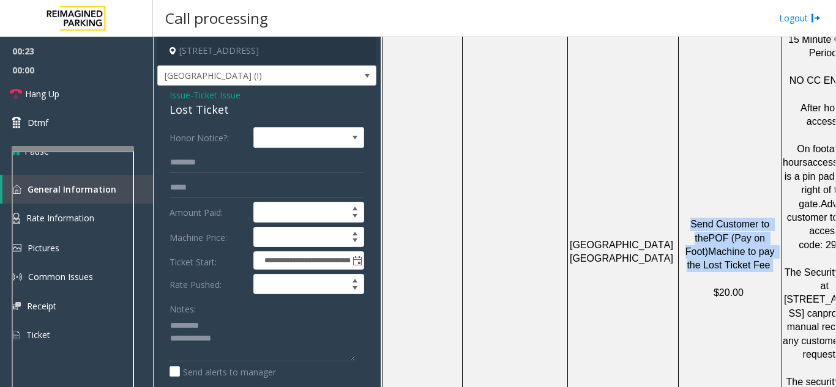
drag, startPoint x: 686, startPoint y: 116, endPoint x: 752, endPoint y: 168, distance: 83.7
click at [752, 218] on p "Send Customer to the POF (Pay on Foot) Machine to pay the Lost Ticket Fee $20.00" at bounding box center [730, 259] width 102 height 82
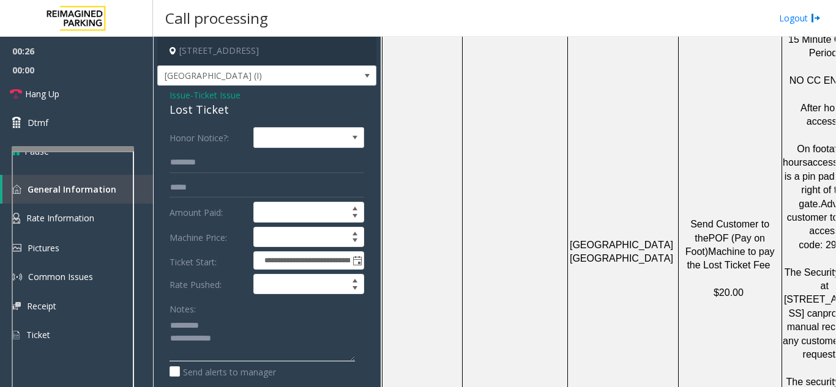
paste textarea "**********"
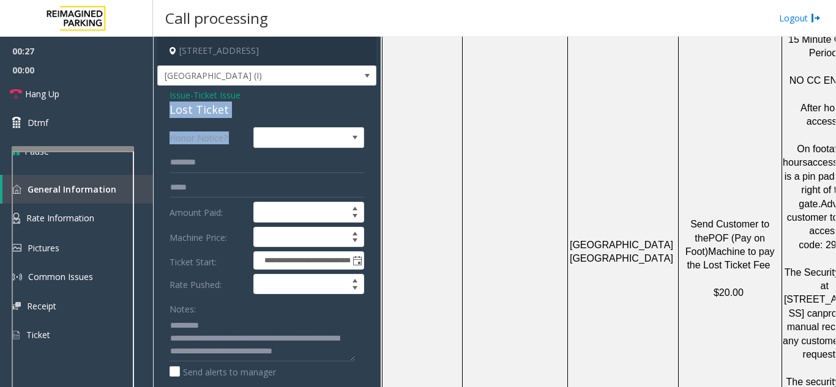
drag, startPoint x: 171, startPoint y: 111, endPoint x: 217, endPoint y: 104, distance: 47.0
click at [241, 117] on div "Lost Ticket" at bounding box center [266, 110] width 195 height 17
click at [217, 104] on div "Lost Ticket" at bounding box center [266, 110] width 195 height 17
click at [211, 105] on div "Lost Ticket" at bounding box center [266, 110] width 195 height 17
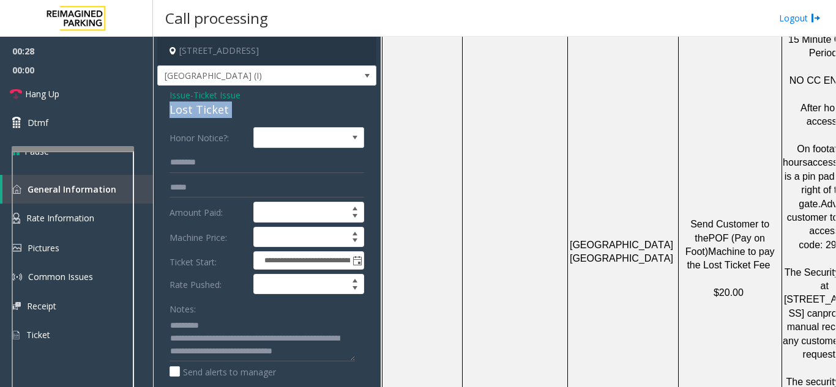
click at [211, 105] on div "Lost Ticket" at bounding box center [266, 110] width 195 height 17
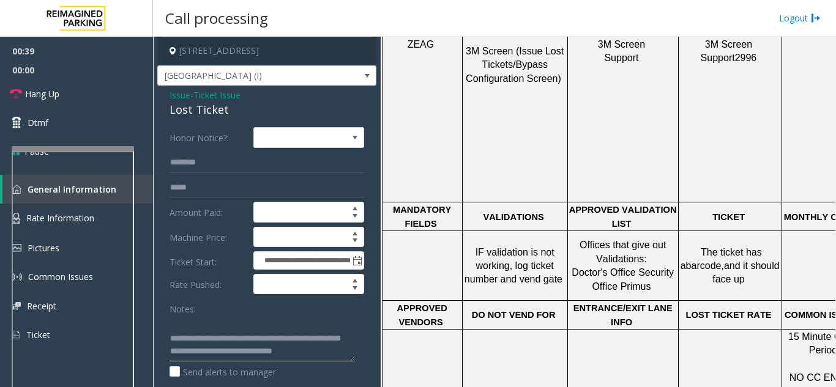
scroll to position [795, 0]
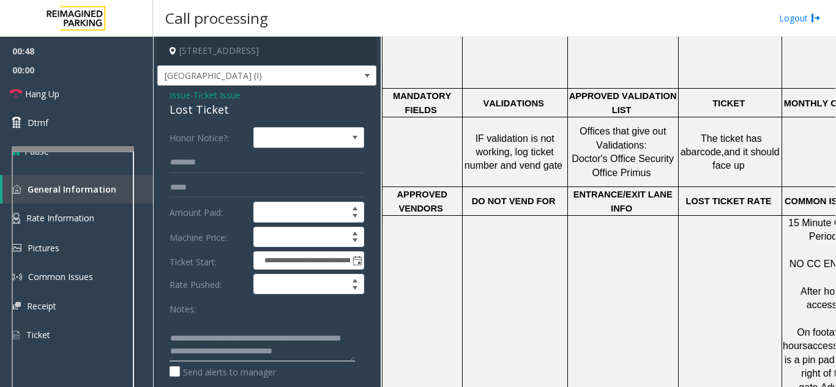
type textarea "**********"
click at [51, 99] on span "Hang Up" at bounding box center [42, 93] width 34 height 13
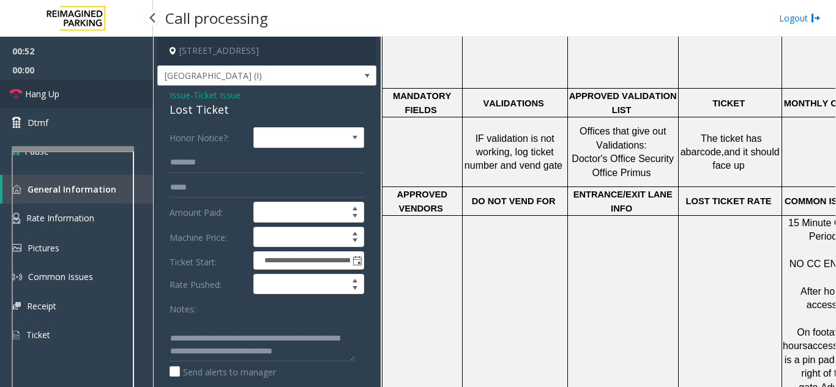
click at [51, 99] on span "Hang Up" at bounding box center [42, 93] width 34 height 13
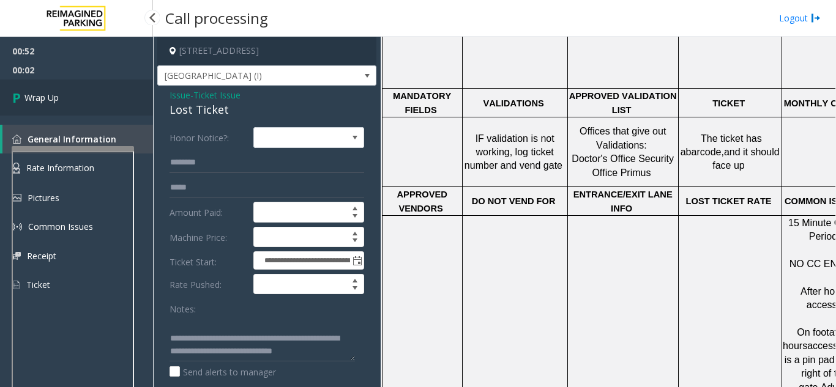
click at [51, 99] on span "Wrap Up" at bounding box center [41, 97] width 34 height 13
